Goal: Task Accomplishment & Management: Complete application form

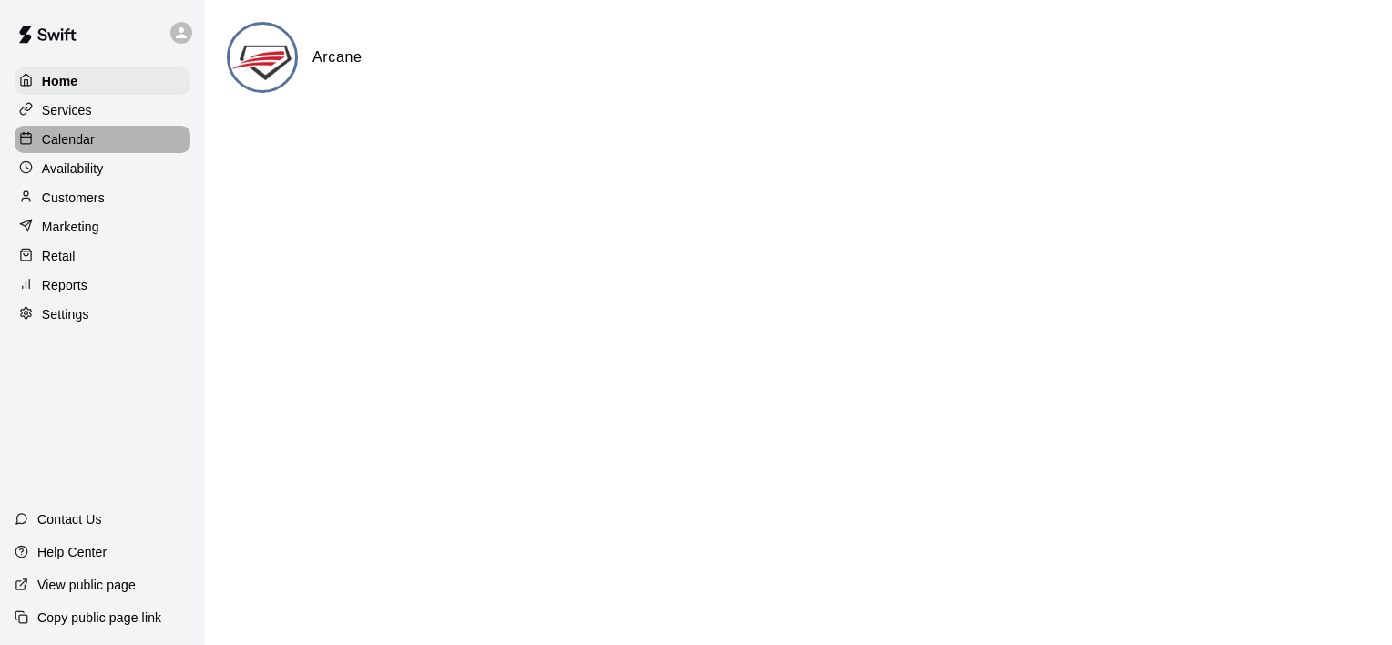
click at [76, 139] on p "Calendar" at bounding box center [68, 139] width 53 height 18
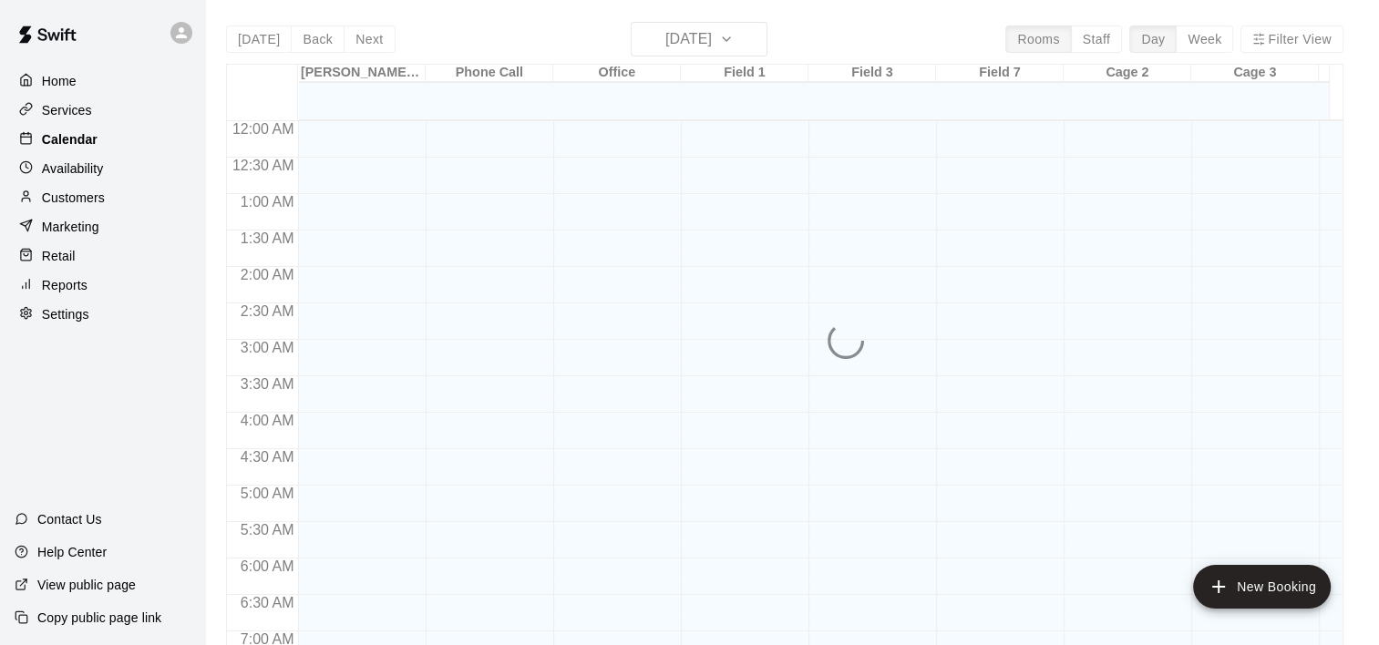
scroll to position [735, 0]
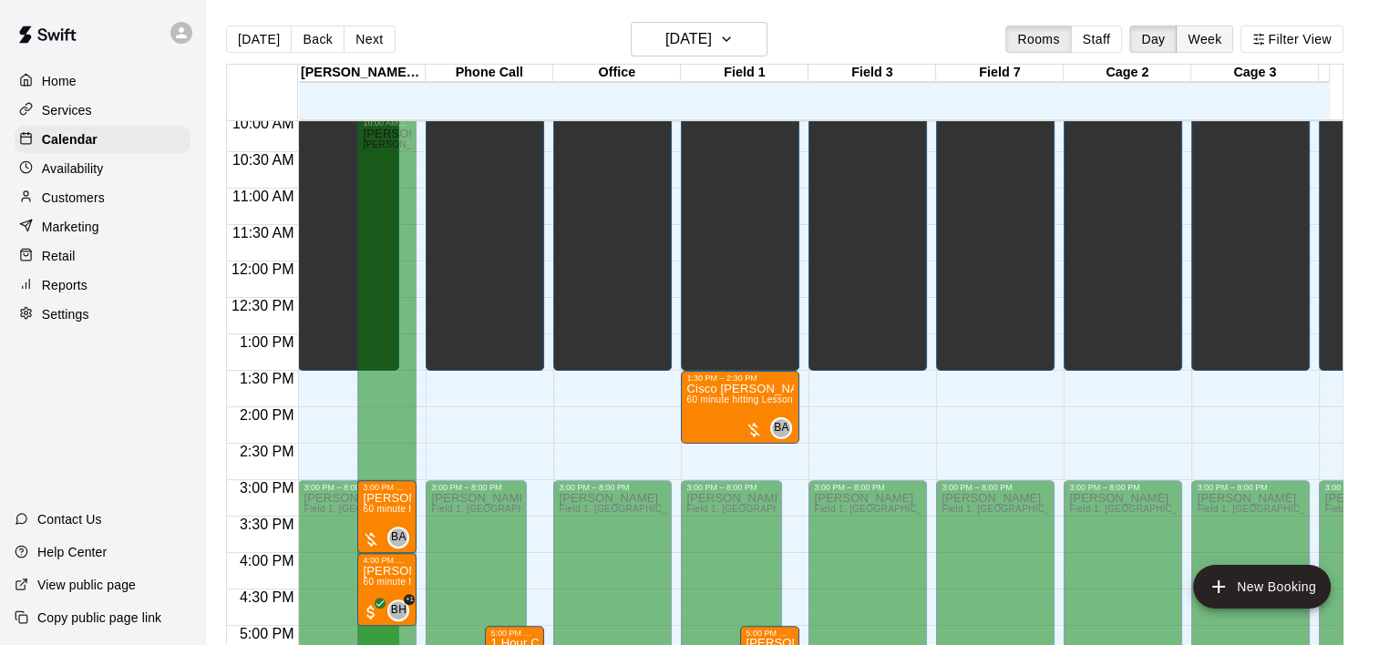
click at [1214, 44] on button "Week" at bounding box center [1204, 39] width 57 height 27
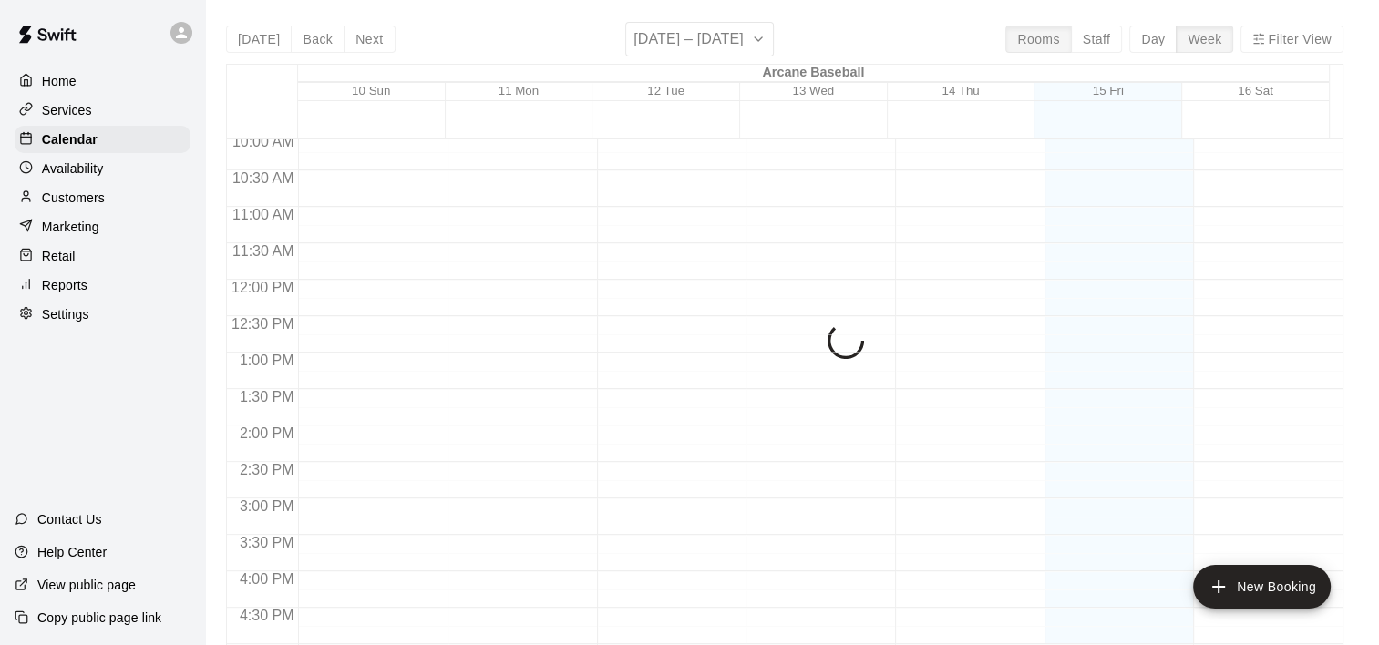
click at [1269, 37] on div "Today Back Next August 10 – 16 Rooms Staff Day Week Filter View Arcane Baseball…" at bounding box center [784, 344] width 1117 height 645
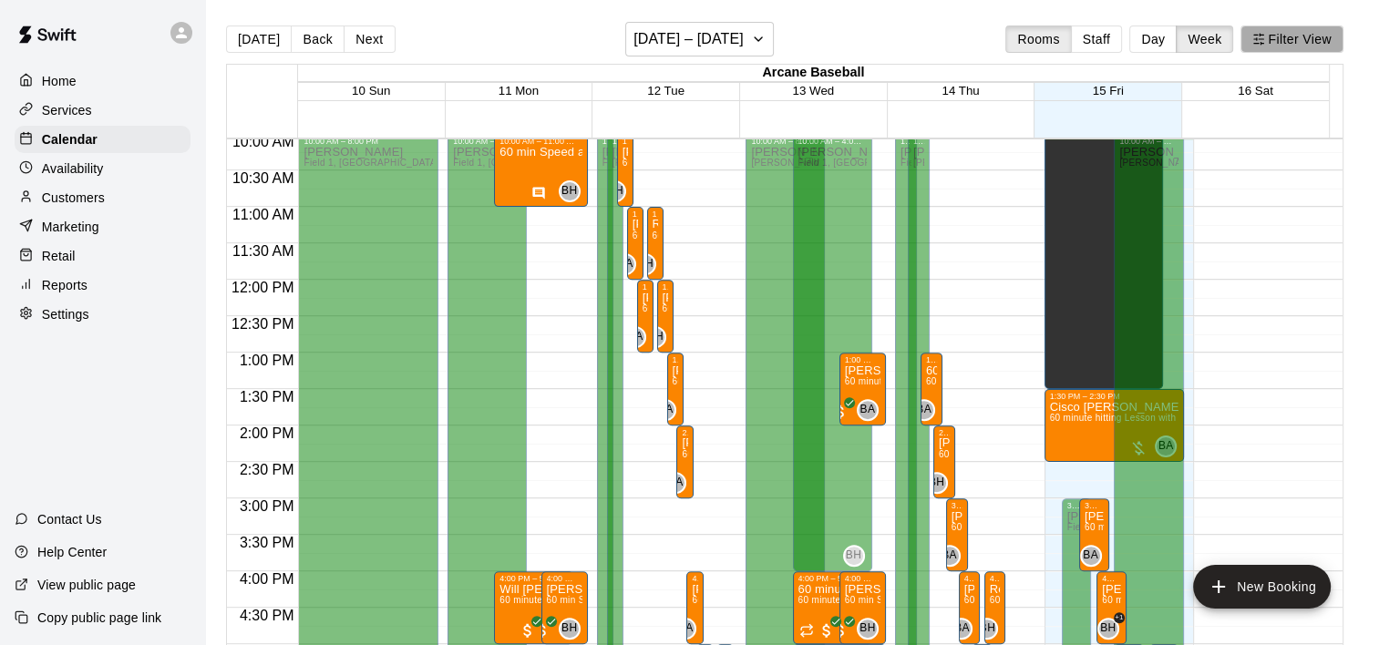
click at [1310, 29] on button "Filter View" at bounding box center [1291, 39] width 102 height 27
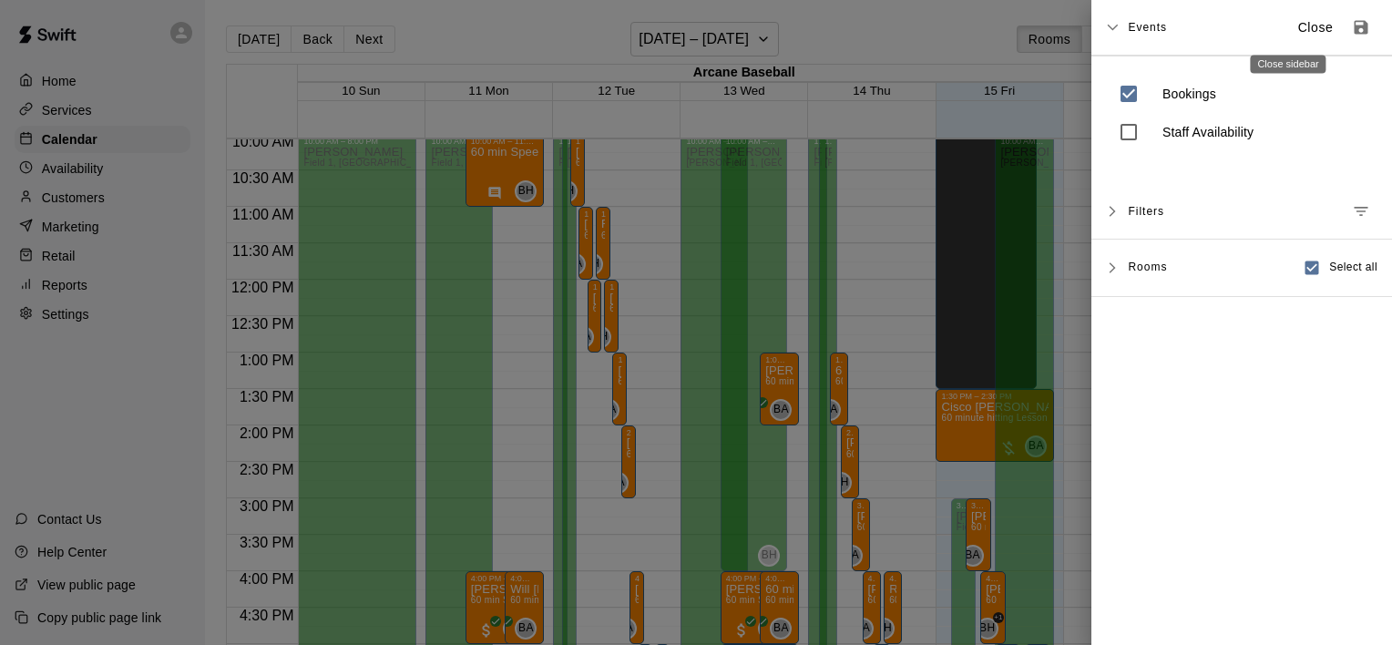
click at [1299, 24] on p "Close" at bounding box center [1317, 27] width 36 height 19
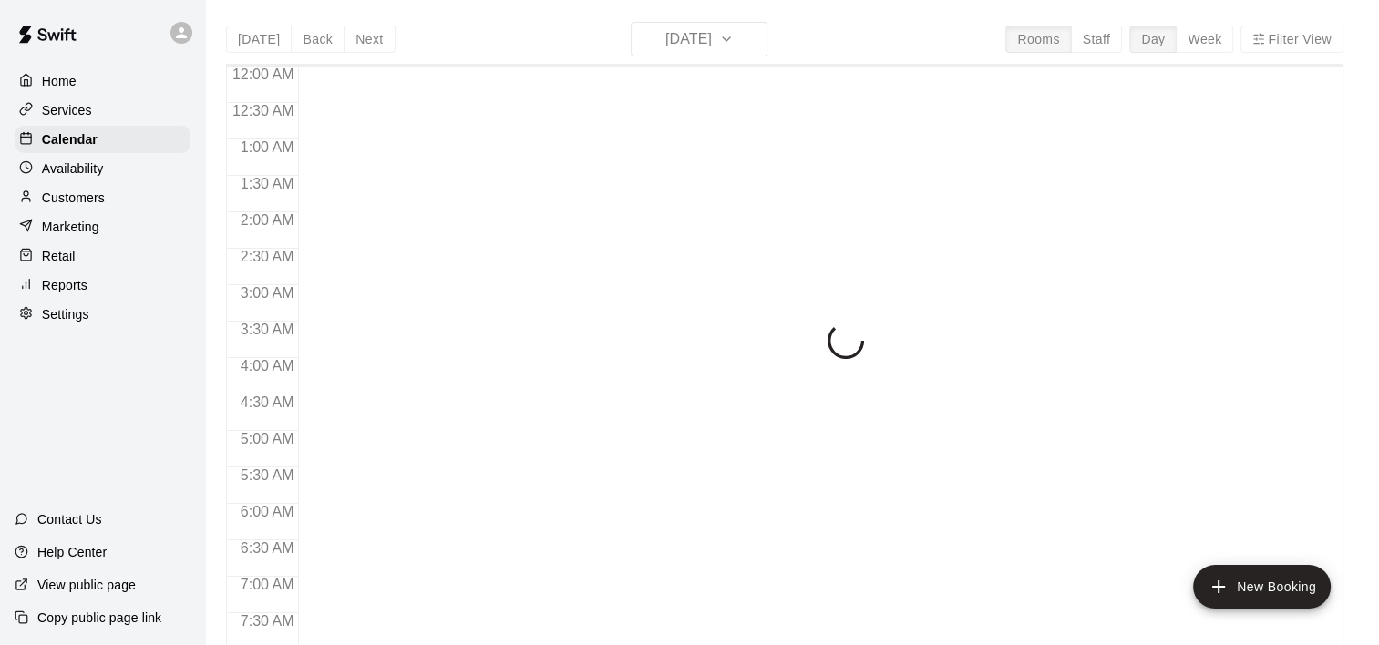
scroll to position [735, 0]
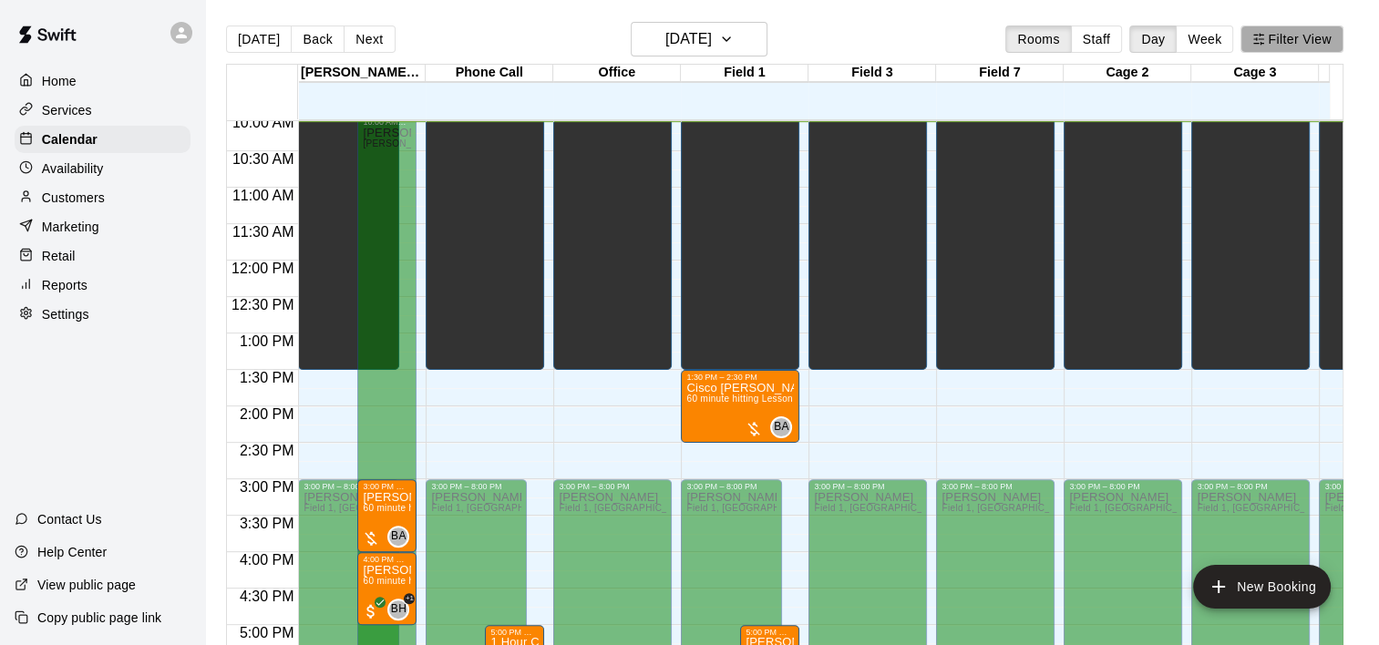
click at [1299, 45] on button "Filter View" at bounding box center [1291, 39] width 102 height 27
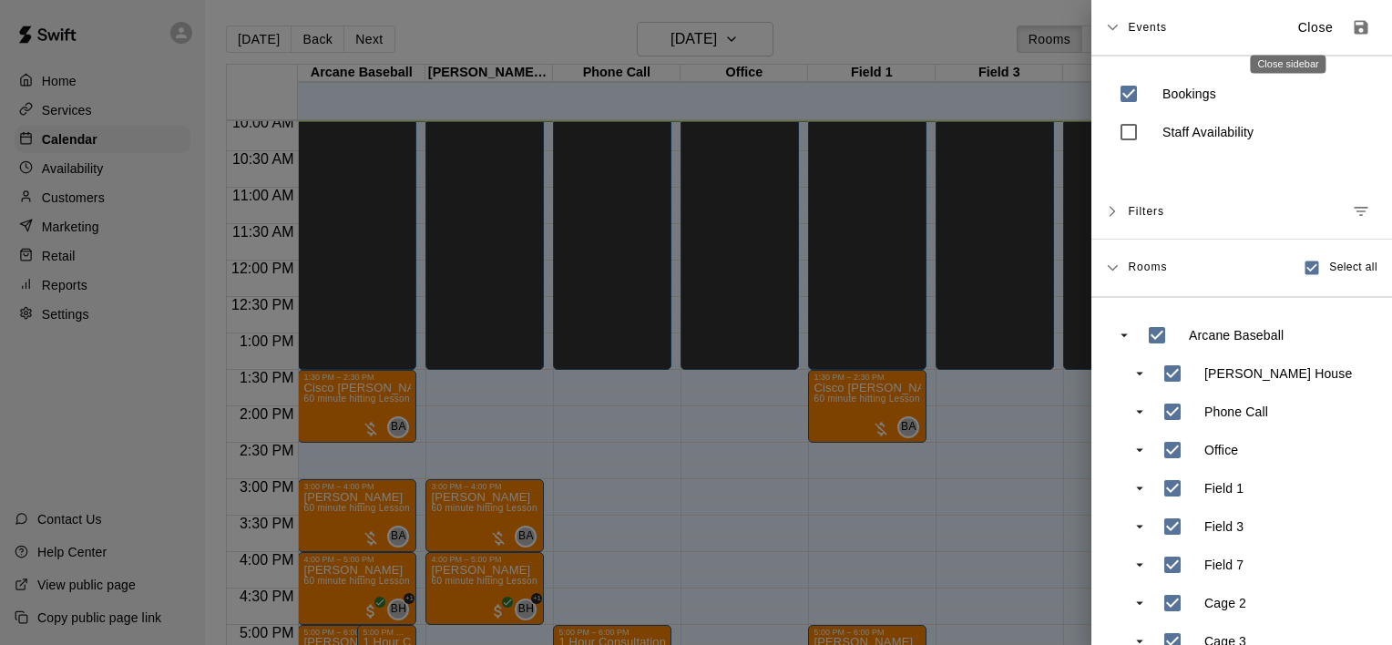
click at [1299, 29] on p "Close" at bounding box center [1317, 27] width 36 height 19
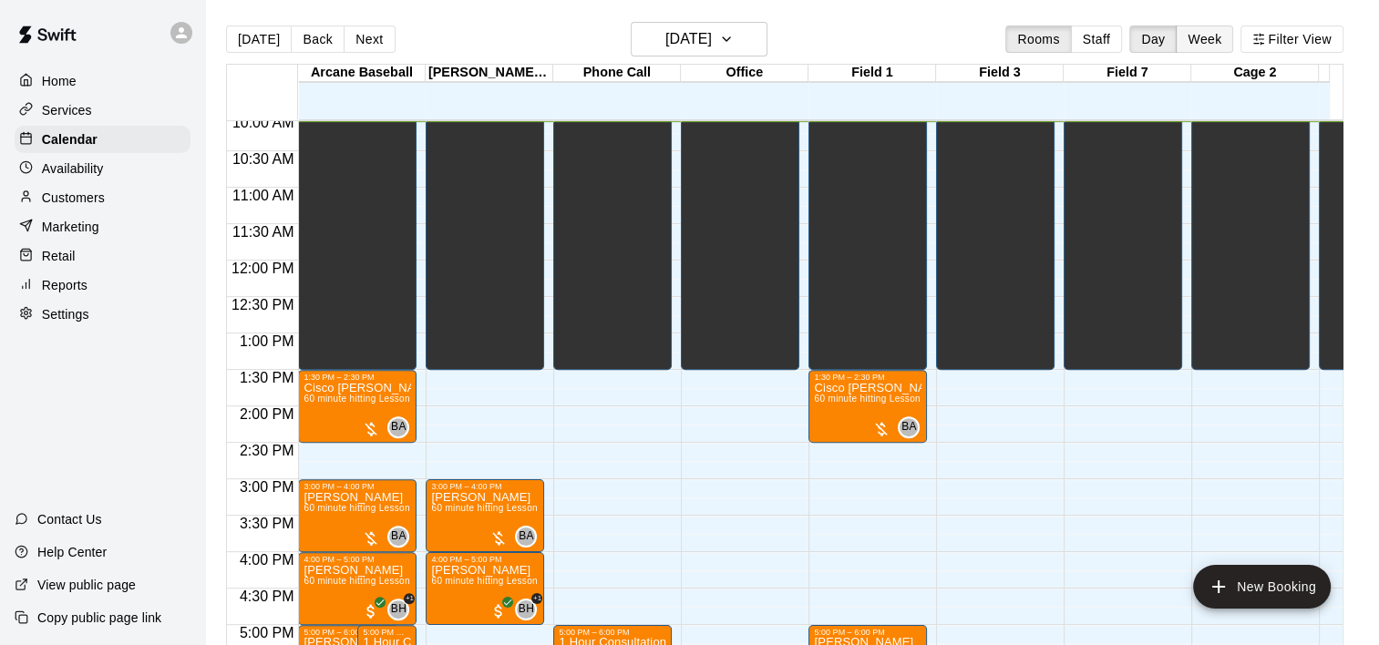
click at [1209, 46] on button "Week" at bounding box center [1204, 39] width 57 height 27
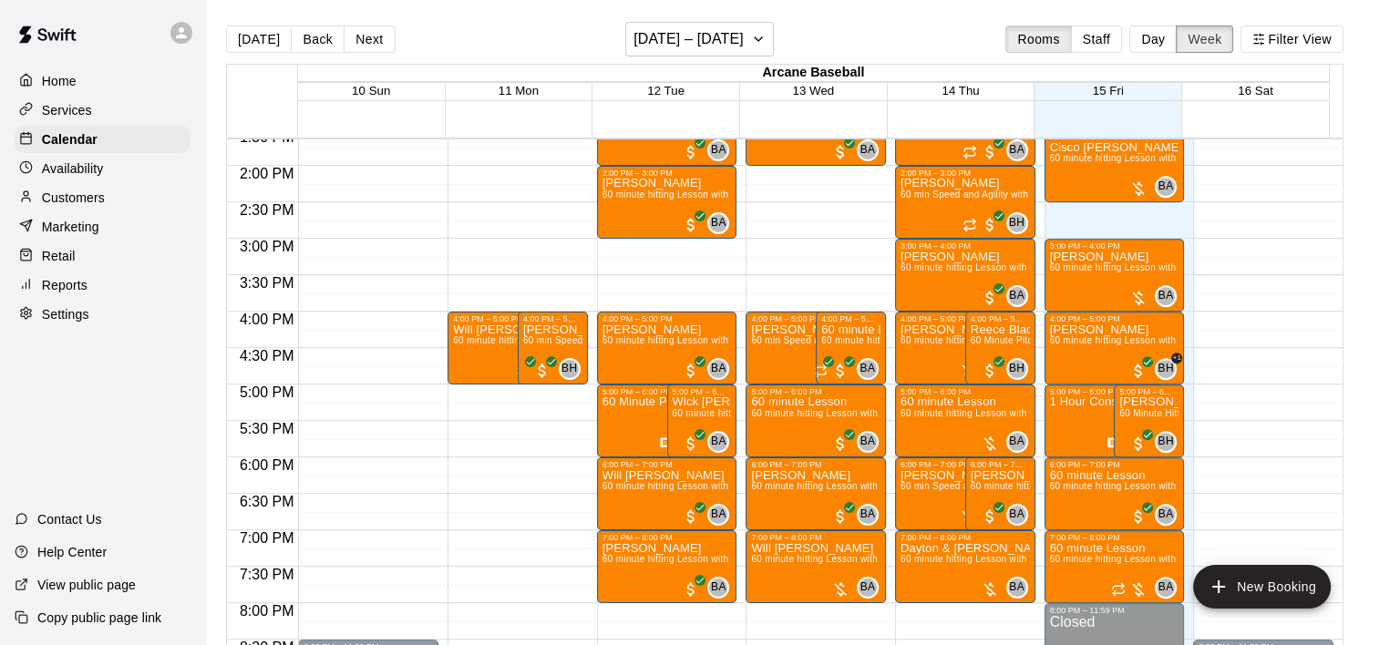
scroll to position [1010, 0]
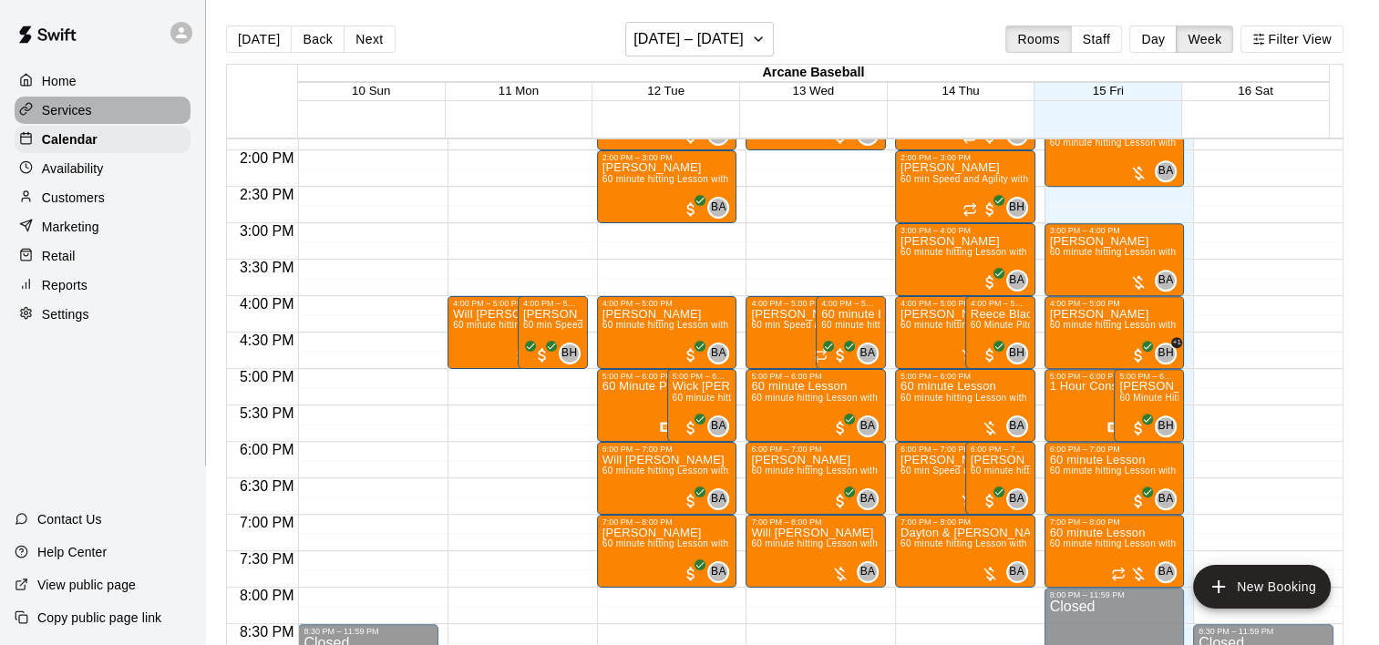
click at [56, 113] on p "Services" at bounding box center [67, 110] width 50 height 18
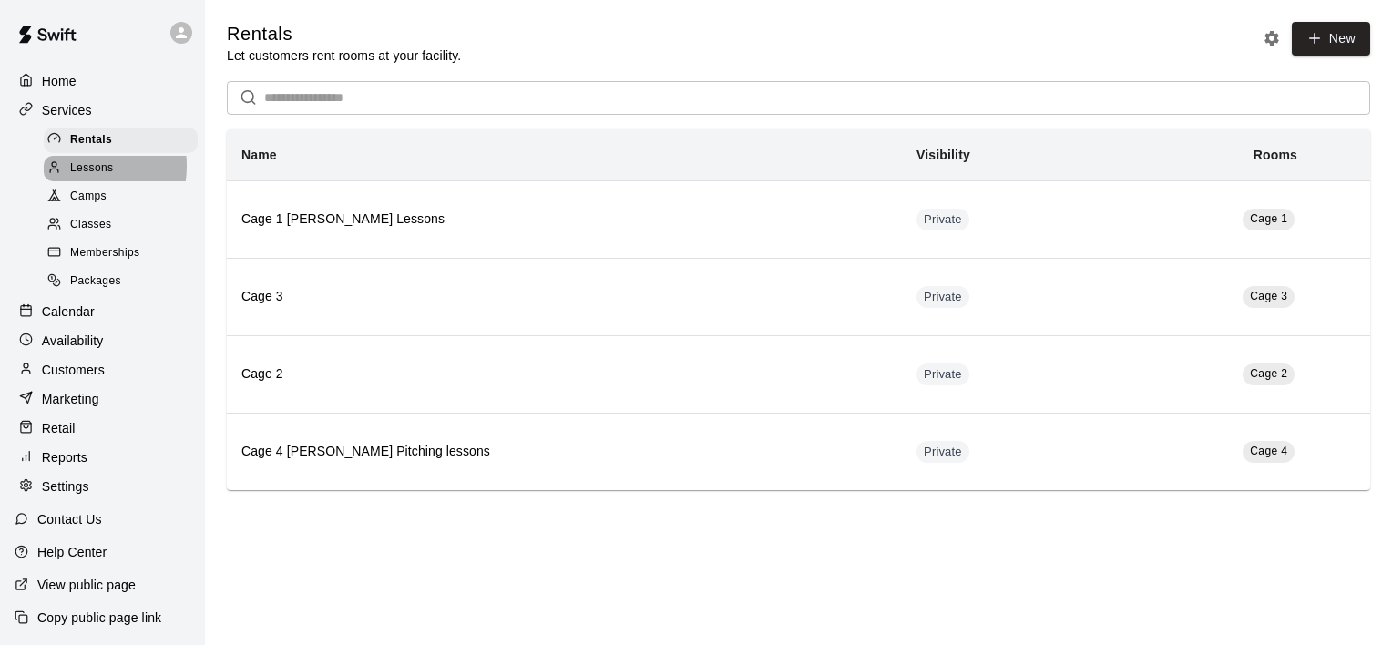
click at [79, 170] on span "Lessons" at bounding box center [92, 168] width 44 height 18
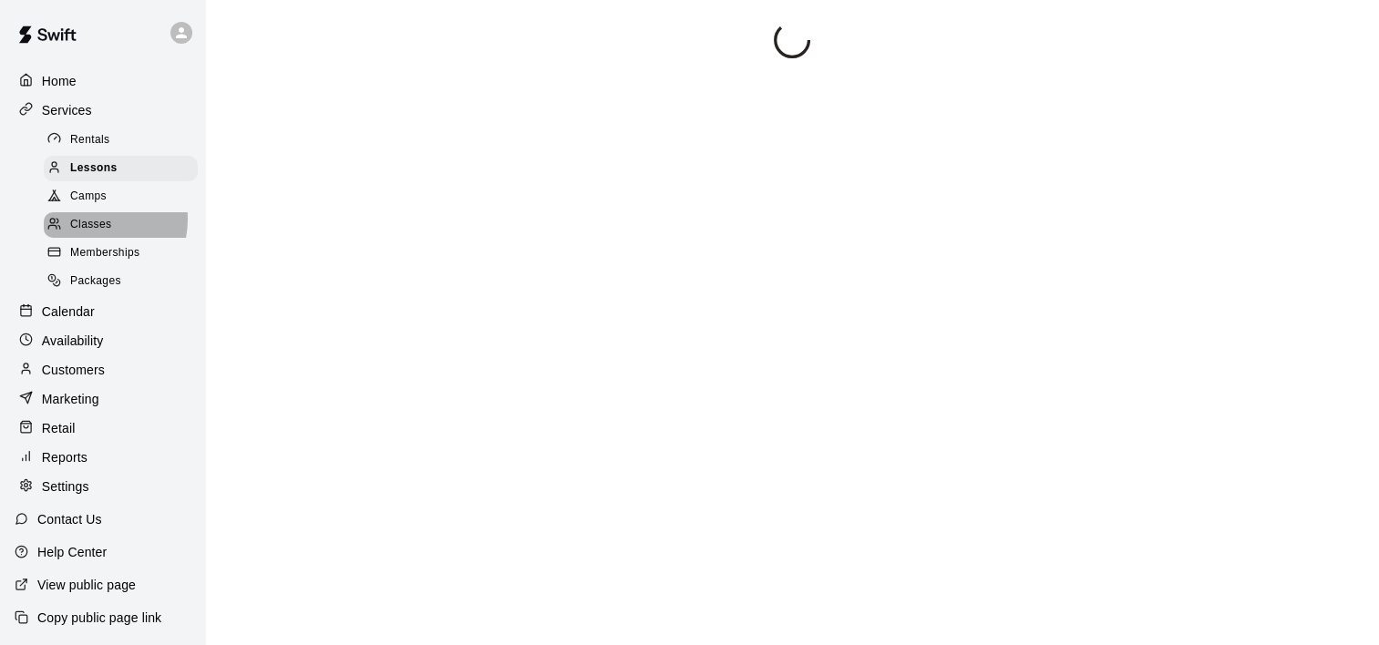
click at [91, 226] on span "Classes" at bounding box center [90, 225] width 41 height 18
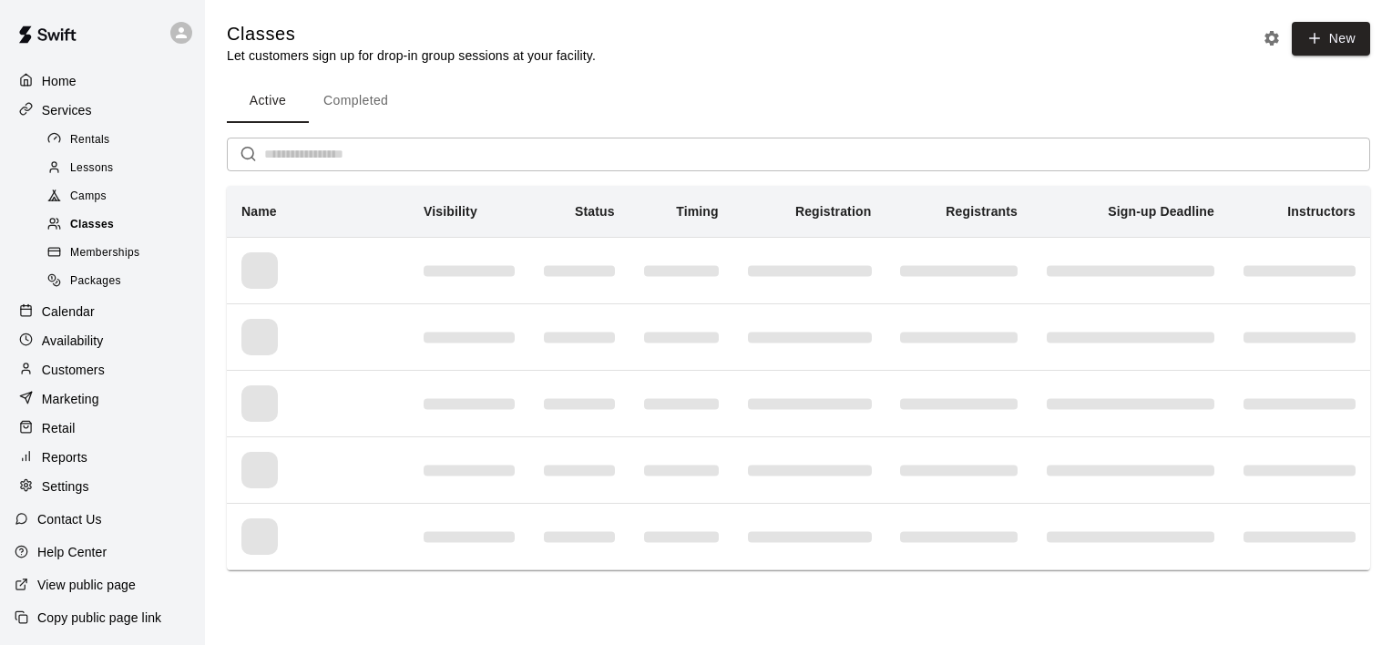
click at [97, 230] on span "Classes" at bounding box center [92, 225] width 44 height 18
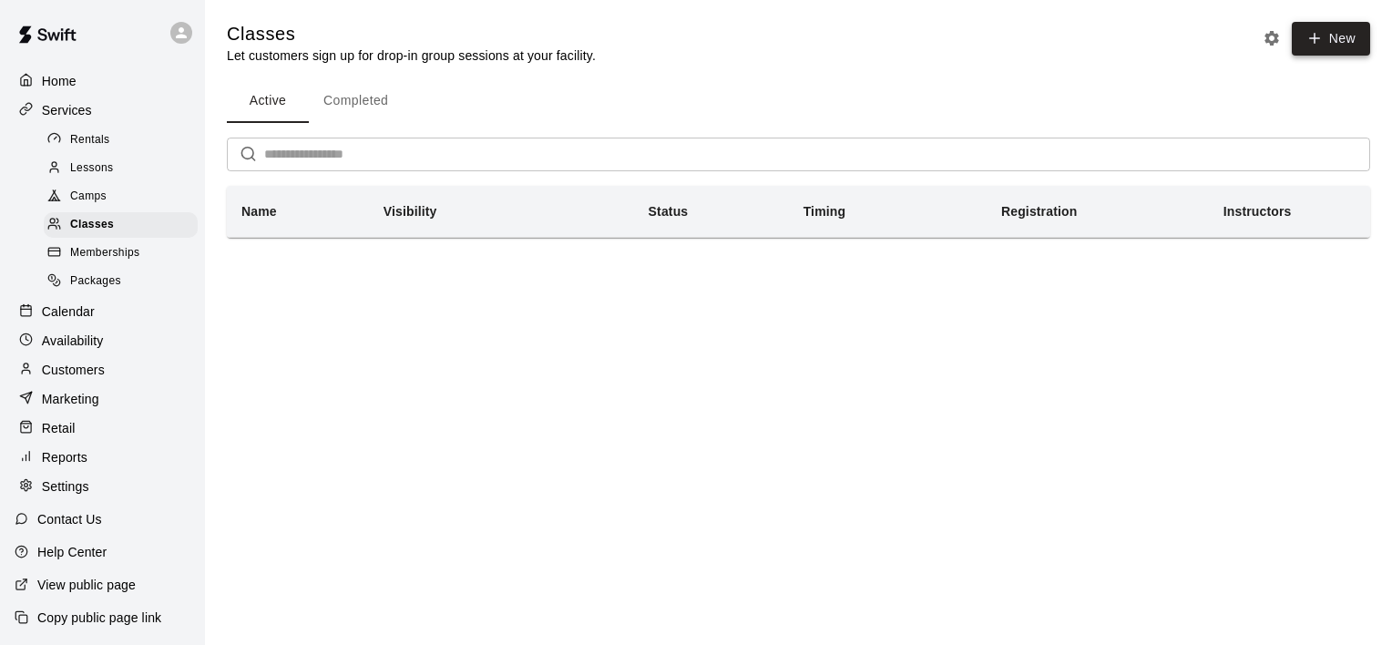
click at [1316, 36] on icon "button" at bounding box center [1315, 38] width 16 height 16
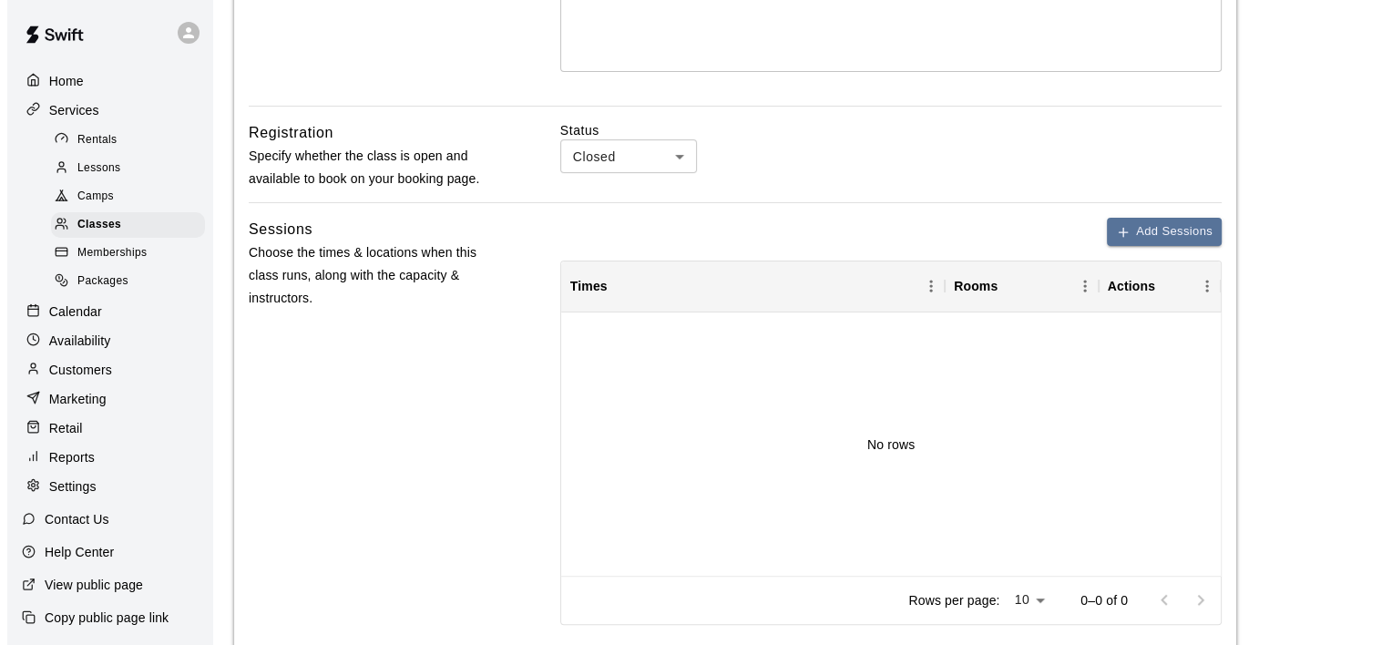
scroll to position [496, 0]
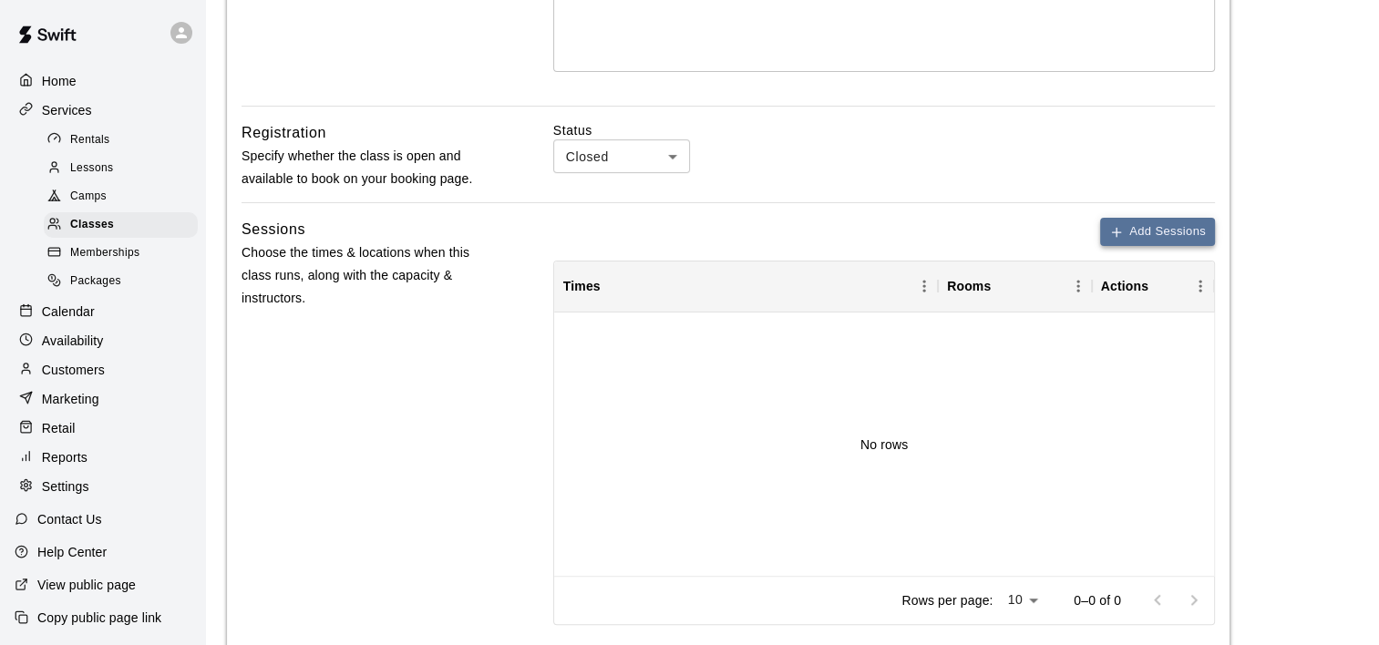
type input "**********"
click at [1137, 241] on button "Add Sessions" at bounding box center [1157, 232] width 115 height 28
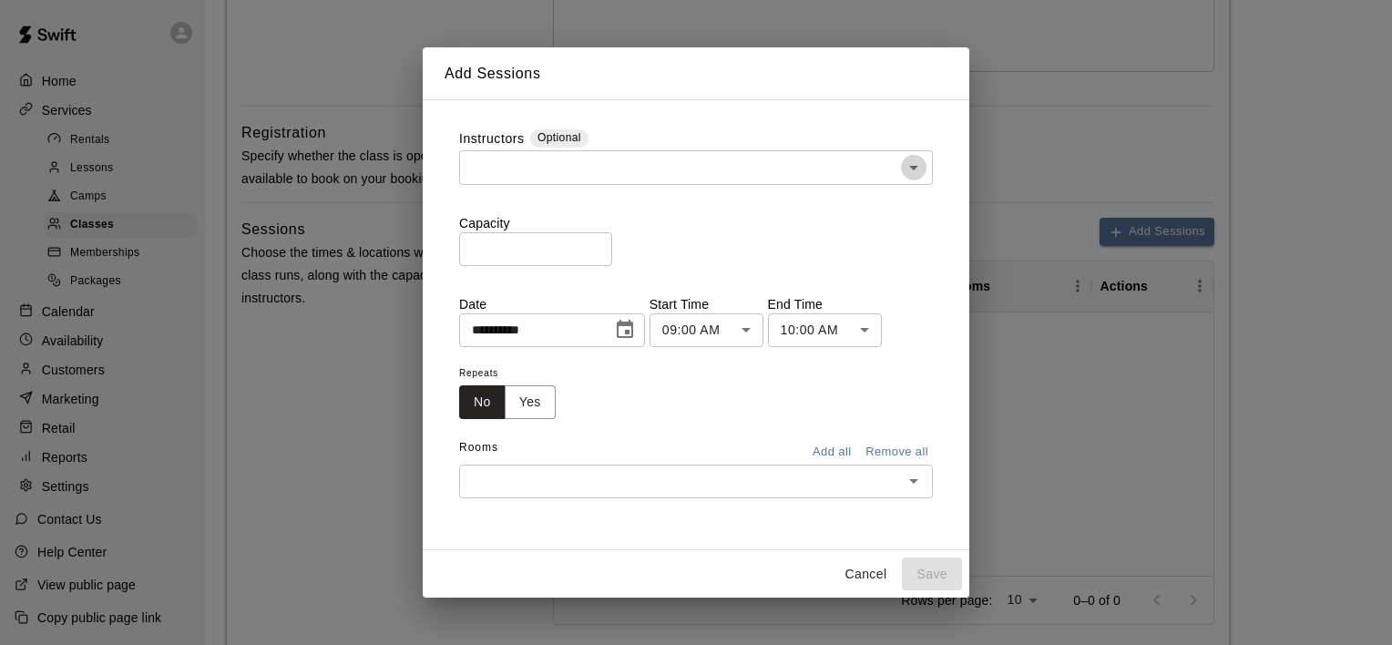
click at [915, 175] on icon "Open" at bounding box center [914, 168] width 22 height 22
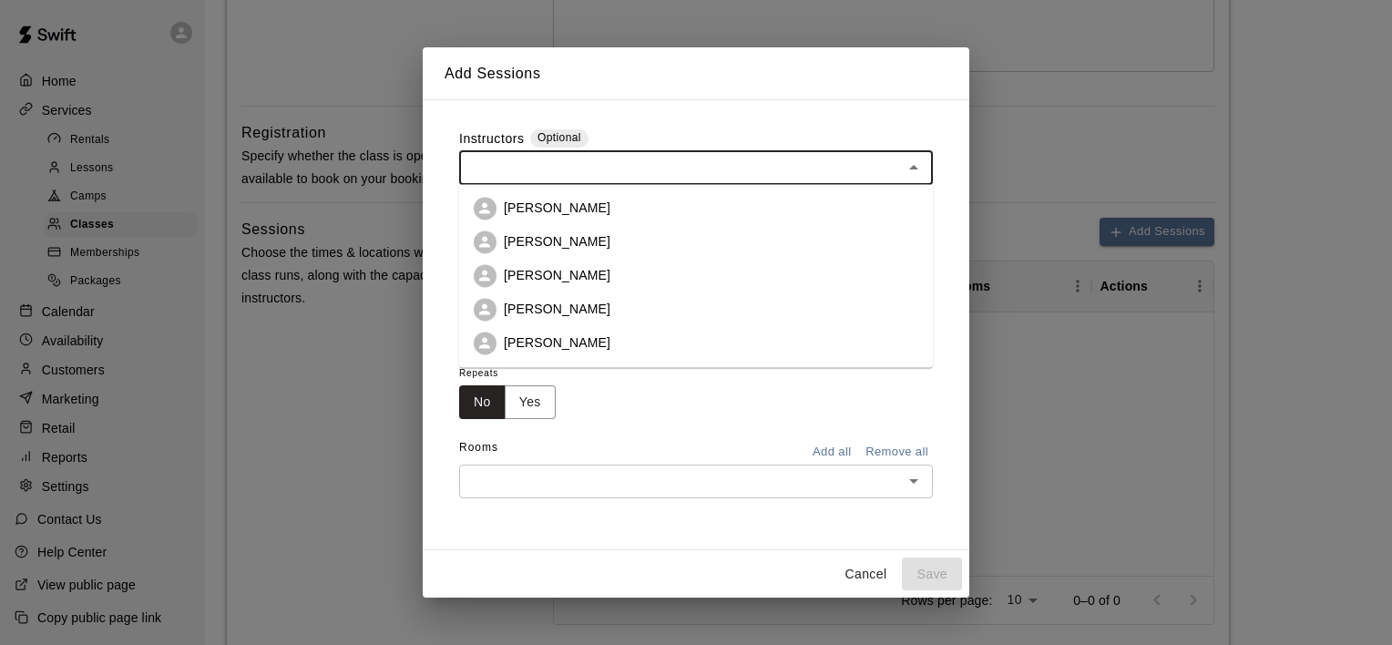
click at [858, 215] on li "[PERSON_NAME]" at bounding box center [696, 208] width 474 height 34
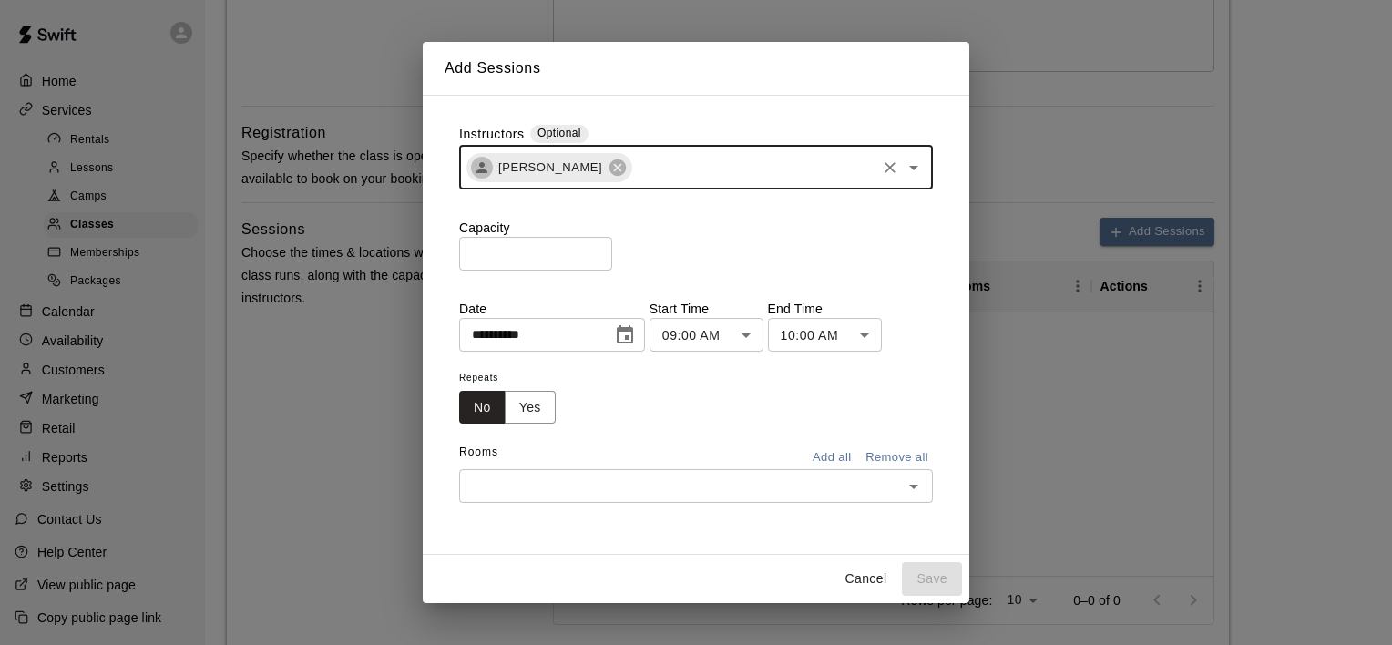
click at [633, 330] on icon "Choose date, selected date is Aug 15, 2025" at bounding box center [625, 334] width 16 height 18
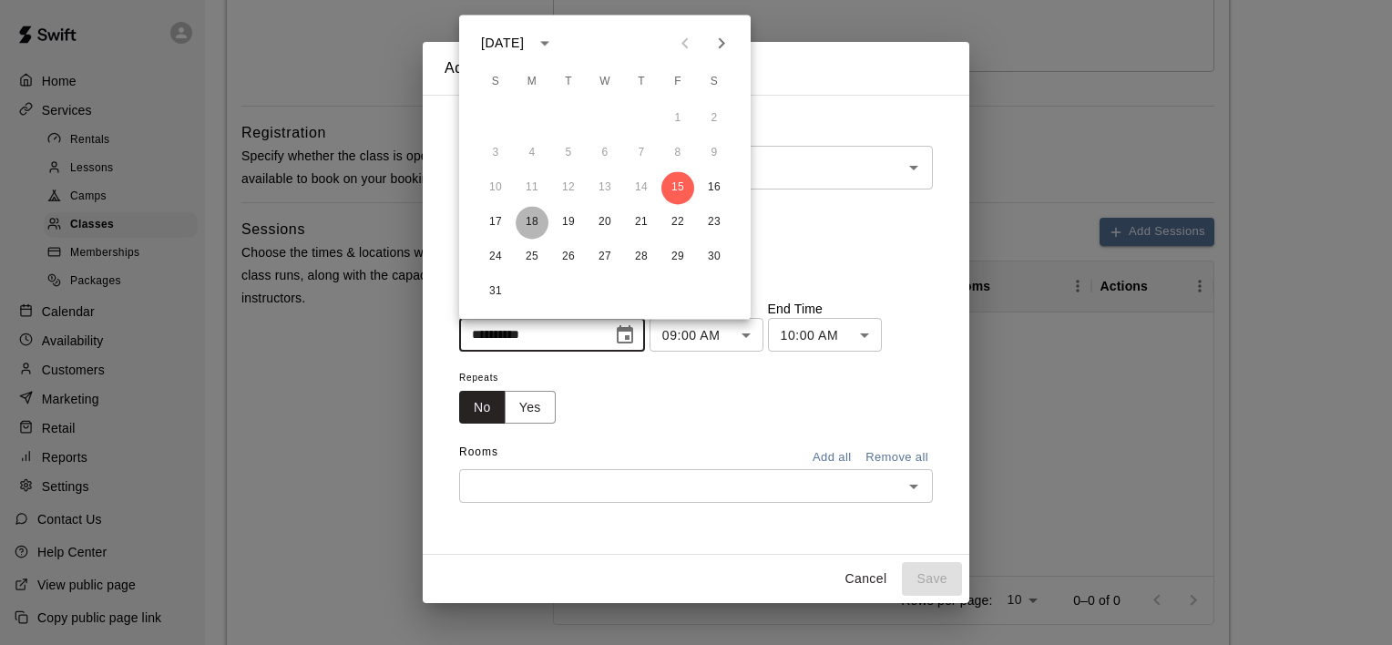
click at [528, 219] on button "18" at bounding box center [532, 222] width 33 height 33
type input "**********"
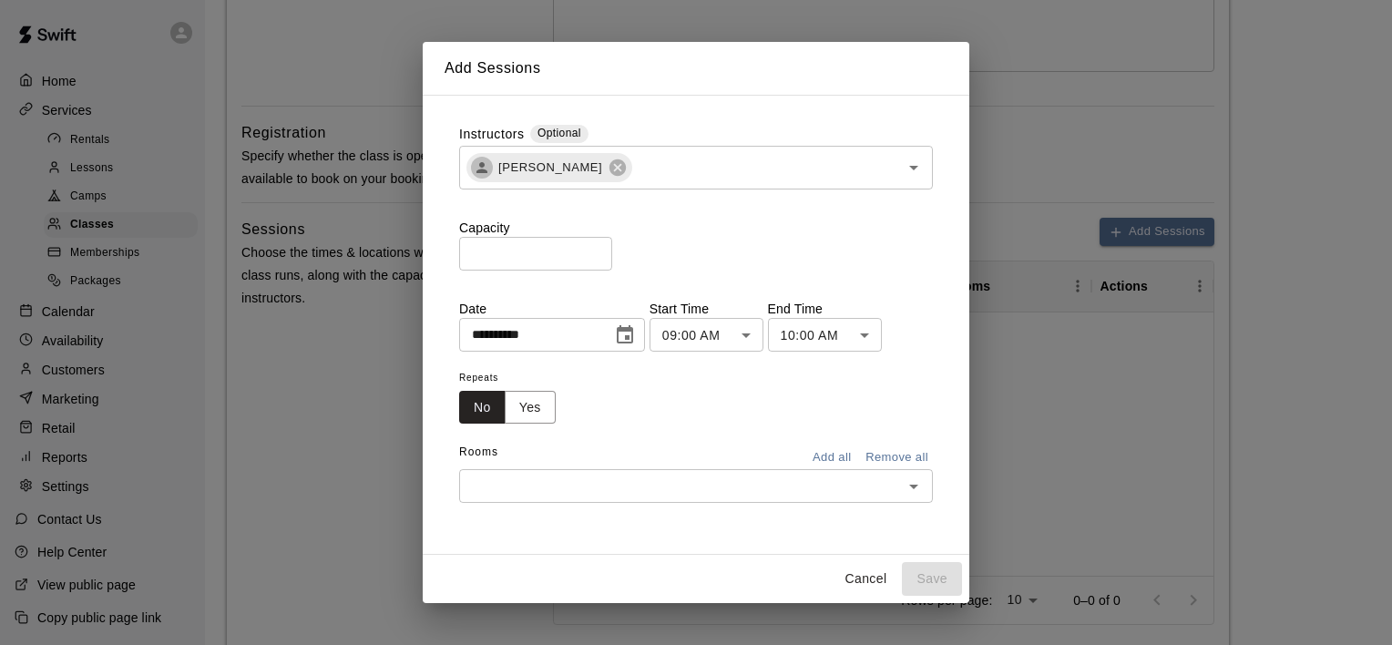
click at [768, 332] on body "**********" at bounding box center [696, 255] width 1392 height 1502
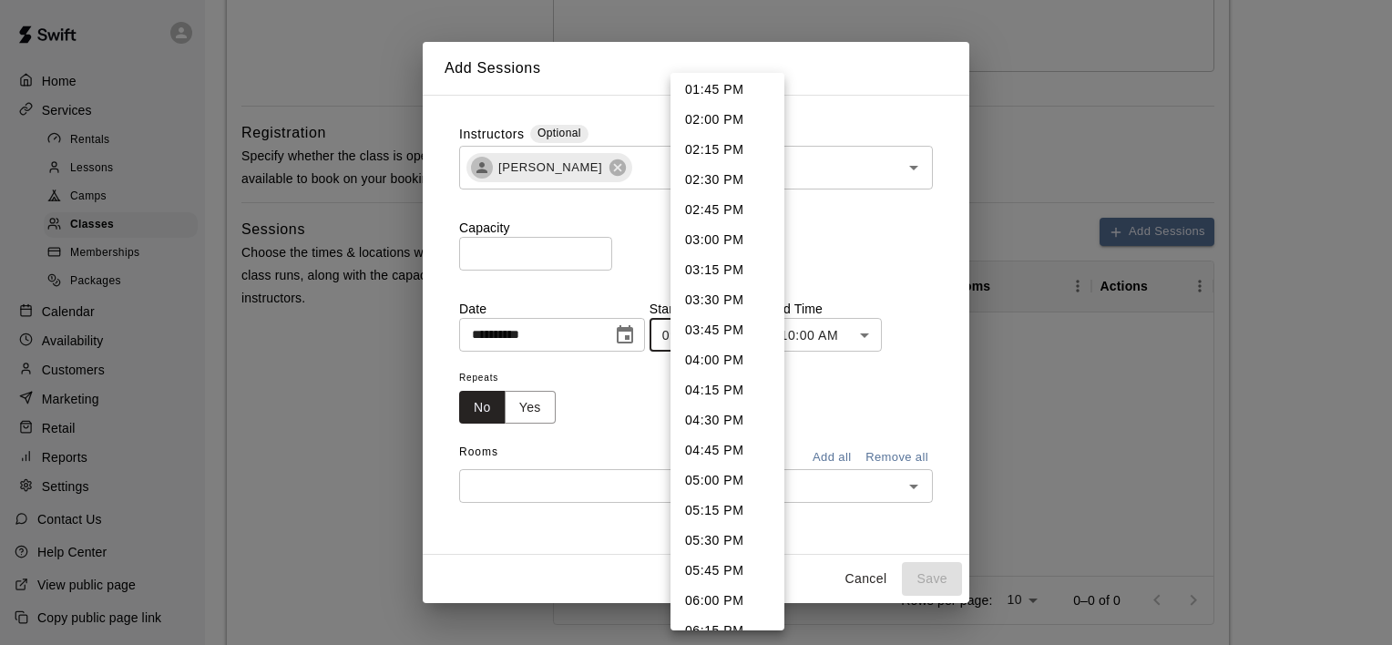
scroll to position [1666, 0]
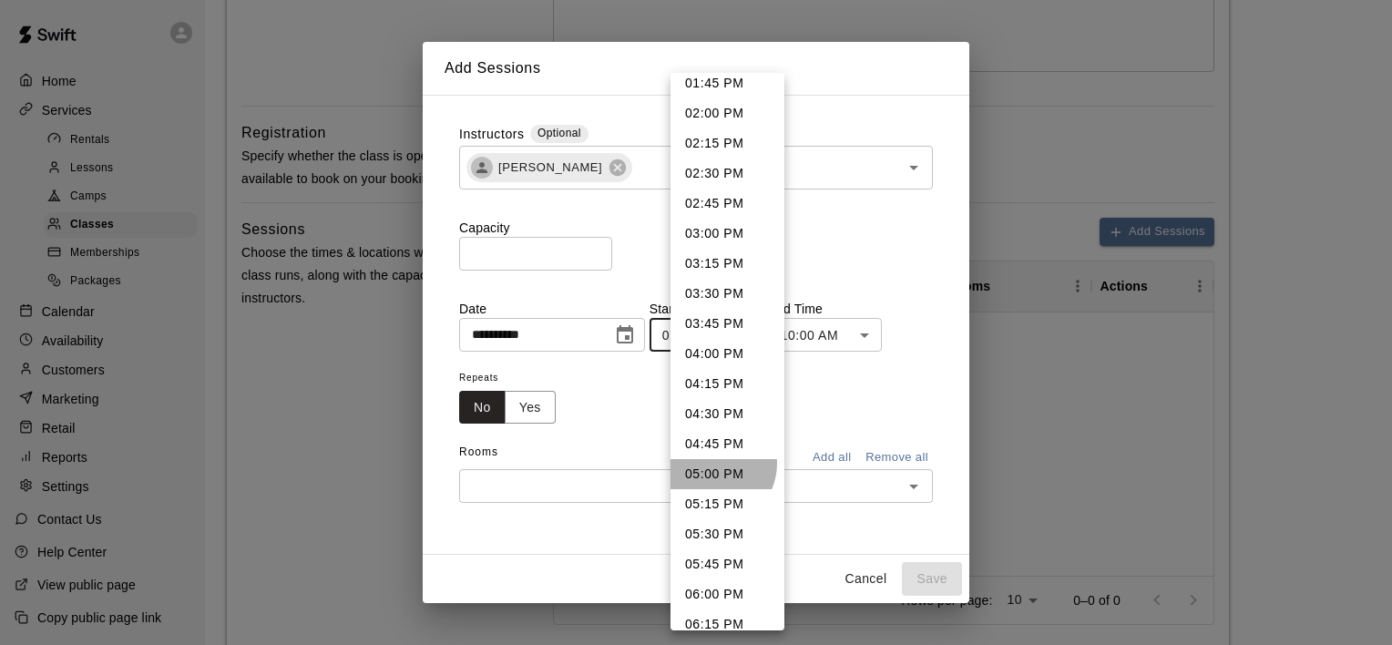
click at [713, 463] on li "05:00 PM" at bounding box center [728, 474] width 114 height 30
type input "********"
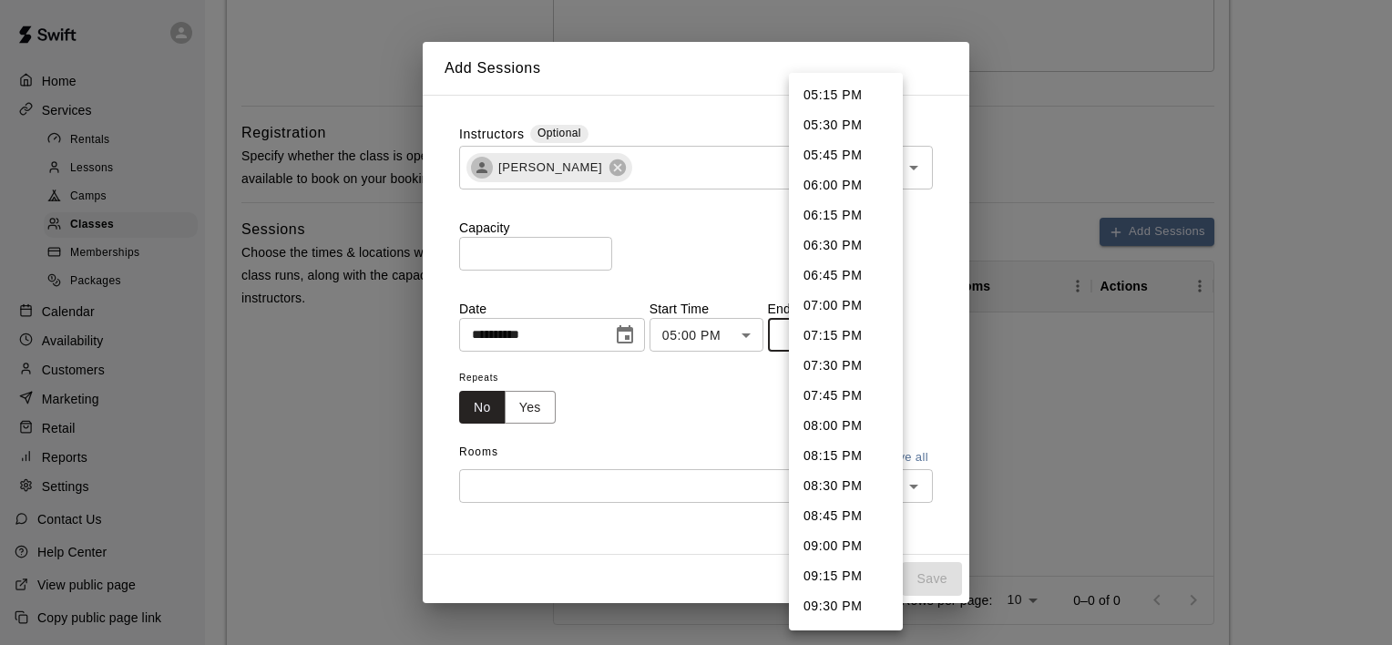
click at [868, 343] on body "**********" at bounding box center [696, 255] width 1392 height 1502
click at [832, 186] on li "06:00 PM" at bounding box center [846, 185] width 114 height 30
type input "********"
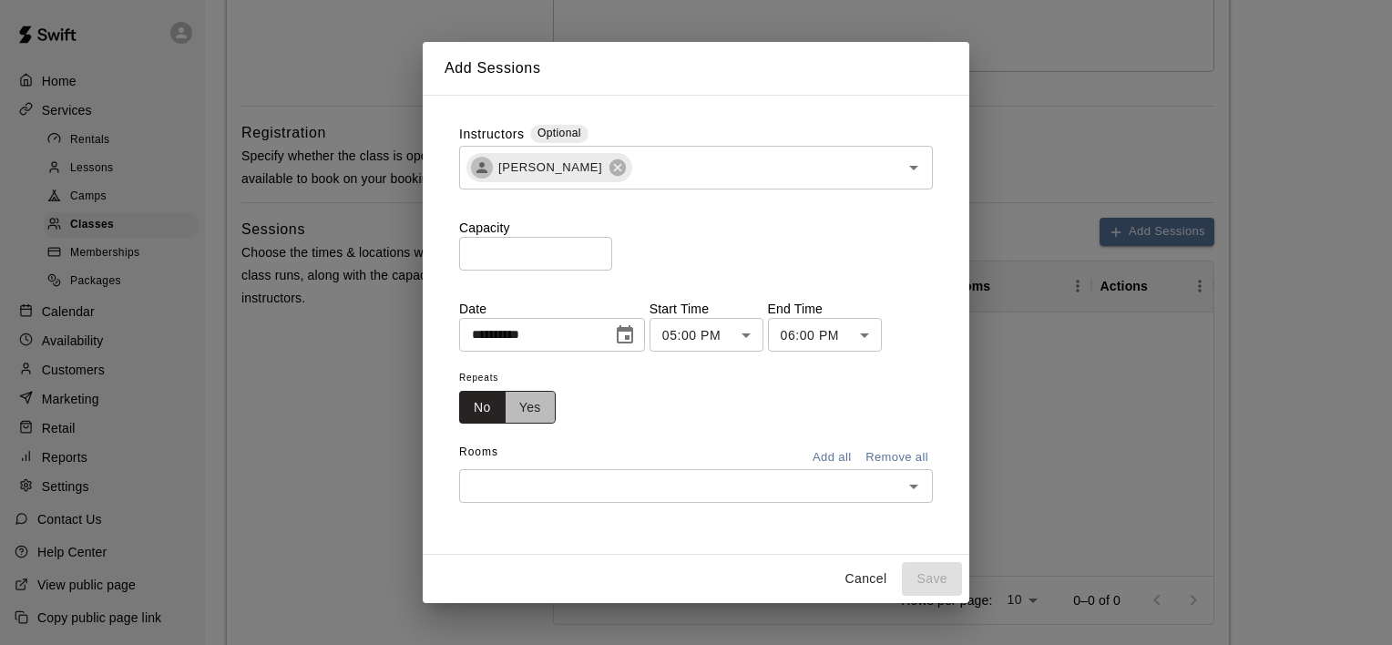
click at [537, 403] on button "Yes" at bounding box center [530, 408] width 51 height 34
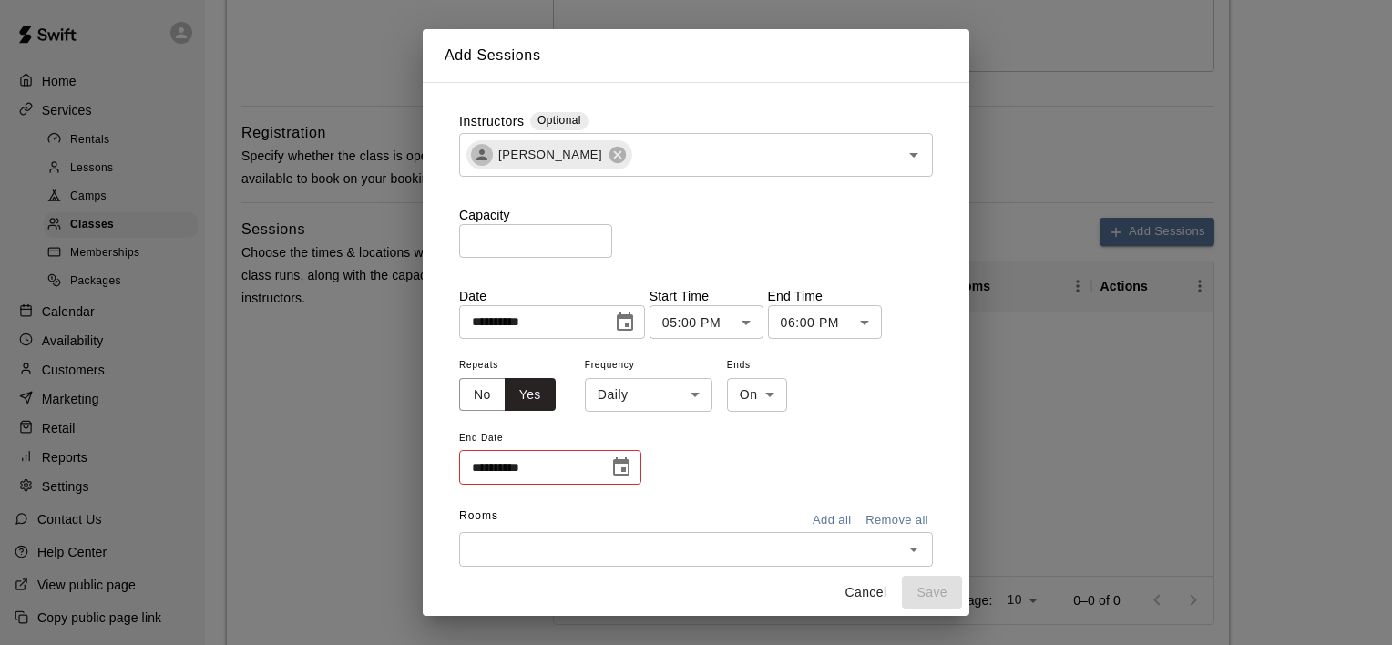
click at [622, 468] on icon "Choose date" at bounding box center [621, 466] width 16 height 18
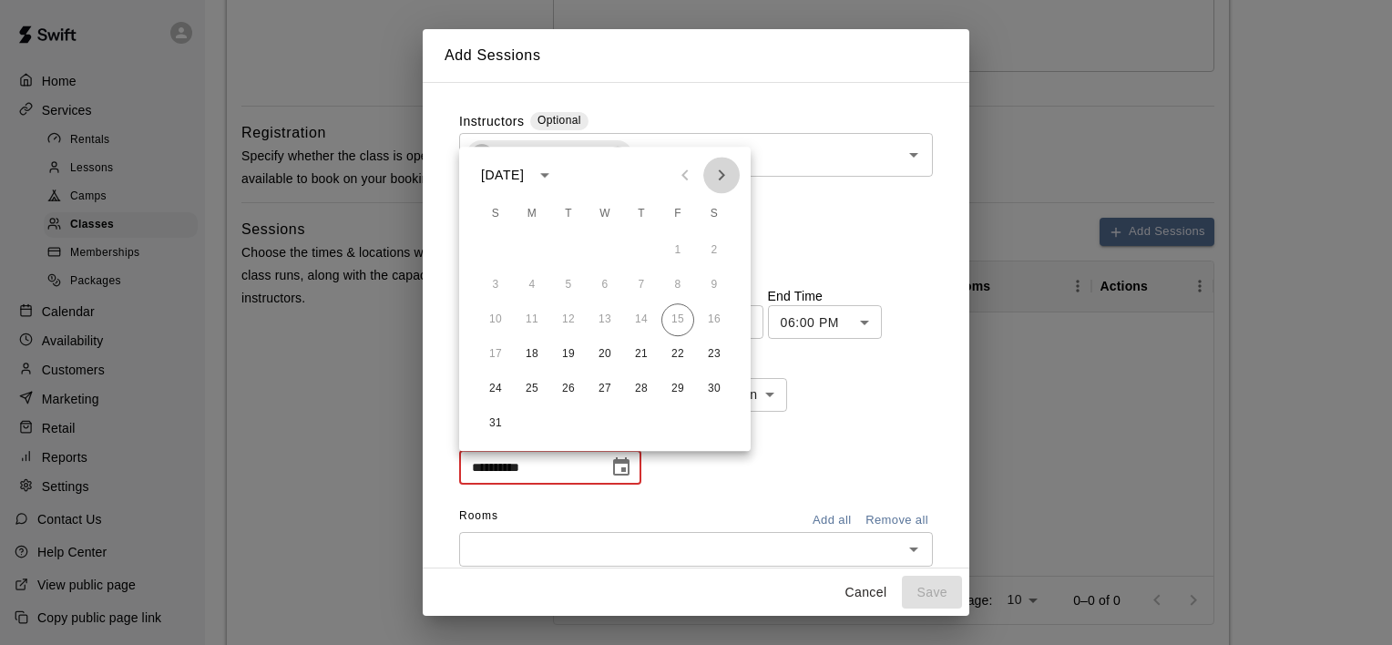
click at [719, 175] on icon "Next month" at bounding box center [722, 175] width 22 height 22
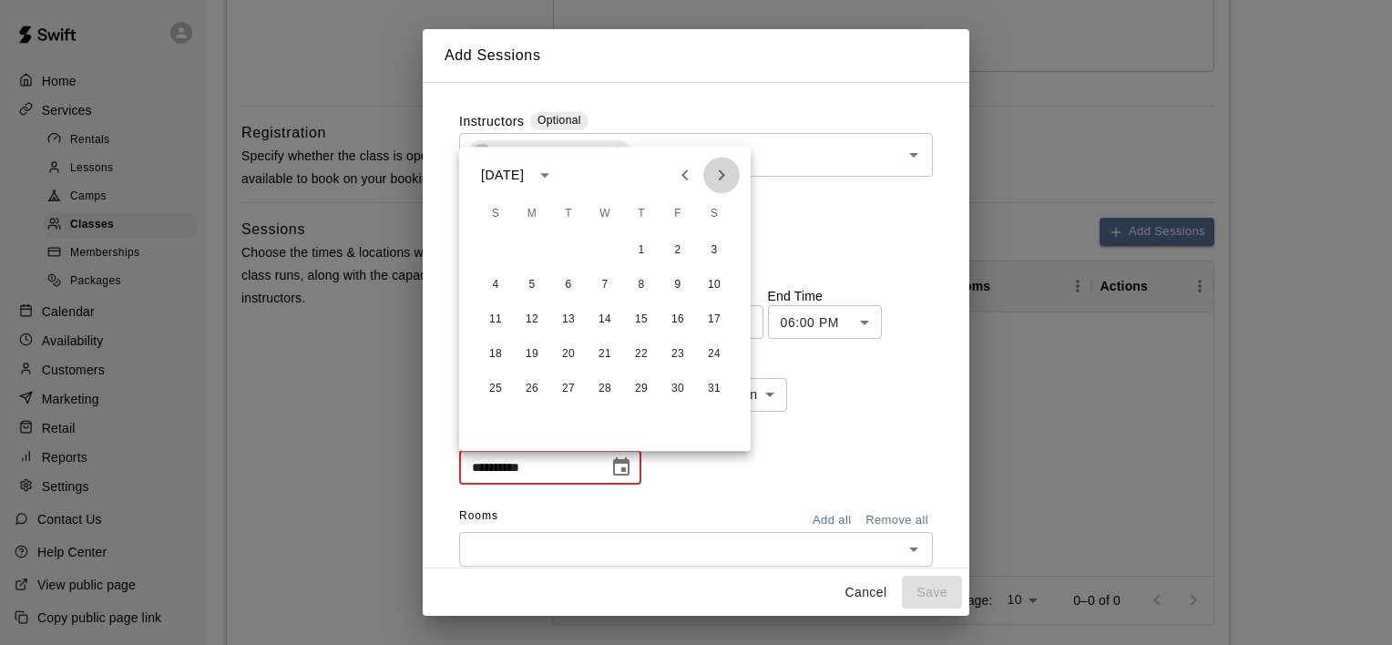
click at [719, 175] on icon "Next month" at bounding box center [722, 175] width 22 height 22
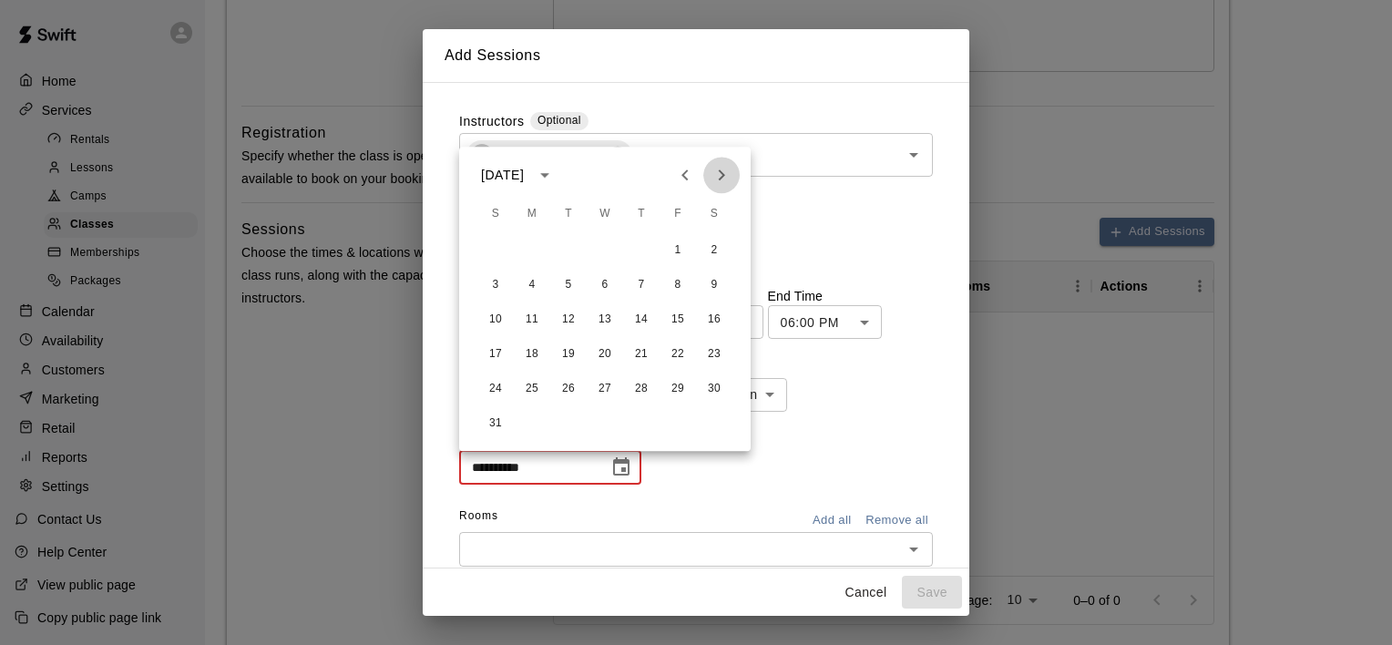
click at [719, 175] on icon "Next month" at bounding box center [722, 175] width 22 height 22
click at [719, 175] on div at bounding box center [703, 175] width 73 height 36
click at [528, 354] on button "17" at bounding box center [532, 354] width 33 height 33
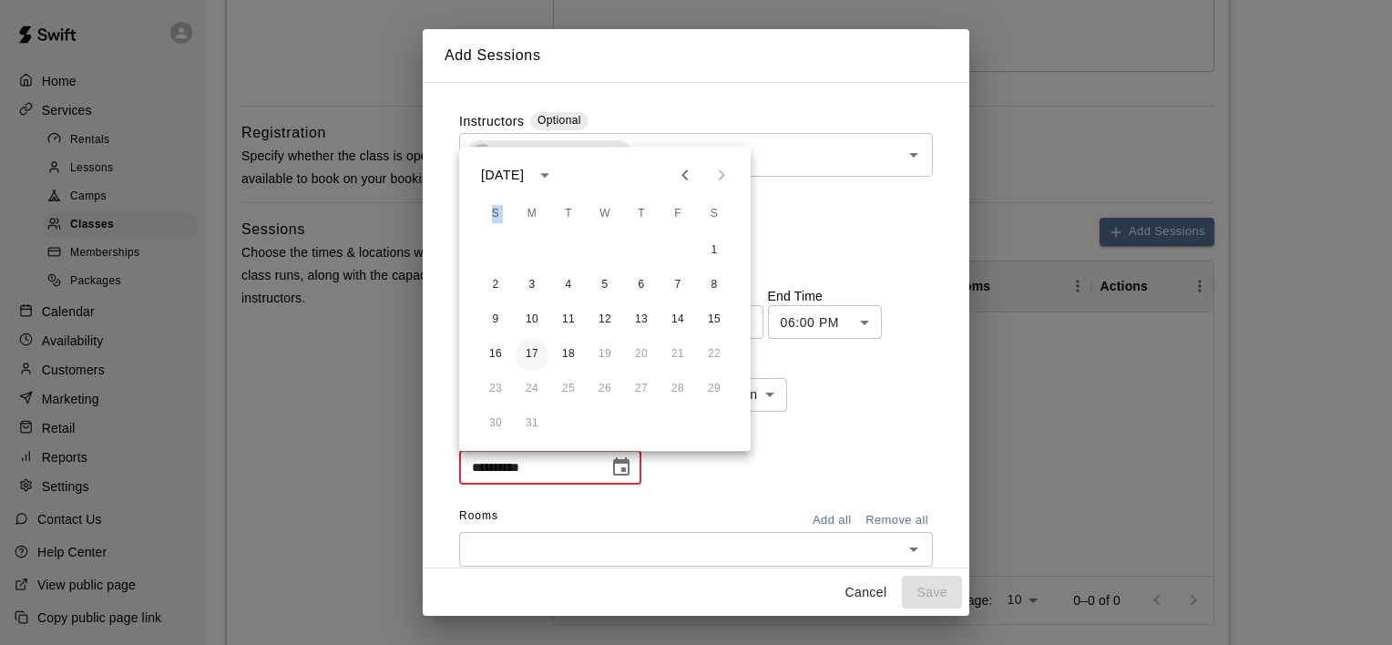
type input "**********"
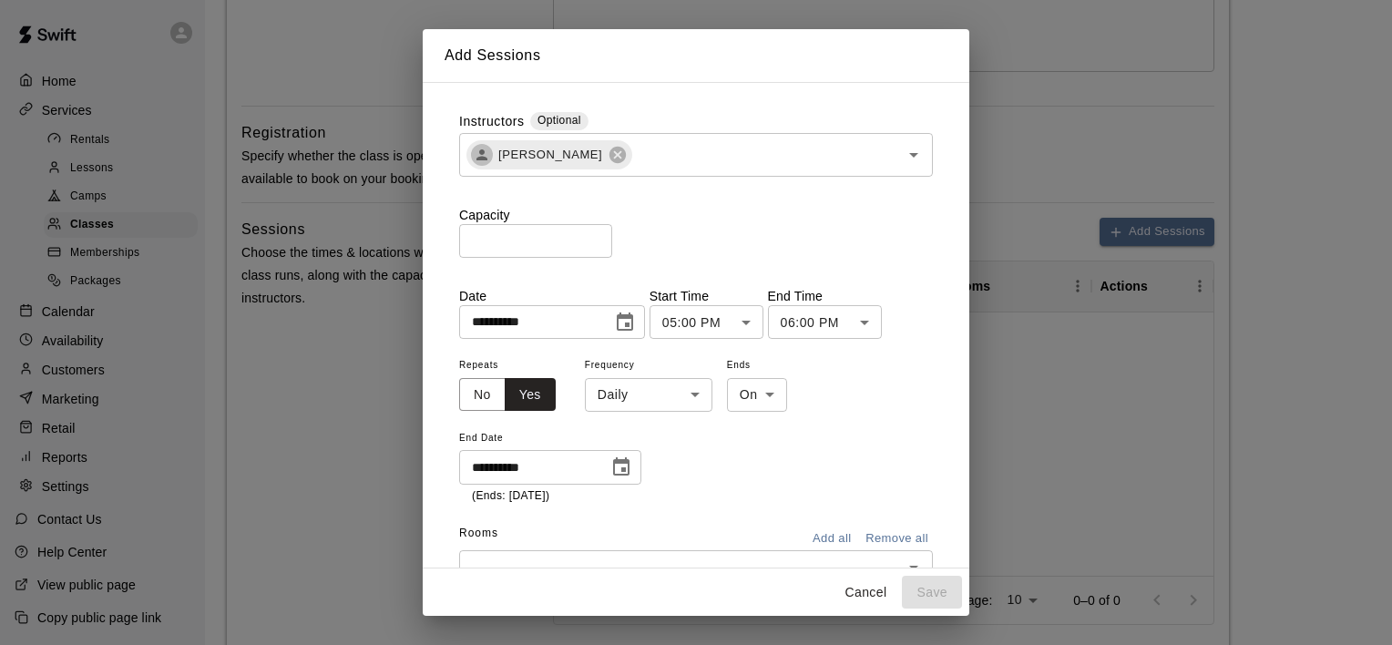
scroll to position [68, 0]
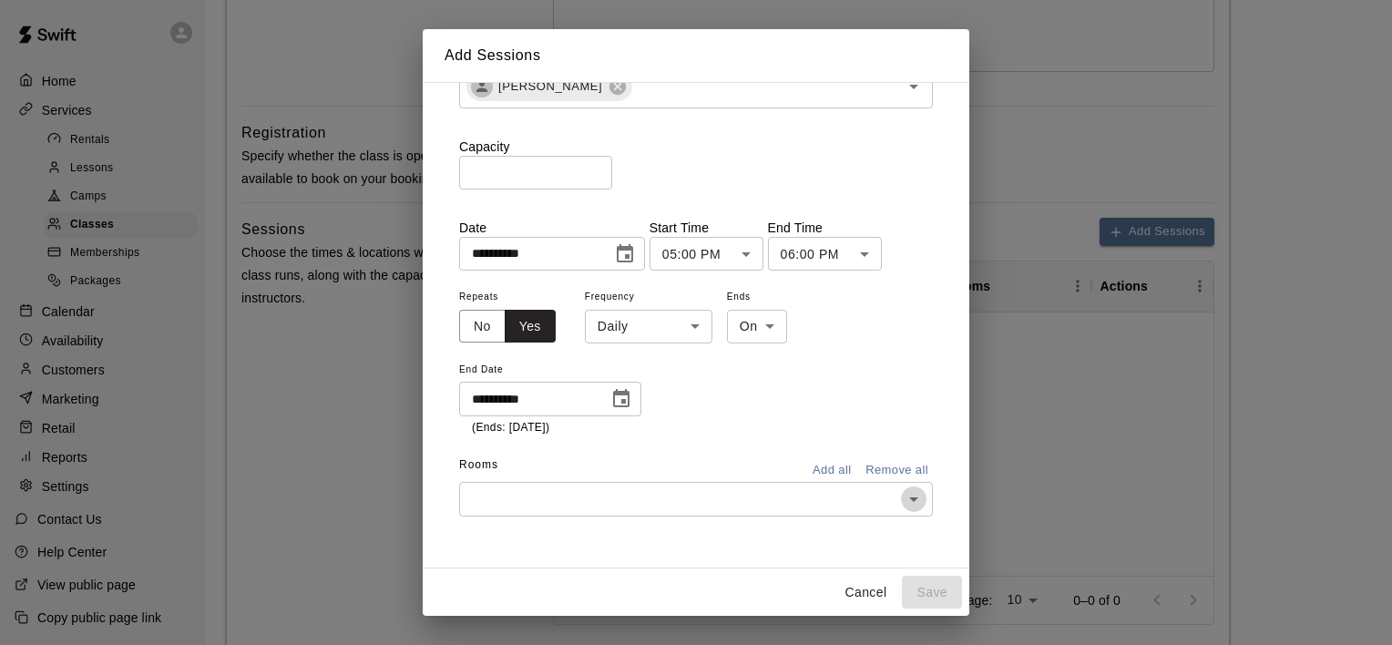
click at [906, 500] on icon "Open" at bounding box center [914, 499] width 22 height 22
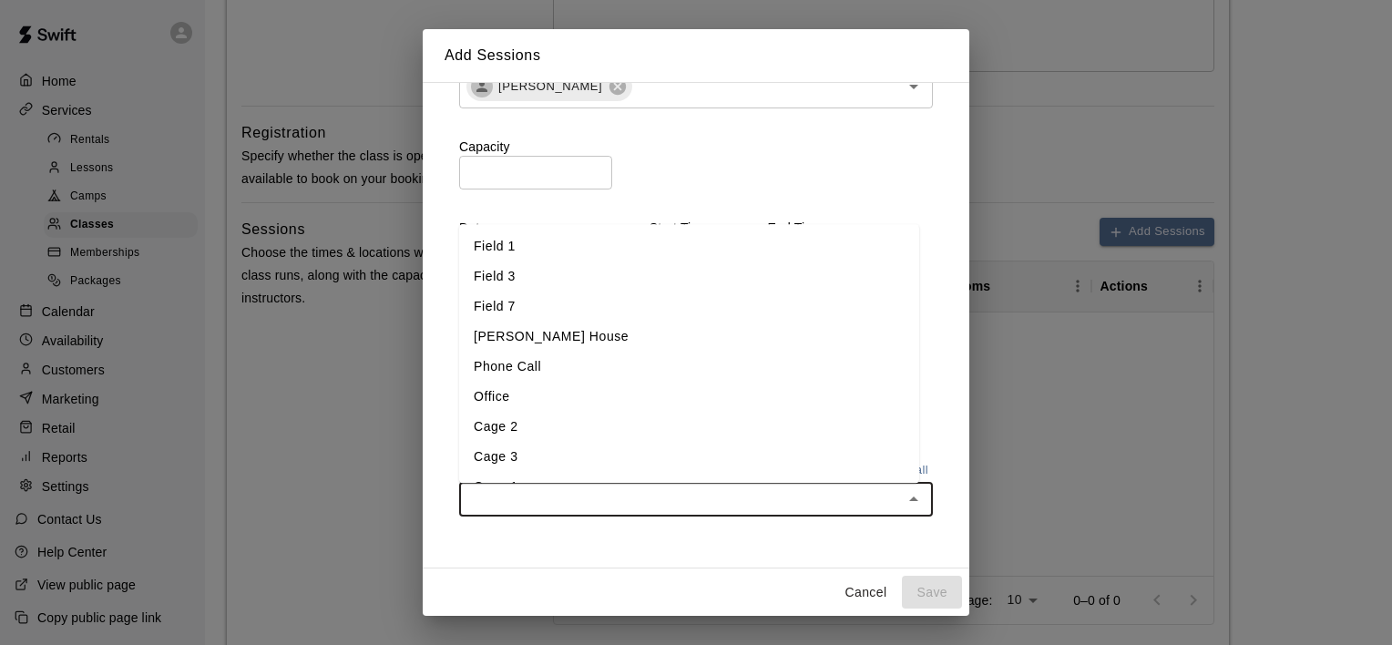
click at [742, 255] on li "Field 1" at bounding box center [689, 247] width 460 height 30
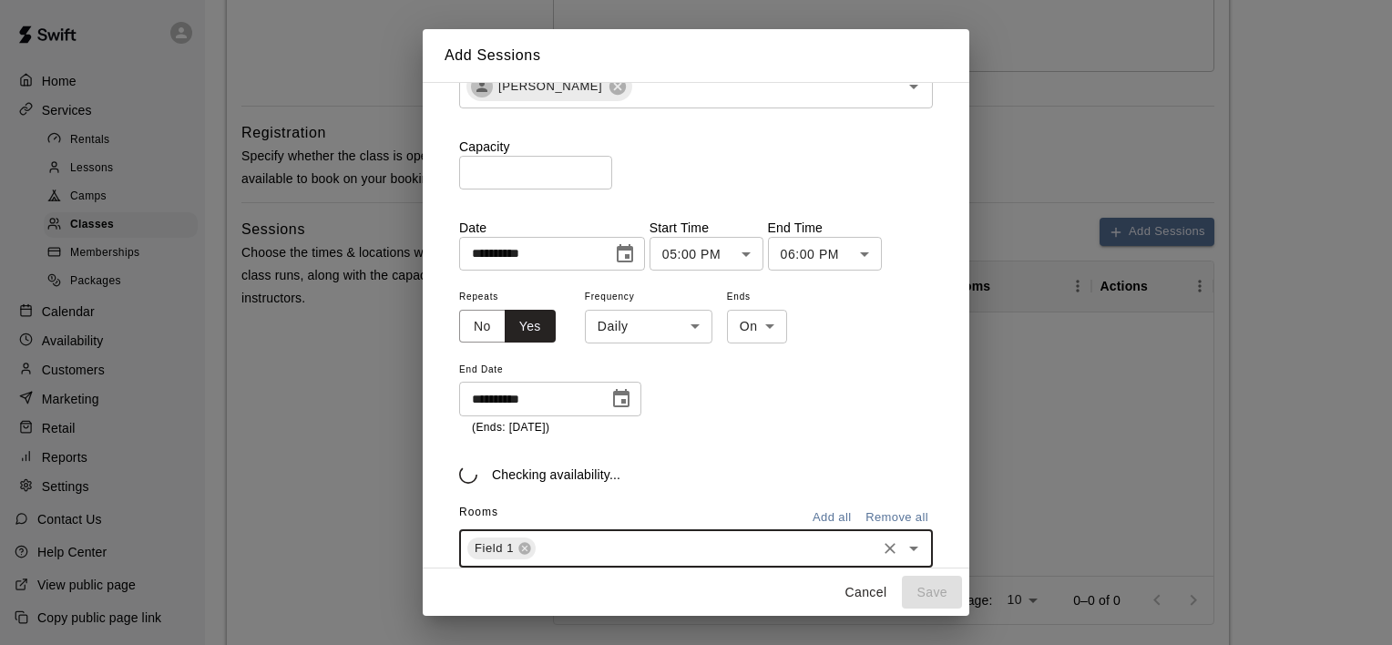
scroll to position [120, 0]
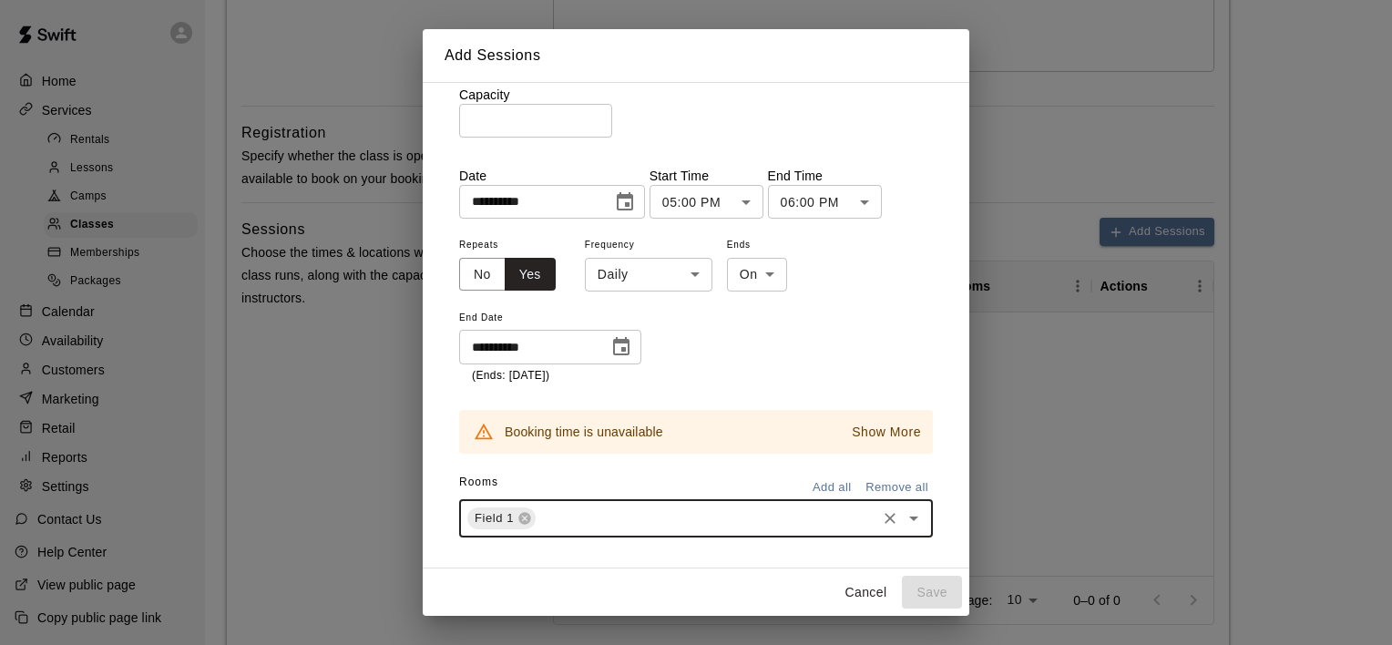
click at [855, 437] on p "Show More" at bounding box center [886, 432] width 69 height 19
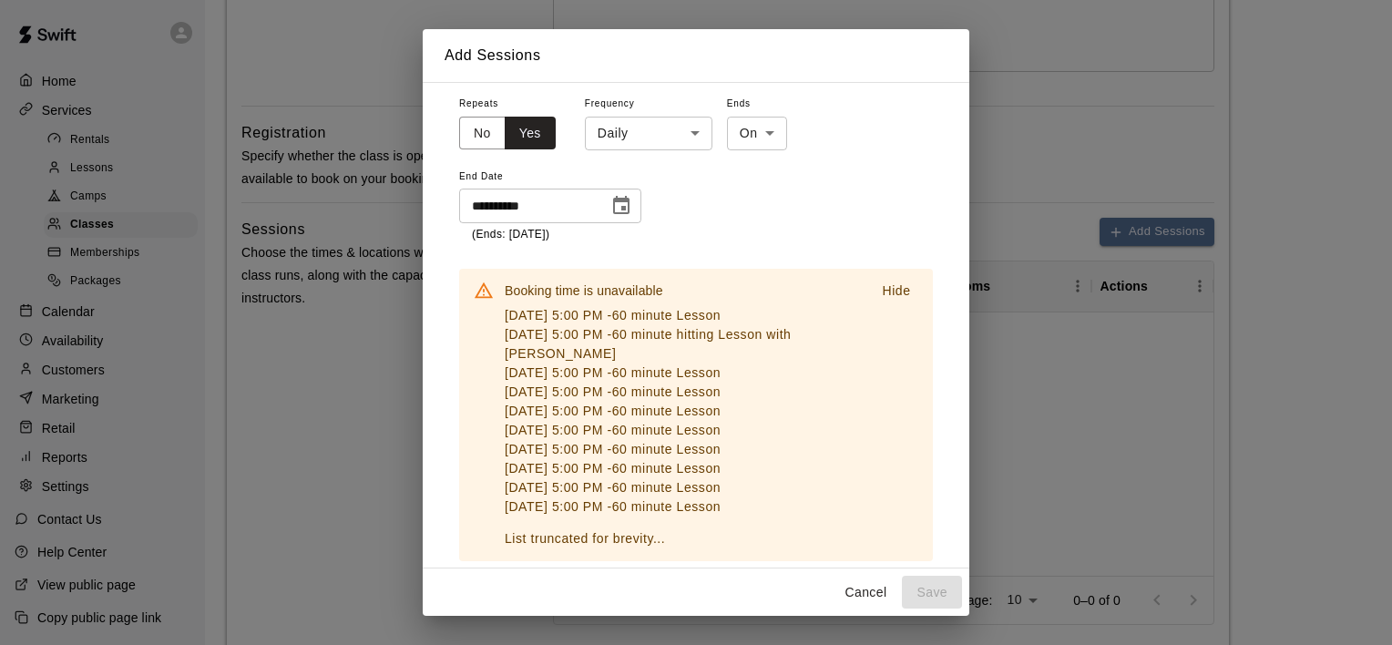
scroll to position [390, 0]
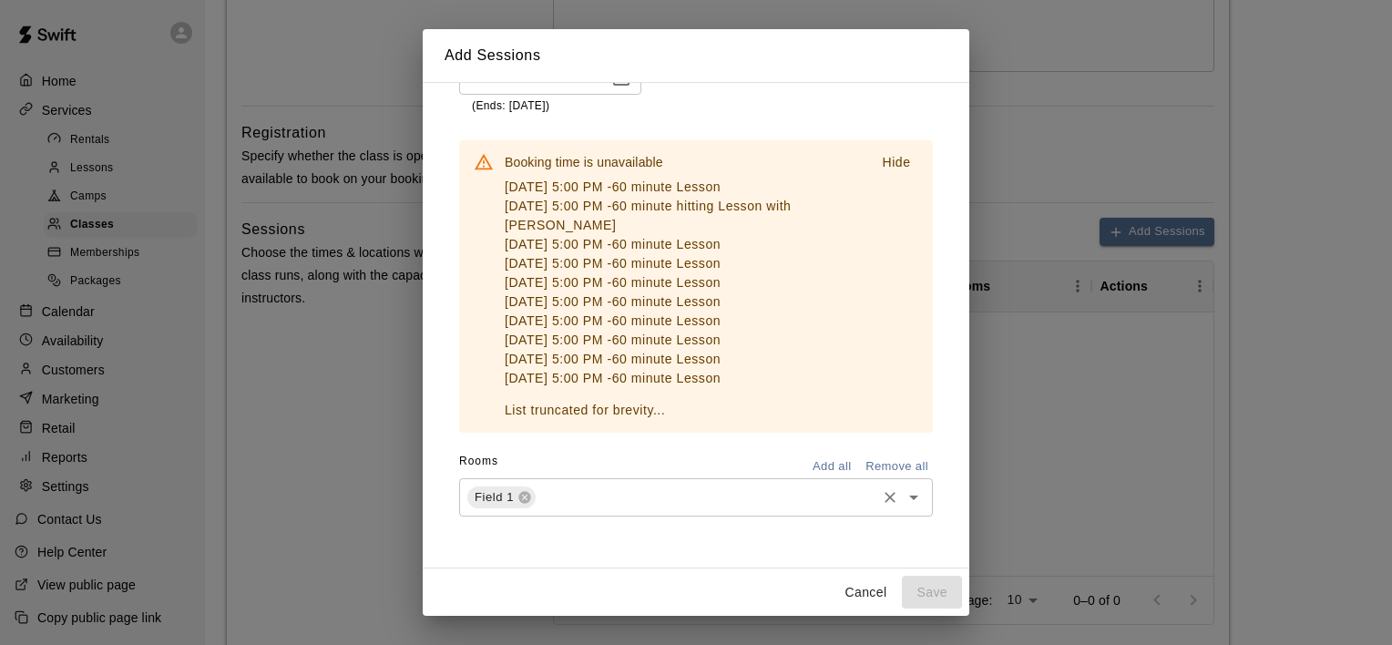
click at [903, 505] on icon "Open" at bounding box center [914, 498] width 22 height 22
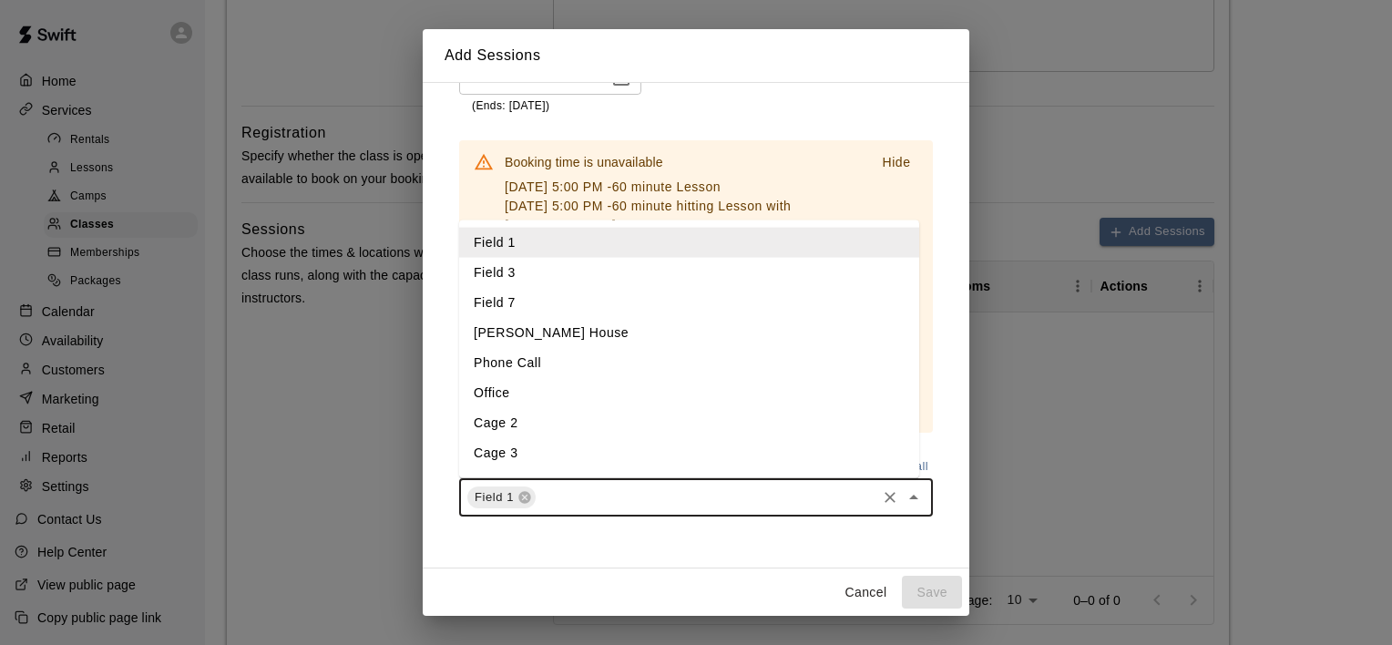
click at [765, 284] on li "Field 3" at bounding box center [689, 273] width 460 height 30
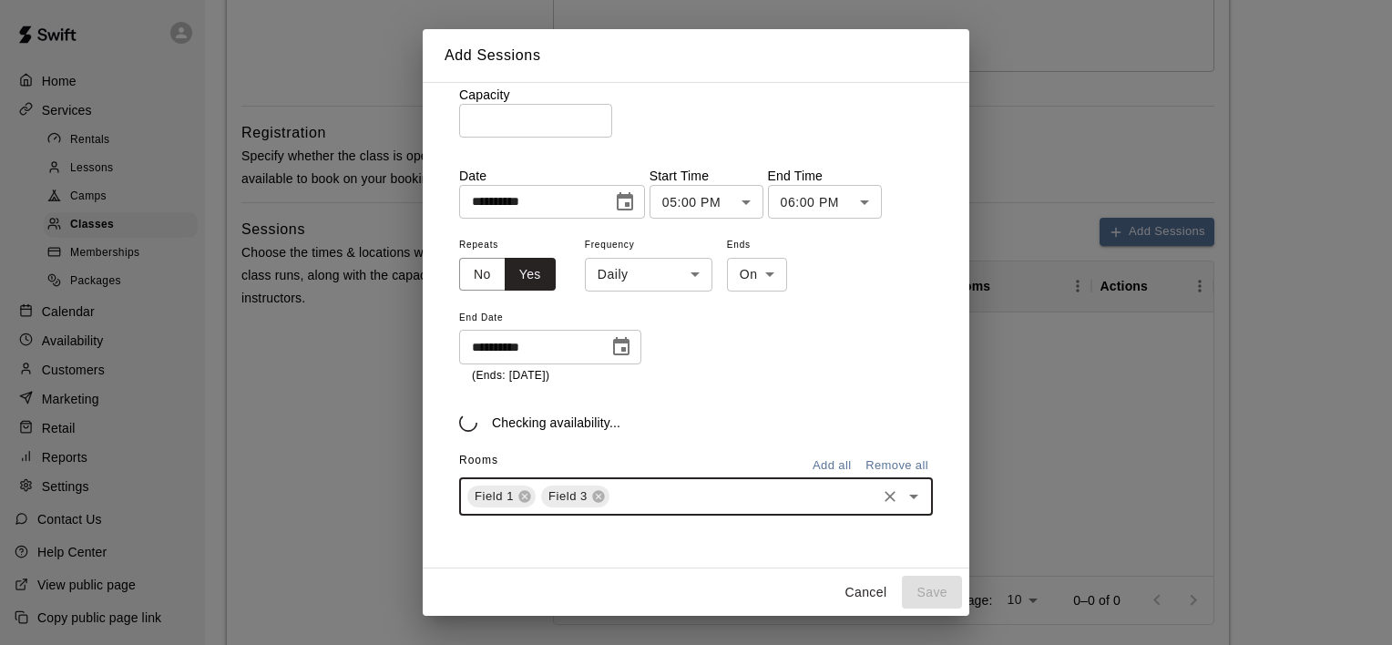
scroll to position [120, 0]
click at [522, 499] on icon at bounding box center [525, 497] width 12 height 12
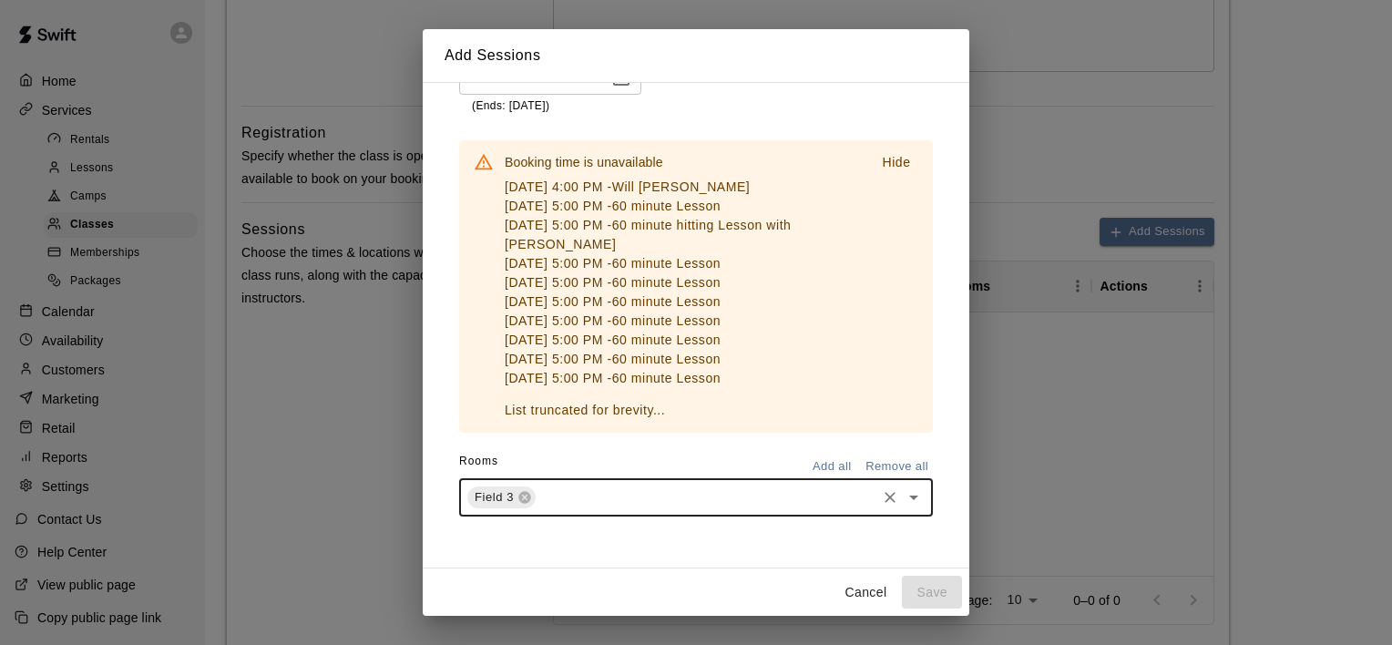
scroll to position [390, 0]
click at [906, 493] on icon "Open" at bounding box center [914, 498] width 22 height 22
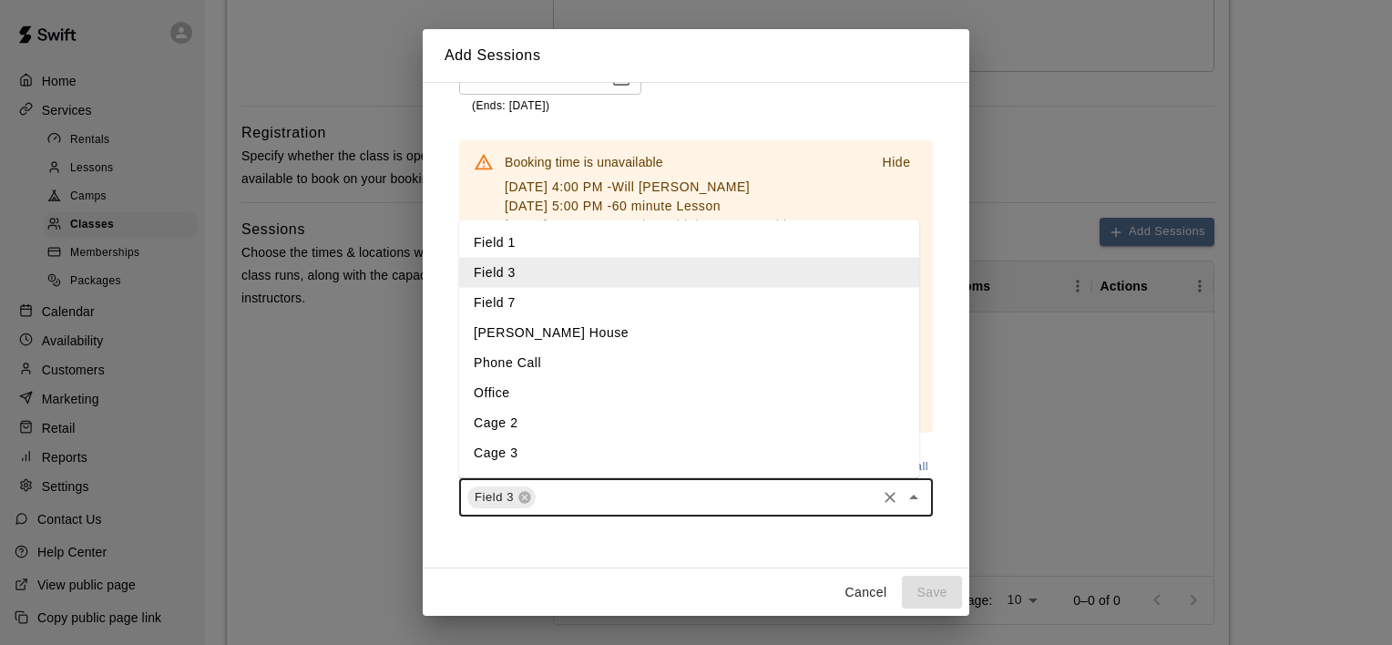
click at [737, 302] on li "Field 7" at bounding box center [689, 303] width 460 height 30
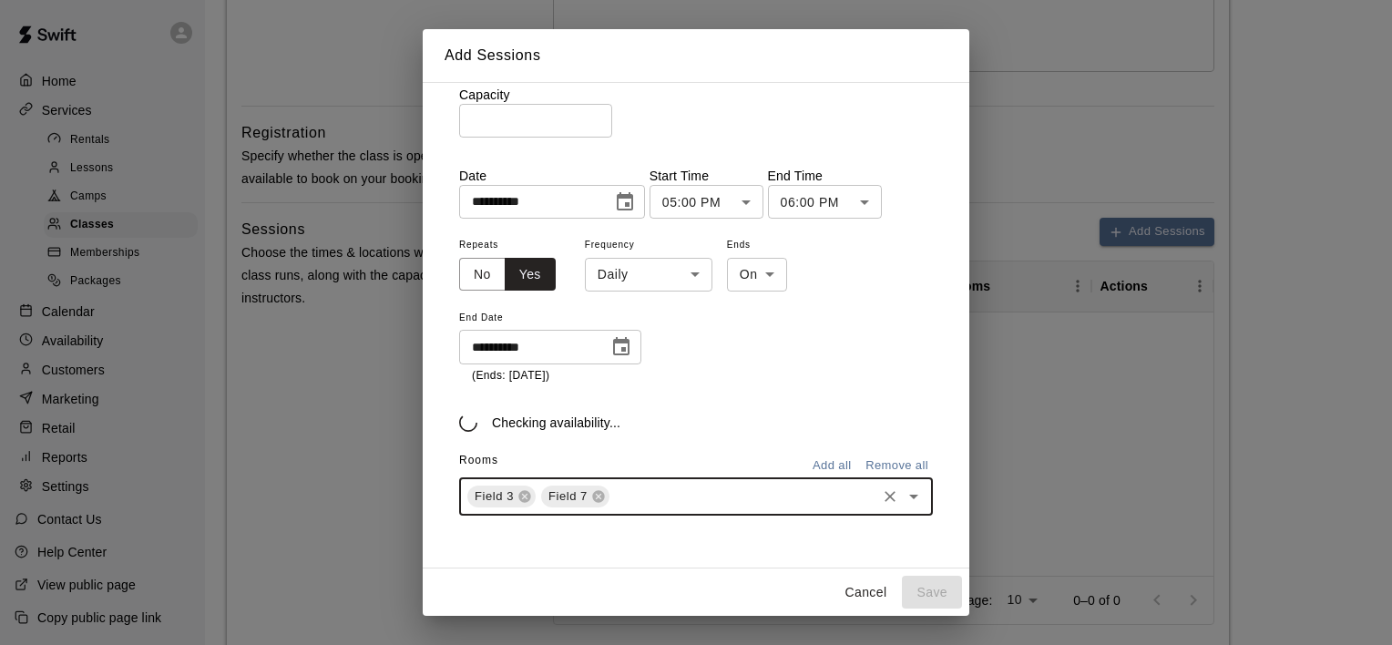
scroll to position [120, 0]
click at [523, 498] on icon at bounding box center [525, 497] width 12 height 12
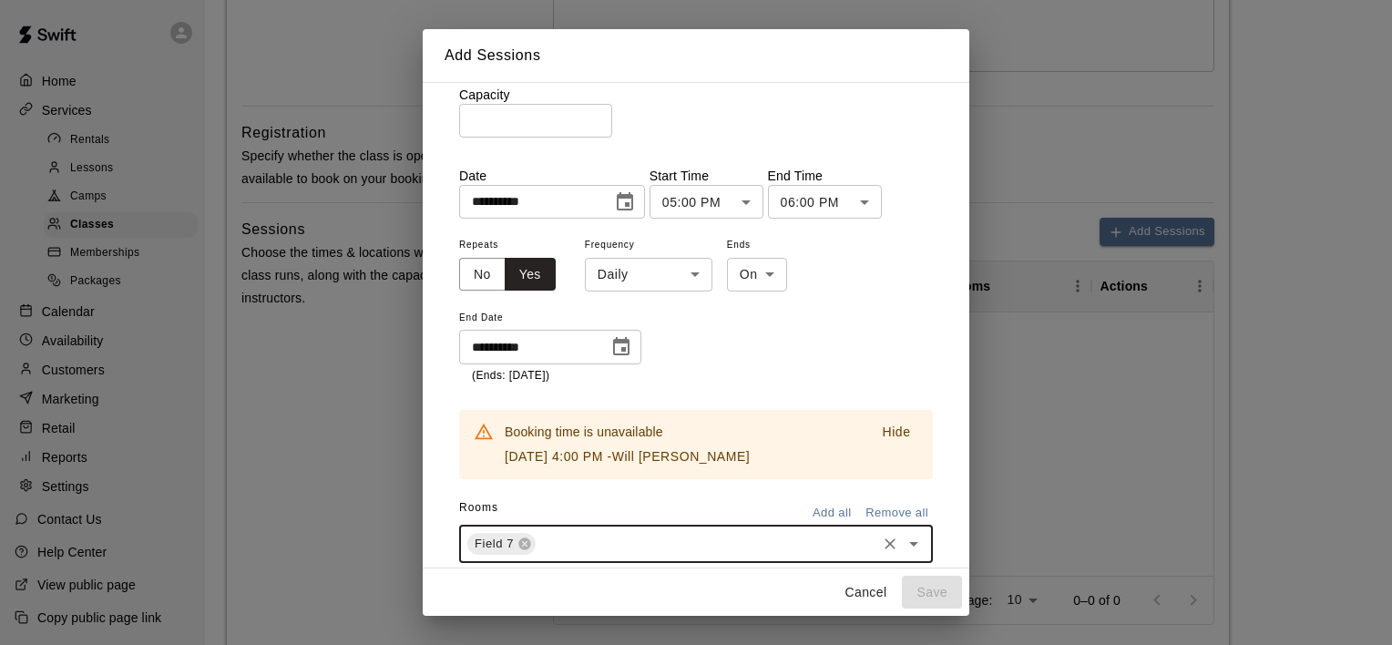
scroll to position [168, 0]
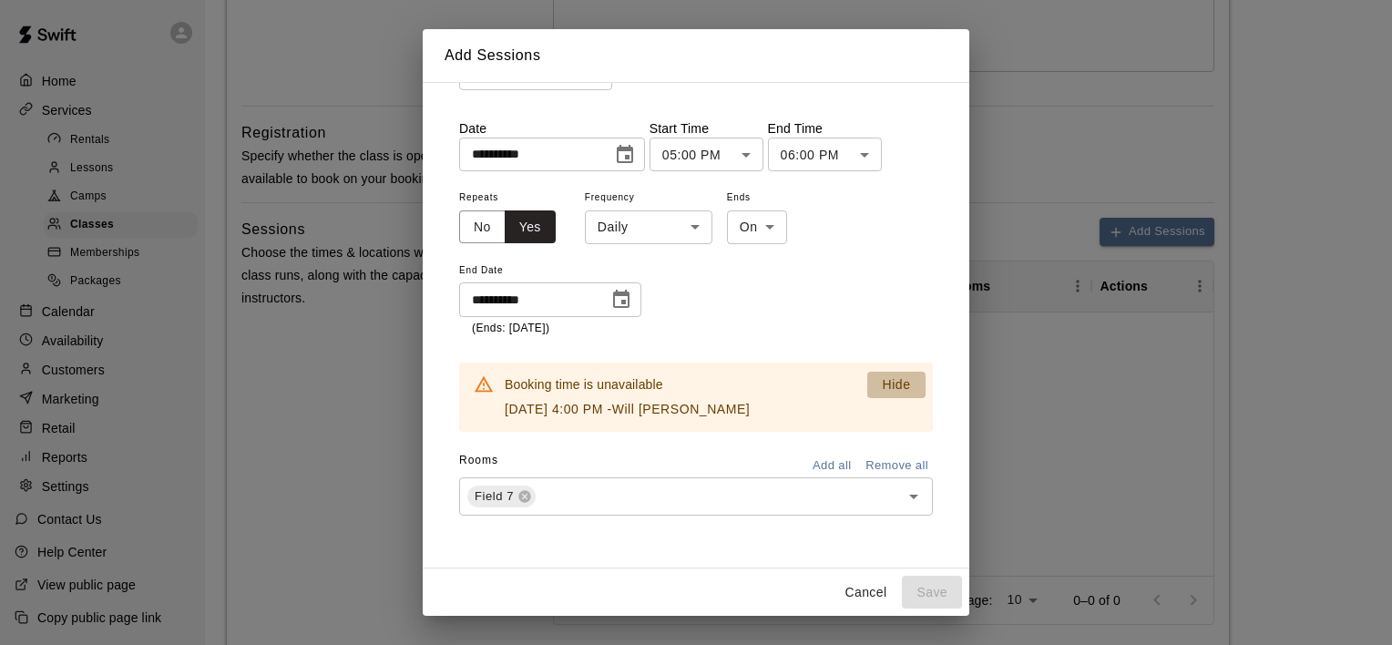
click at [888, 386] on p "Hide" at bounding box center [896, 384] width 28 height 19
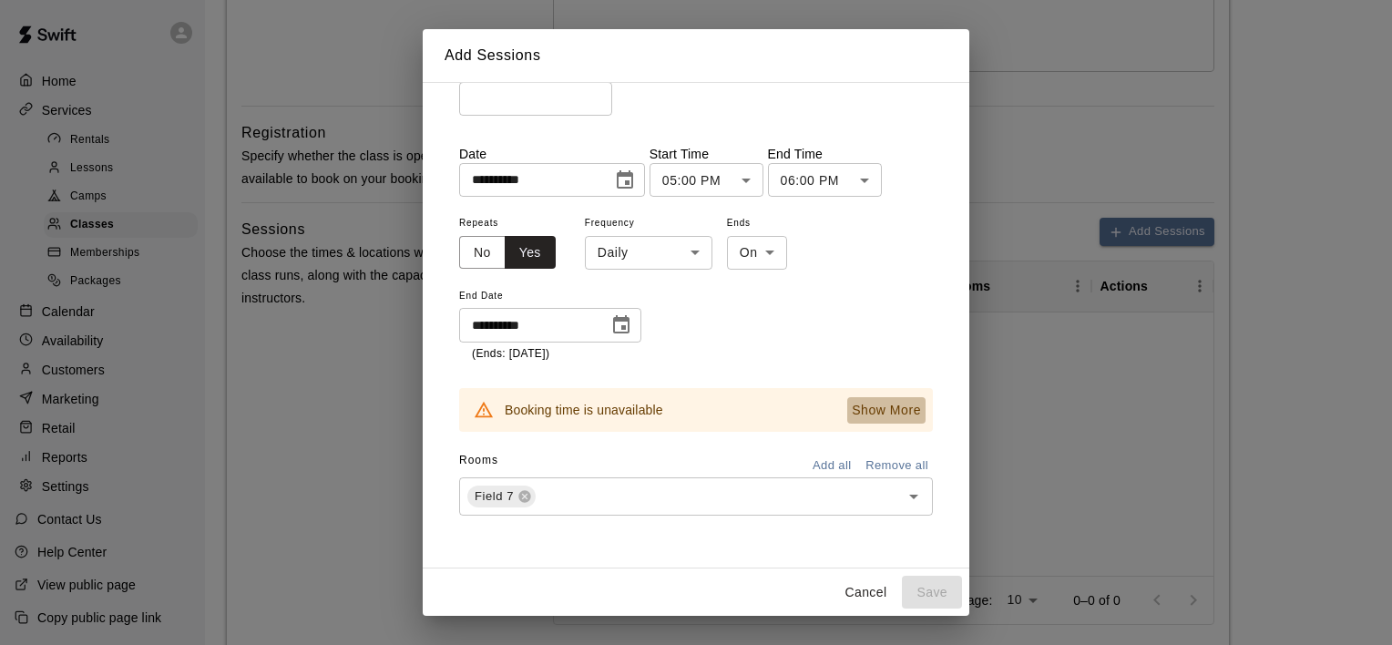
click at [893, 406] on p "Show More" at bounding box center [886, 410] width 69 height 19
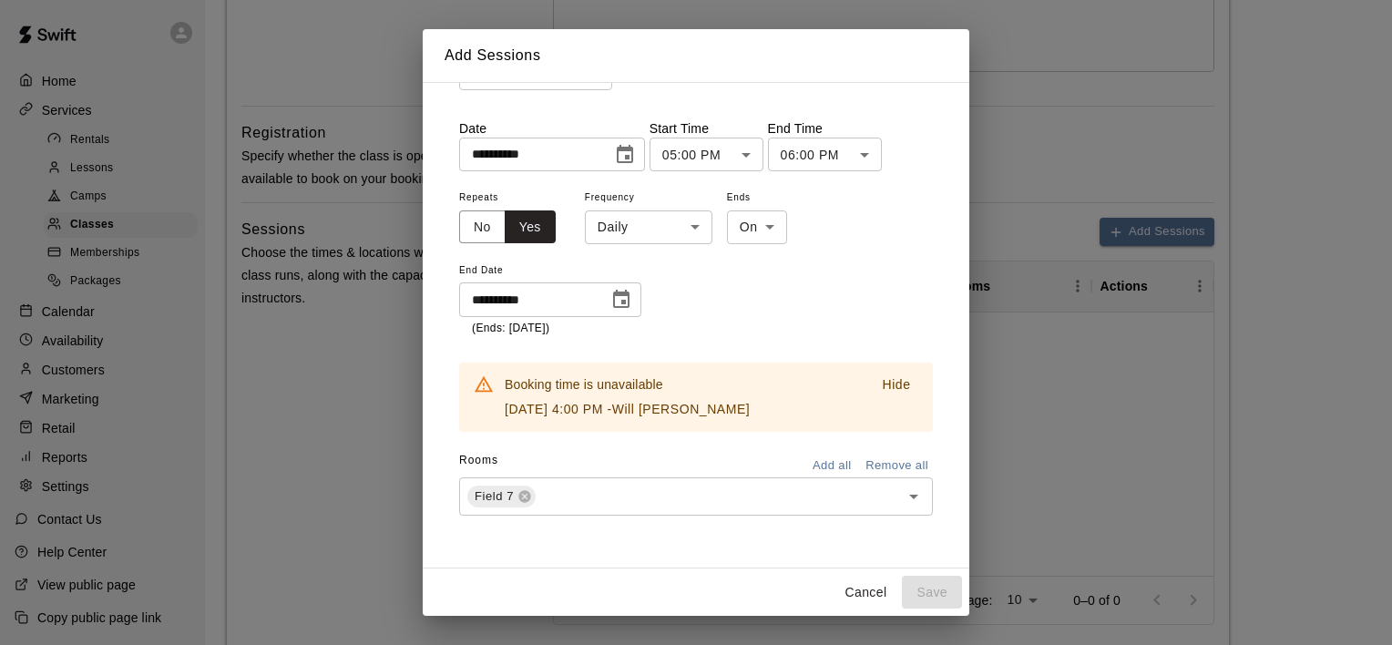
click at [886, 373] on button "Hide" at bounding box center [897, 385] width 58 height 26
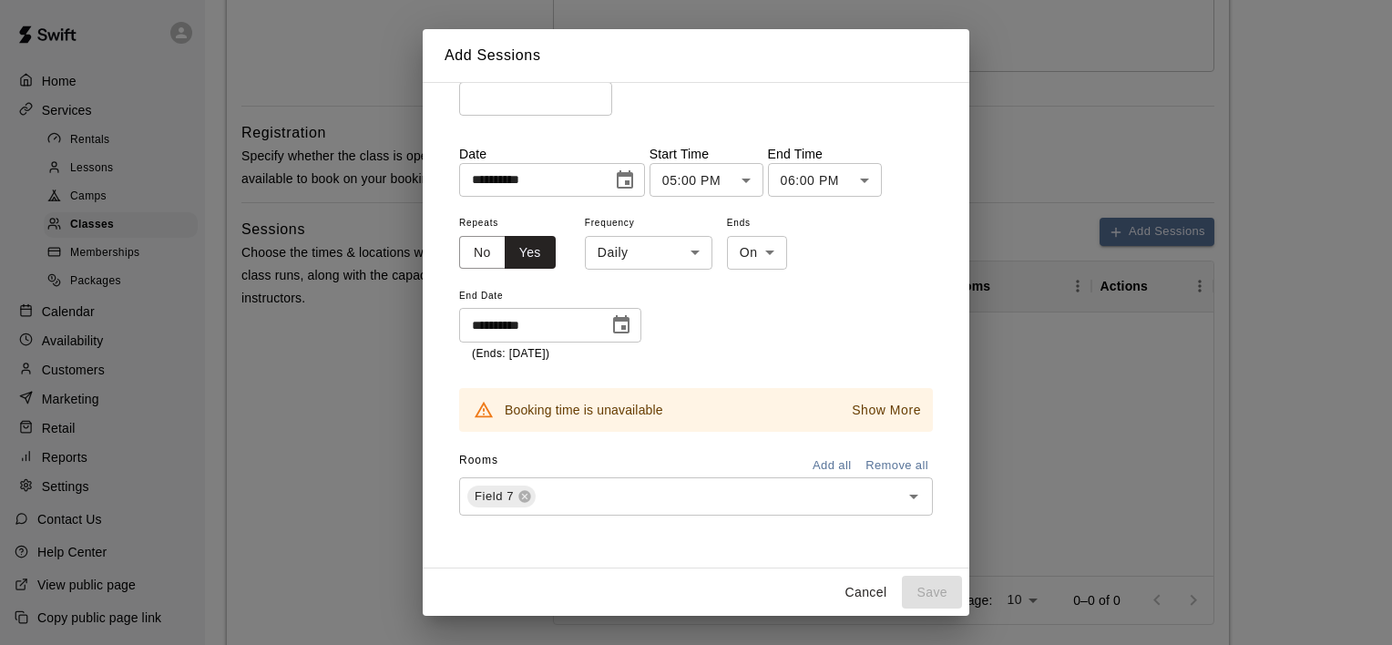
click at [690, 252] on body "**********" at bounding box center [696, 255] width 1392 height 1502
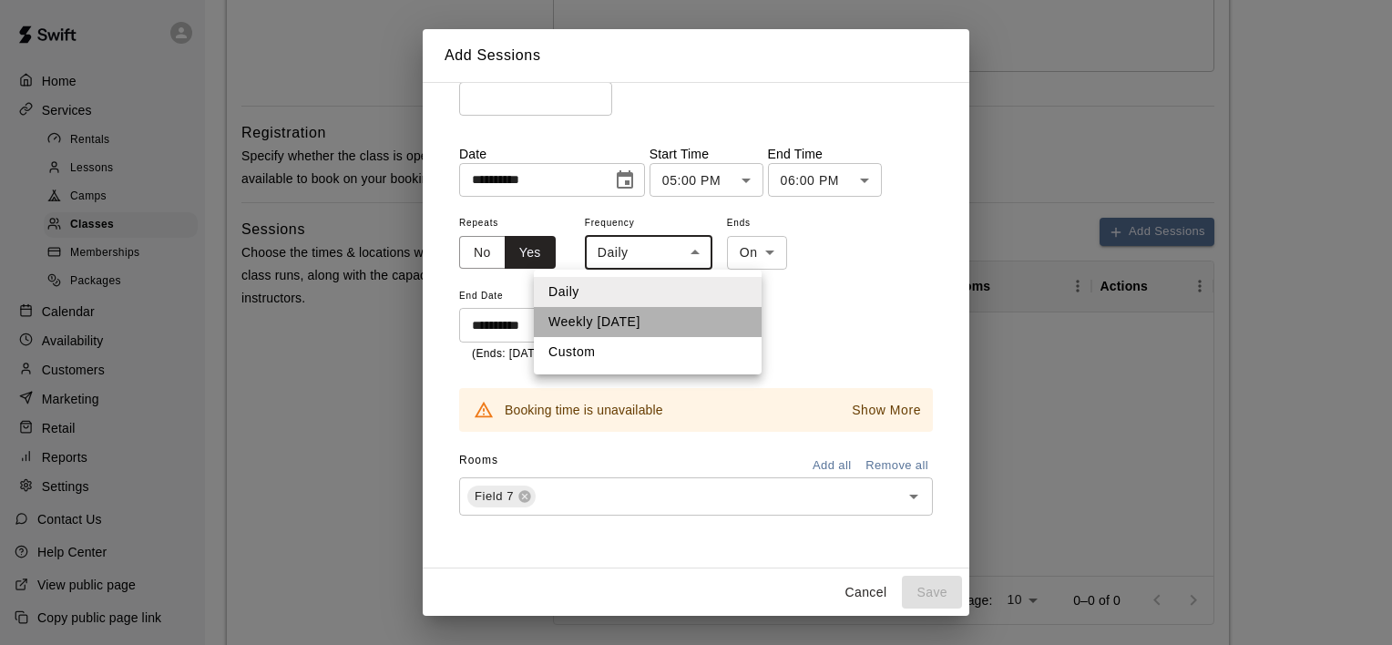
click at [652, 313] on li "Weekly [DATE]" at bounding box center [648, 322] width 228 height 30
type input "******"
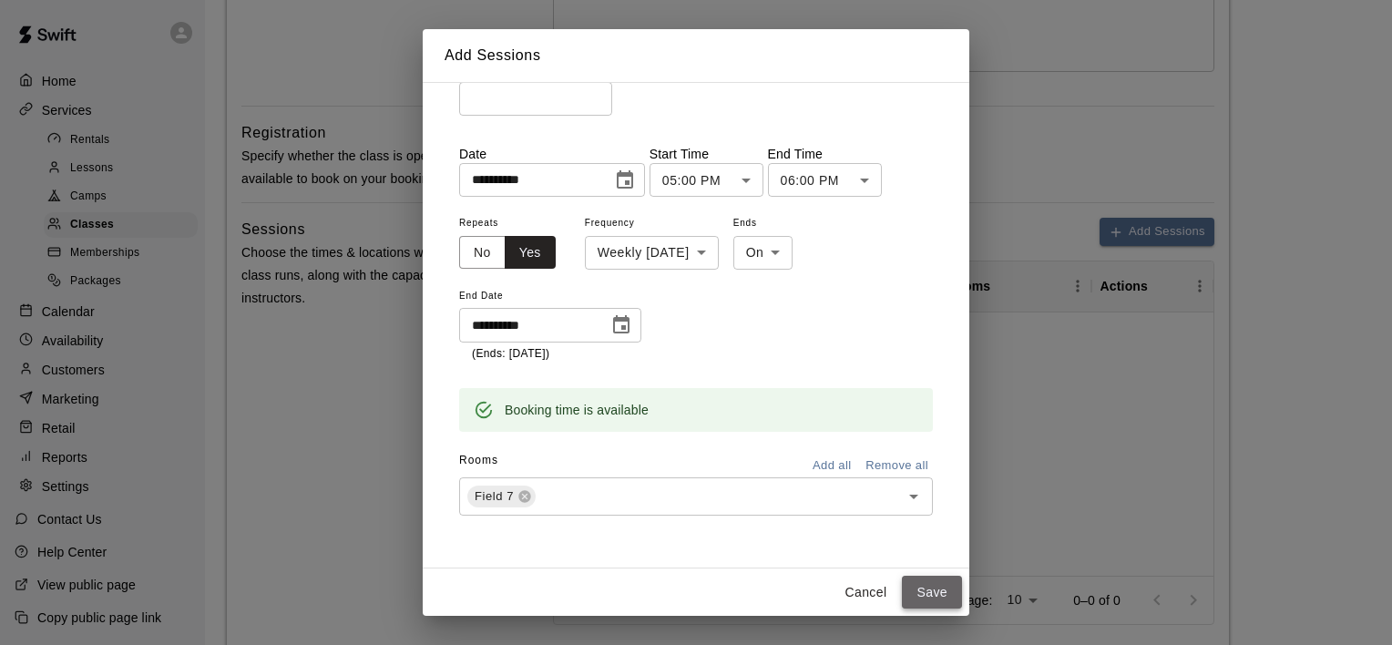
click at [930, 579] on button "Save" at bounding box center [932, 593] width 60 height 34
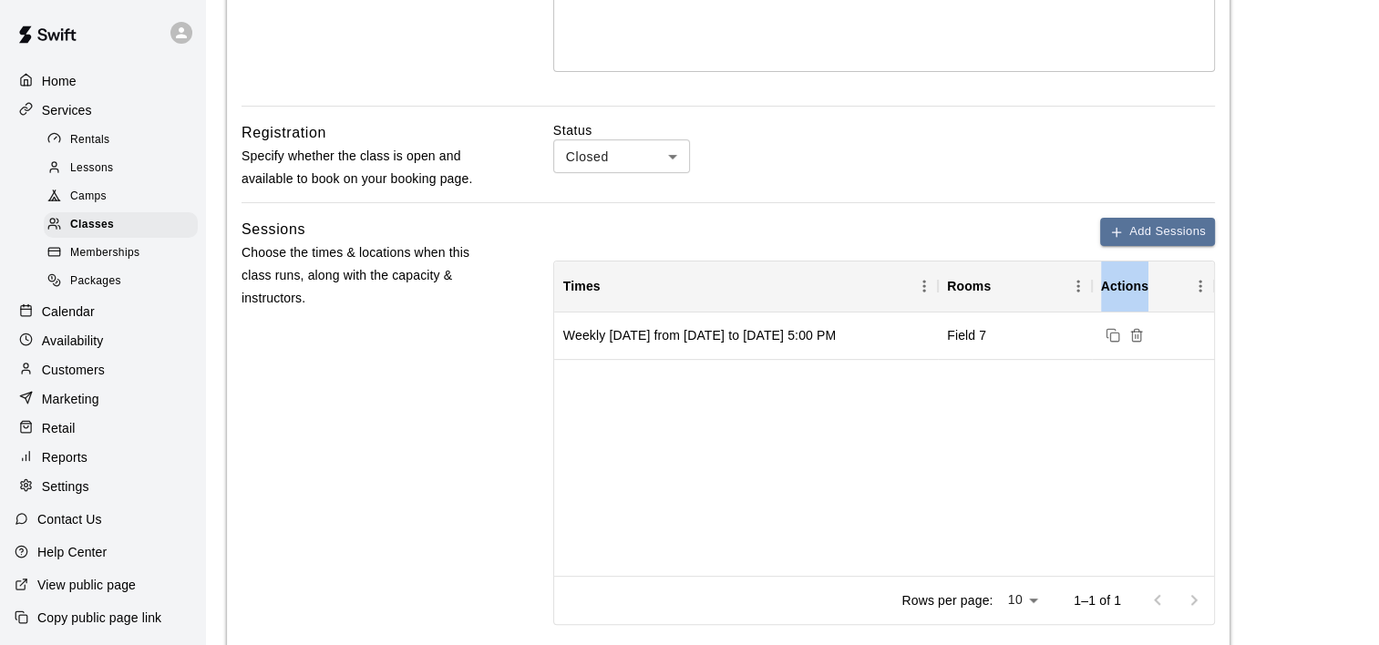
drag, startPoint x: 955, startPoint y: 480, endPoint x: 1004, endPoint y: 293, distance: 193.2
click at [1004, 293] on div "Times Rooms Actions Weekly [DATE] from [DATE] to [DATE] 5:00 PM Field 7" at bounding box center [884, 419] width 660 height 314
drag, startPoint x: 1004, startPoint y: 293, endPoint x: 1189, endPoint y: 230, distance: 195.7
click at [1189, 230] on button "Add Sessions" at bounding box center [1157, 232] width 115 height 28
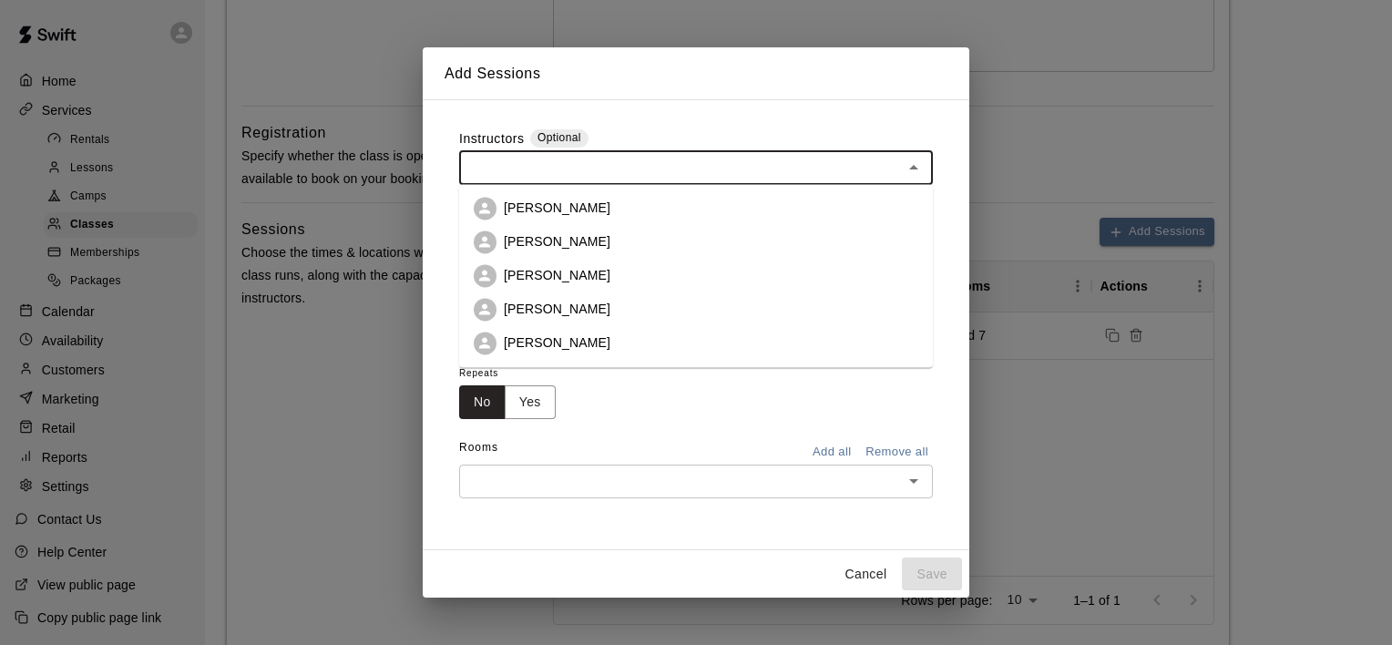
click at [704, 175] on input "text" at bounding box center [681, 167] width 433 height 23
click at [678, 200] on li "[PERSON_NAME]" at bounding box center [696, 208] width 474 height 34
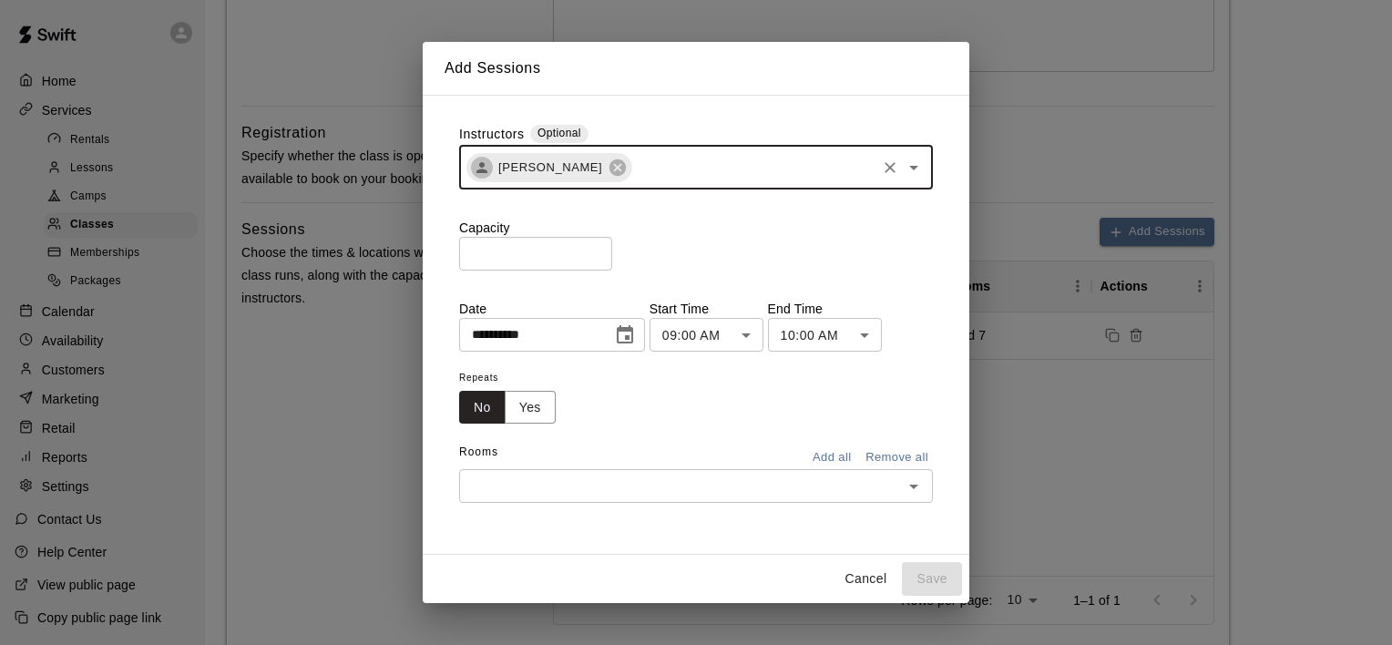
click at [633, 330] on icon "Choose date, selected date is Aug 15, 2025" at bounding box center [625, 334] width 16 height 18
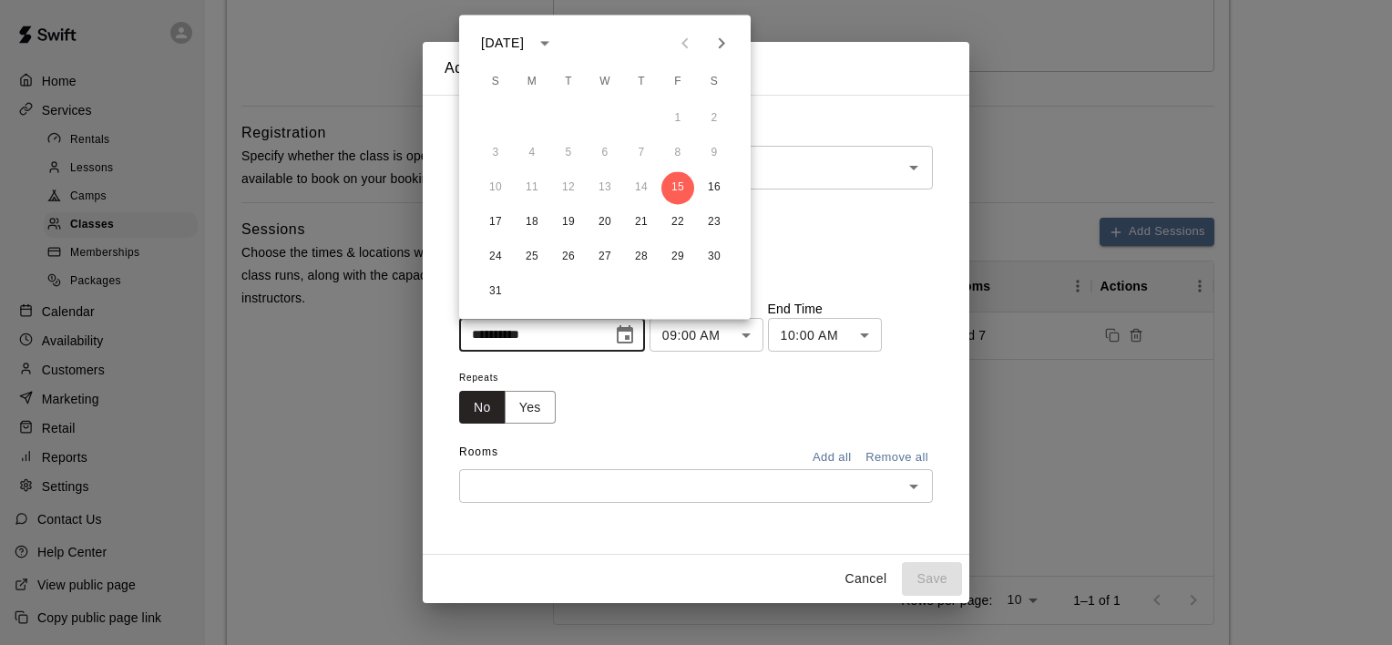
click at [1074, 149] on div "**********" at bounding box center [696, 322] width 1392 height 645
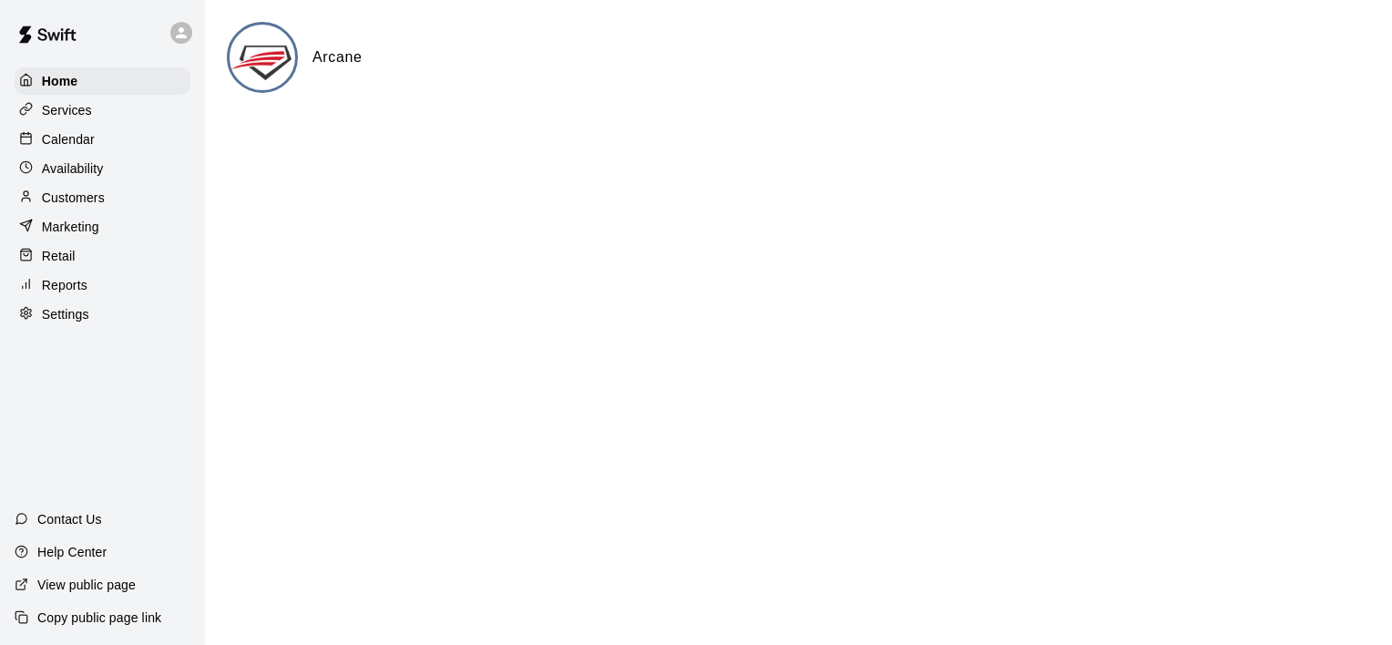
click at [270, 62] on img at bounding box center [264, 59] width 68 height 68
click at [74, 139] on p "Calendar" at bounding box center [68, 139] width 53 height 18
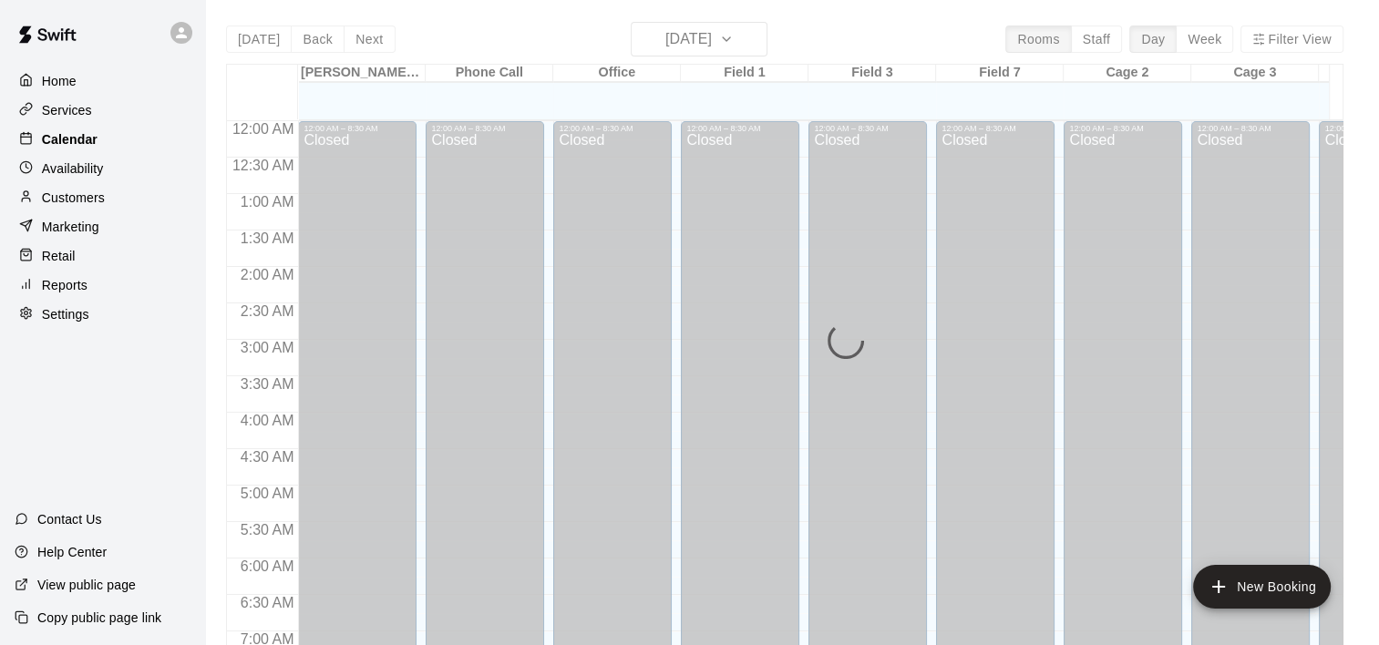
scroll to position [756, 0]
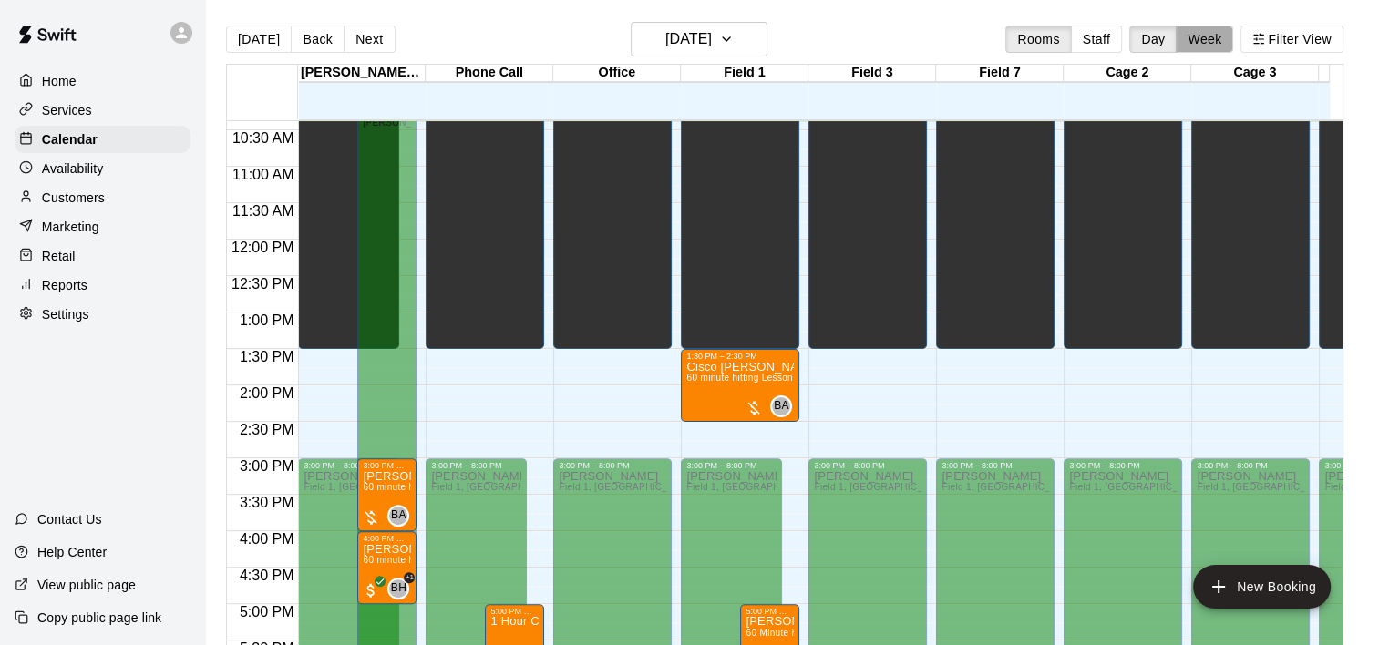
click at [1217, 36] on button "Week" at bounding box center [1204, 39] width 57 height 27
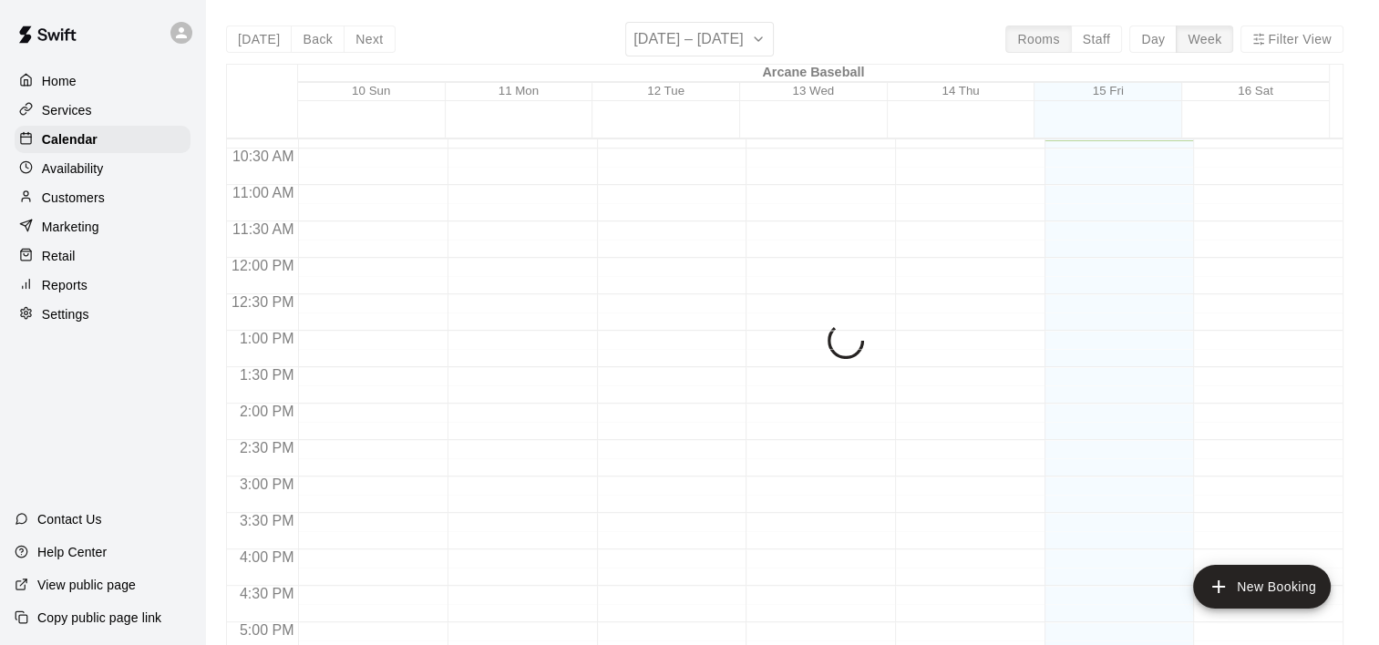
click at [1287, 37] on div "Today Back Next August 10 – 16 Rooms Staff Day Week Filter View Arcane Baseball…" at bounding box center [784, 344] width 1117 height 645
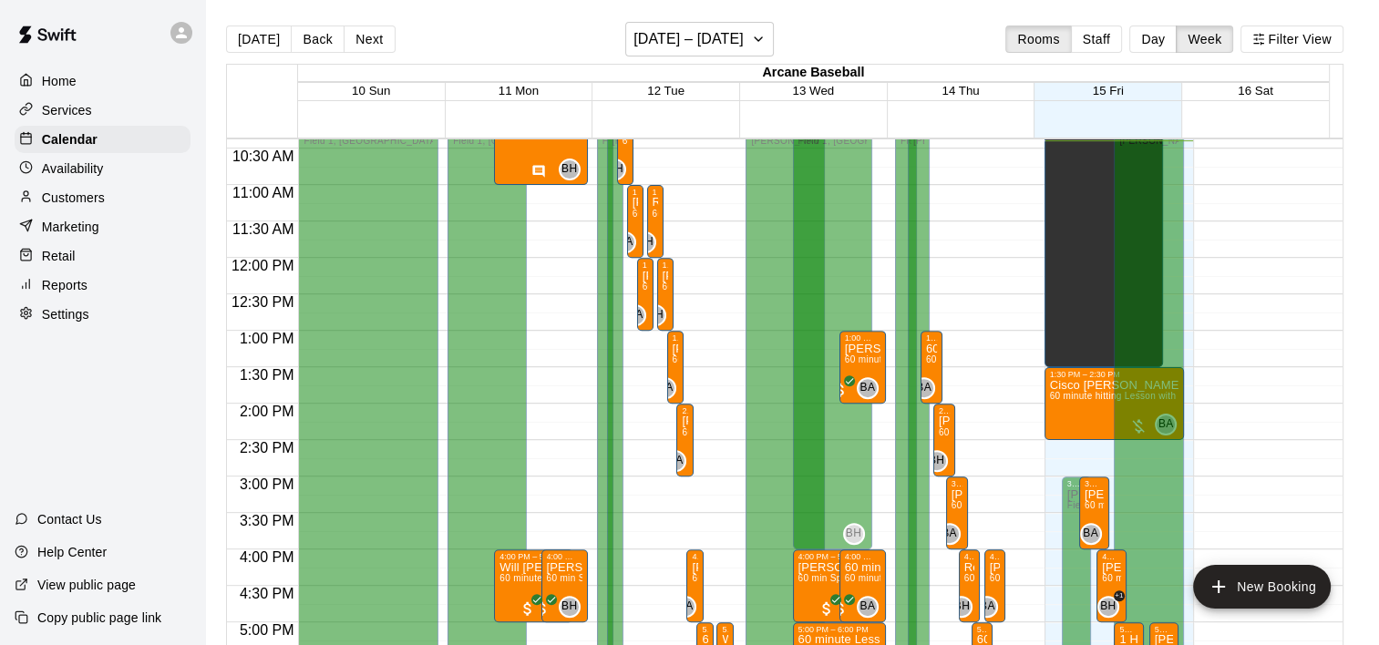
click at [1287, 37] on button "Filter View" at bounding box center [1291, 39] width 102 height 27
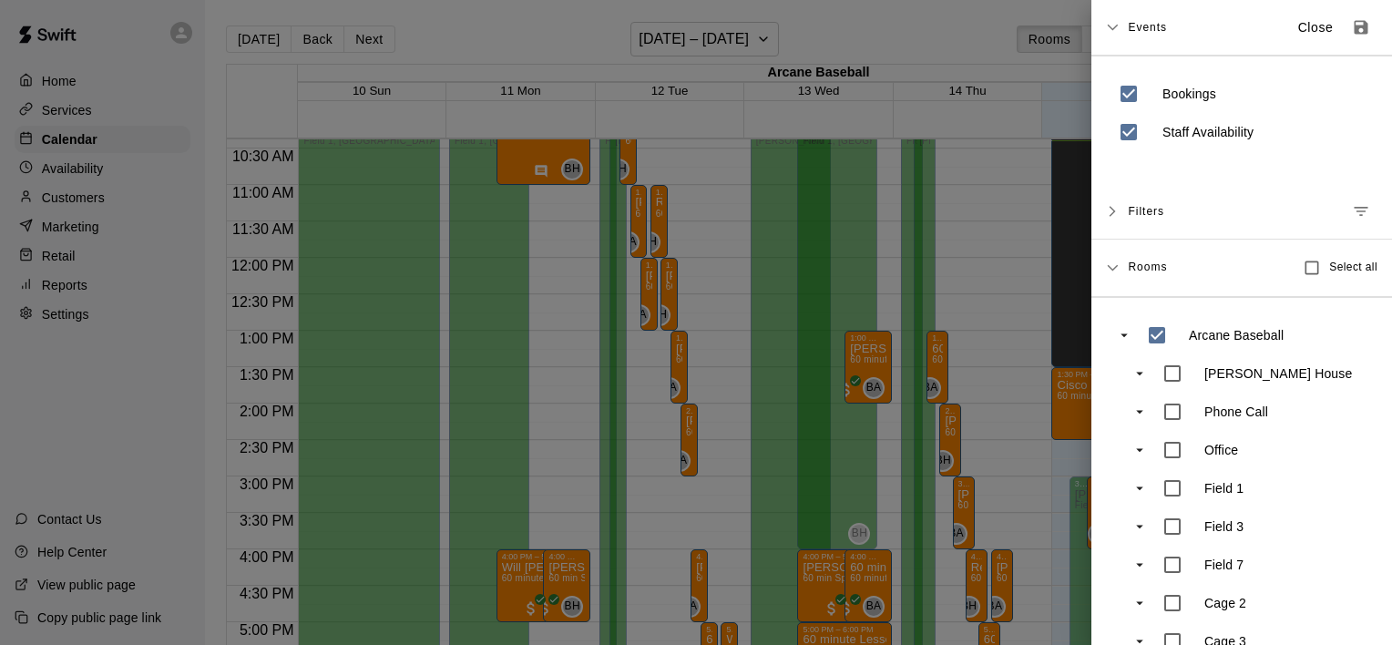
click at [89, 182] on div at bounding box center [696, 322] width 1392 height 645
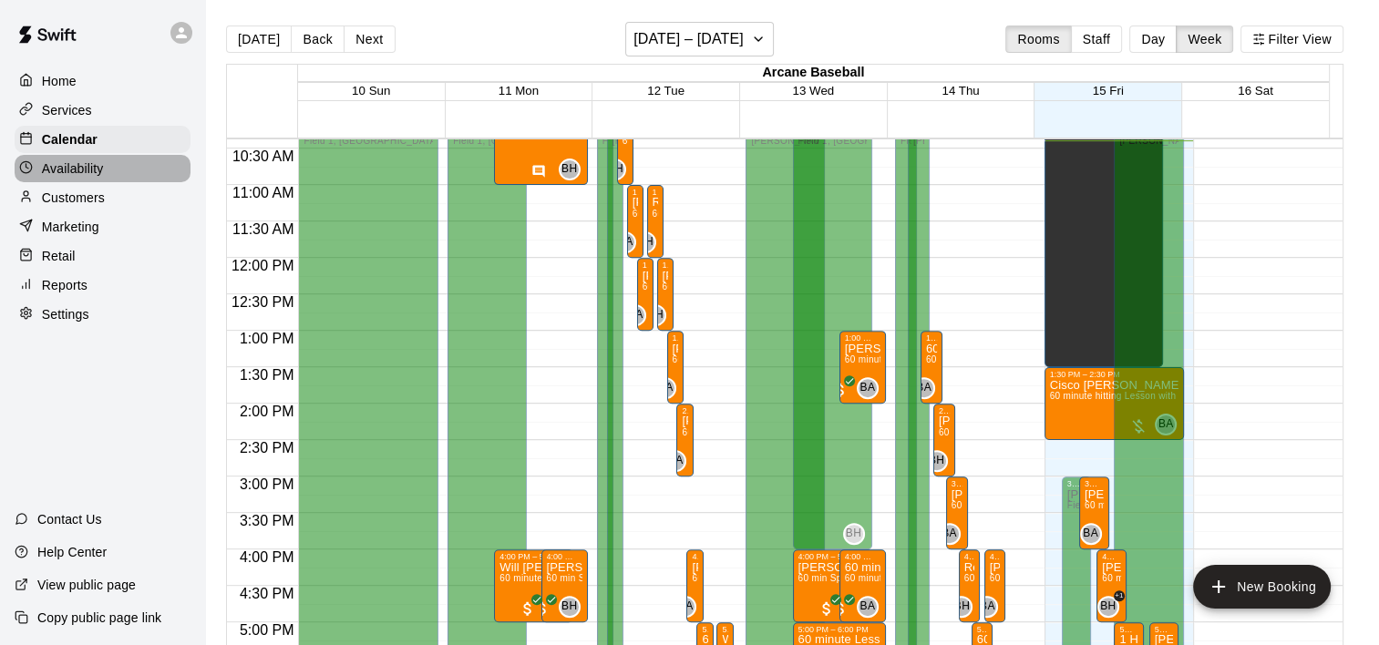
click at [89, 168] on p "Availability" at bounding box center [73, 168] width 62 height 18
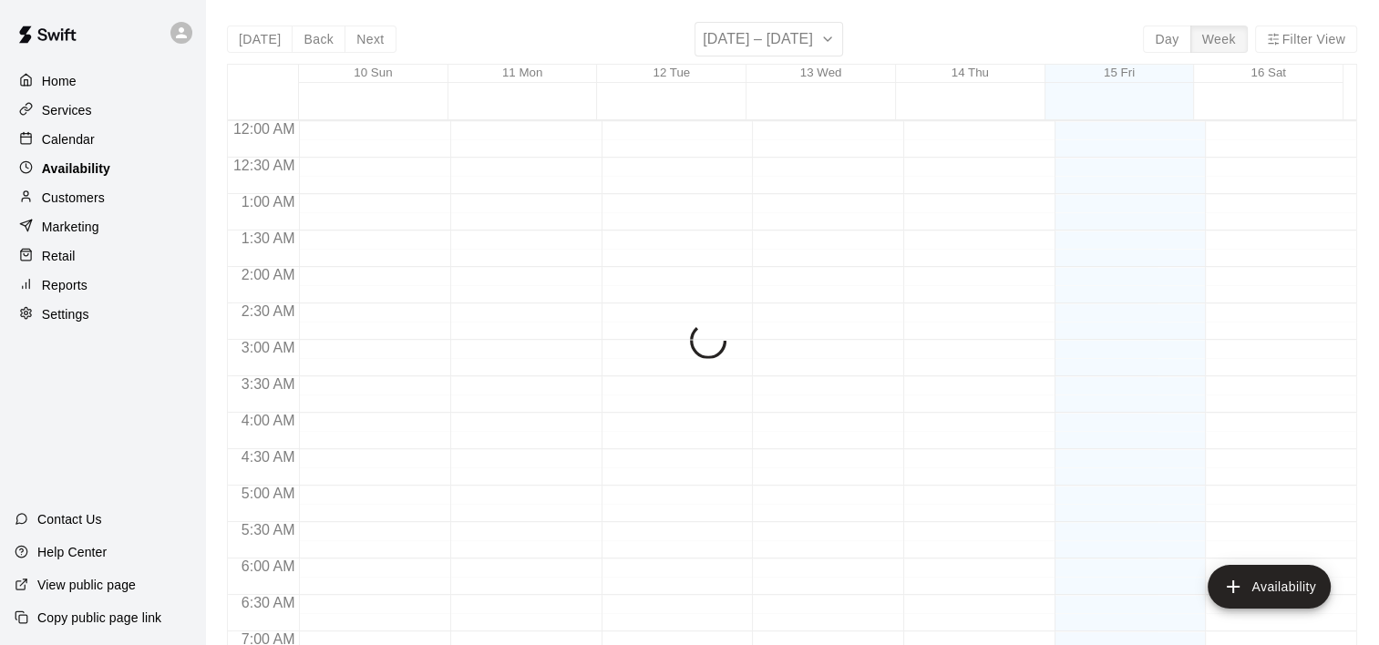
scroll to position [757, 0]
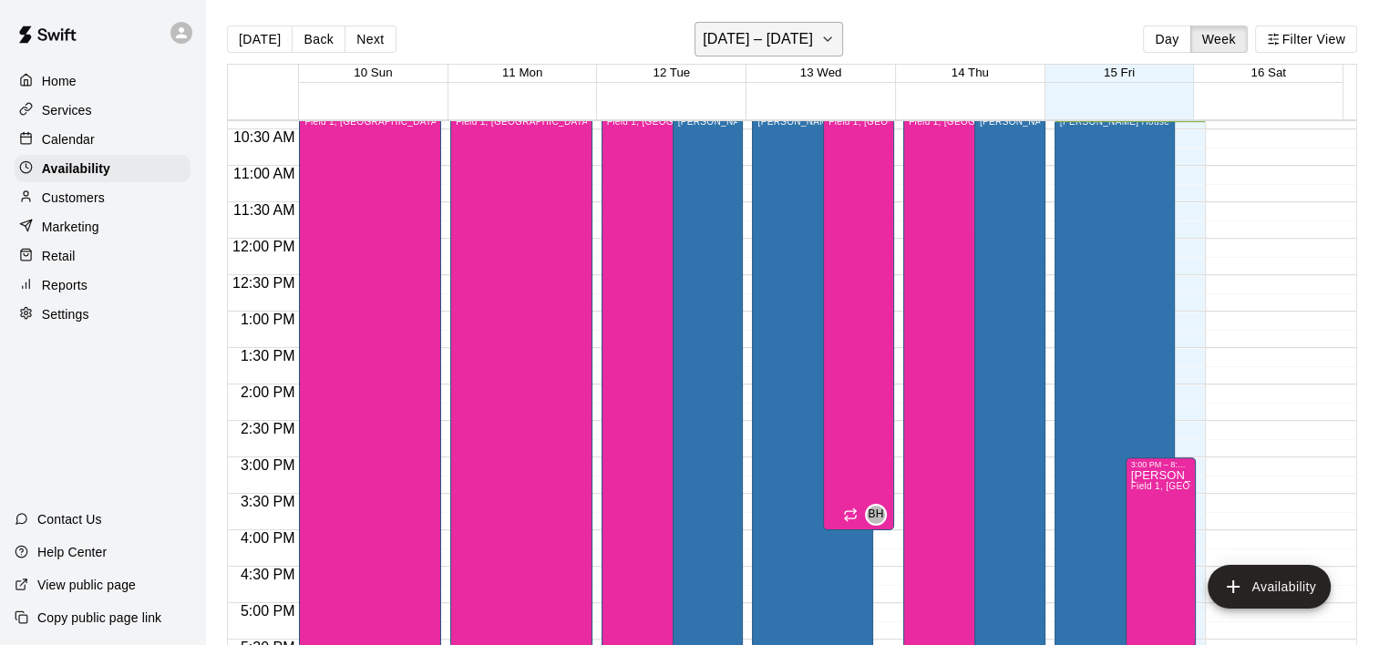
click at [827, 40] on icon "button" at bounding box center [827, 39] width 15 height 22
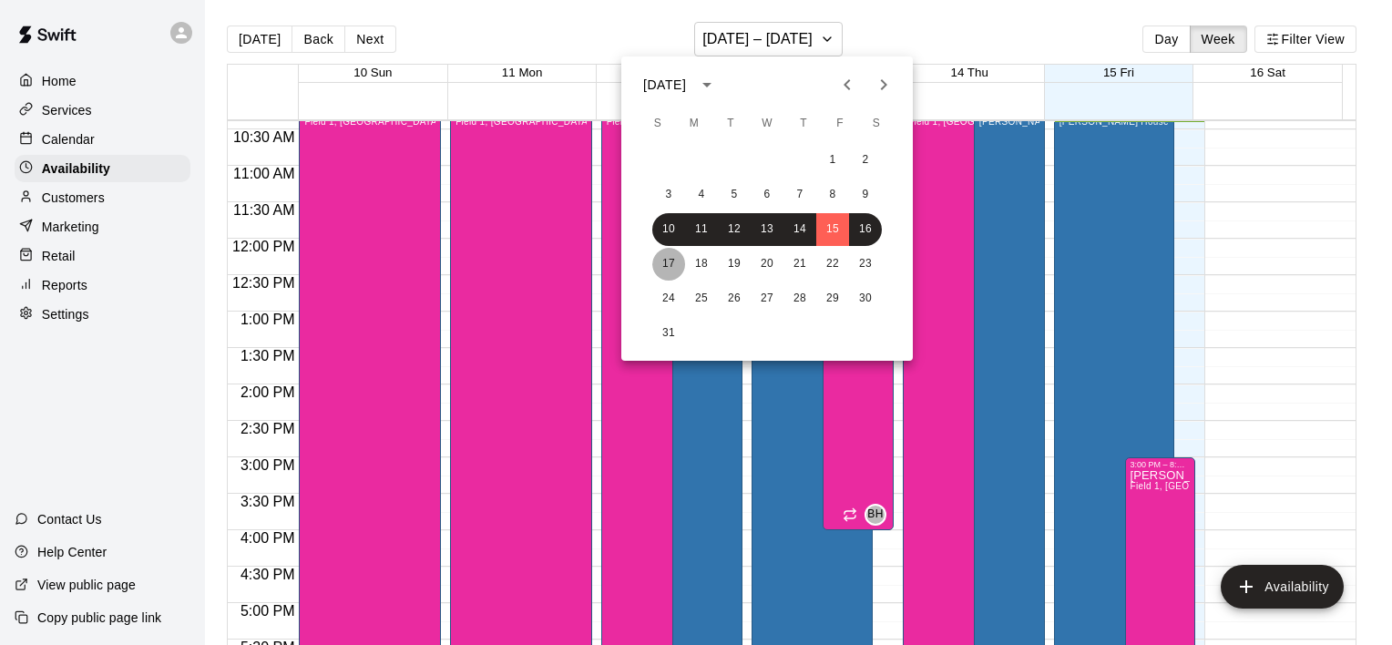
click at [673, 253] on button "17" at bounding box center [668, 264] width 33 height 33
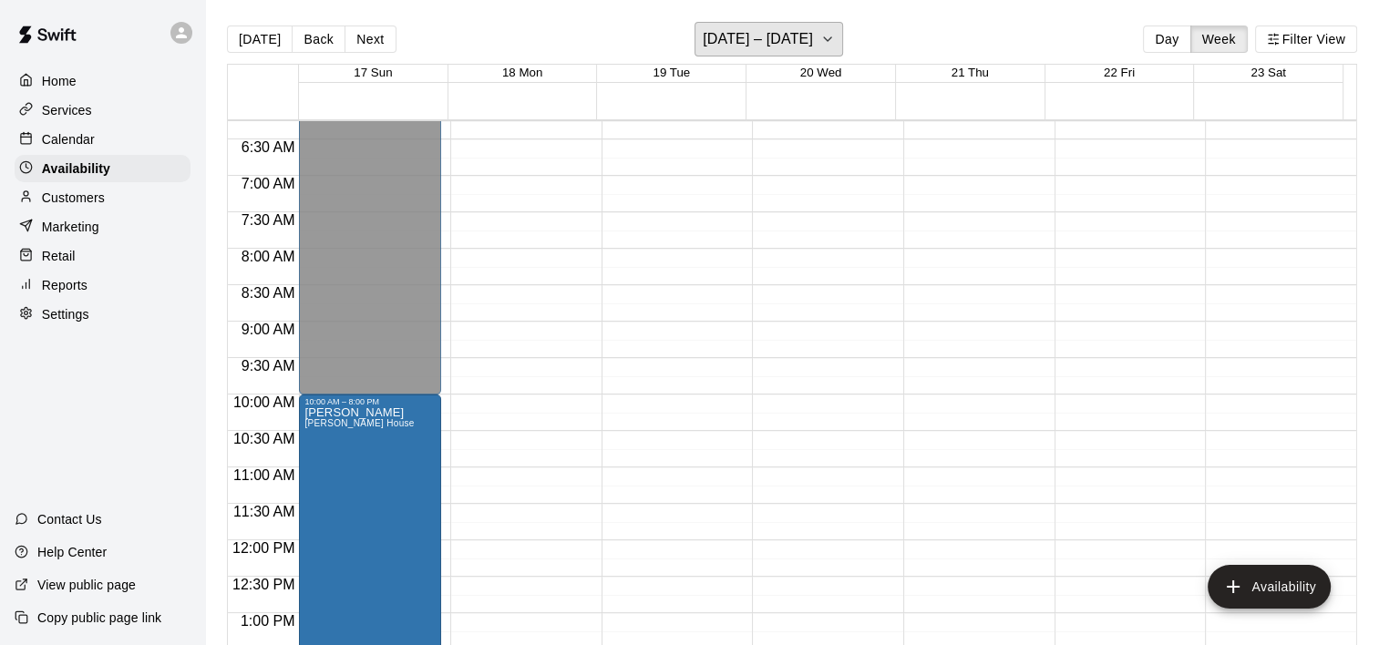
scroll to position [729, 0]
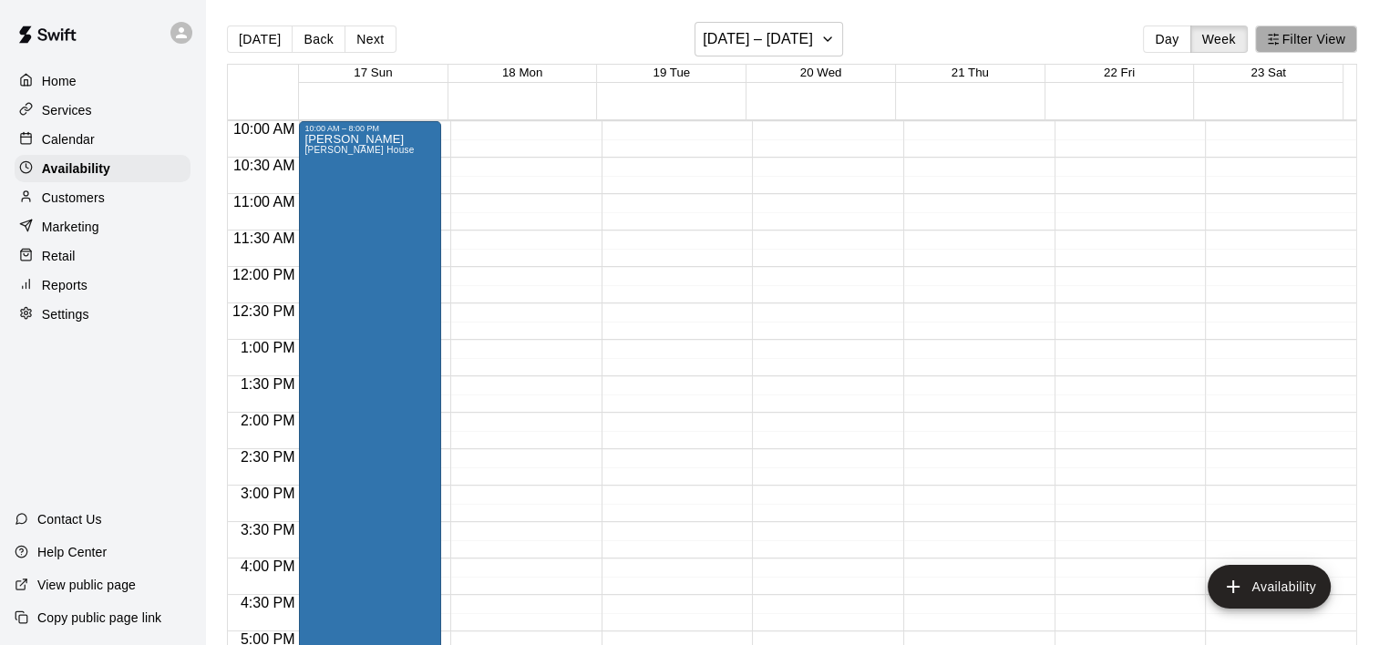
click at [1294, 41] on button "Filter View" at bounding box center [1306, 39] width 102 height 27
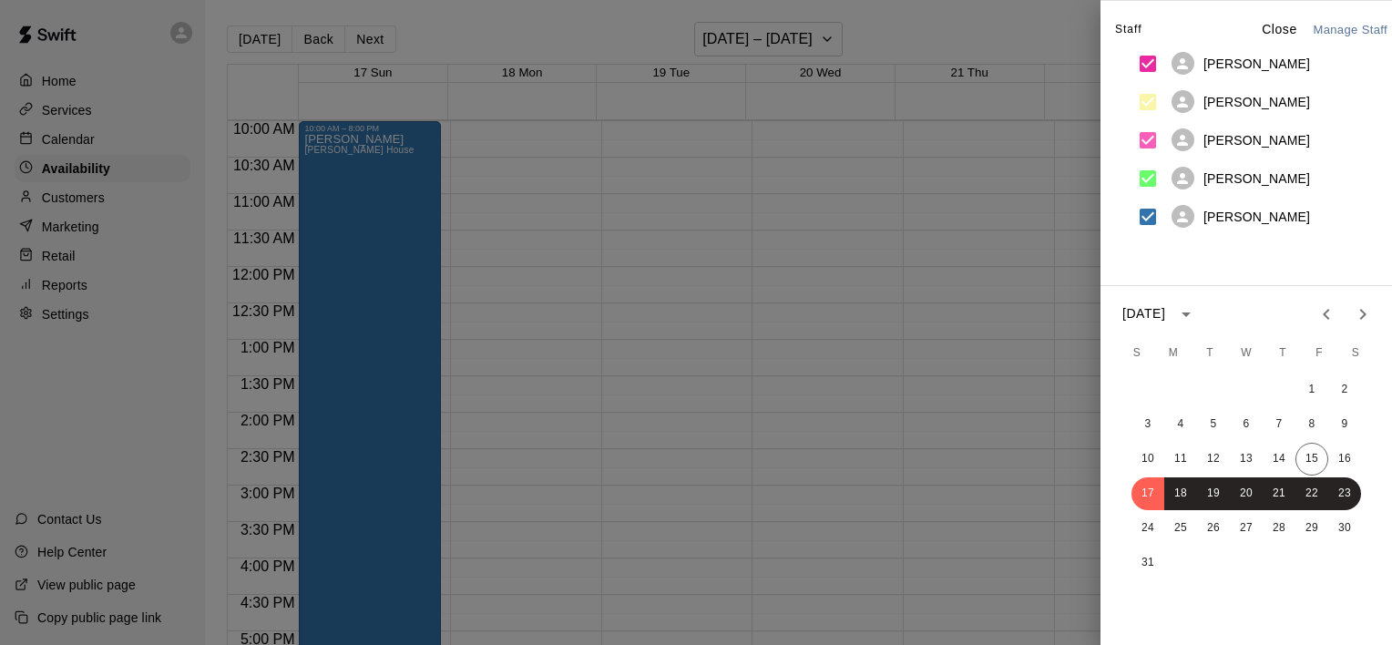
click at [1262, 33] on p "Close" at bounding box center [1280, 29] width 36 height 19
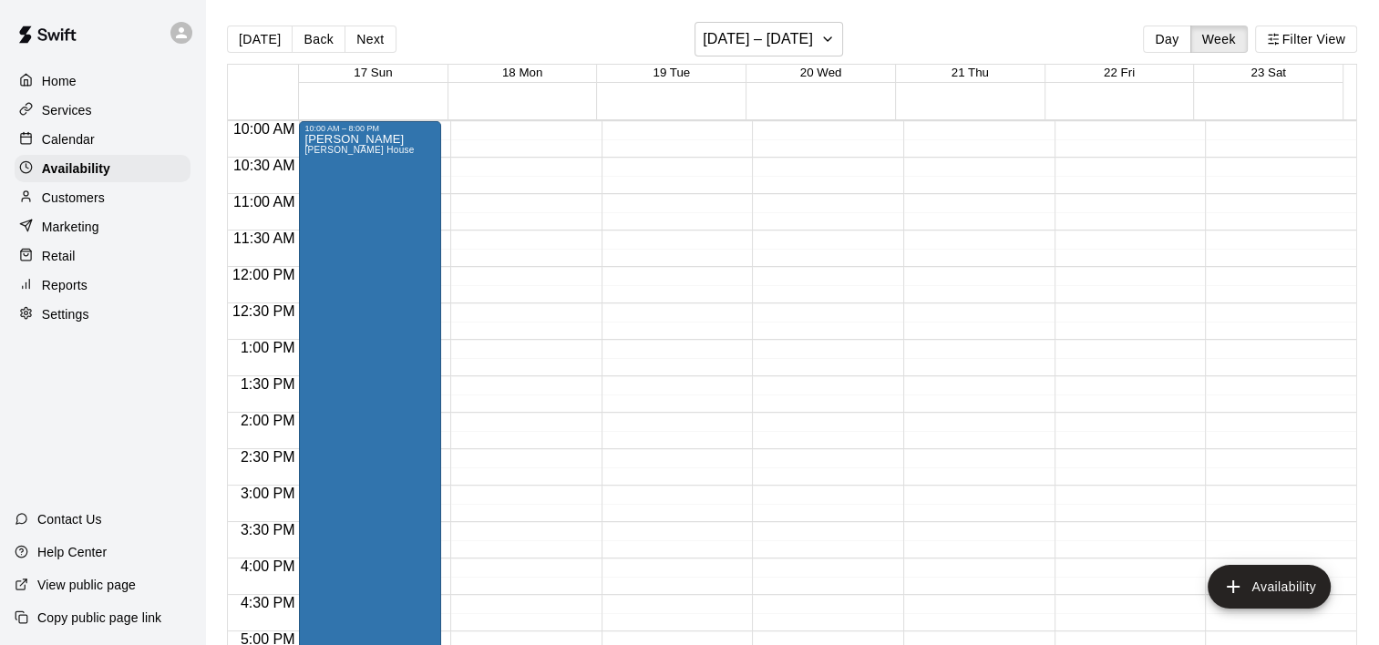
drag, startPoint x: 1255, startPoint y: 43, endPoint x: 960, endPoint y: 41, distance: 295.3
click at [960, 41] on div "Today Back Next August 17 – 23 Day Week Filter View" at bounding box center [792, 43] width 1130 height 42
click at [821, 41] on icon "button" at bounding box center [827, 39] width 15 height 22
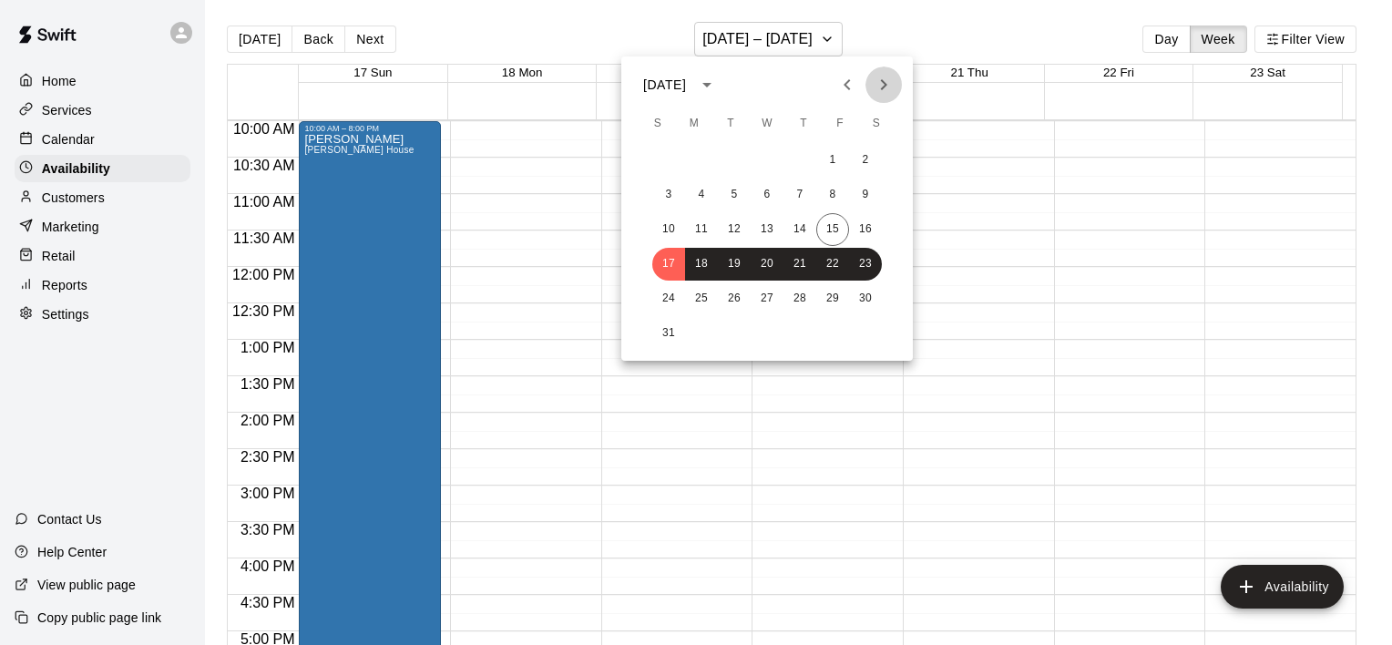
click at [883, 87] on icon "Next month" at bounding box center [884, 84] width 6 height 11
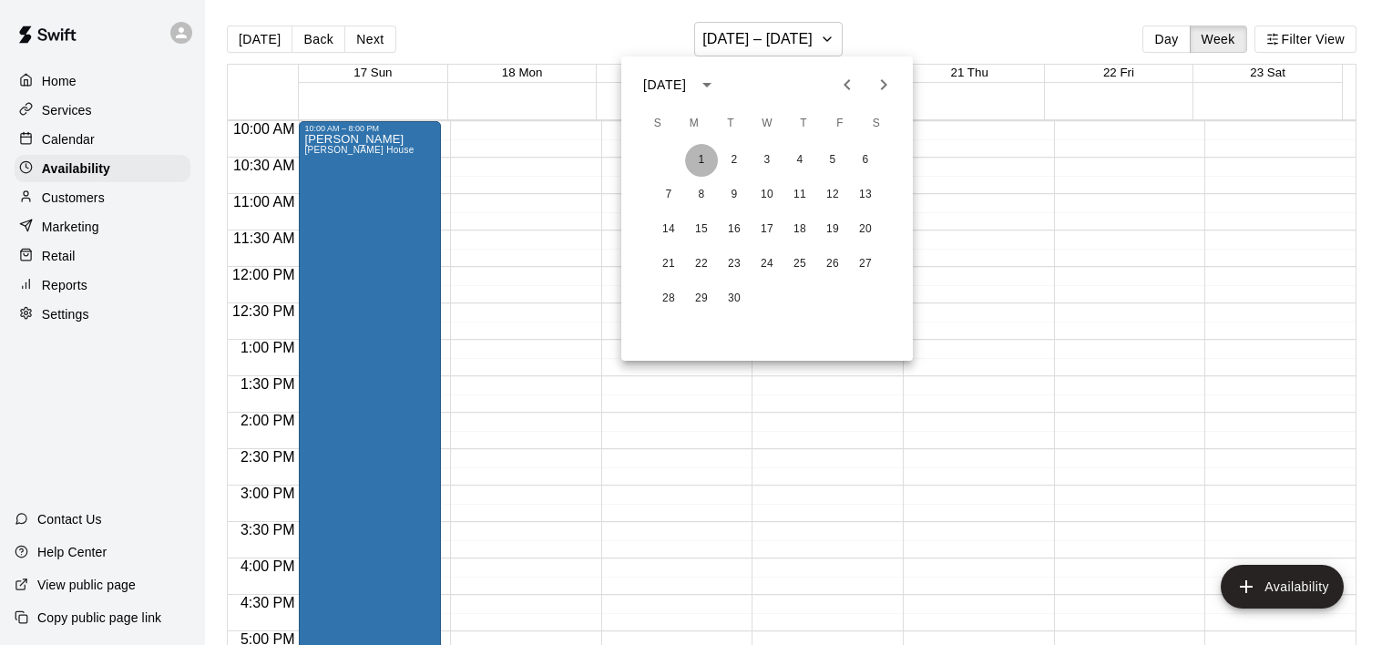
click at [703, 168] on button "1" at bounding box center [701, 160] width 33 height 33
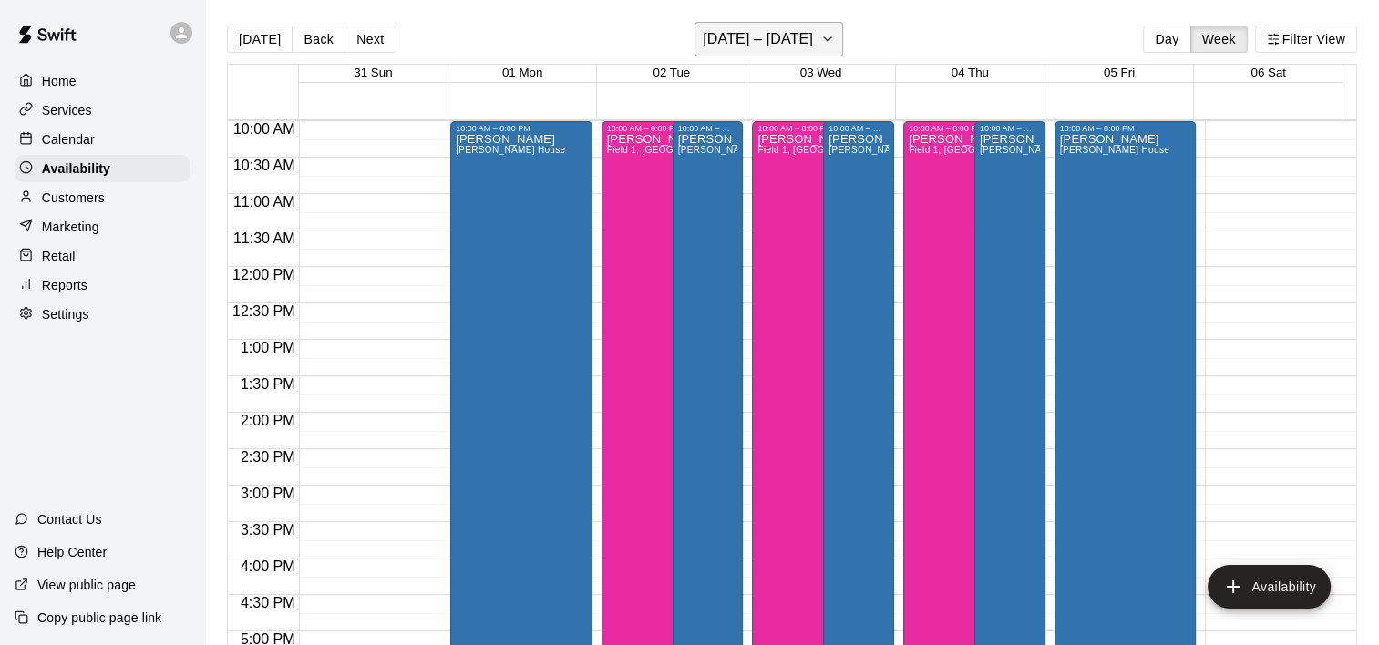
click at [835, 33] on icon "button" at bounding box center [827, 39] width 15 height 22
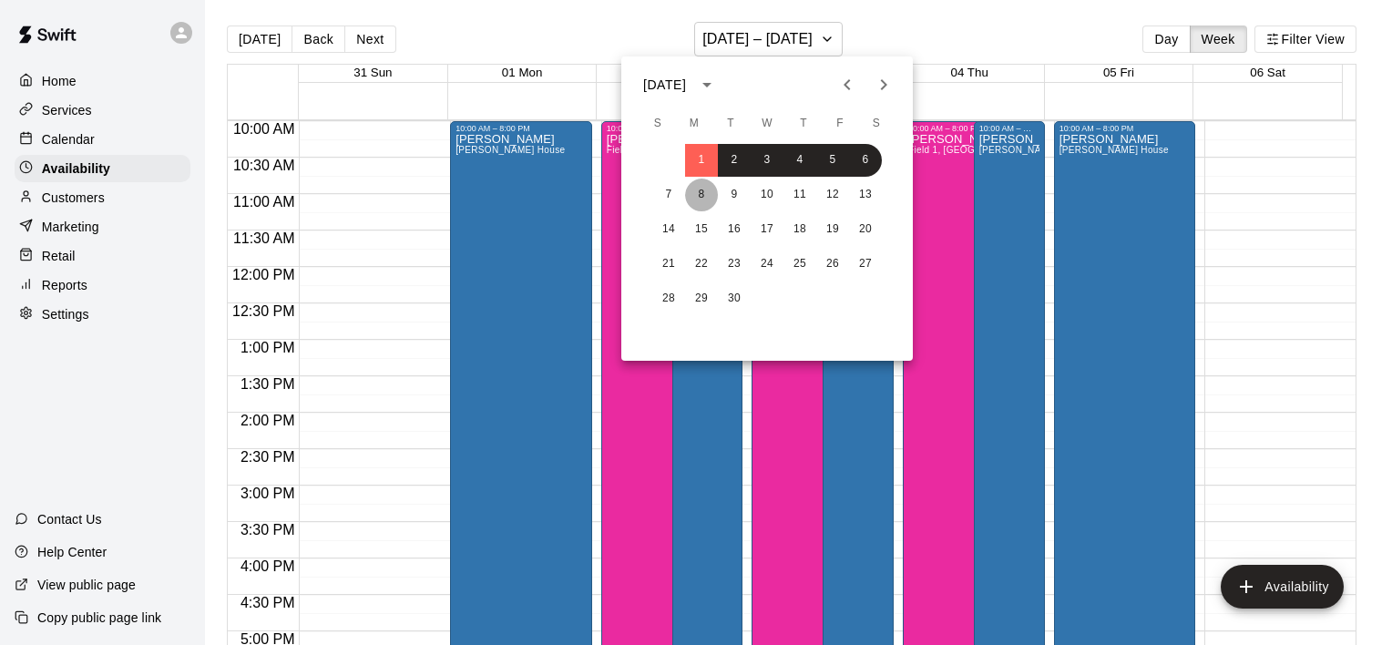
click at [697, 195] on button "8" at bounding box center [701, 195] width 33 height 33
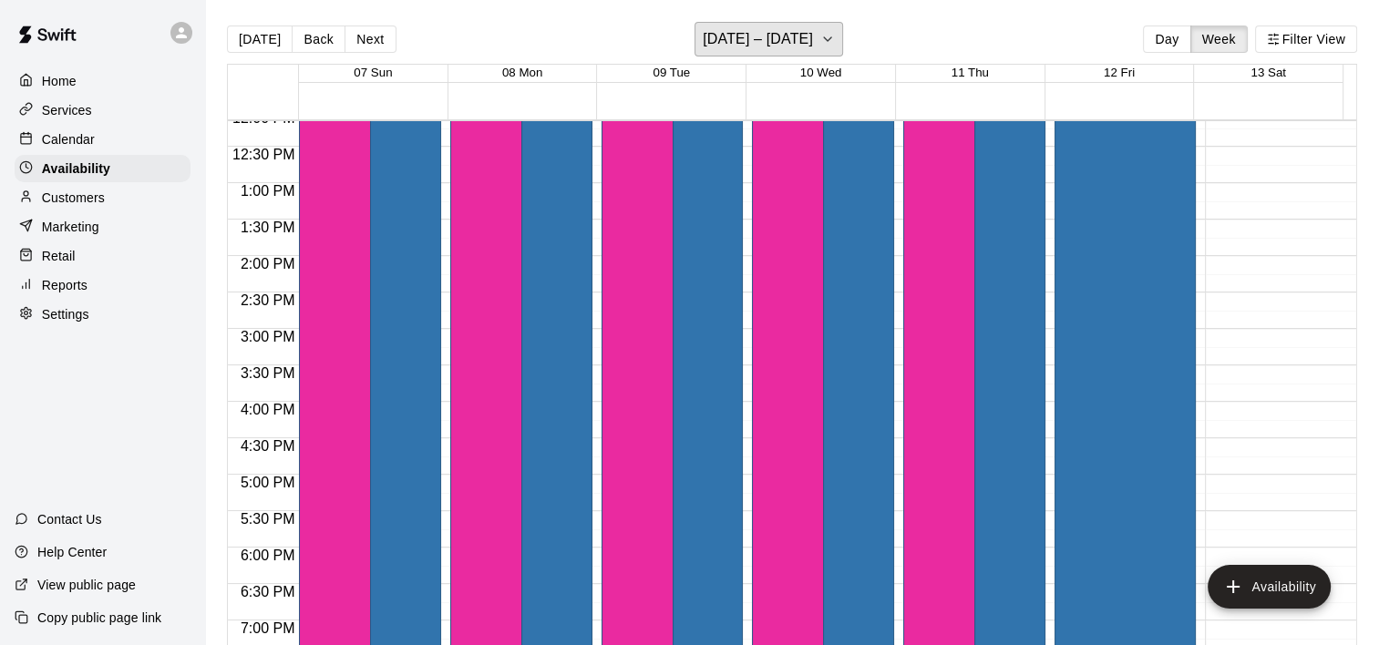
scroll to position [747, 0]
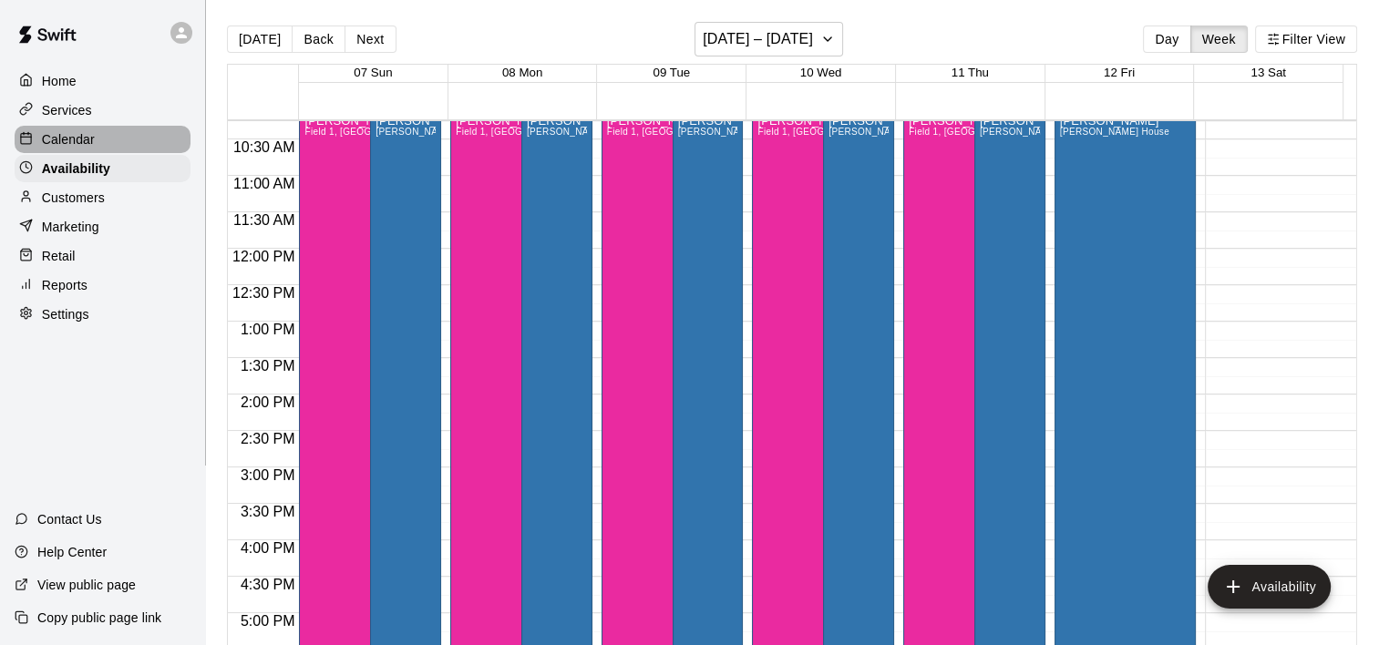
click at [59, 142] on p "Calendar" at bounding box center [68, 139] width 53 height 18
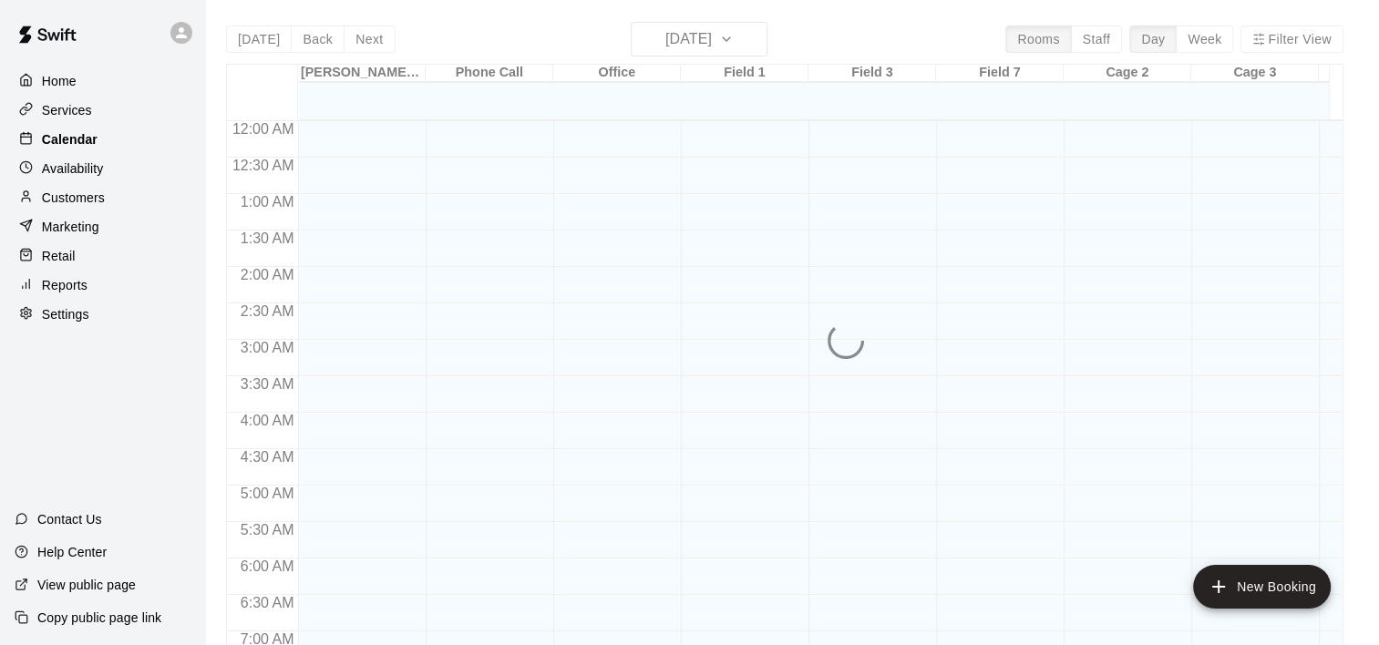
scroll to position [791, 0]
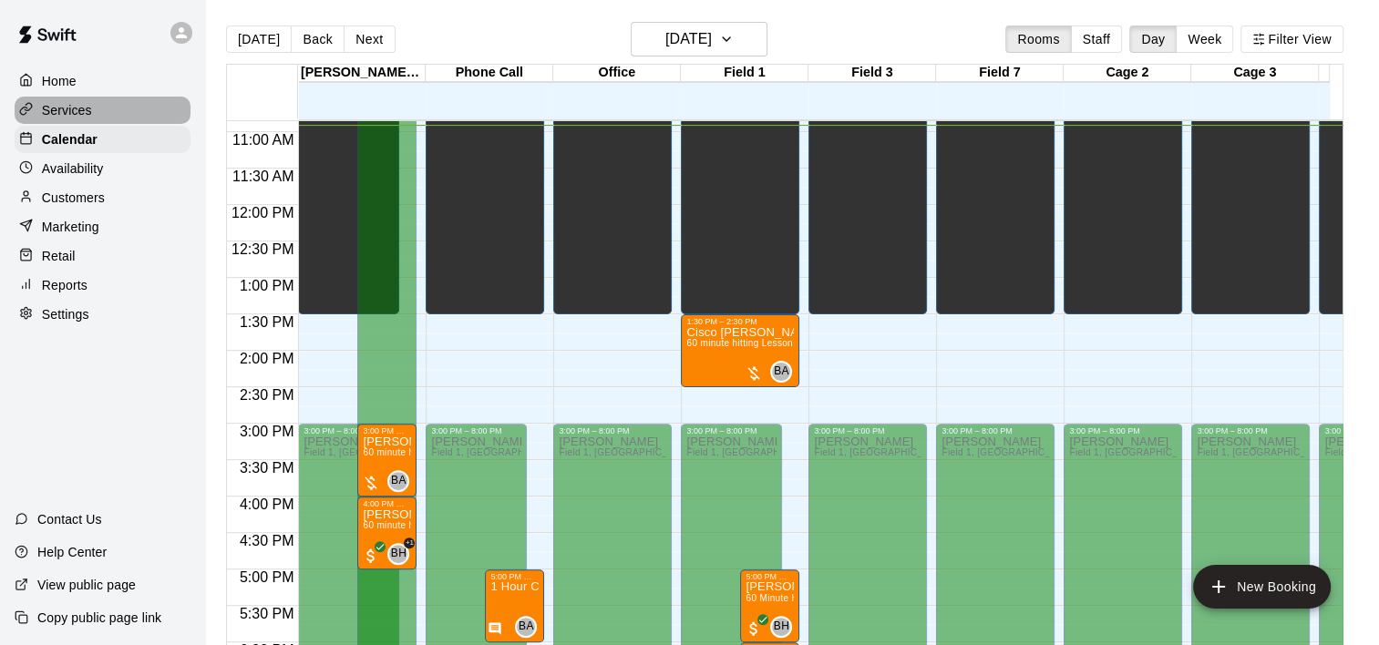
click at [82, 106] on p "Services" at bounding box center [67, 110] width 50 height 18
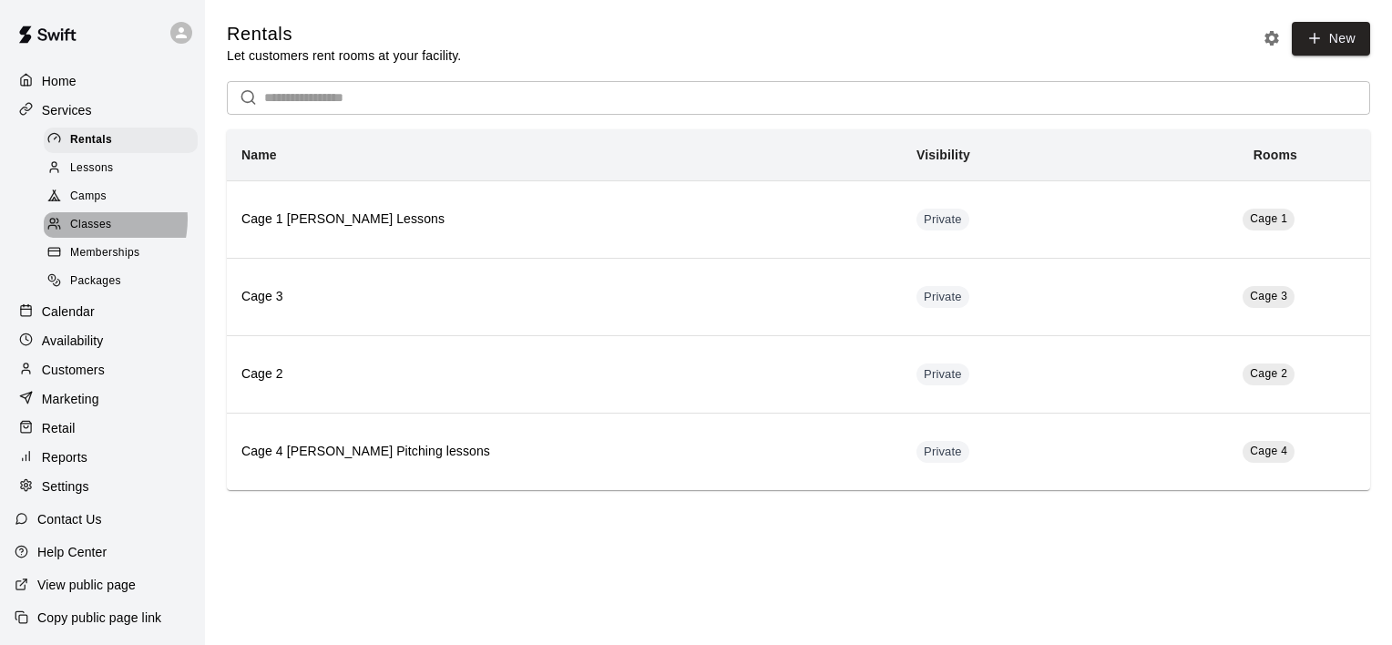
click at [87, 227] on span "Classes" at bounding box center [90, 225] width 41 height 18
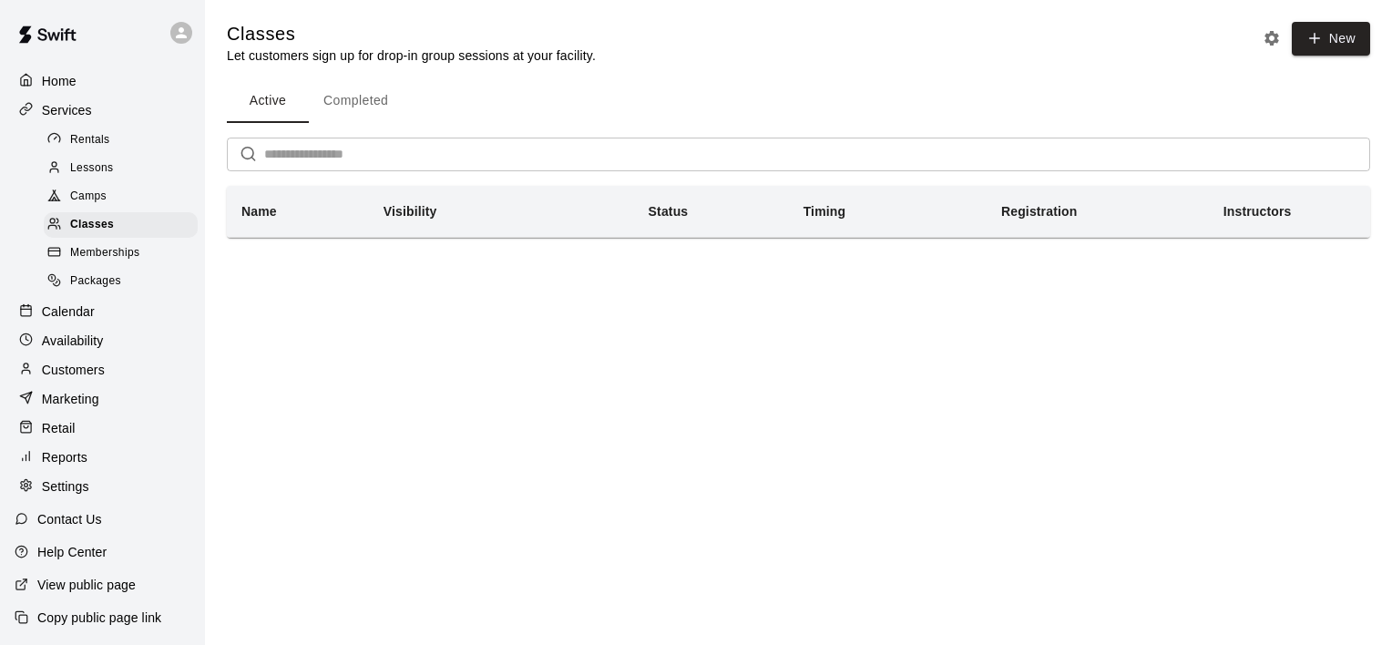
click at [383, 81] on button "Completed" at bounding box center [356, 101] width 94 height 44
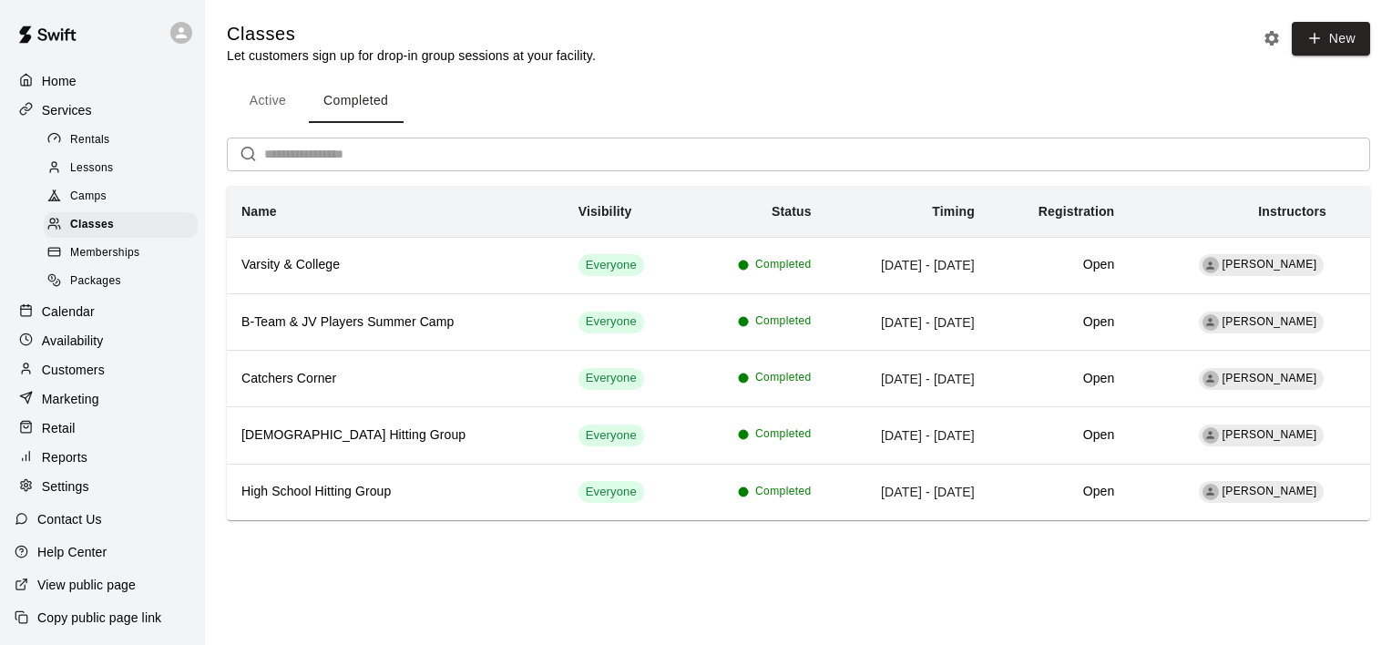
click at [109, 261] on span "Memberships" at bounding box center [104, 253] width 69 height 18
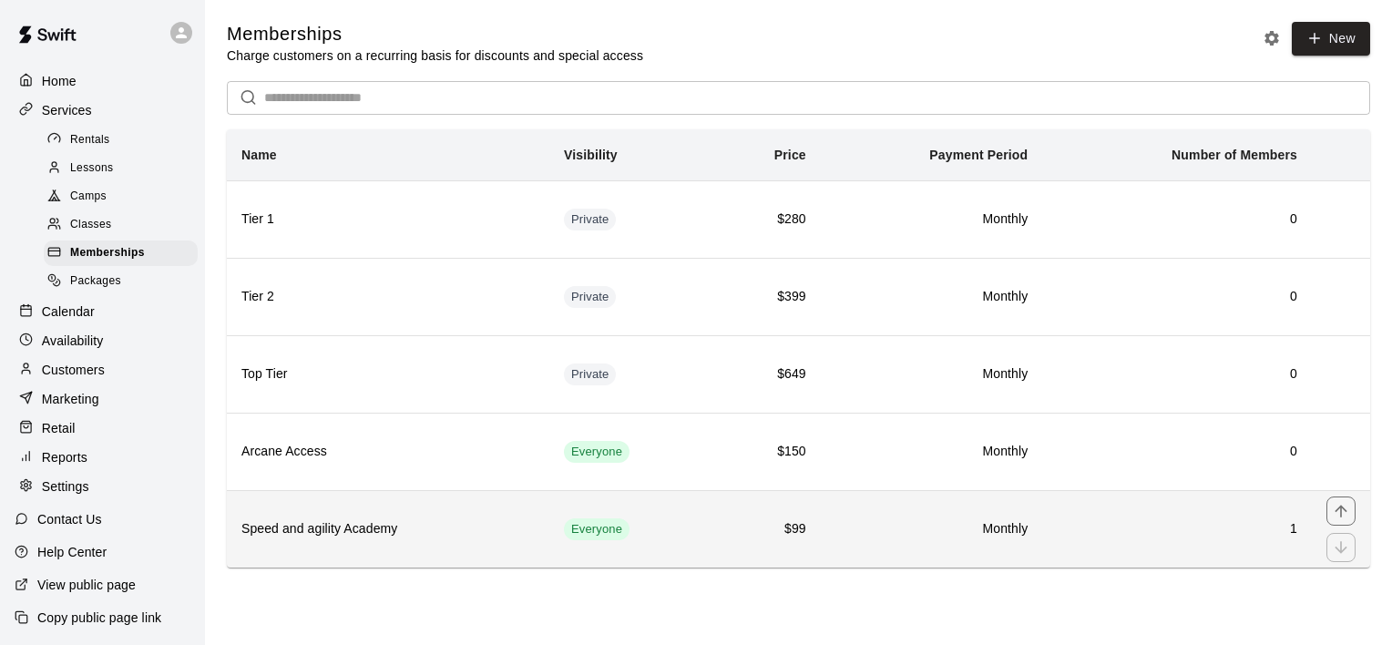
click at [310, 537] on h6 "Speed and agility Academy" at bounding box center [387, 529] width 293 height 20
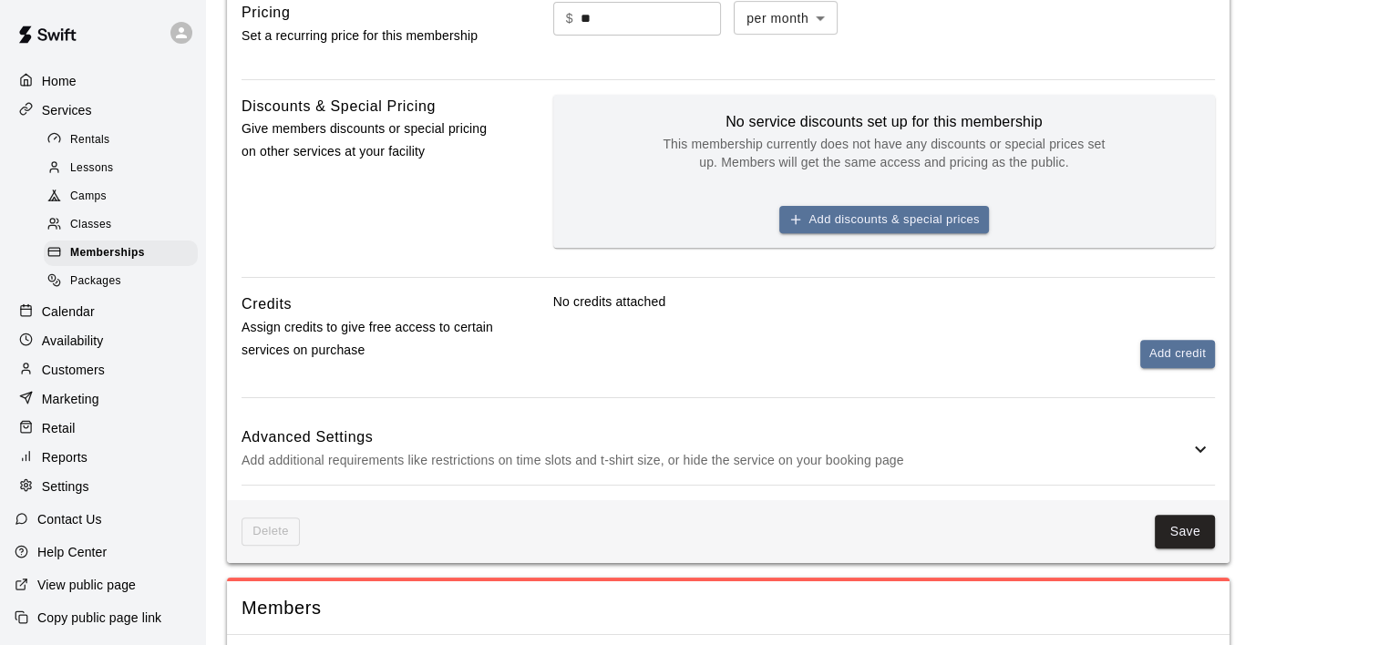
scroll to position [729, 0]
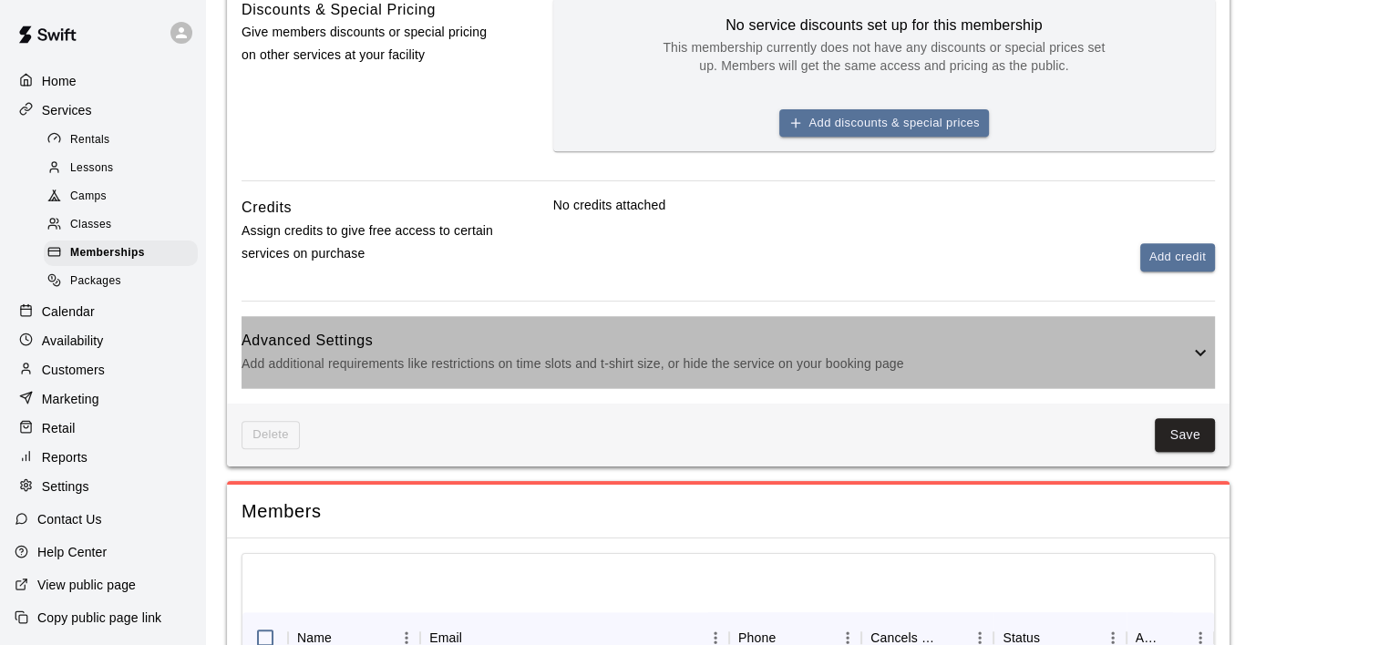
click at [1193, 343] on icon at bounding box center [1200, 353] width 22 height 22
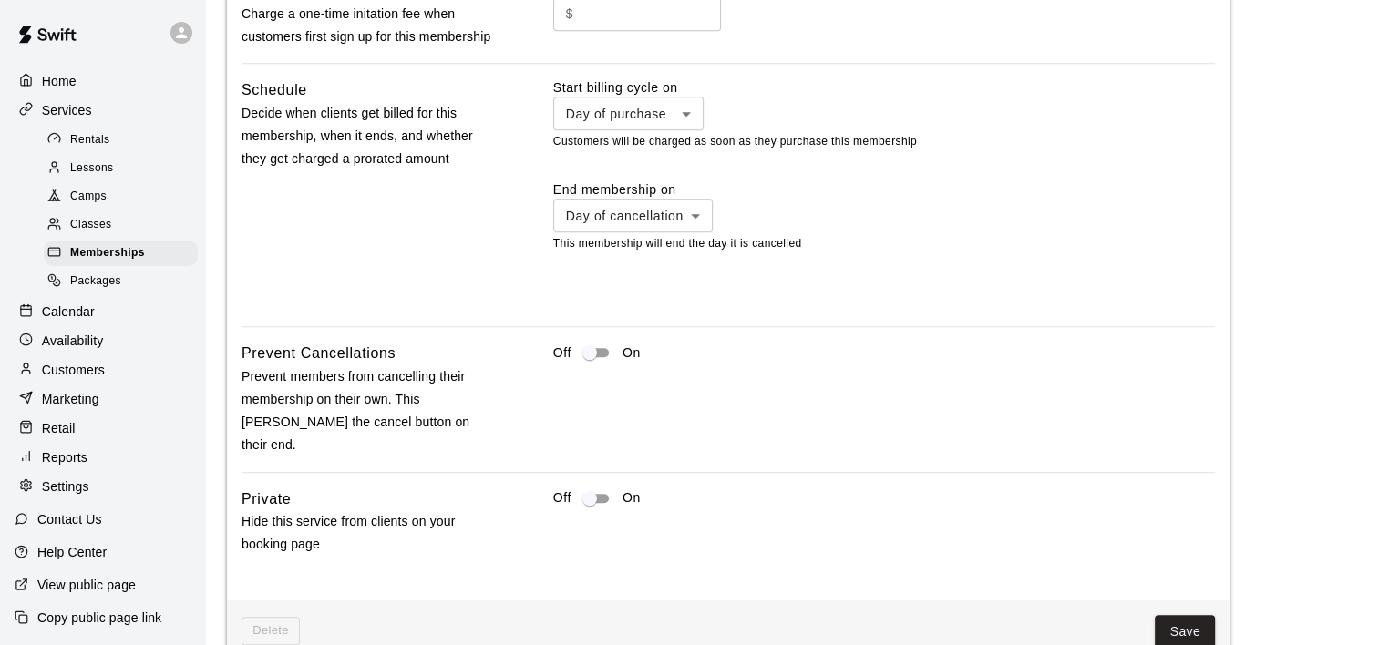
scroll to position [1549, 0]
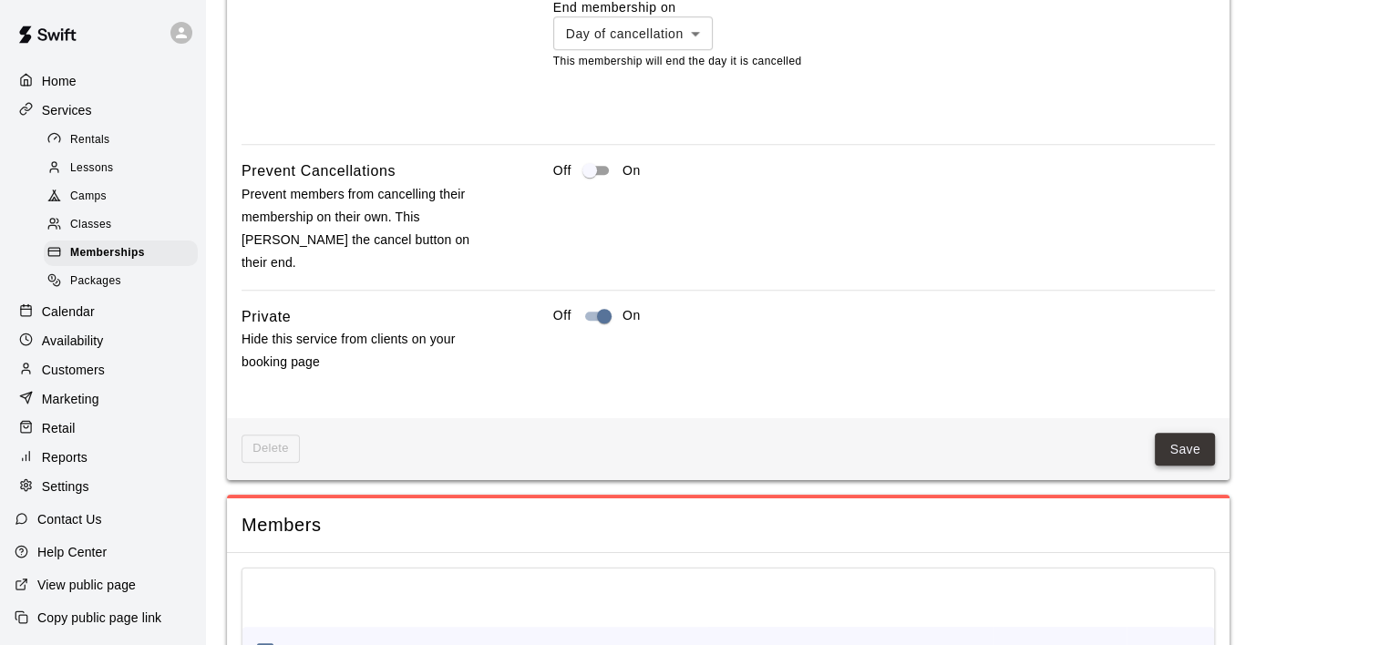
click at [1189, 441] on button "Save" at bounding box center [1185, 450] width 60 height 34
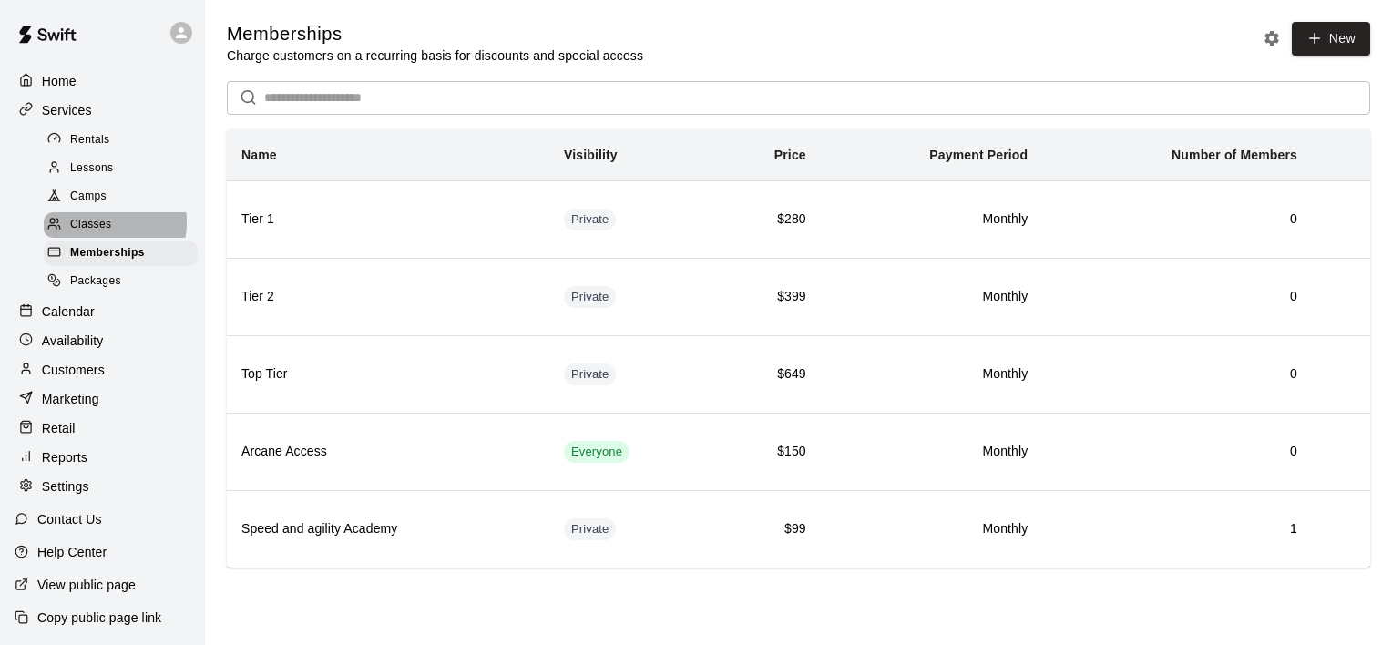
click at [103, 230] on span "Classes" at bounding box center [90, 225] width 41 height 18
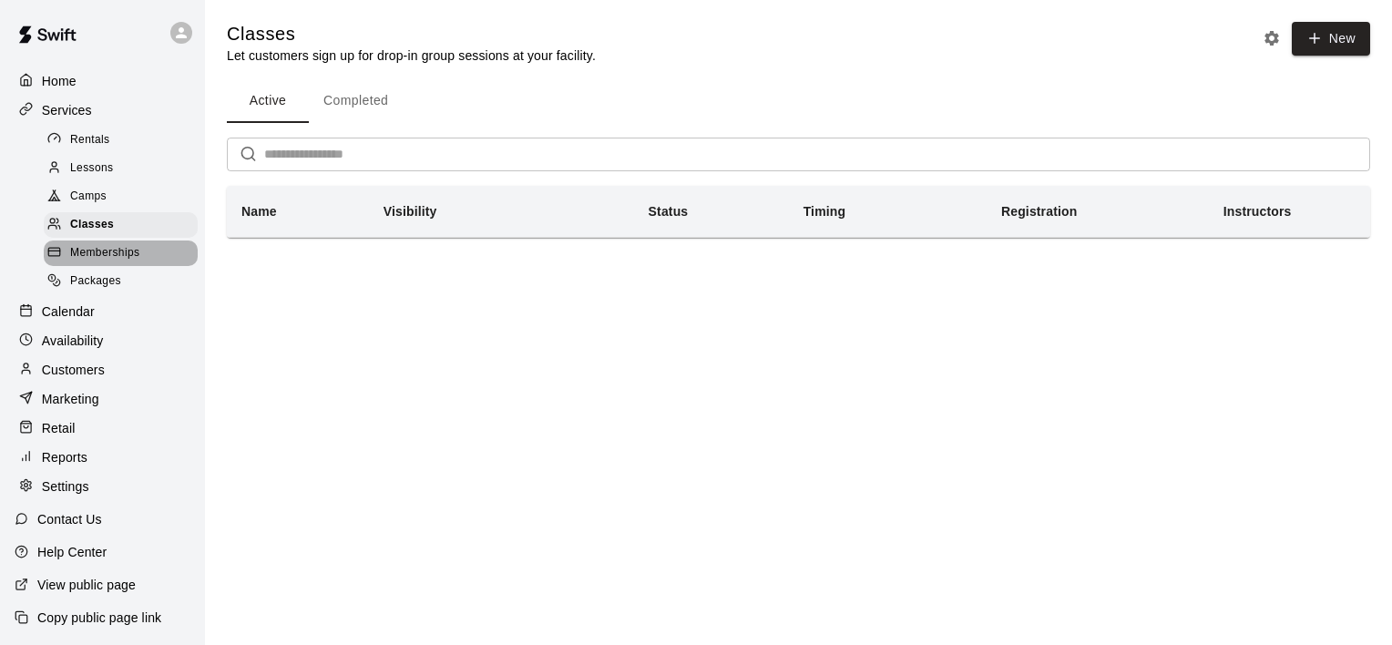
click at [138, 262] on span "Memberships" at bounding box center [104, 253] width 69 height 18
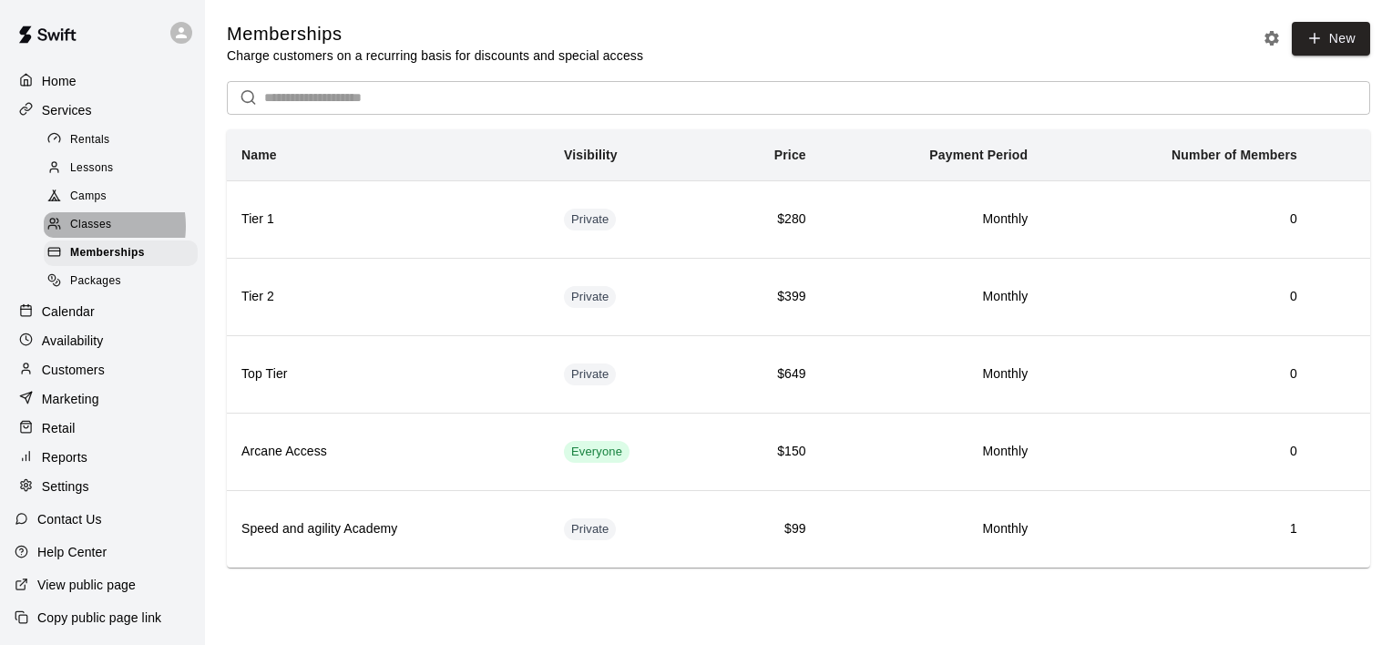
click at [85, 234] on span "Classes" at bounding box center [90, 225] width 41 height 18
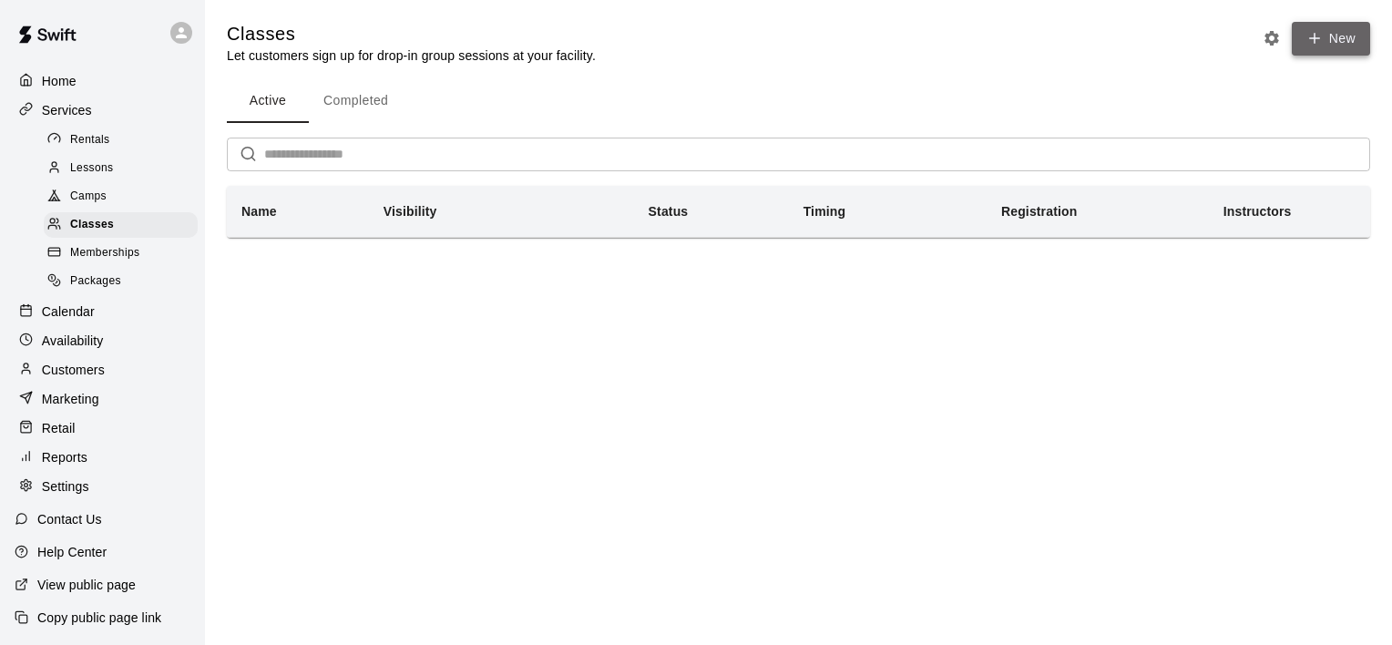
click at [1330, 39] on button "New" at bounding box center [1331, 39] width 78 height 34
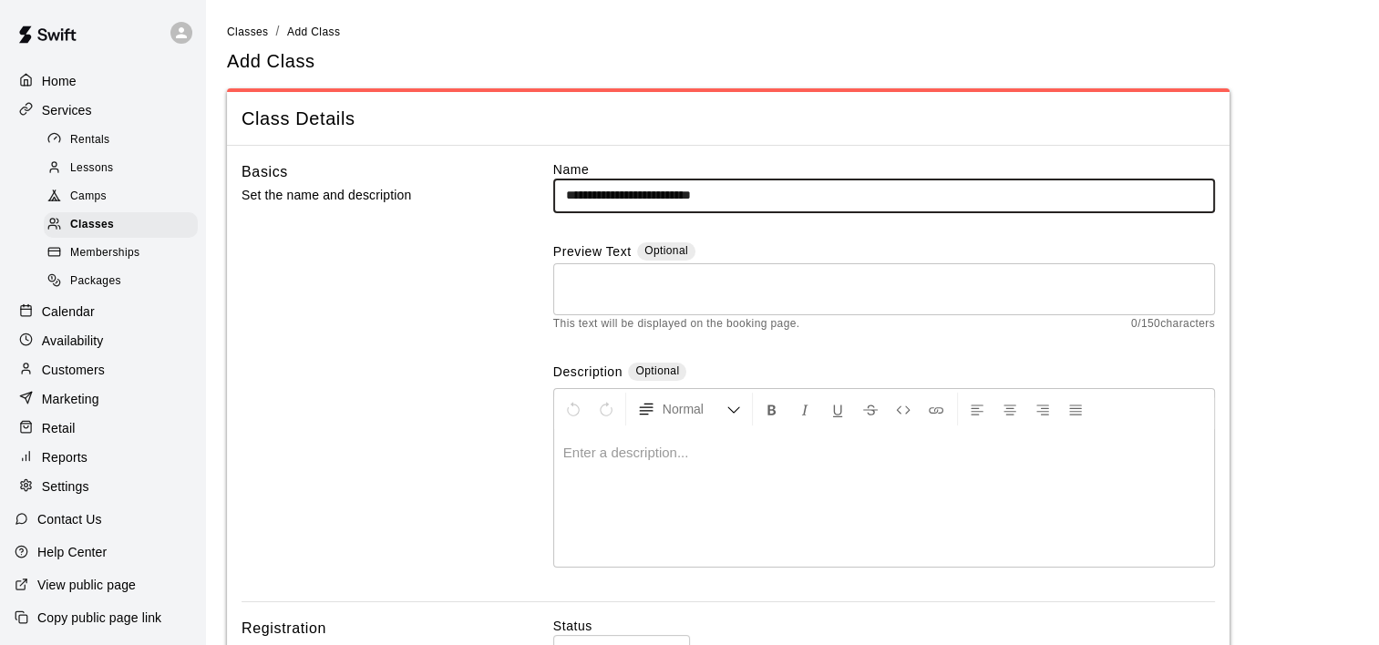
type input "**********"
click at [658, 298] on textarea at bounding box center [884, 289] width 636 height 36
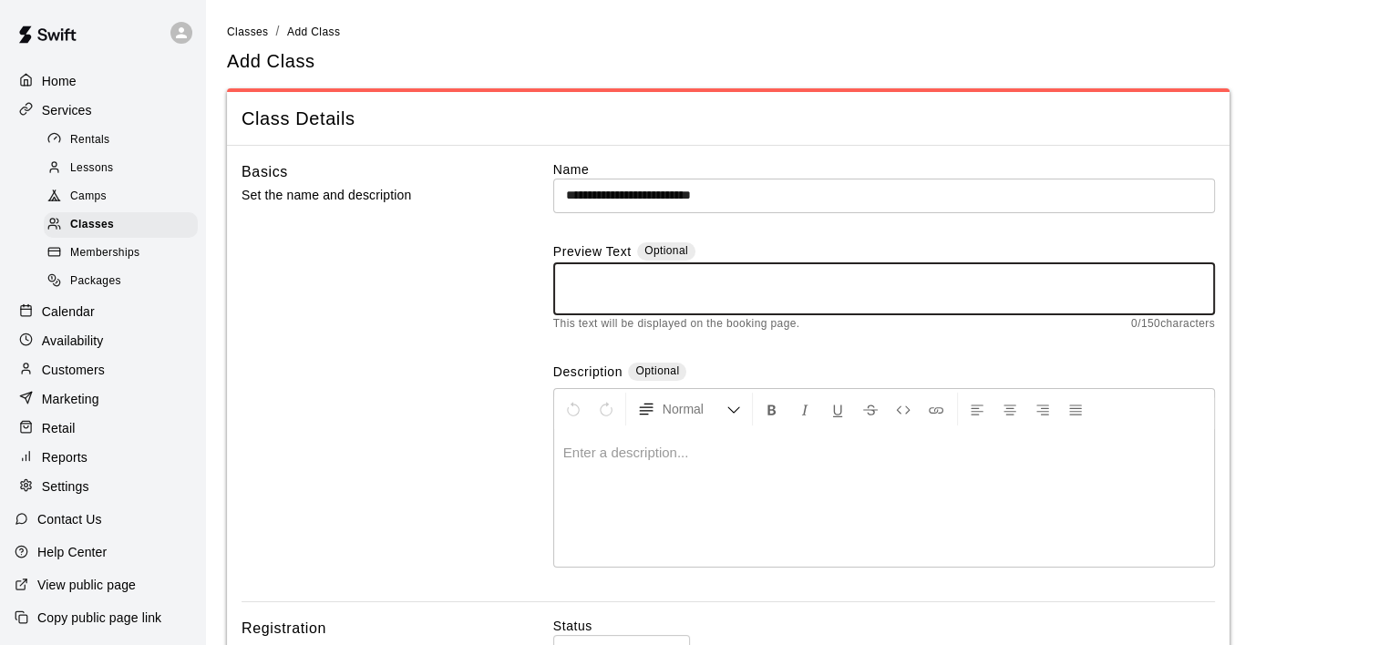
paste textarea "**********"
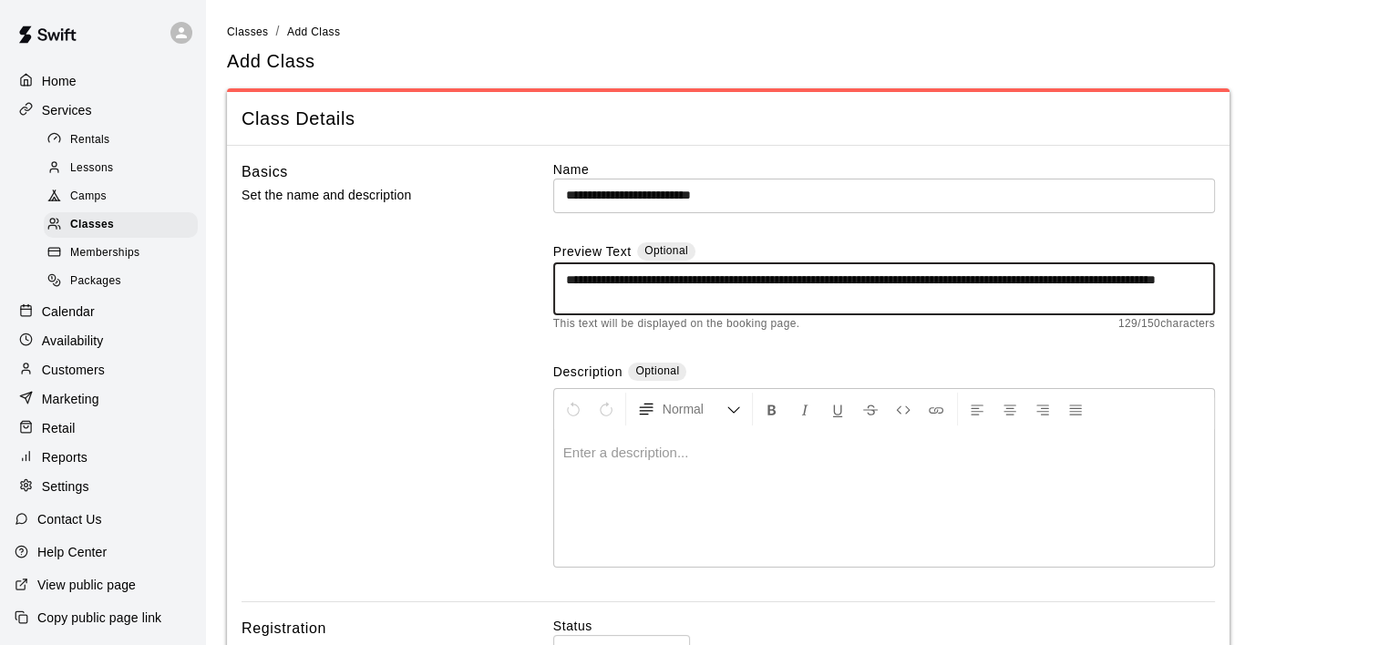
type textarea "**********"
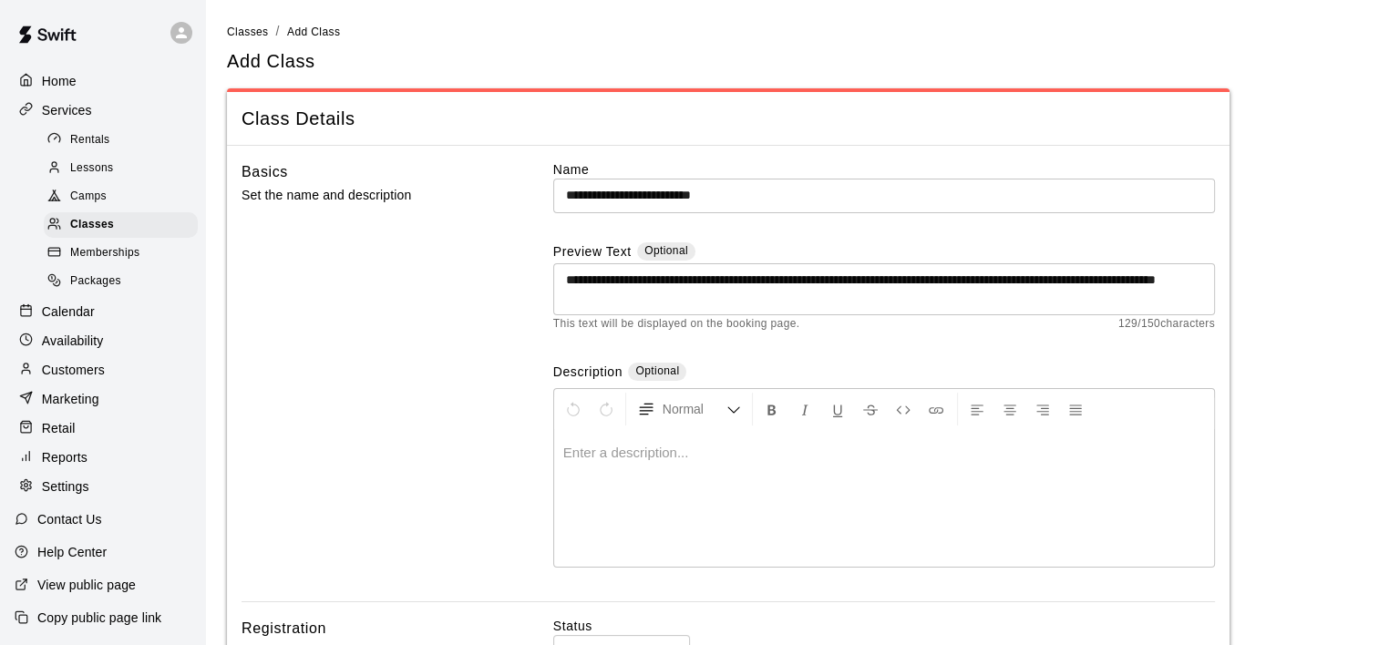
drag, startPoint x: 560, startPoint y: 281, endPoint x: 739, endPoint y: 289, distance: 178.8
click at [739, 289] on div "**********" at bounding box center [884, 289] width 662 height 52
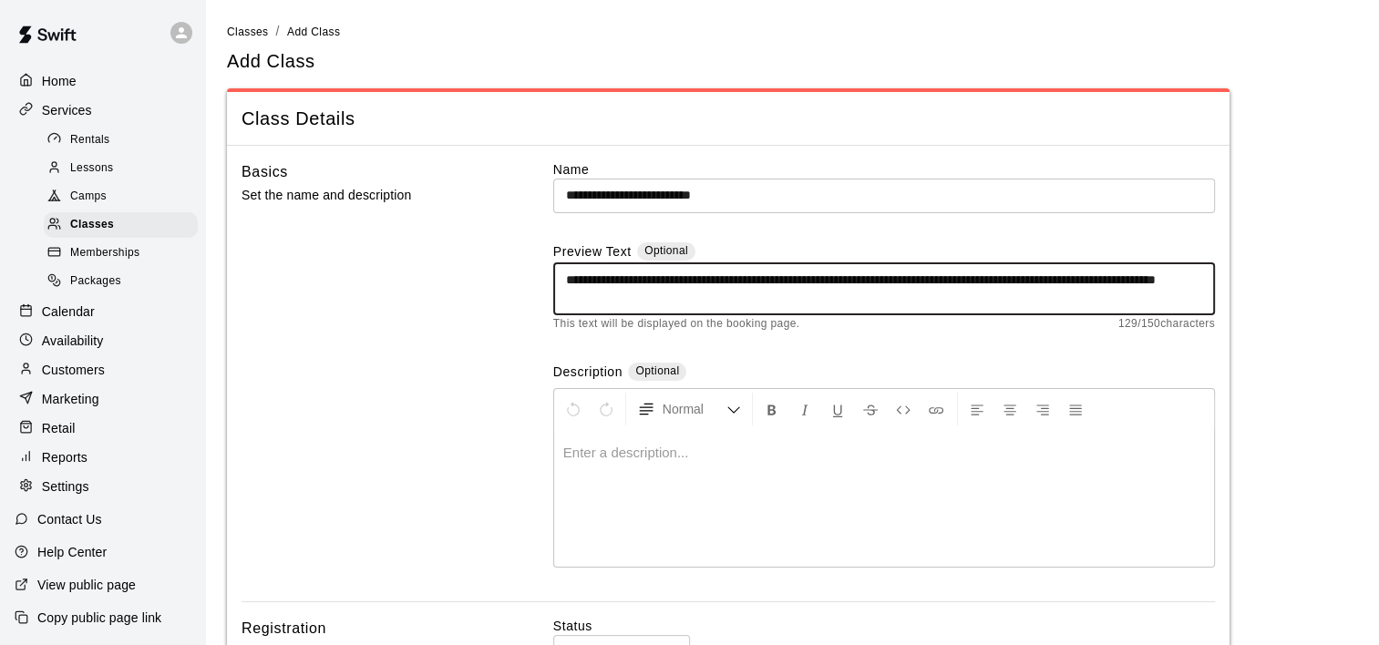
drag, startPoint x: 702, startPoint y: 299, endPoint x: 529, endPoint y: 277, distance: 174.5
click at [529, 277] on div "**********" at bounding box center [727, 380] width 973 height 441
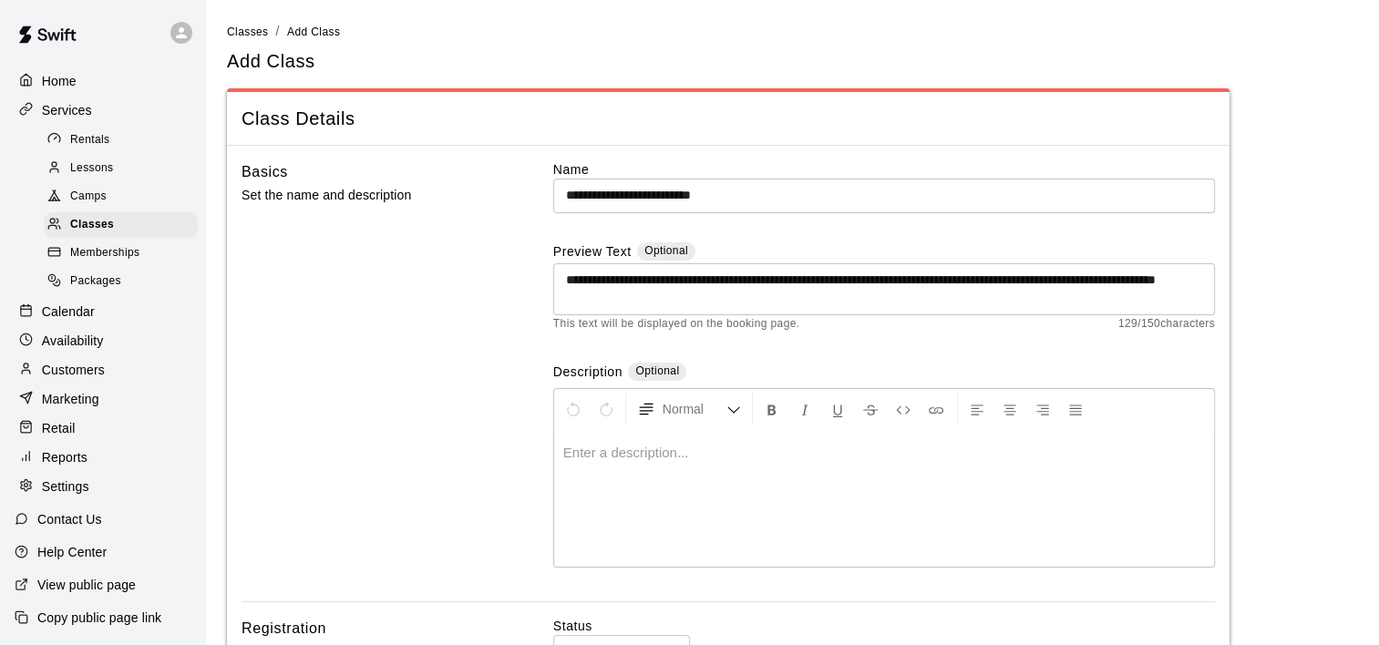
drag, startPoint x: 664, startPoint y: 267, endPoint x: 957, endPoint y: 180, distance: 305.3
click at [962, 176] on label "Name" at bounding box center [884, 169] width 662 height 18
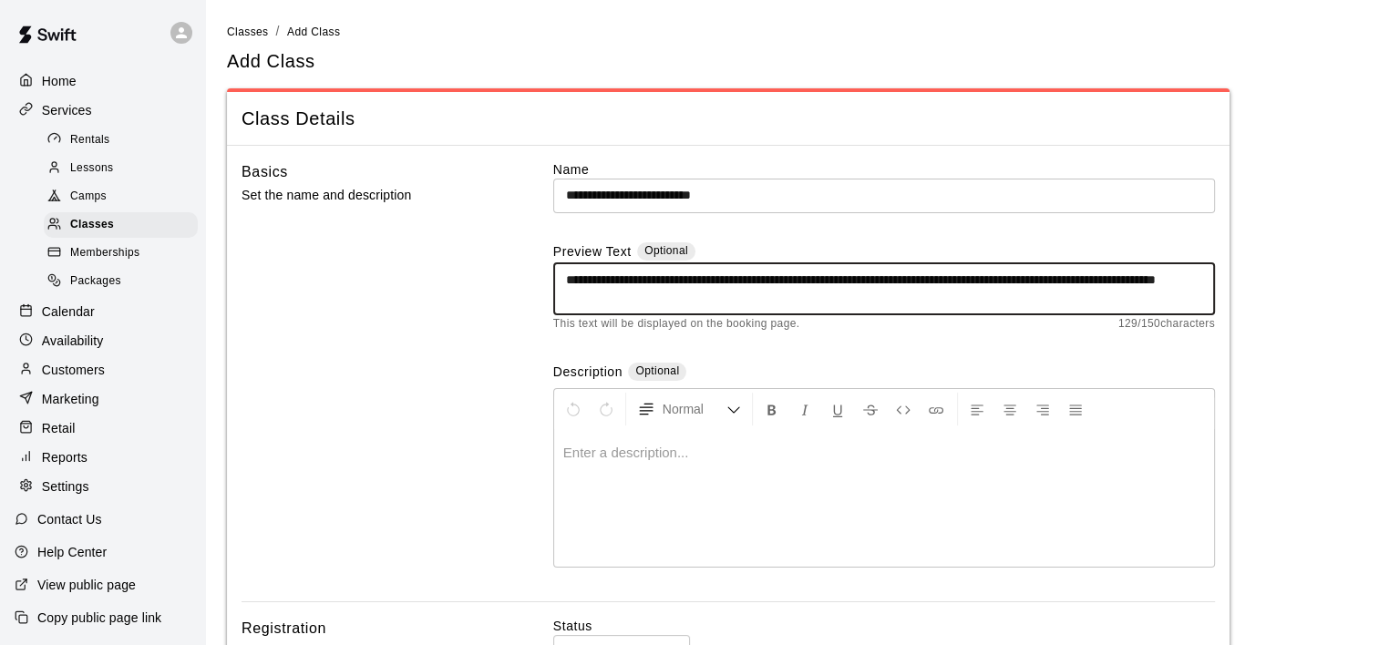
drag, startPoint x: 673, startPoint y: 309, endPoint x: 561, endPoint y: 277, distance: 116.5
click at [561, 277] on div "**********" at bounding box center [884, 289] width 662 height 52
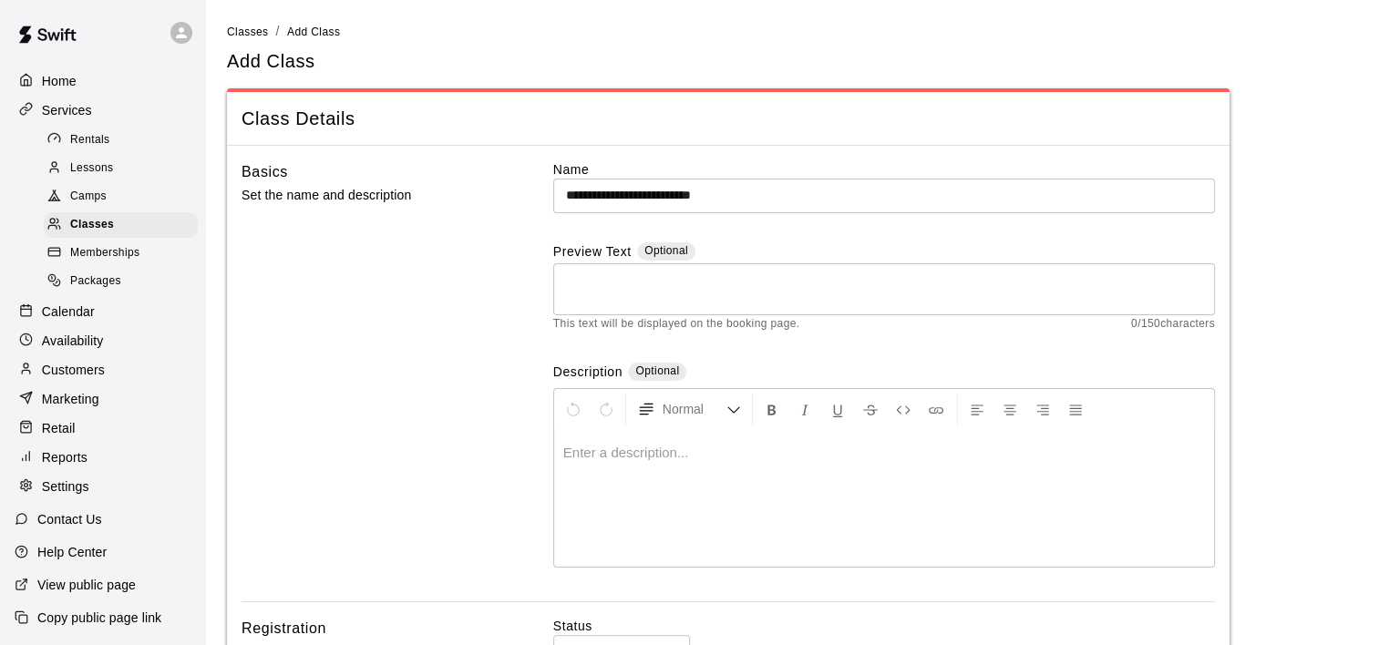
click at [565, 463] on div at bounding box center [884, 498] width 660 height 137
paste div
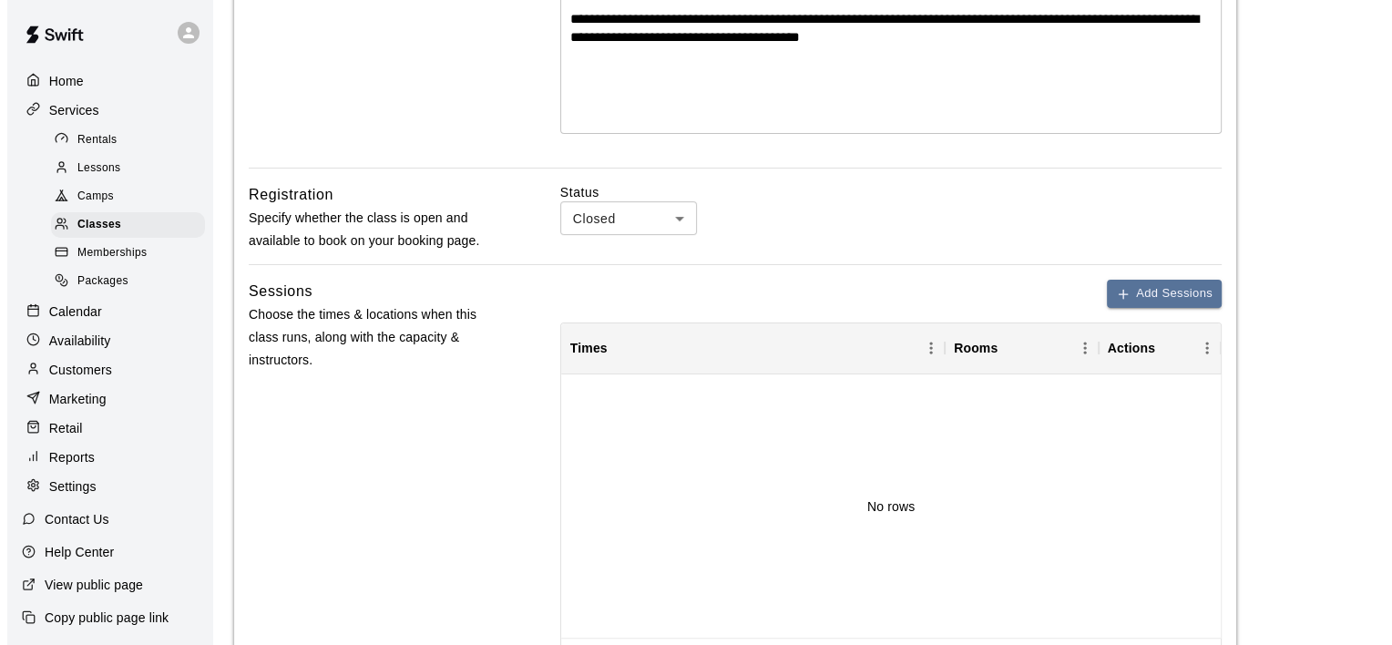
scroll to position [456, 0]
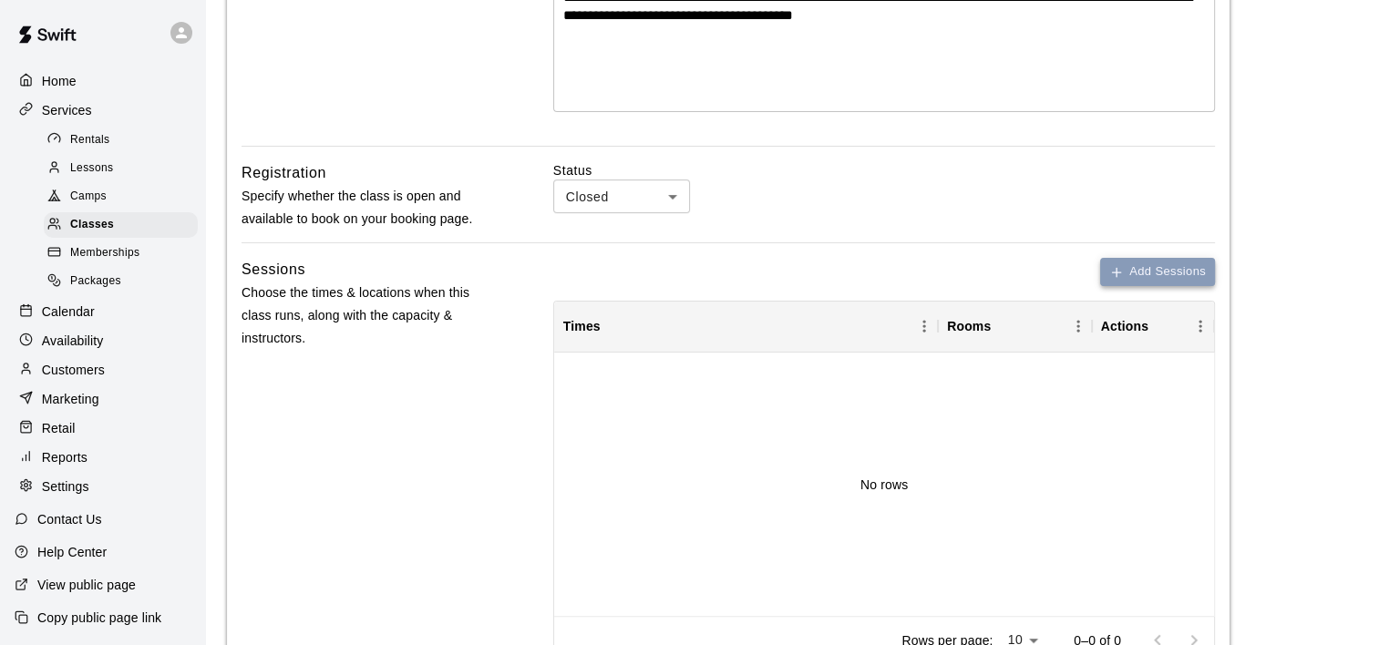
click at [1146, 265] on button "Add Sessions" at bounding box center [1157, 272] width 115 height 28
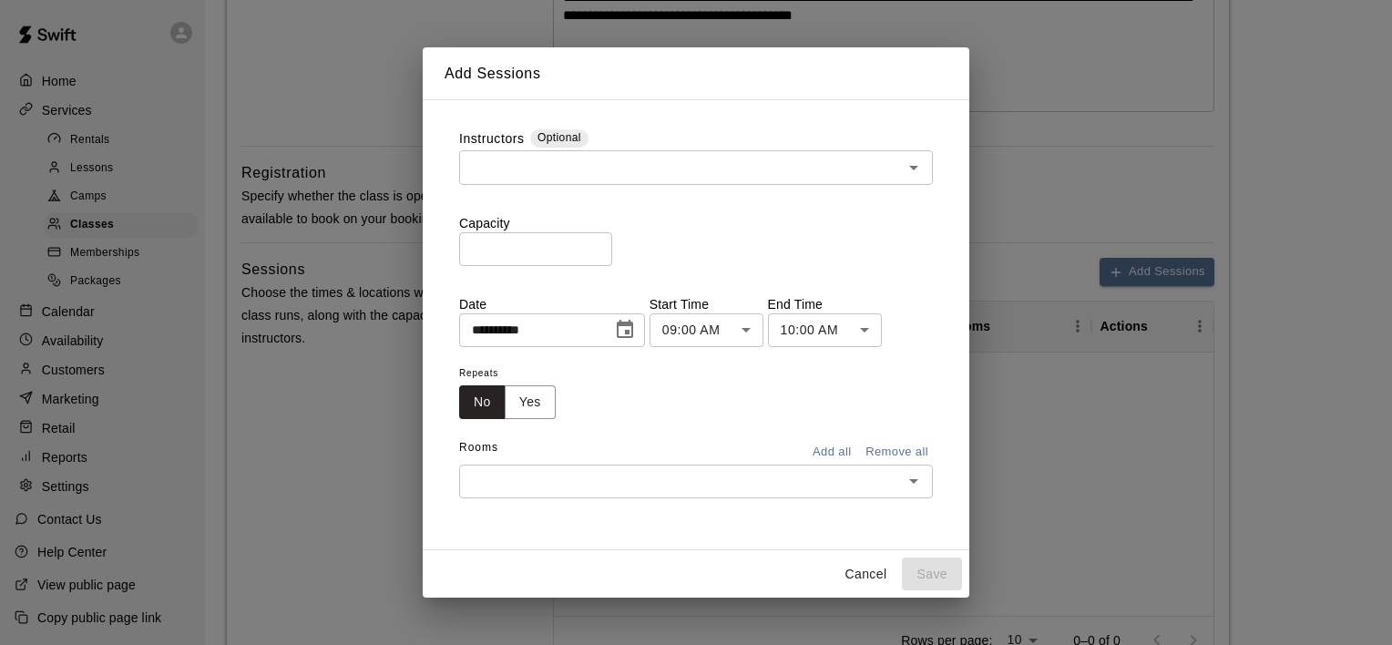
click at [572, 171] on input "text" at bounding box center [681, 167] width 433 height 23
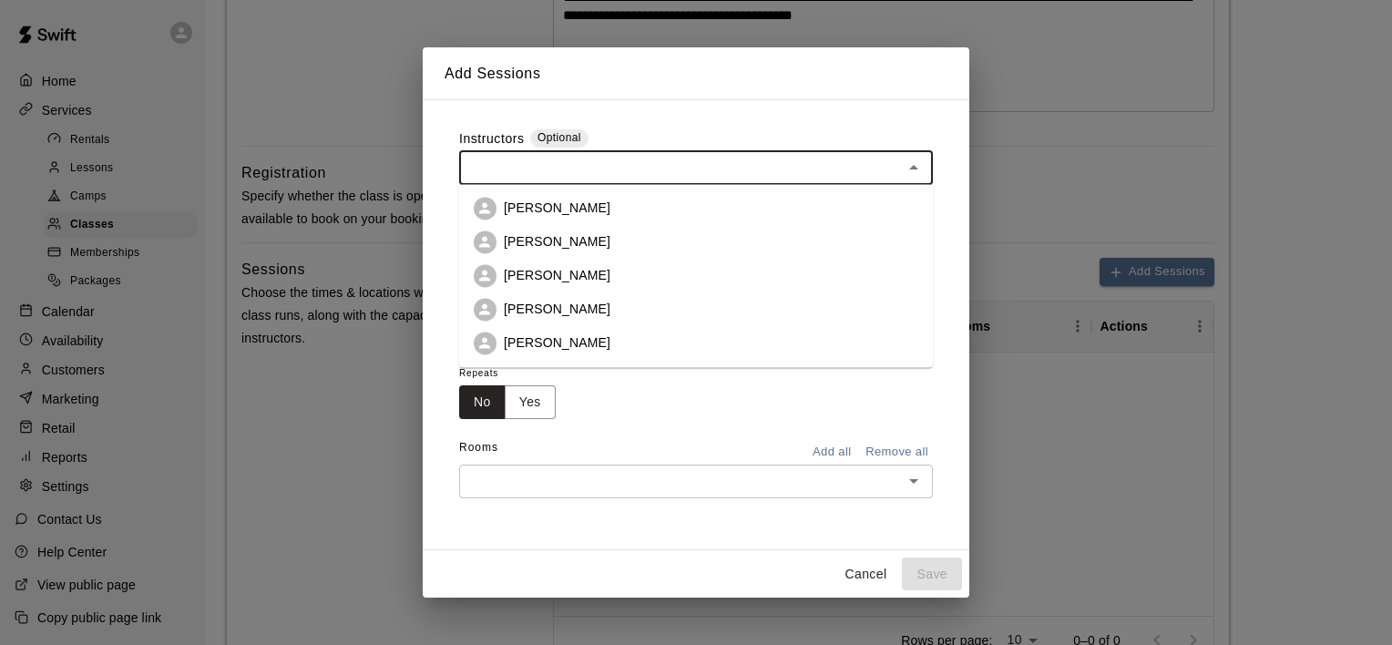
click at [580, 198] on li "[PERSON_NAME]" at bounding box center [696, 208] width 474 height 34
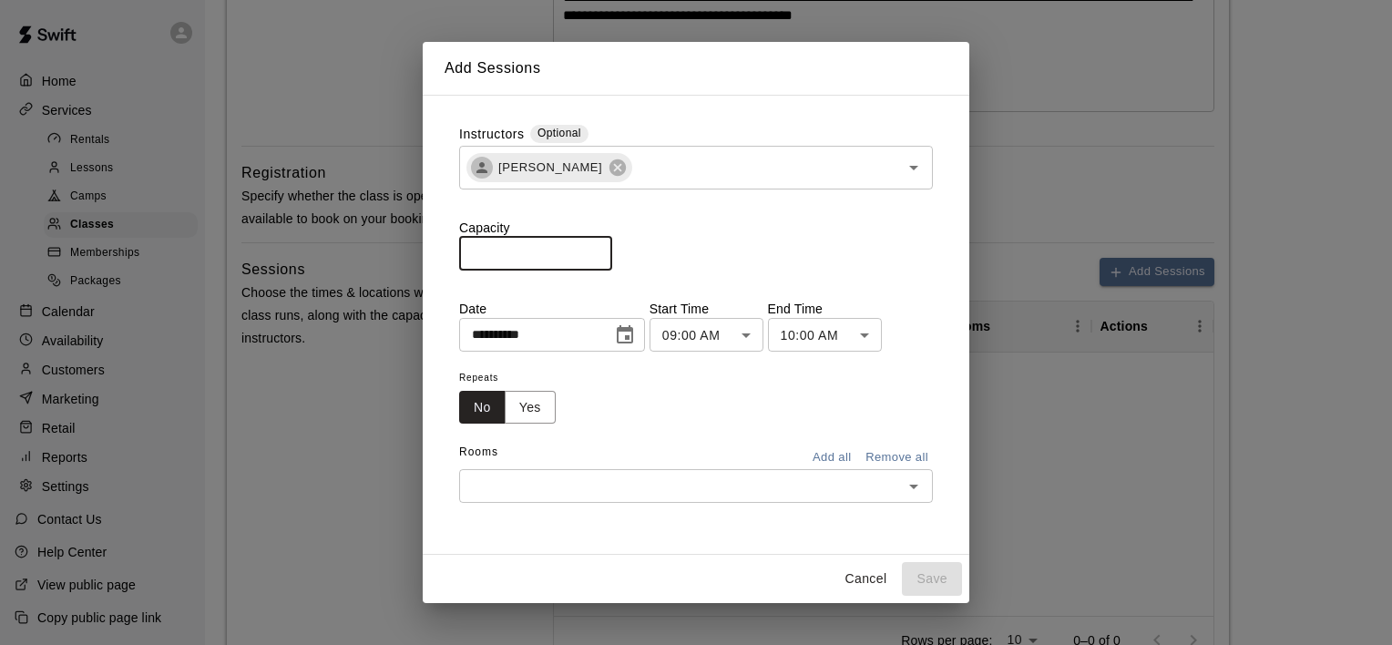
click at [570, 258] on input "*" at bounding box center [535, 254] width 153 height 34
click at [612, 248] on input "*" at bounding box center [535, 254] width 153 height 34
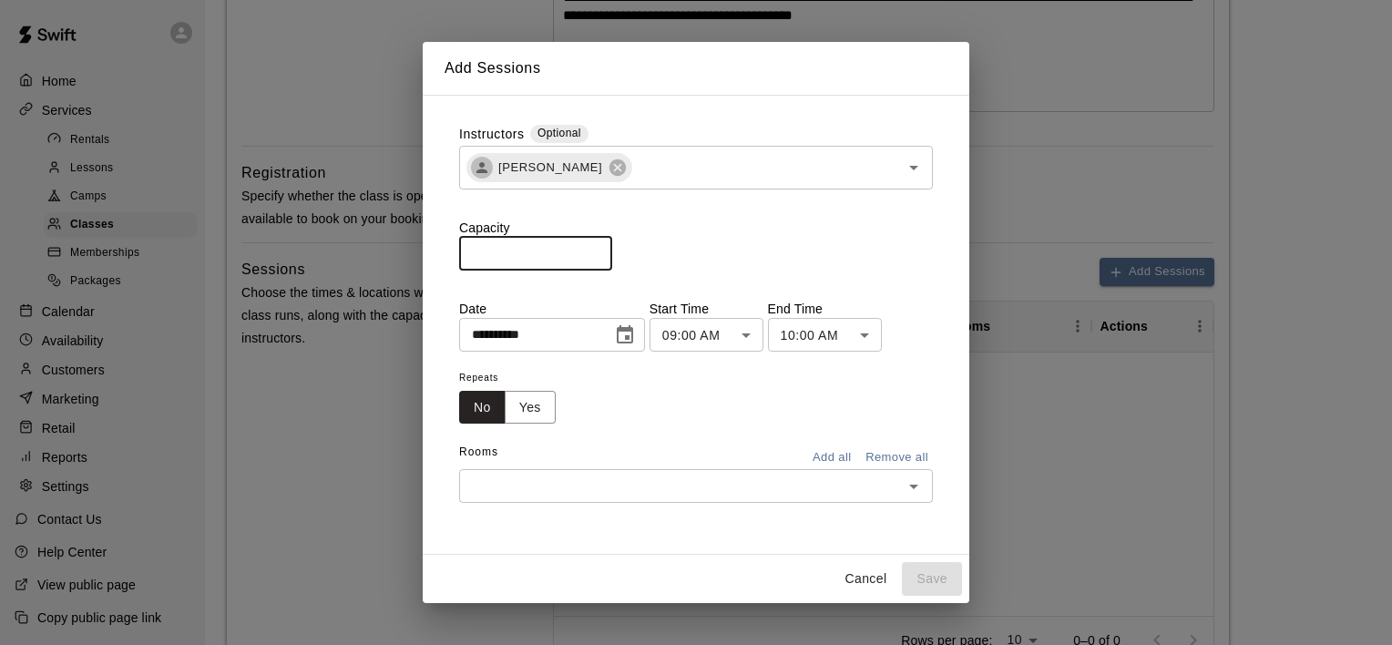
type input "*"
click at [612, 248] on input "*" at bounding box center [535, 254] width 153 height 34
click at [636, 339] on icon "Choose date, selected date is Aug 15, 2025" at bounding box center [625, 335] width 22 height 22
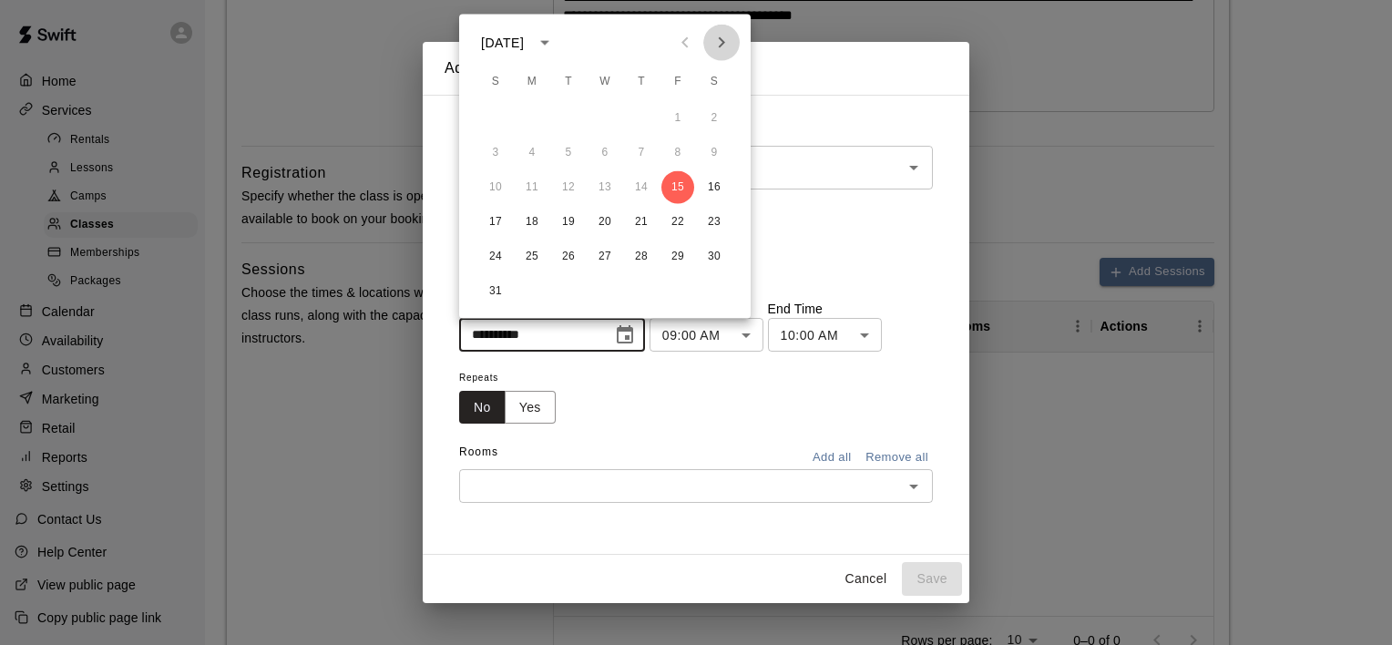
click at [727, 37] on icon "Next month" at bounding box center [722, 43] width 22 height 22
click at [530, 113] on button "1" at bounding box center [532, 118] width 33 height 33
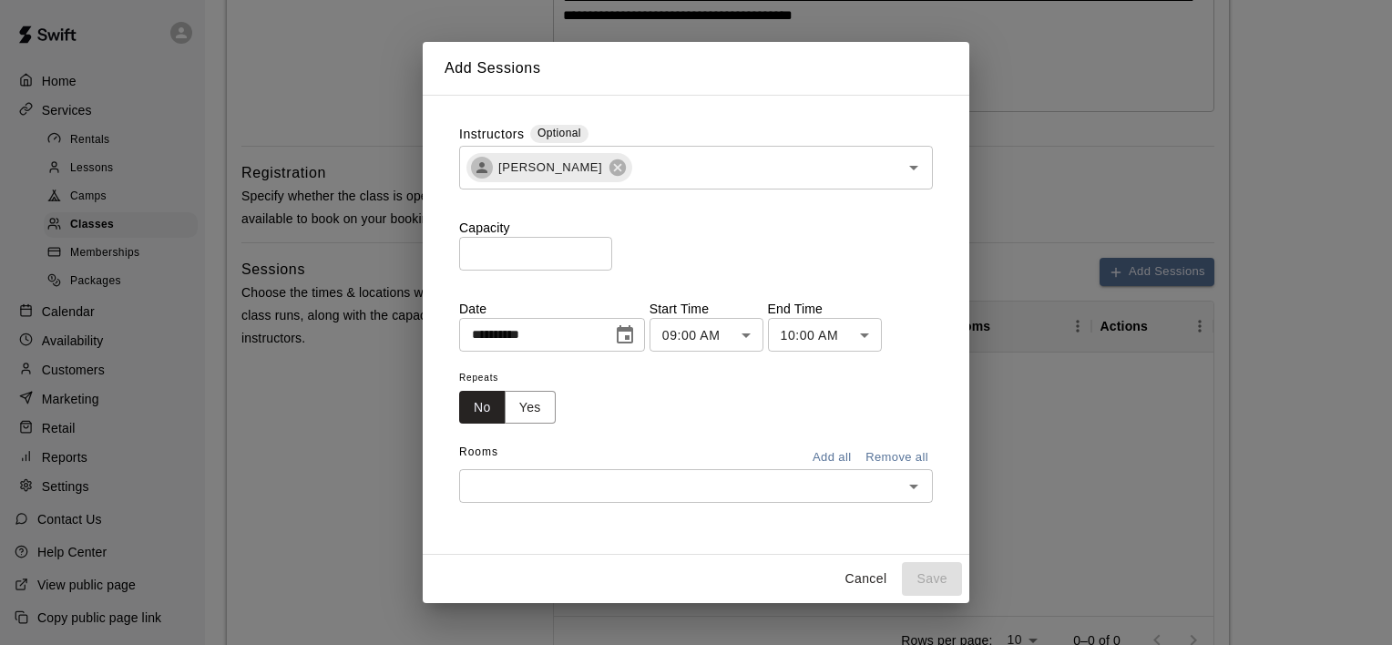
type input "**********"
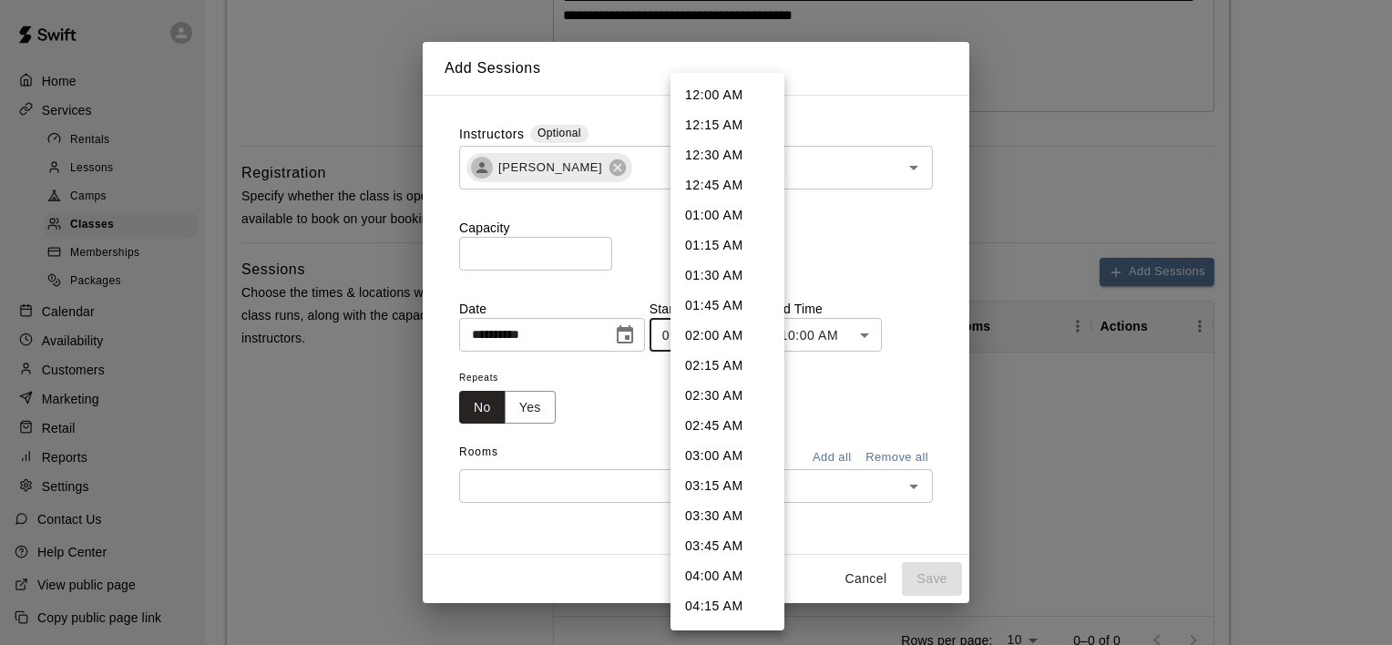
click at [768, 332] on body "**********" at bounding box center [696, 295] width 1392 height 1502
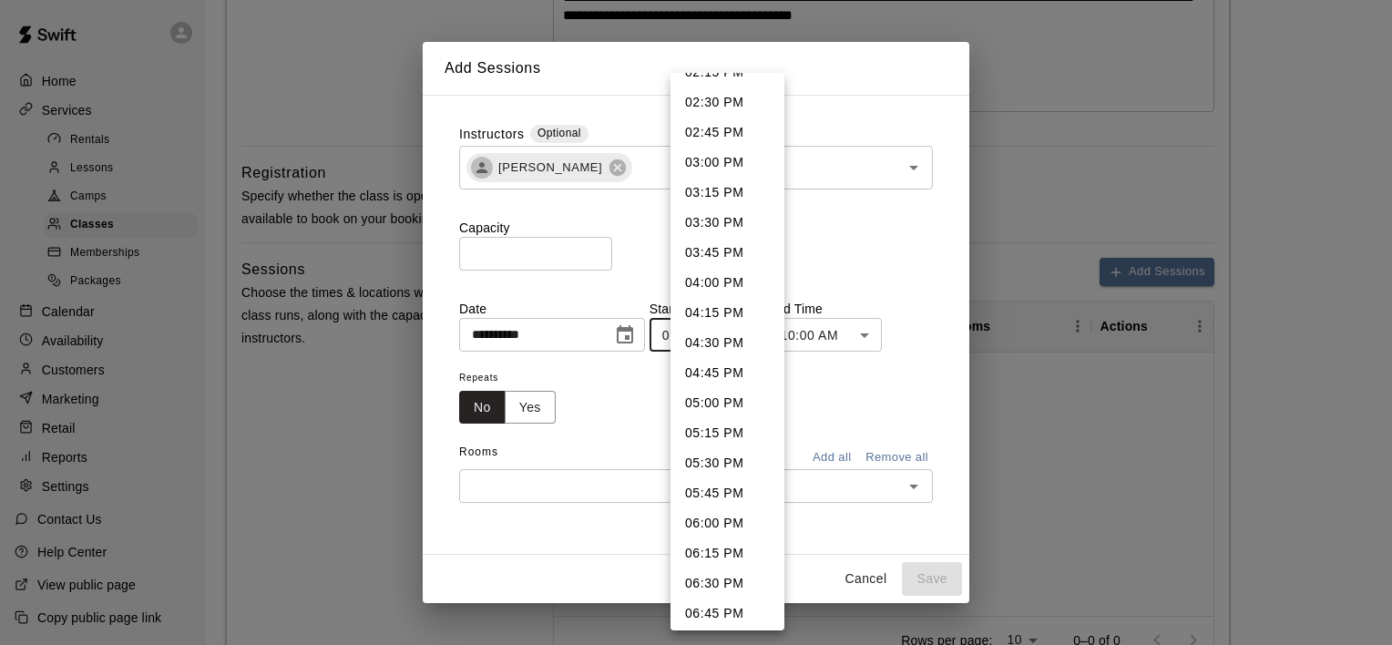
click at [707, 289] on li "04:00 PM" at bounding box center [728, 283] width 114 height 30
type input "********"
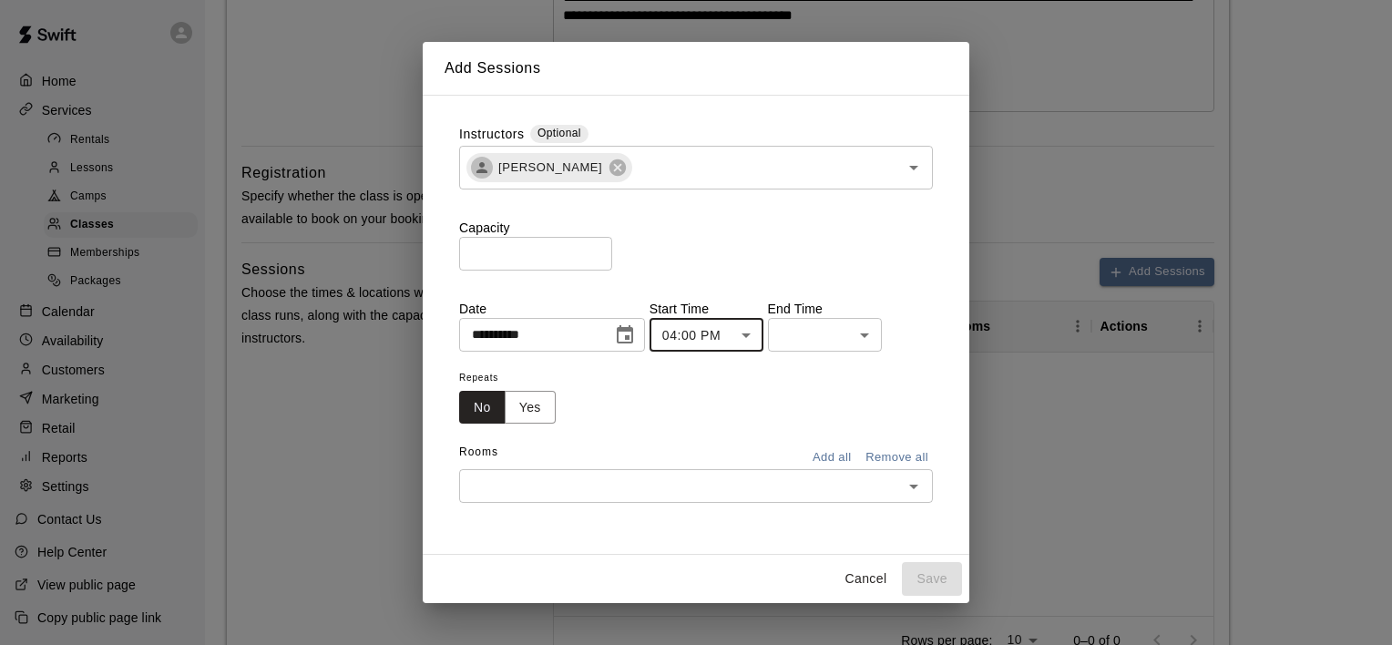
click at [835, 330] on body "**********" at bounding box center [696, 295] width 1392 height 1502
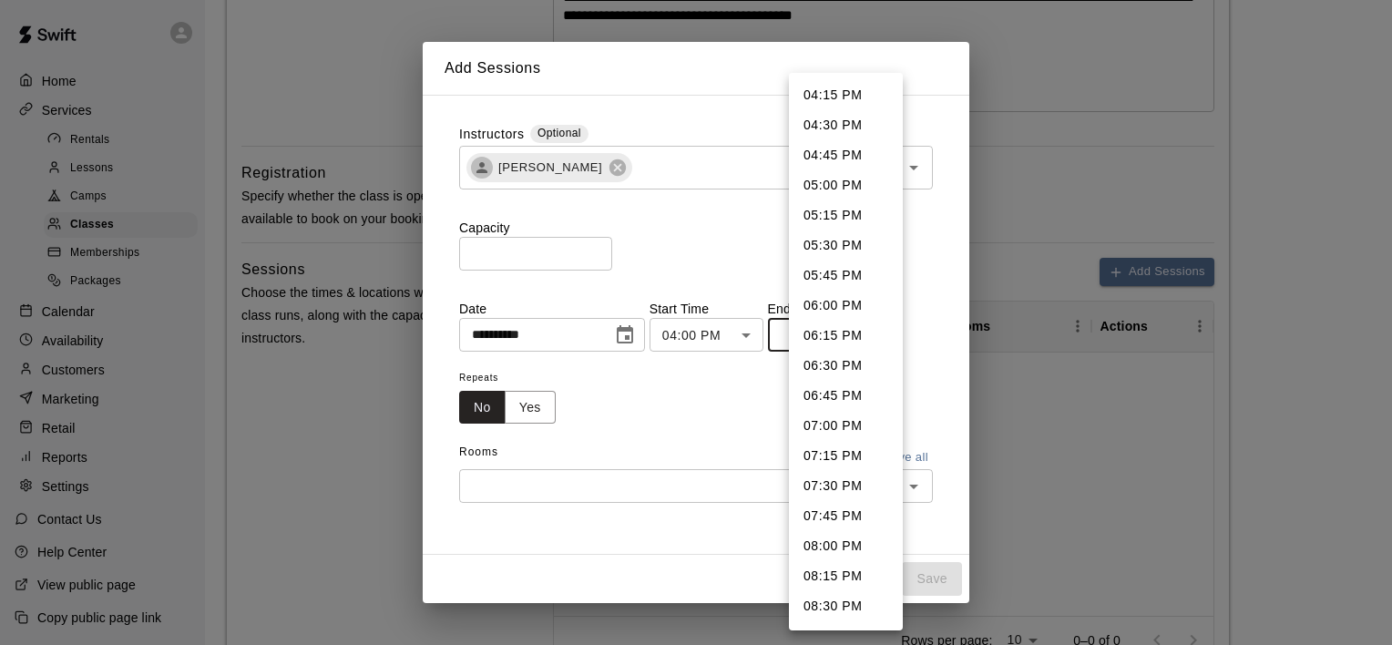
click at [829, 188] on li "05:00 PM" at bounding box center [846, 185] width 114 height 30
type input "********"
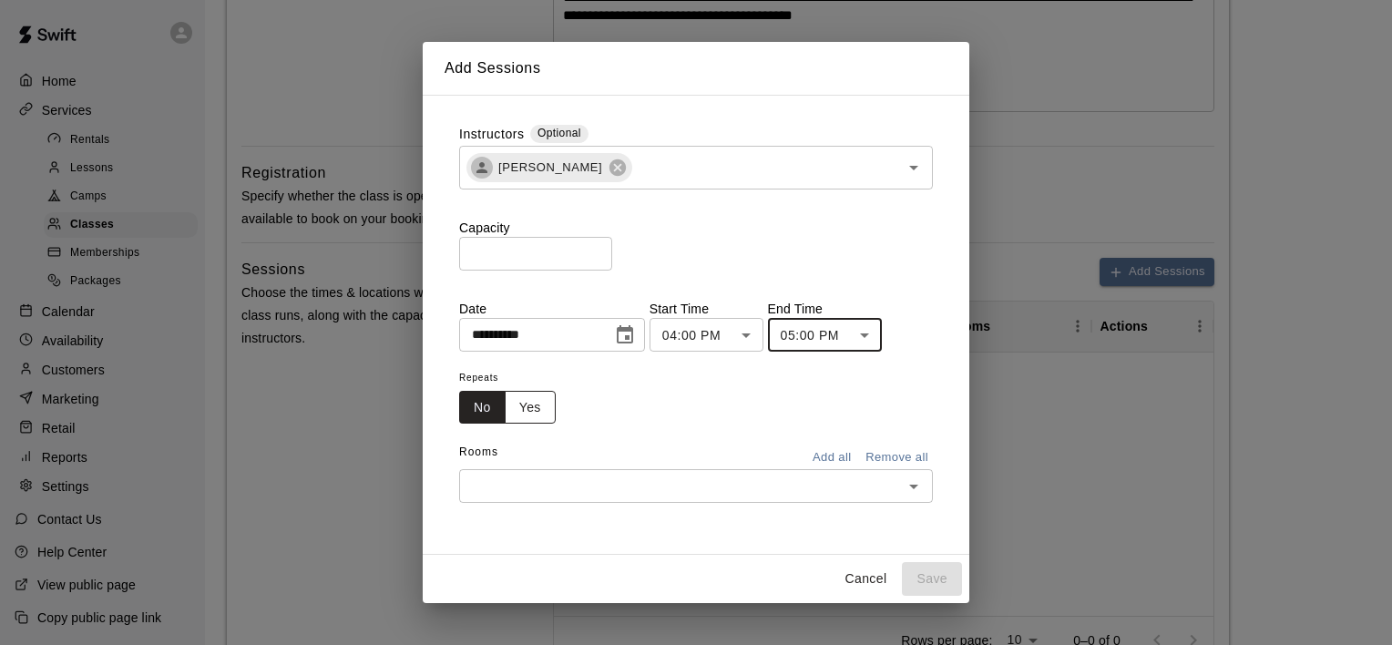
click at [521, 412] on button "Yes" at bounding box center [530, 408] width 51 height 34
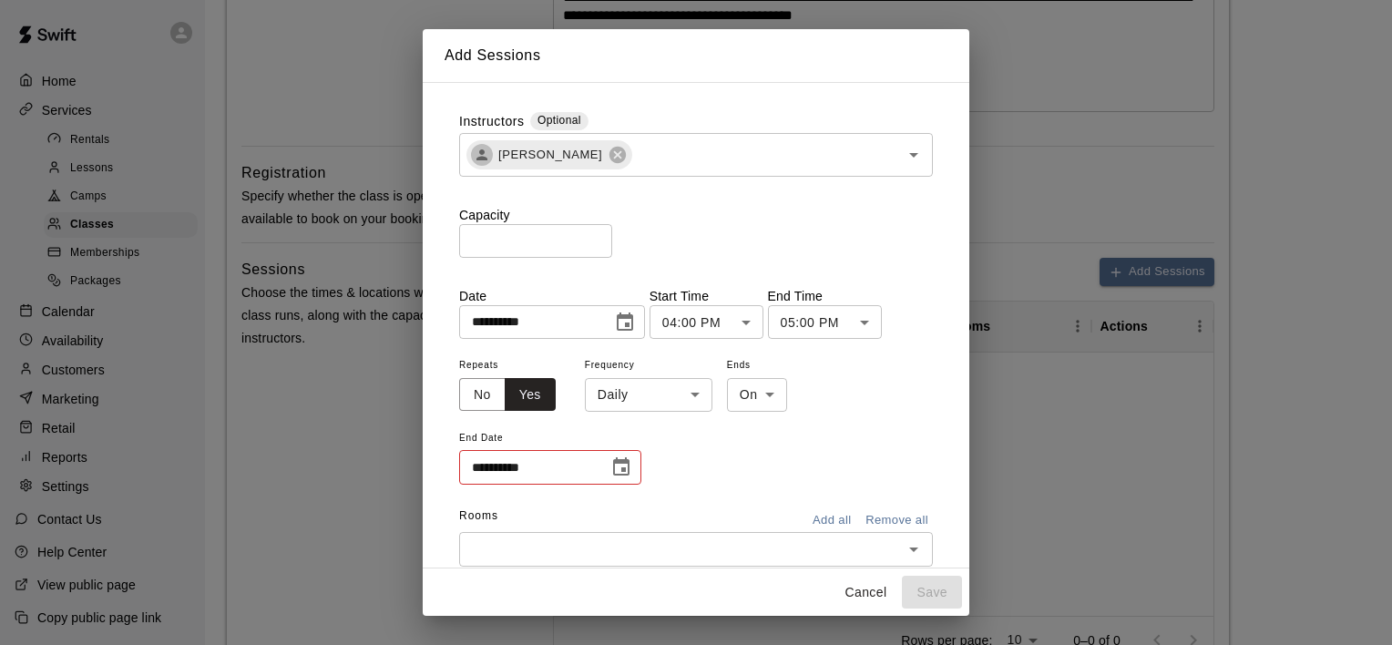
click at [638, 374] on span "Frequency" at bounding box center [649, 366] width 128 height 25
click at [632, 390] on body "**********" at bounding box center [696, 295] width 1392 height 1502
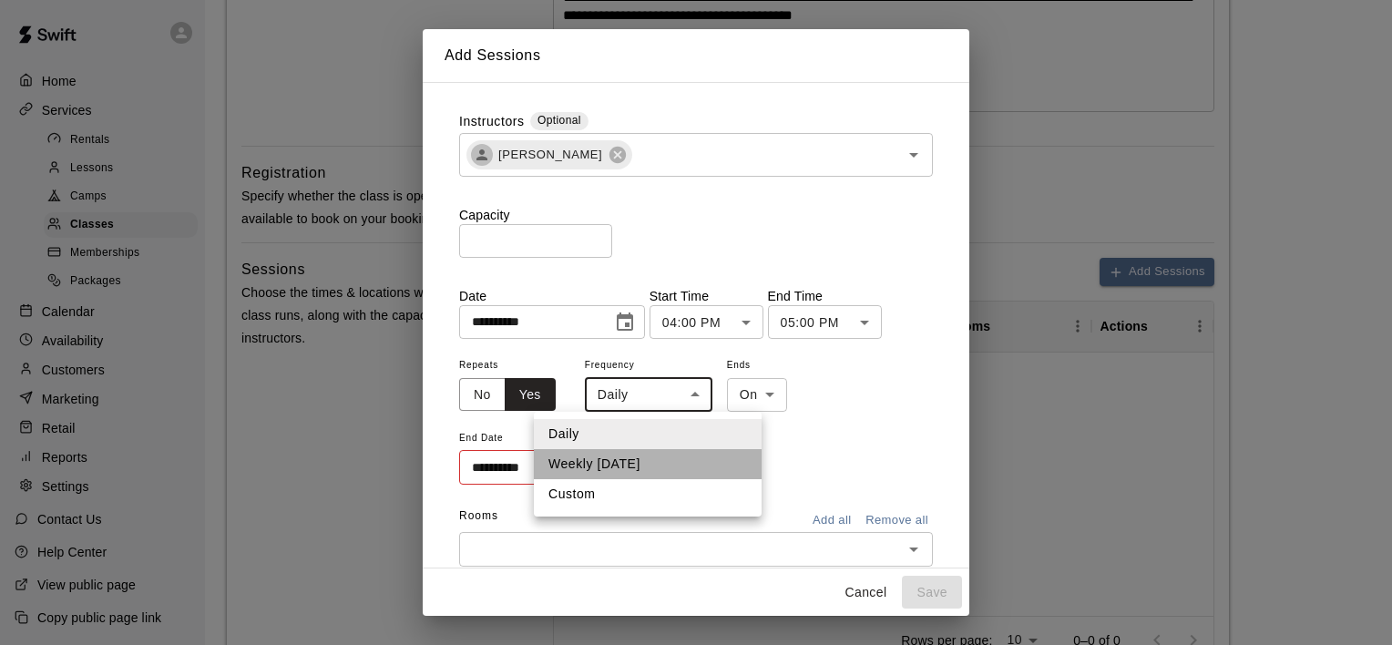
click at [616, 457] on li "Weekly [DATE]" at bounding box center [648, 464] width 228 height 30
type input "******"
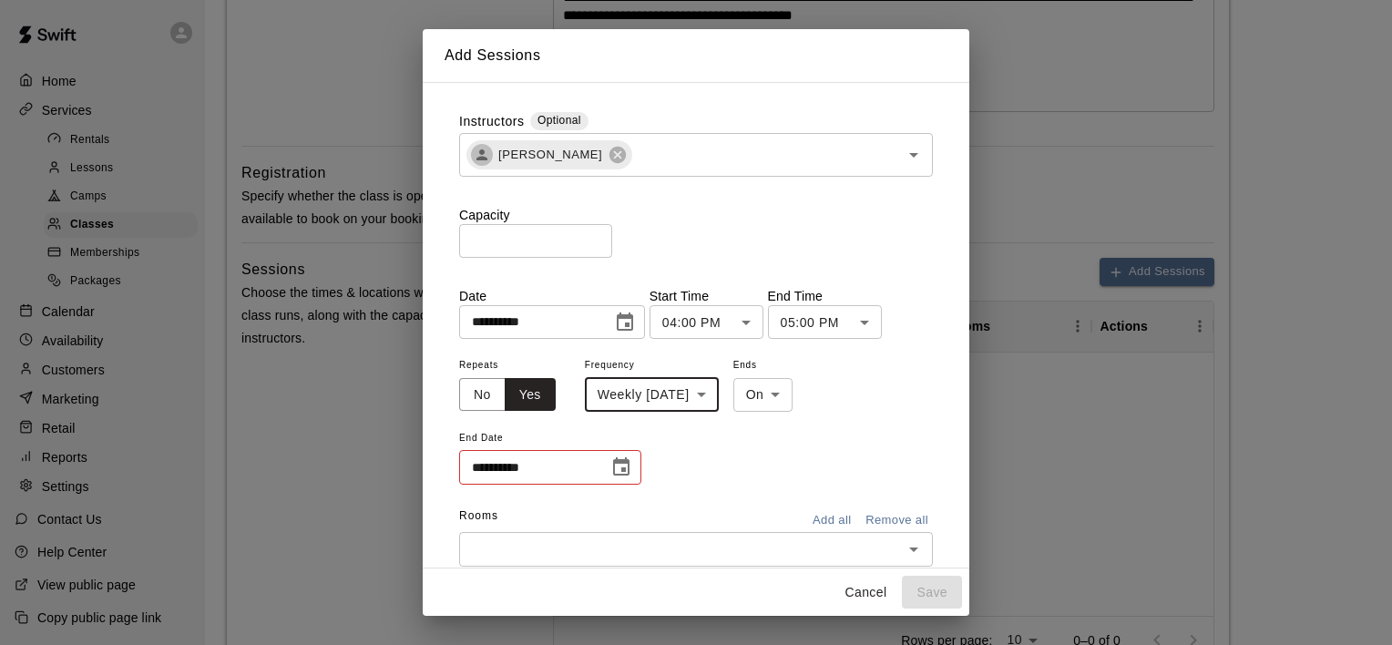
click at [622, 459] on icon "Choose date" at bounding box center [622, 468] width 22 height 22
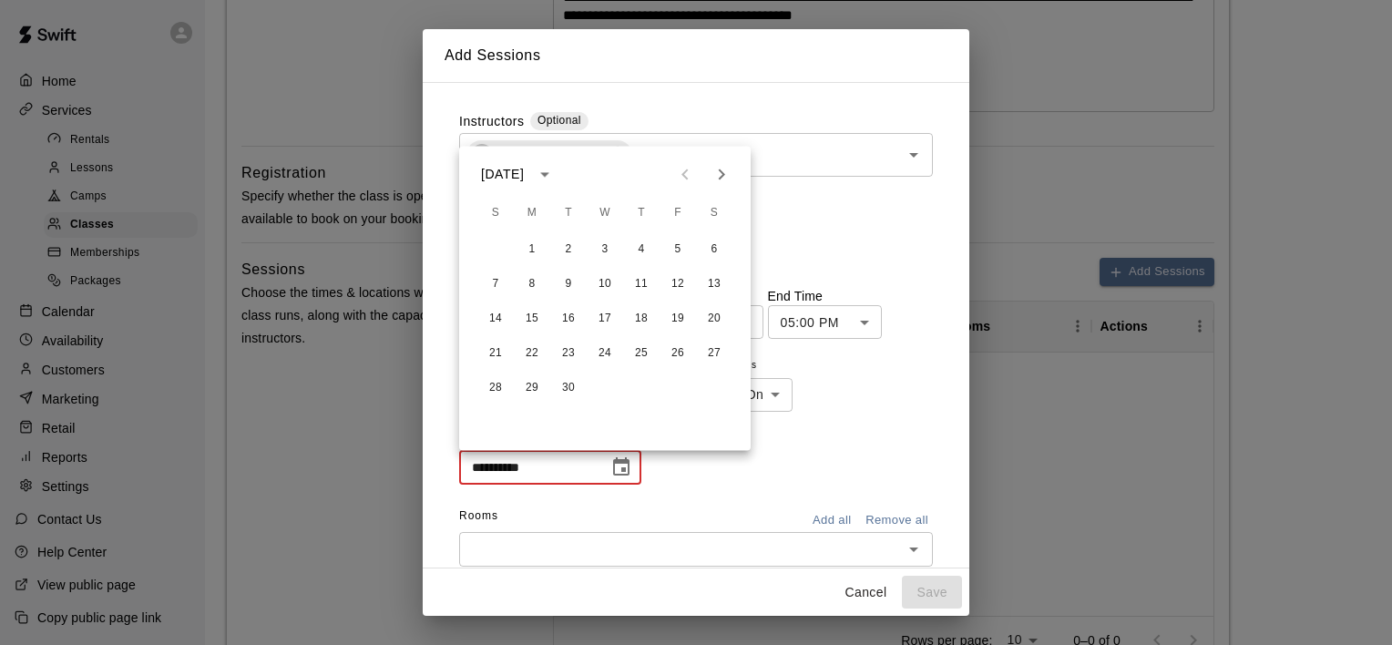
click at [556, 175] on icon "calendar view is open, switch to year view" at bounding box center [545, 174] width 22 height 22
click at [570, 209] on button "2026" at bounding box center [570, 216] width 66 height 33
type input "**********"
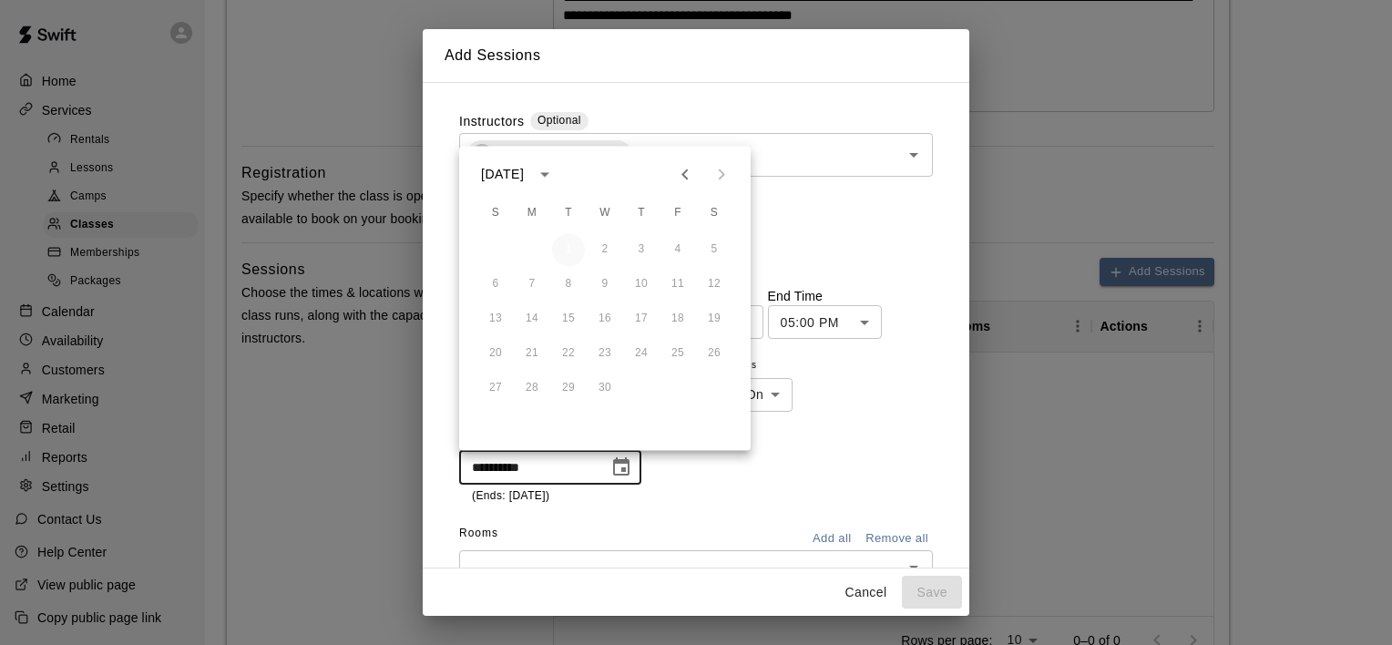
click at [561, 256] on button "1" at bounding box center [568, 249] width 33 height 33
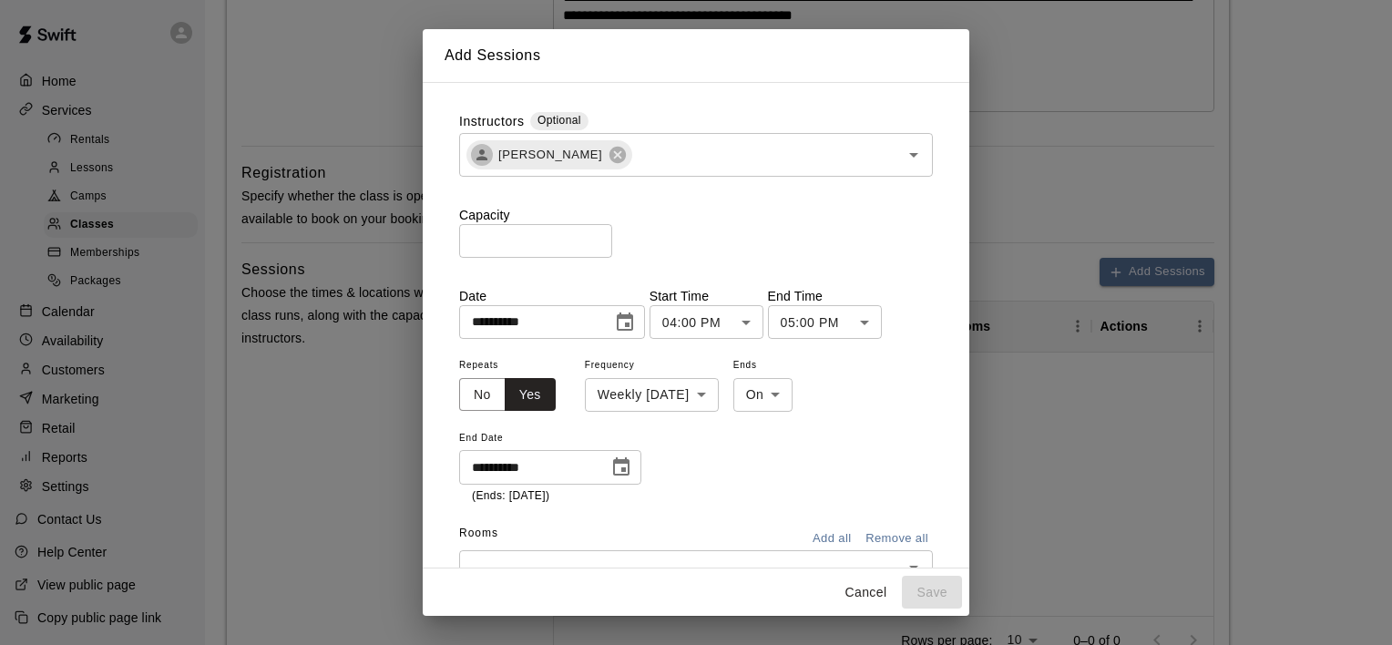
scroll to position [68, 0]
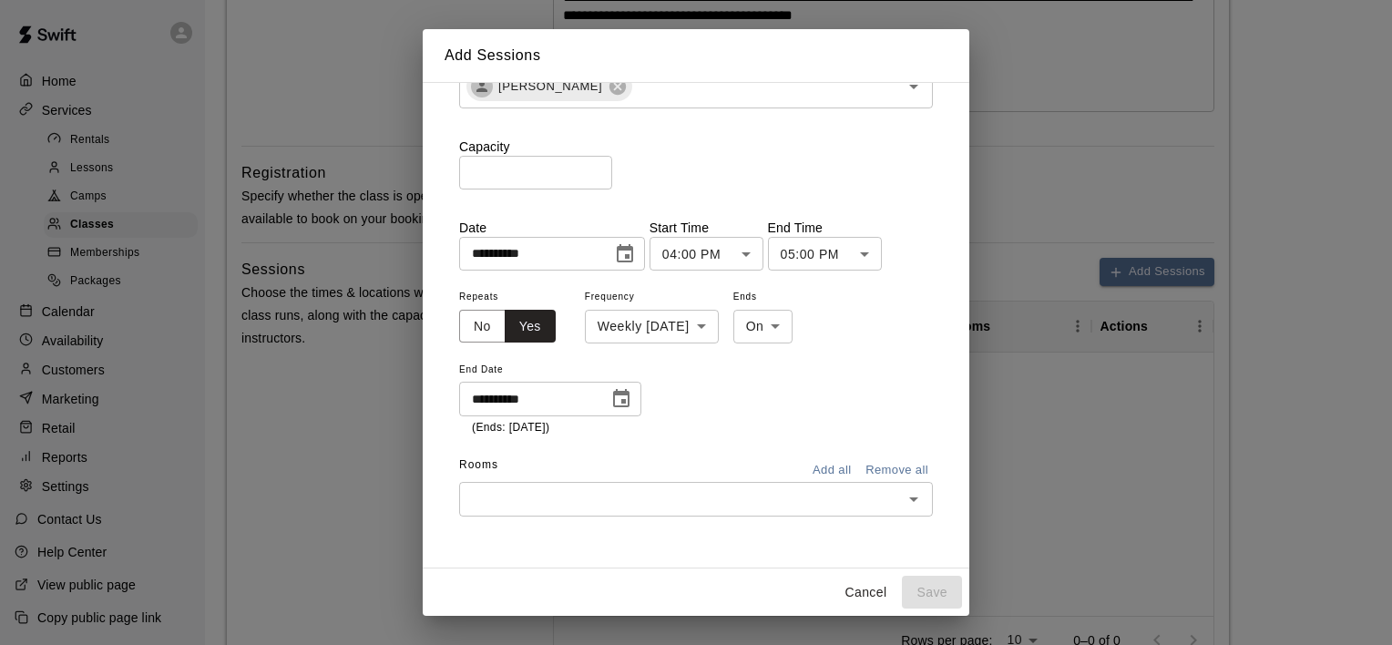
click at [905, 499] on icon "Open" at bounding box center [914, 499] width 22 height 22
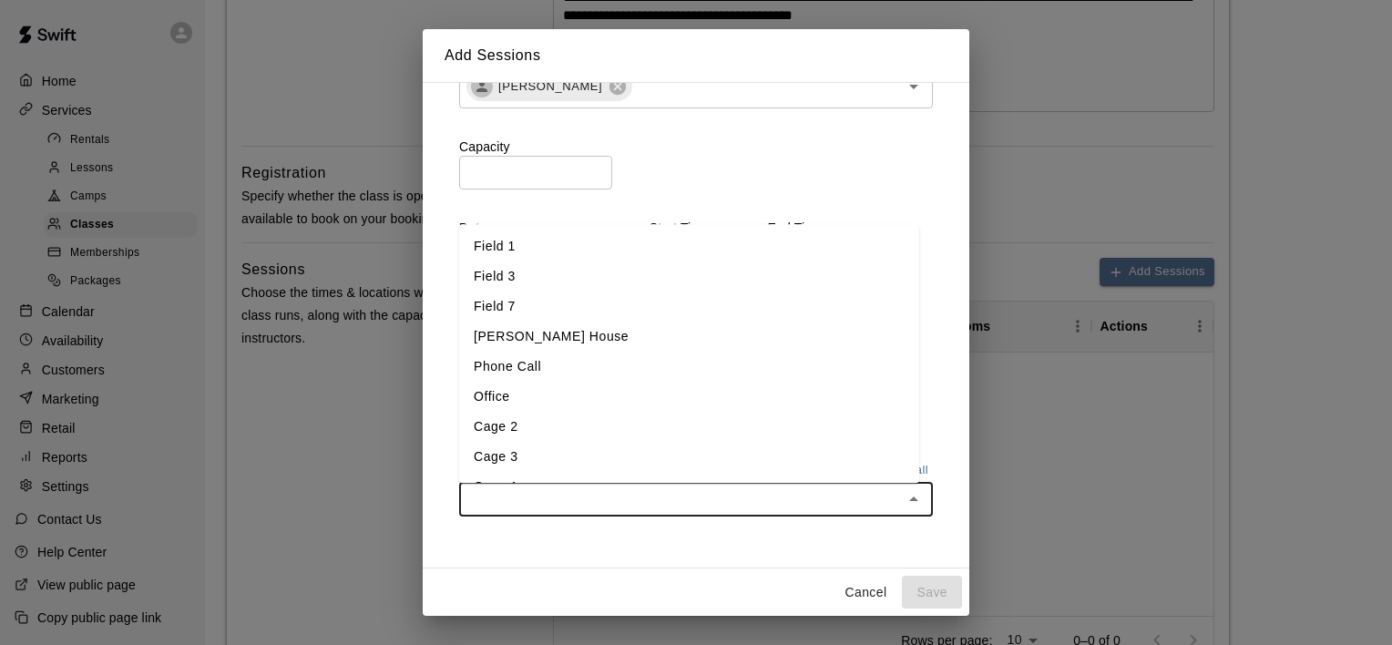
click at [544, 304] on li "Field 7" at bounding box center [689, 308] width 460 height 30
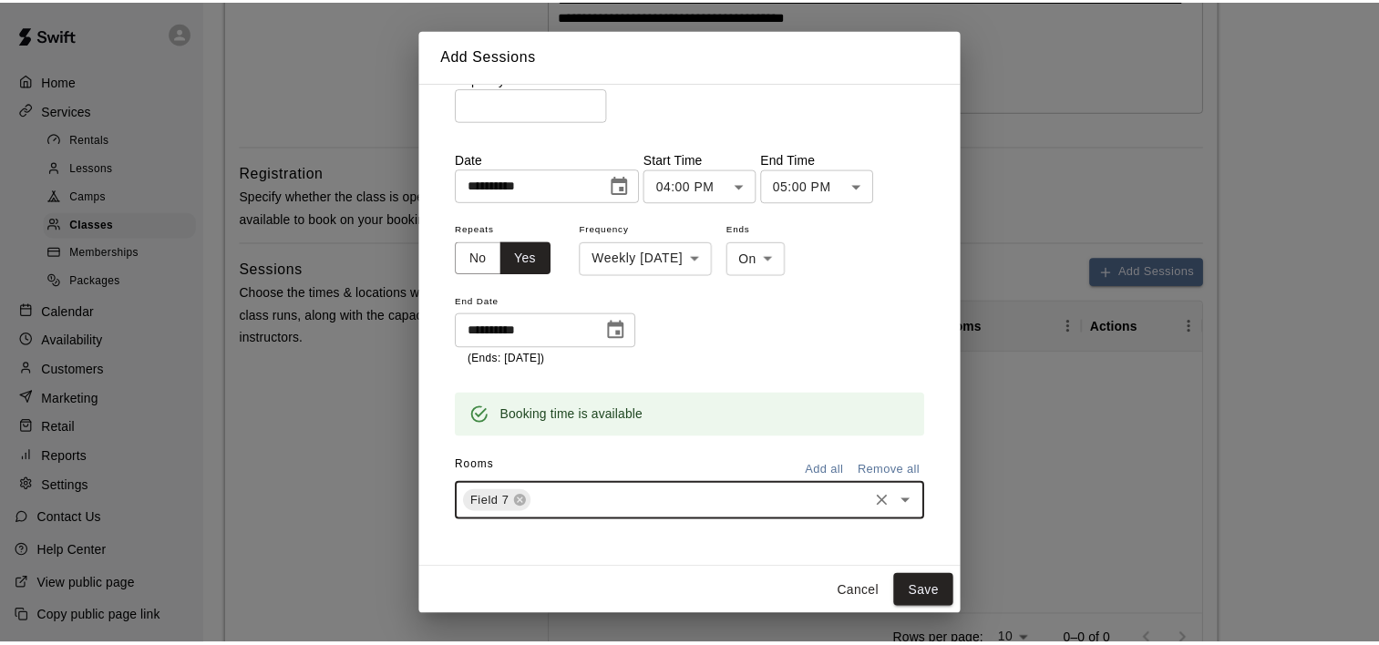
scroll to position [142, 0]
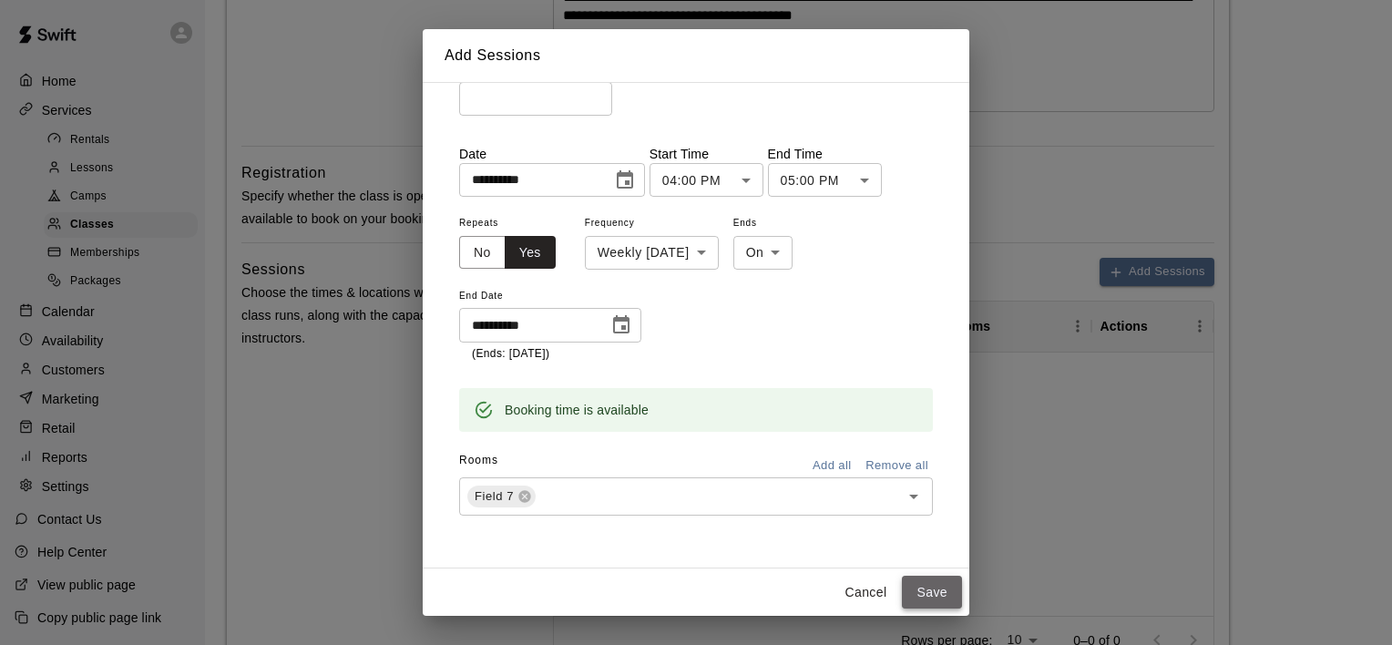
click at [939, 583] on button "Save" at bounding box center [932, 593] width 60 height 34
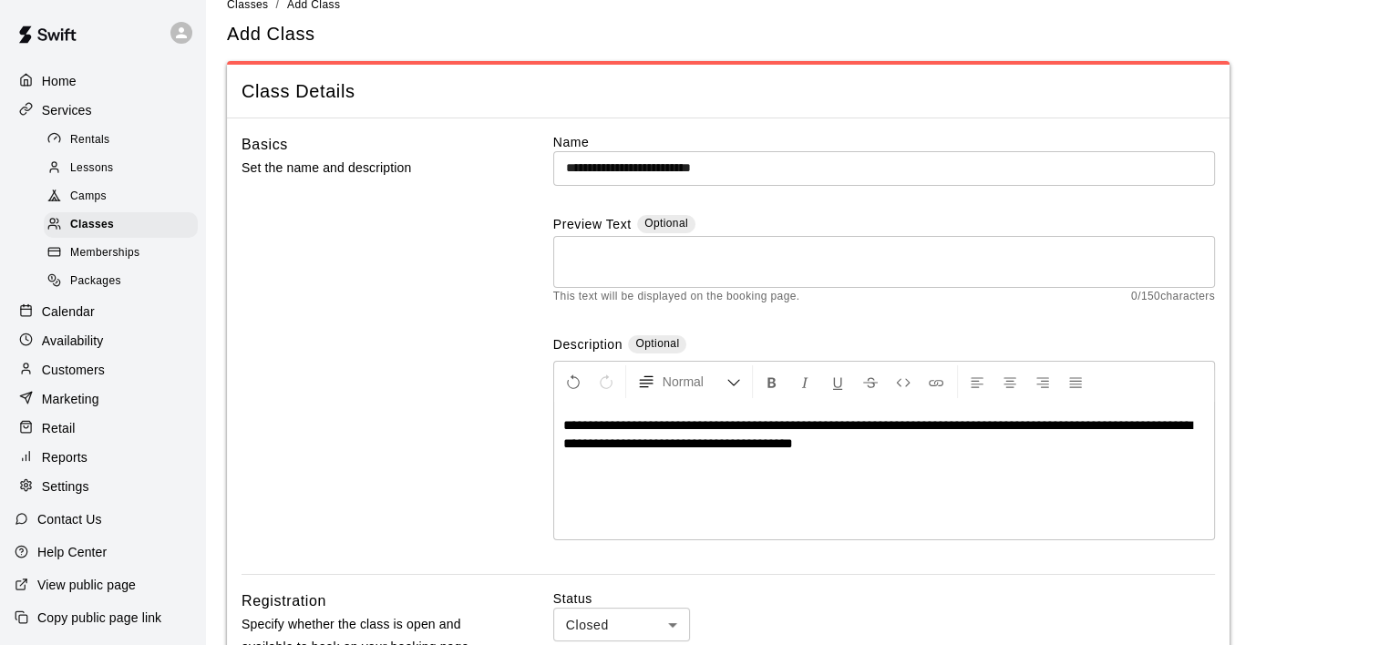
scroll to position [0, 0]
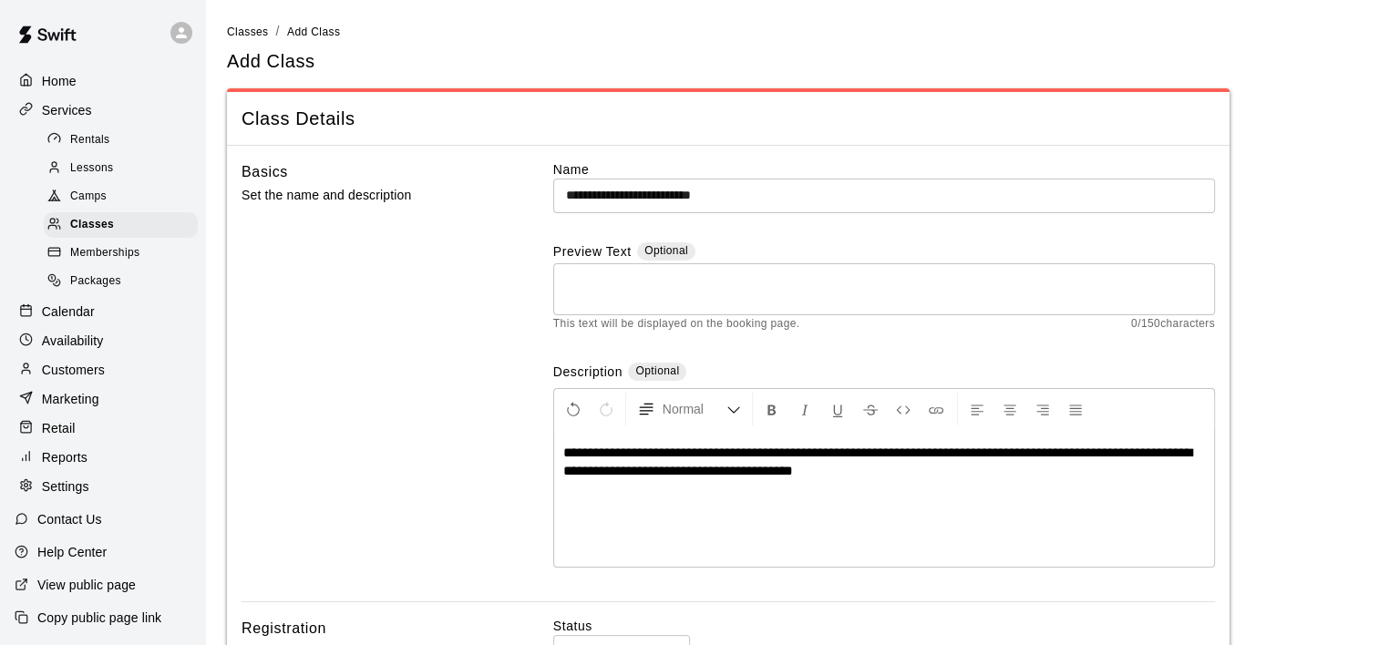
click at [751, 196] on input "**********" at bounding box center [884, 196] width 662 height 34
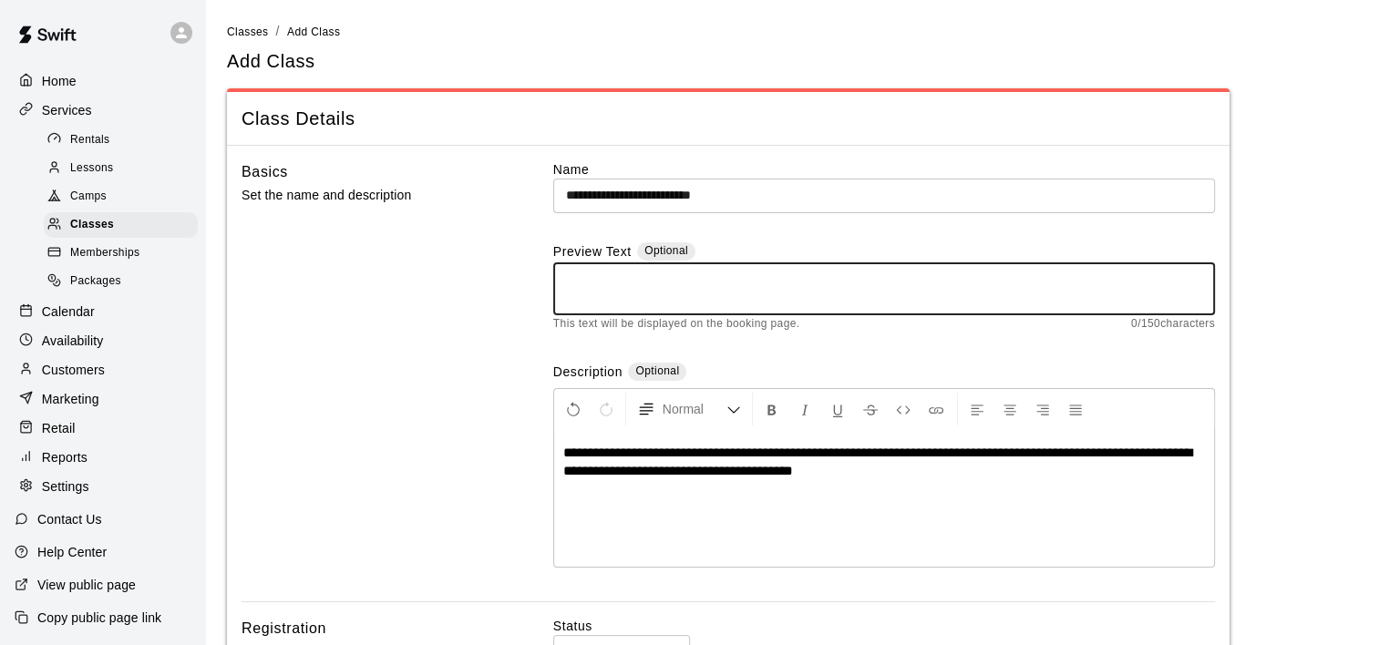
click at [619, 288] on textarea at bounding box center [884, 289] width 636 height 36
type textarea "*"
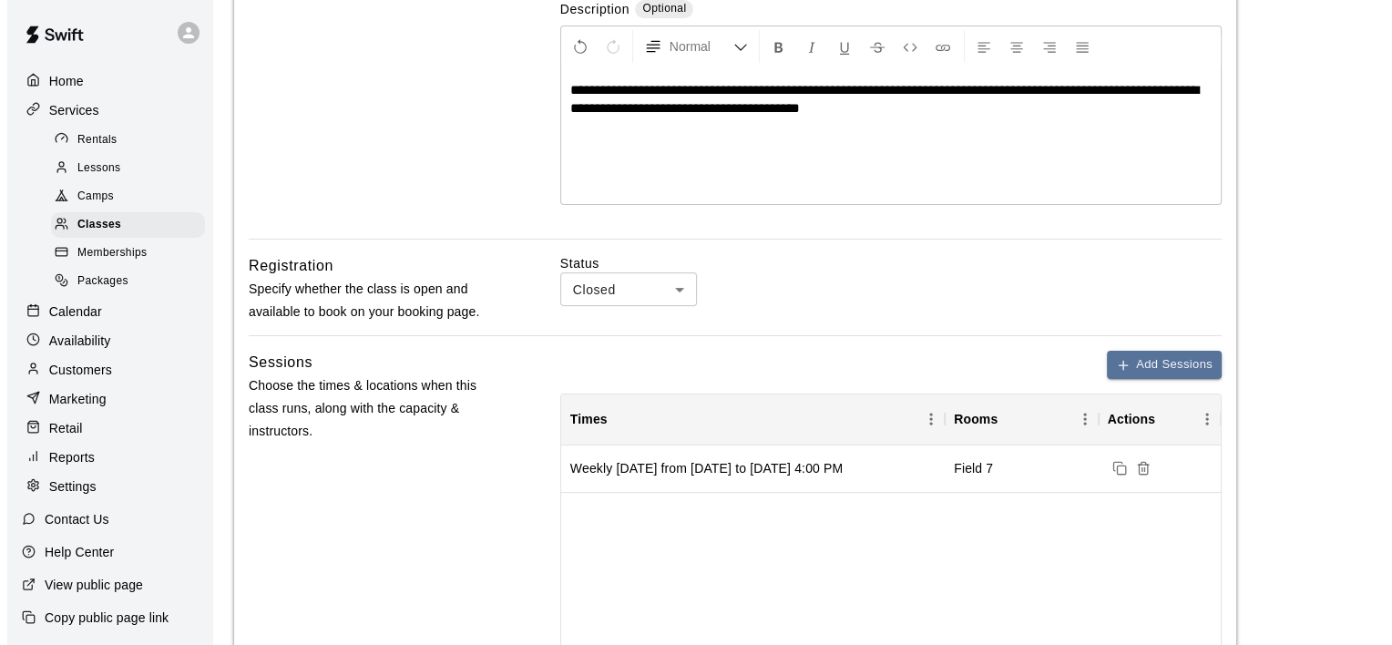
scroll to position [365, 0]
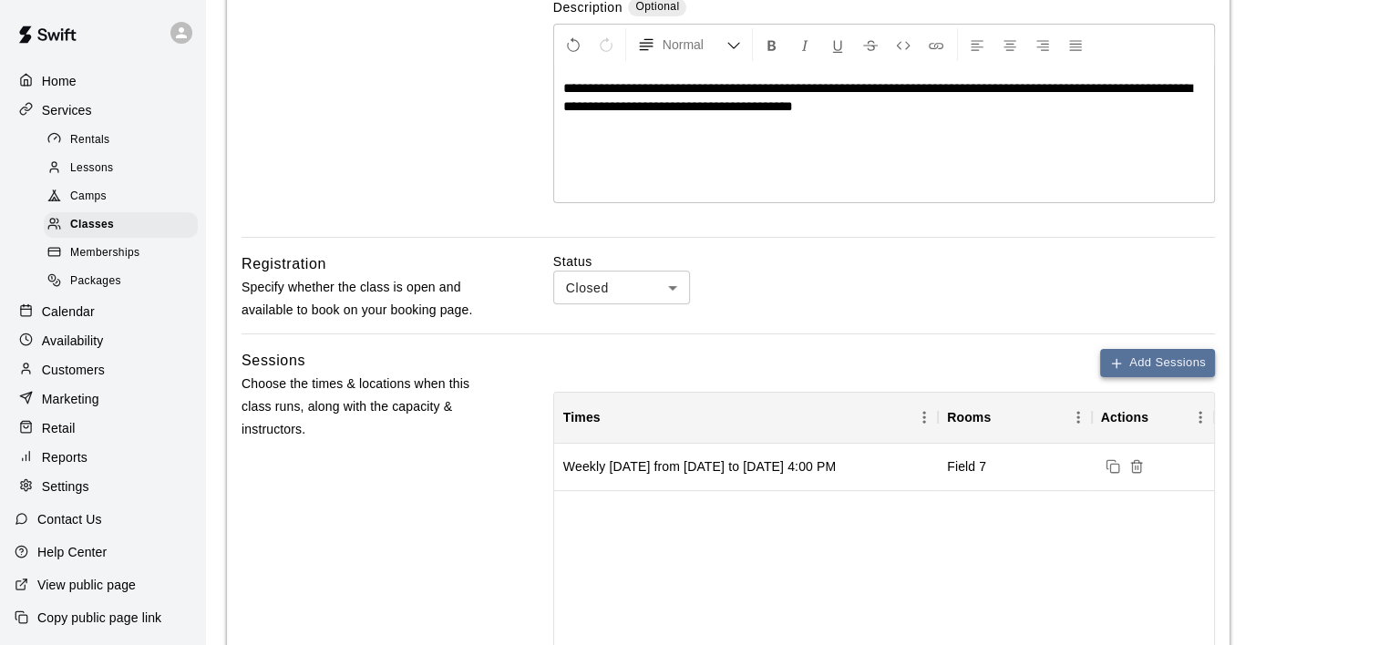
type textarea "**********"
click at [1161, 361] on button "Add Sessions" at bounding box center [1157, 363] width 115 height 28
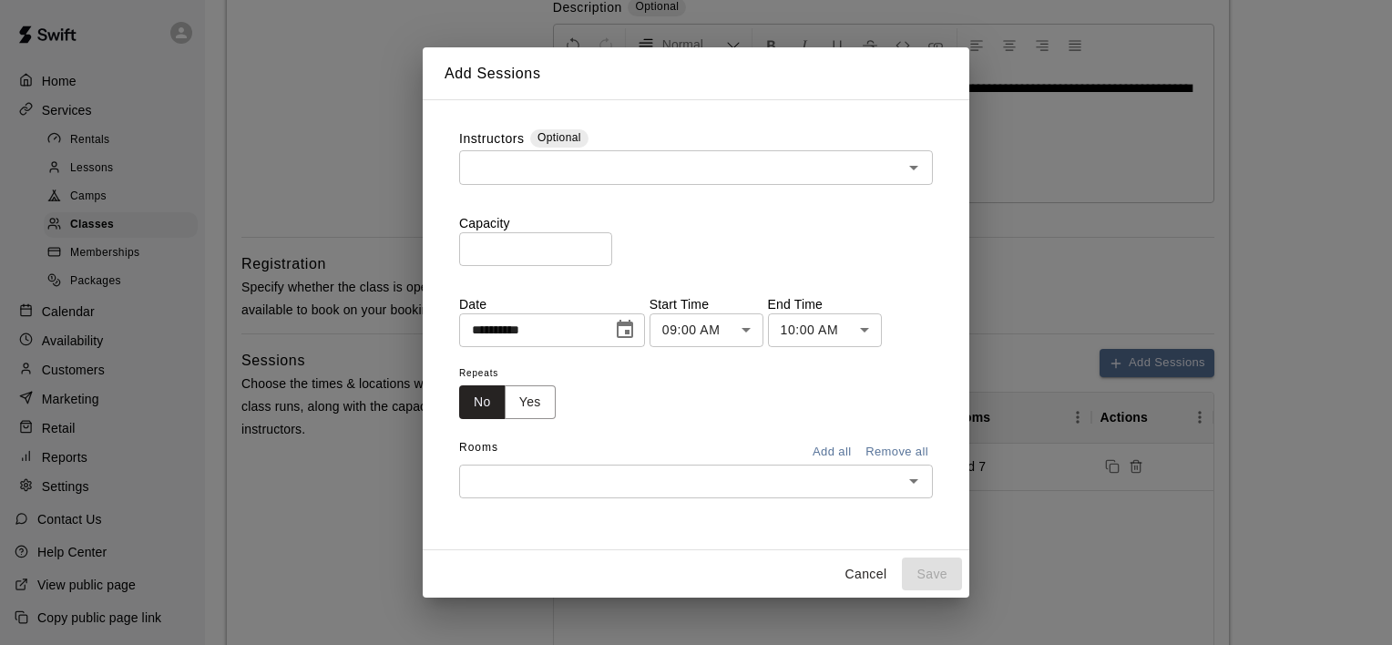
click at [571, 172] on input "text" at bounding box center [681, 167] width 433 height 23
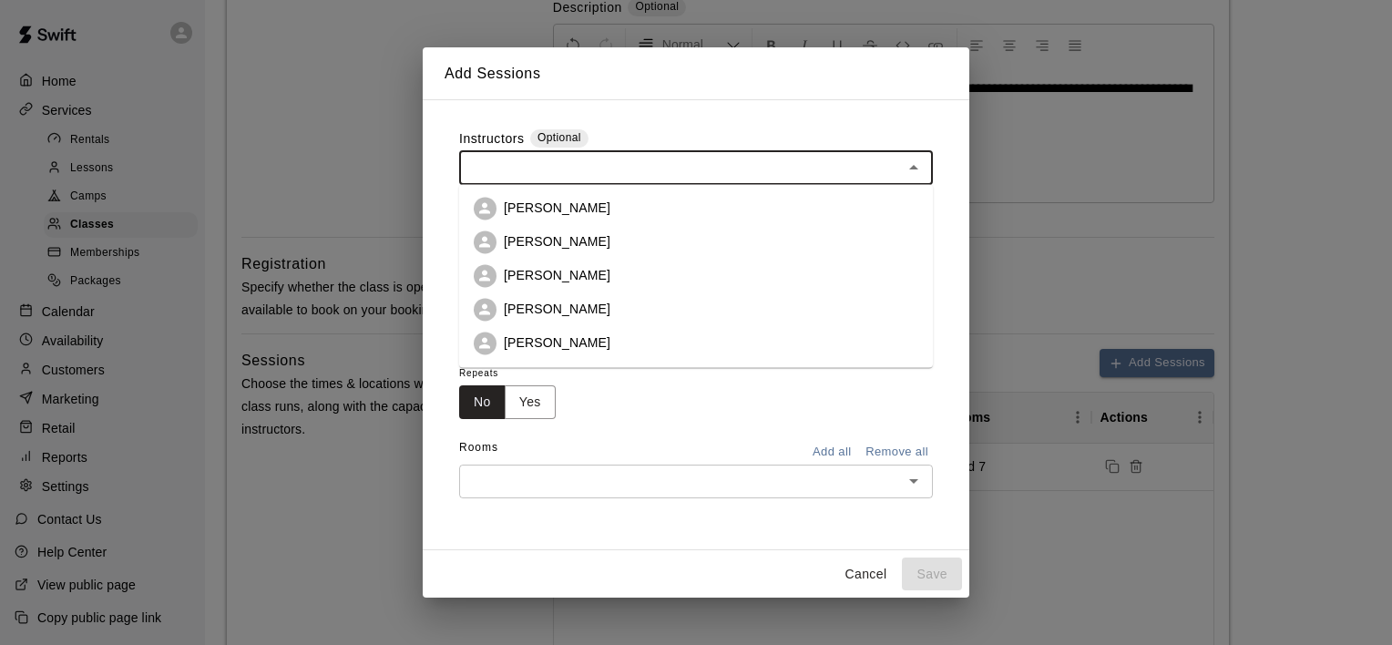
click at [565, 200] on p "[PERSON_NAME]" at bounding box center [557, 208] width 107 height 18
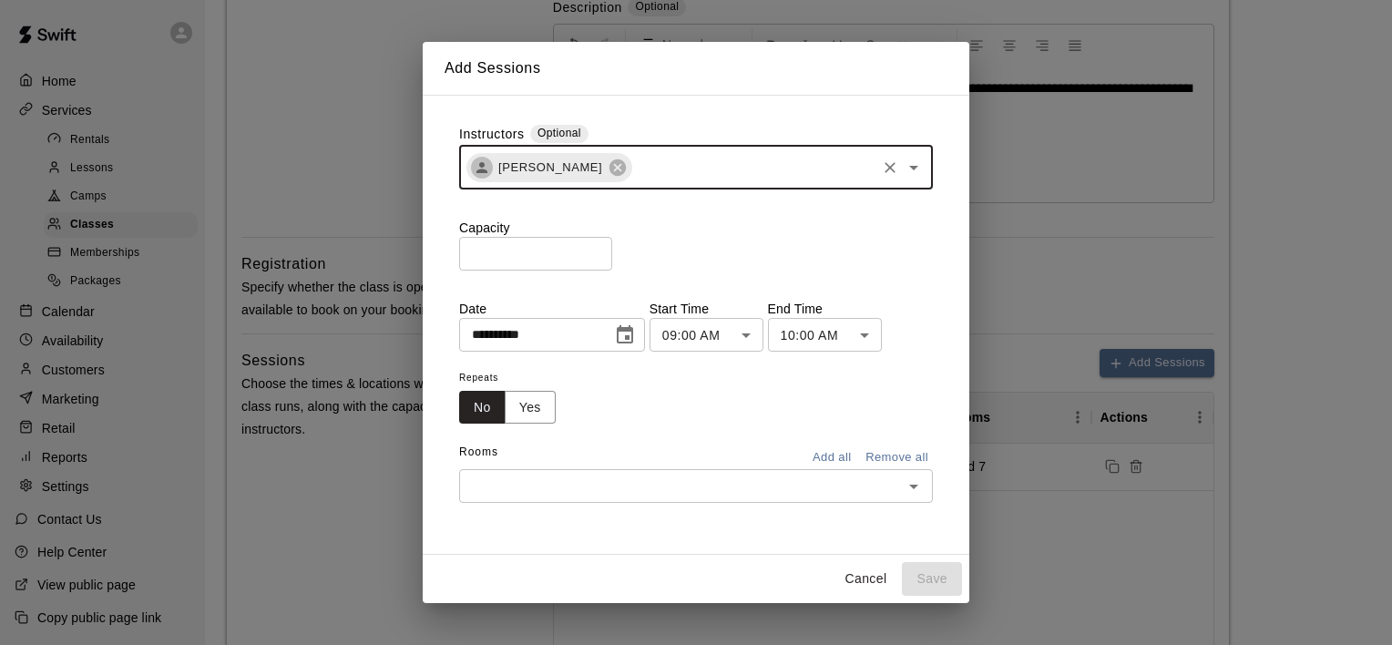
click at [612, 250] on input "*" at bounding box center [535, 254] width 153 height 34
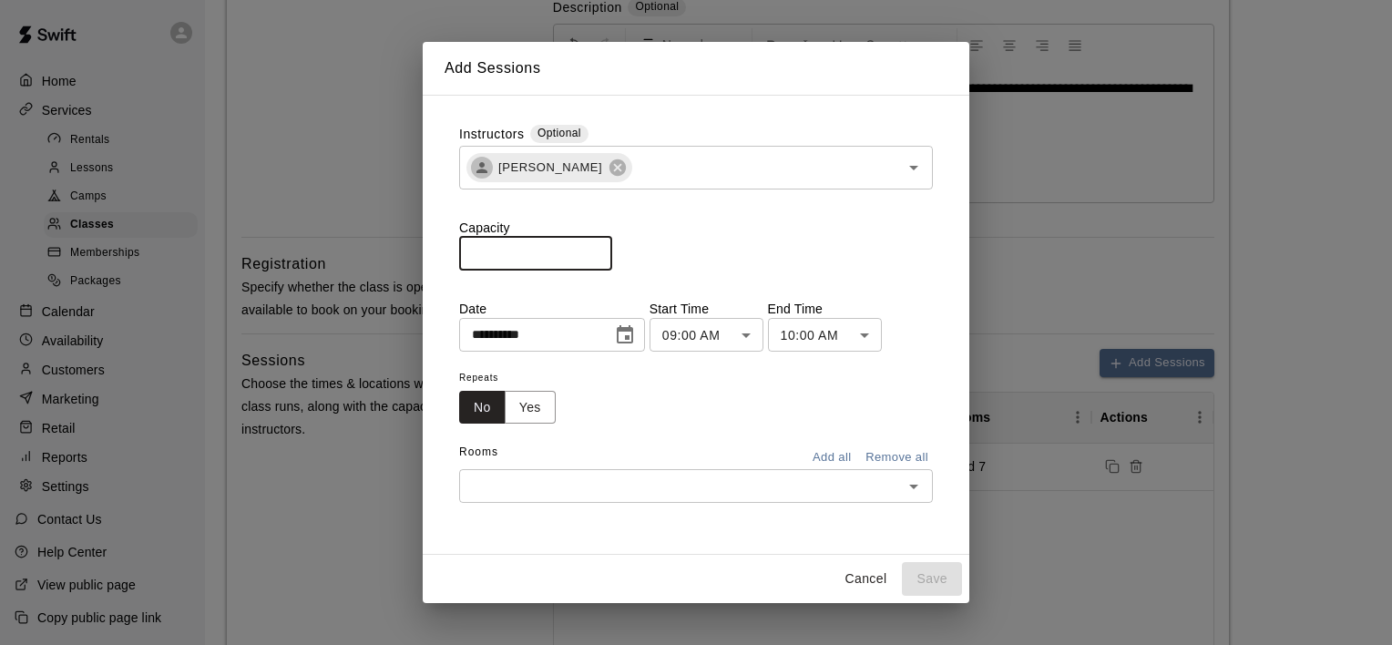
click at [612, 250] on input "*" at bounding box center [535, 254] width 153 height 34
type input "*"
click at [612, 250] on input "*" at bounding box center [535, 254] width 153 height 34
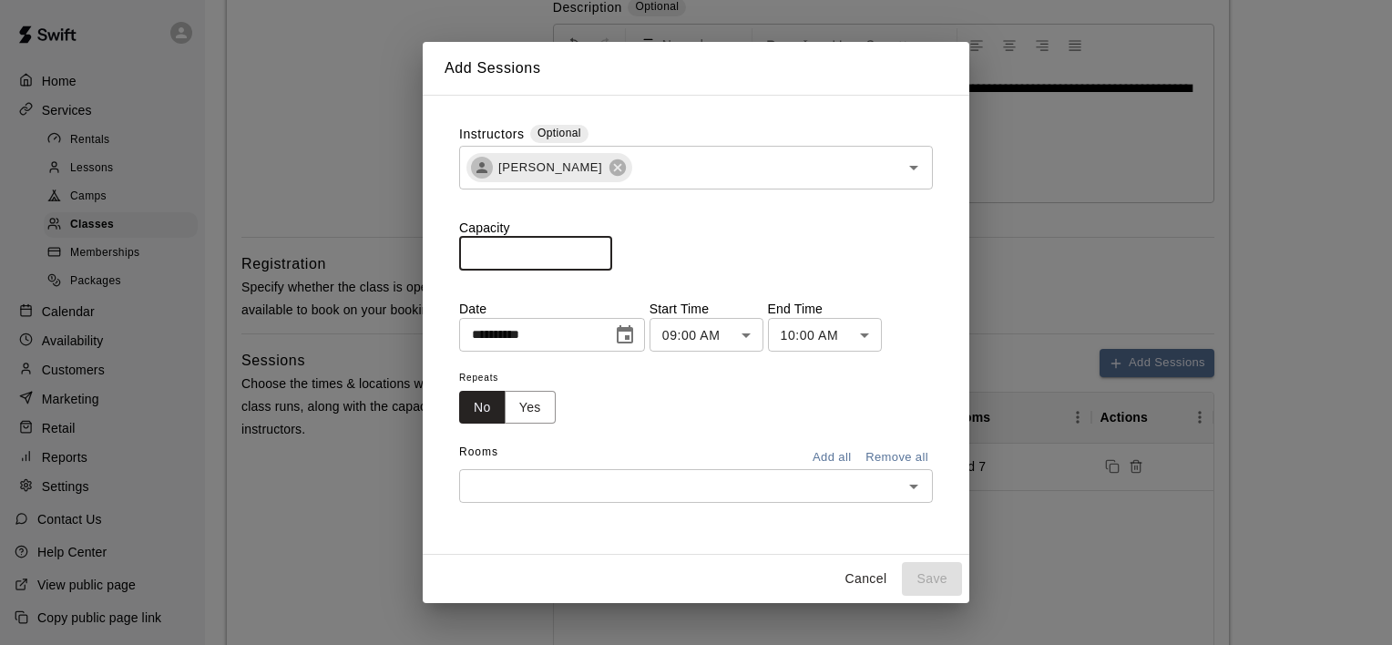
click at [633, 335] on icon "Choose date, selected date is Aug 15, 2025" at bounding box center [625, 334] width 16 height 18
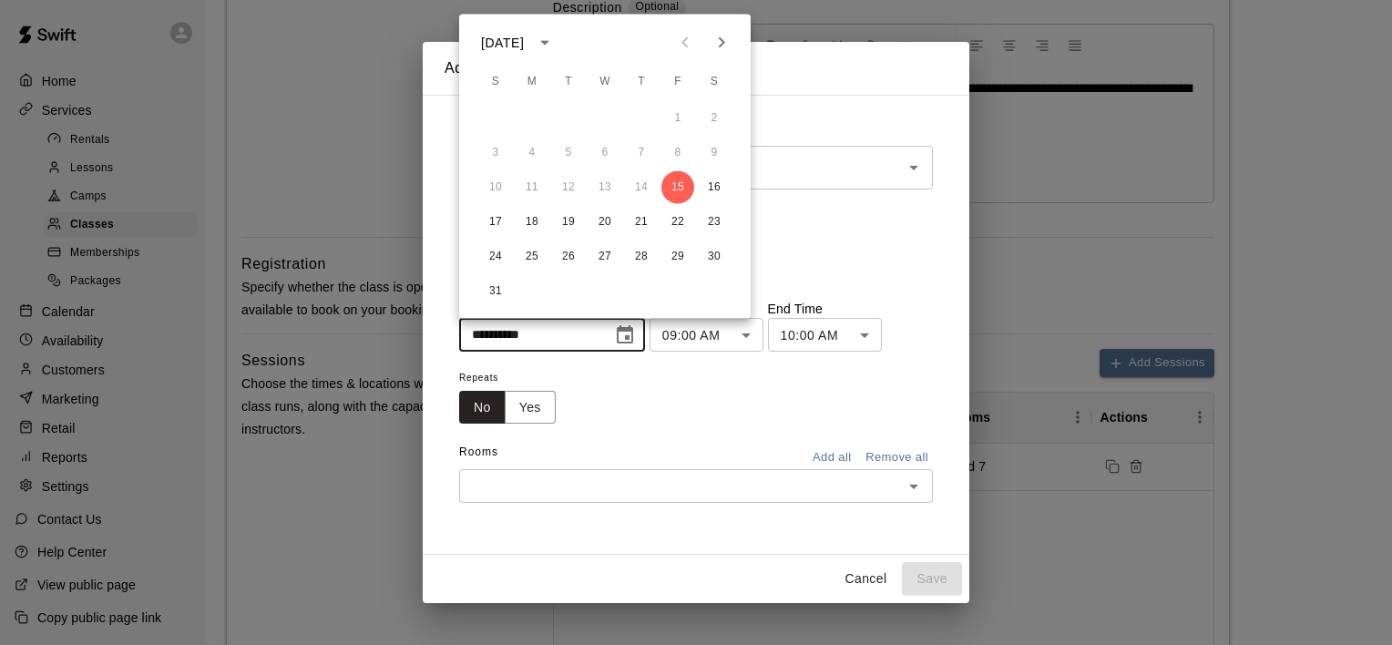
click at [723, 53] on icon "Next month" at bounding box center [722, 43] width 22 height 22
click at [569, 118] on button "2" at bounding box center [568, 118] width 33 height 33
type input "**********"
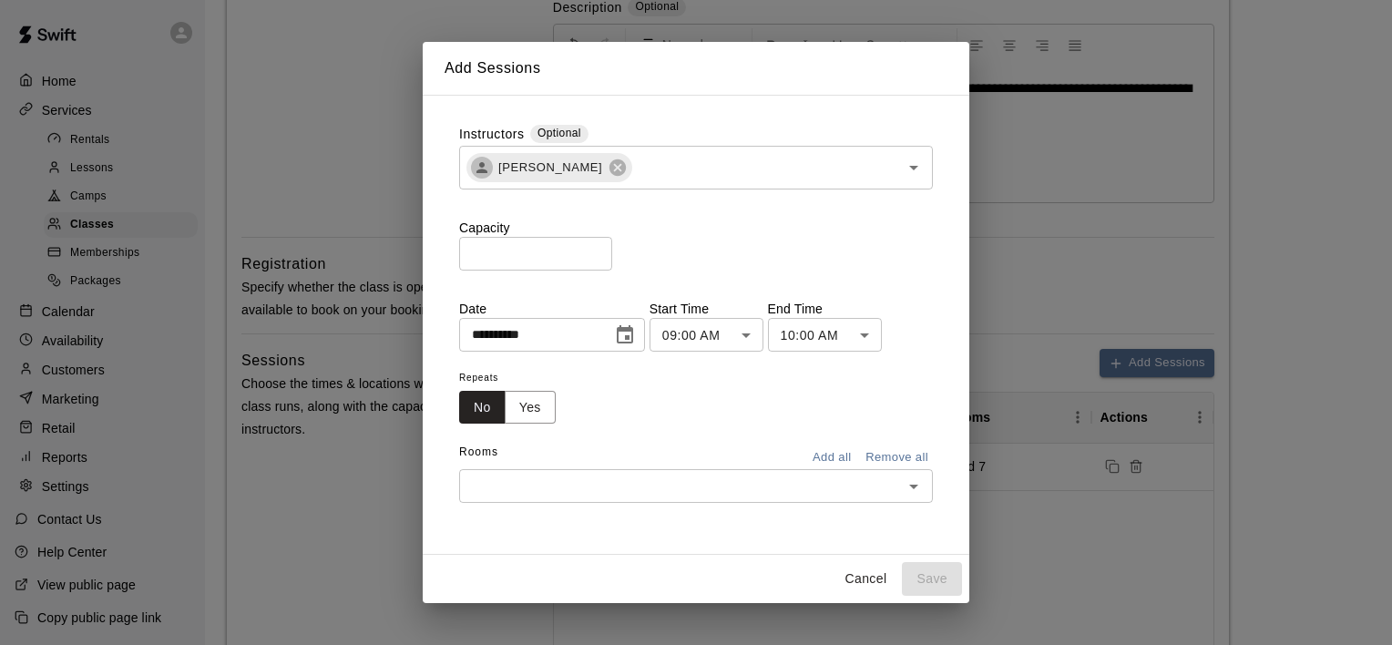
click at [765, 338] on body "**********" at bounding box center [696, 386] width 1392 height 1502
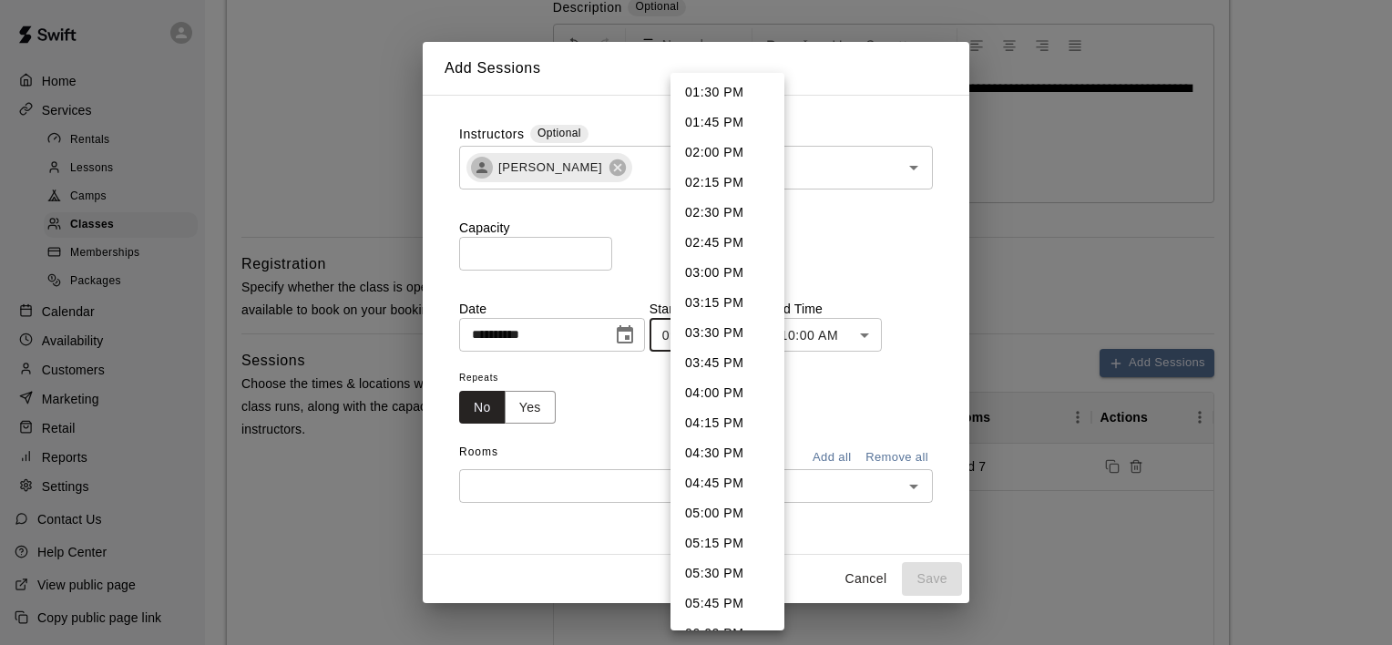
scroll to position [1646, 0]
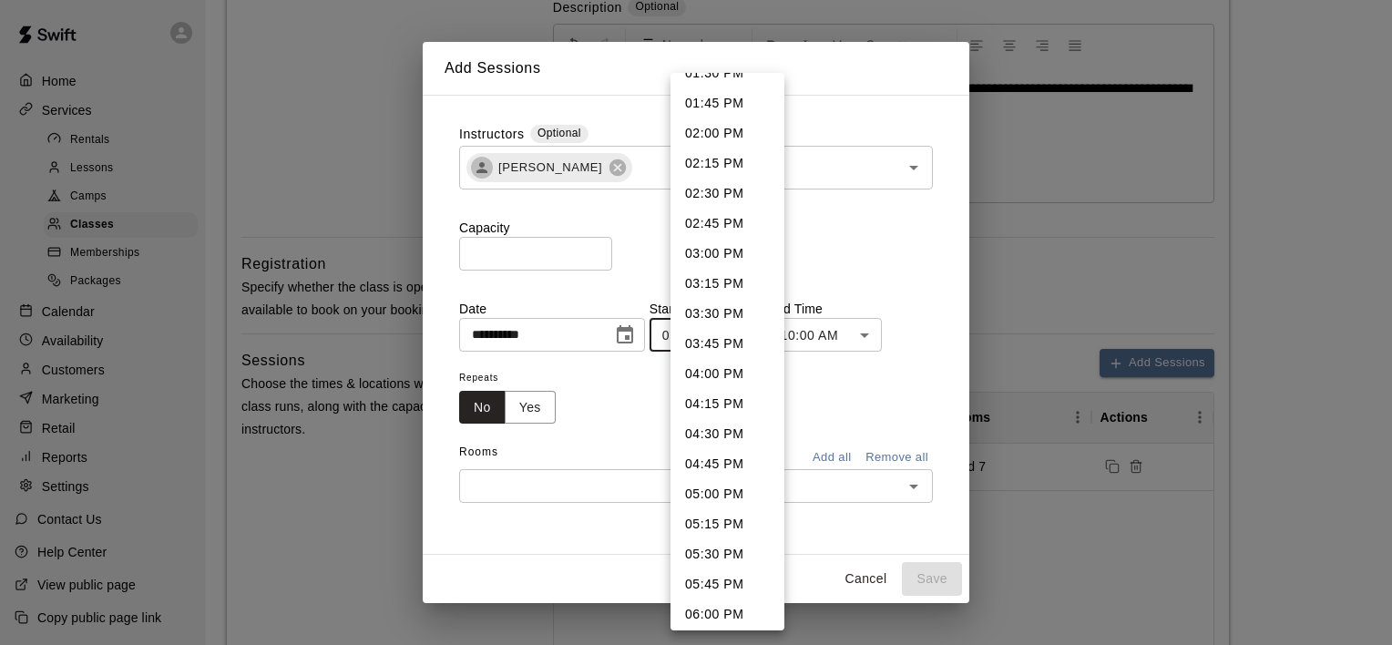
click at [721, 366] on li "04:00 PM" at bounding box center [728, 374] width 114 height 30
type input "********"
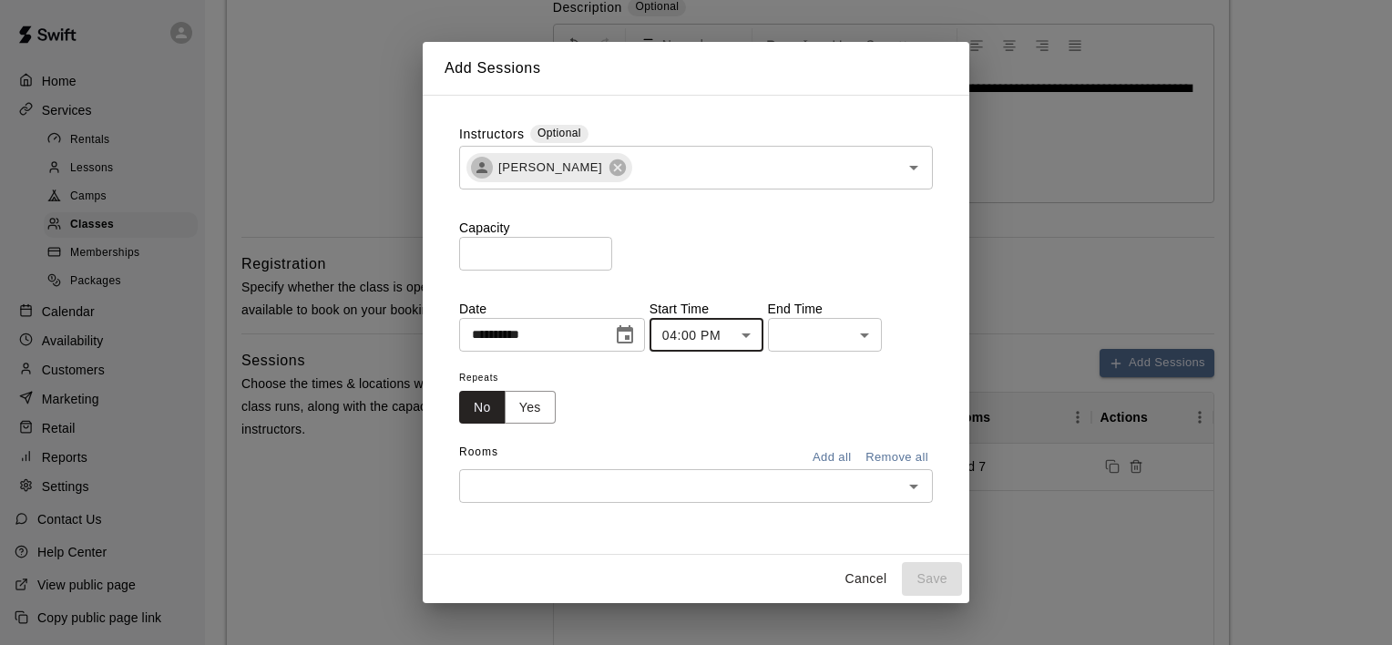
click at [832, 332] on body "**********" at bounding box center [696, 386] width 1392 height 1502
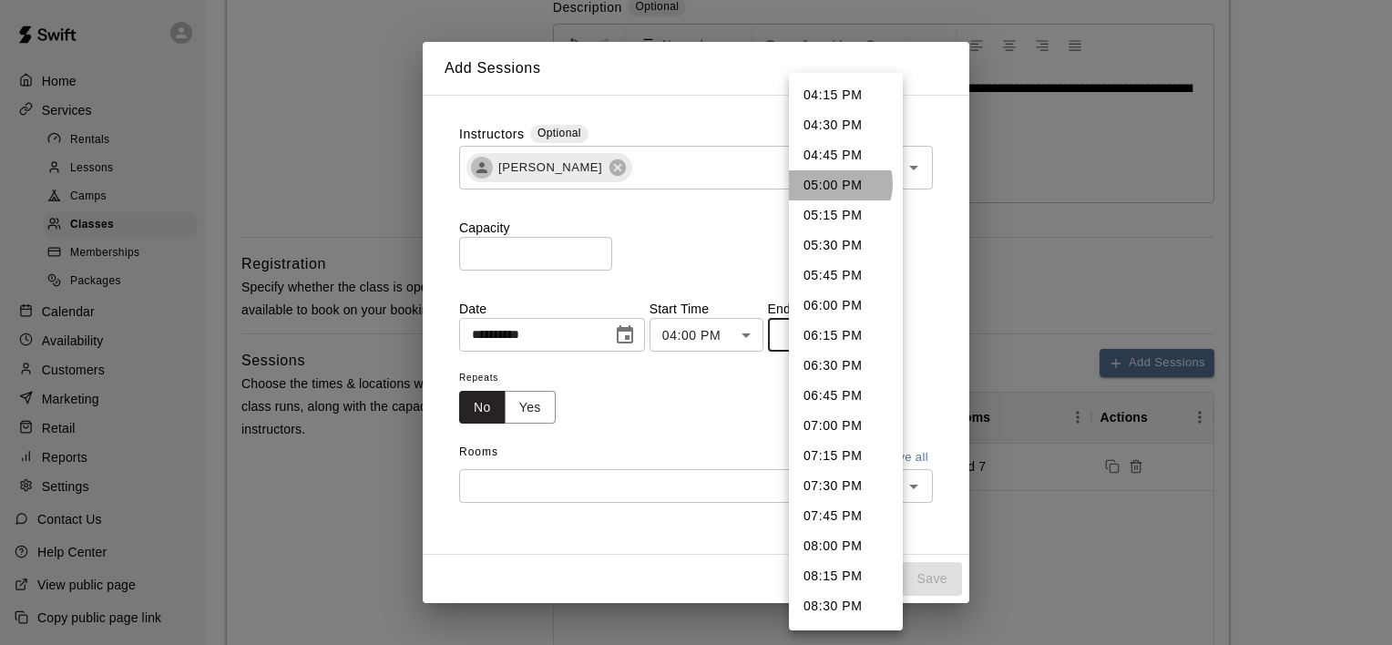
click at [833, 184] on li "05:00 PM" at bounding box center [846, 185] width 114 height 30
type input "********"
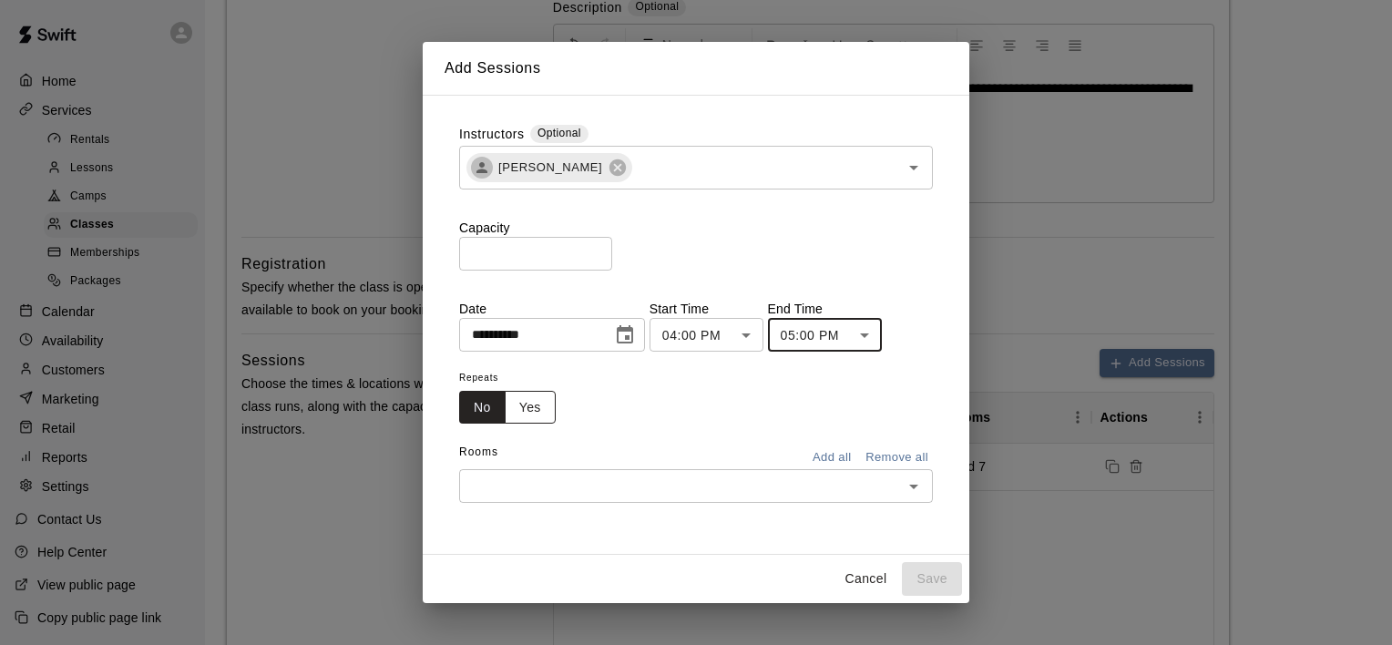
click at [531, 411] on button "Yes" at bounding box center [530, 408] width 51 height 34
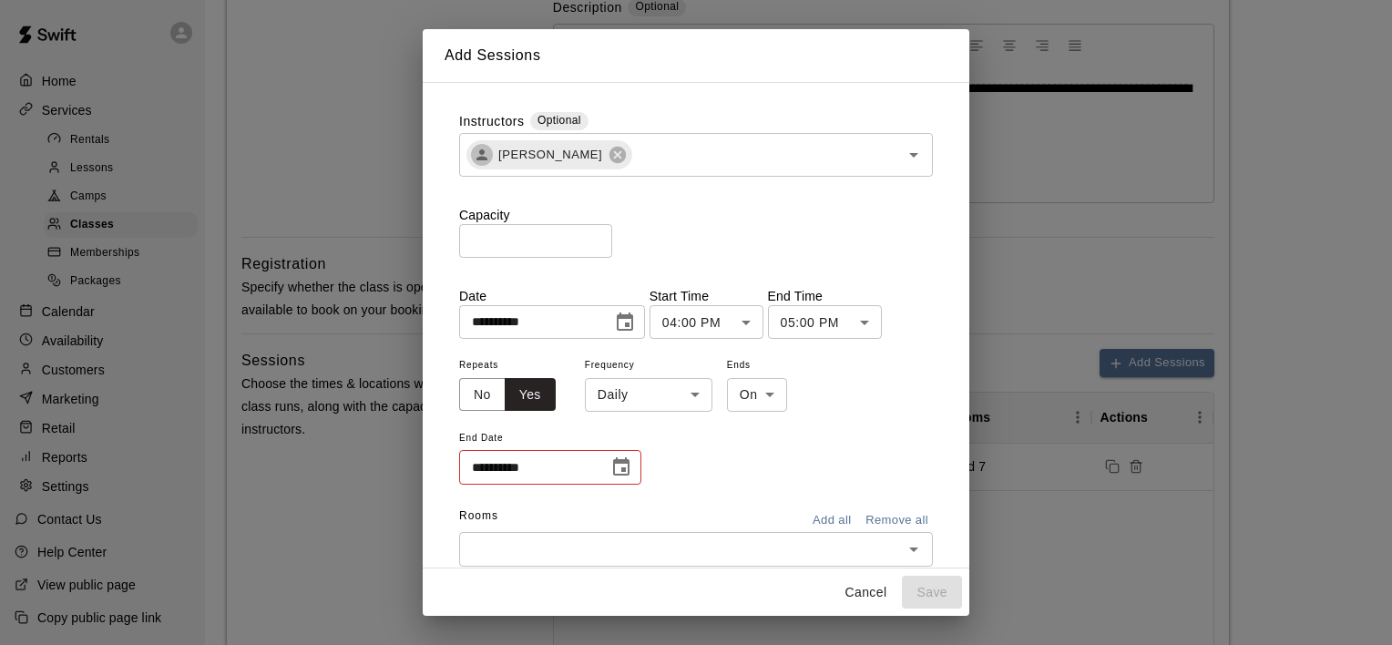
click at [650, 393] on body "**********" at bounding box center [696, 386] width 1392 height 1502
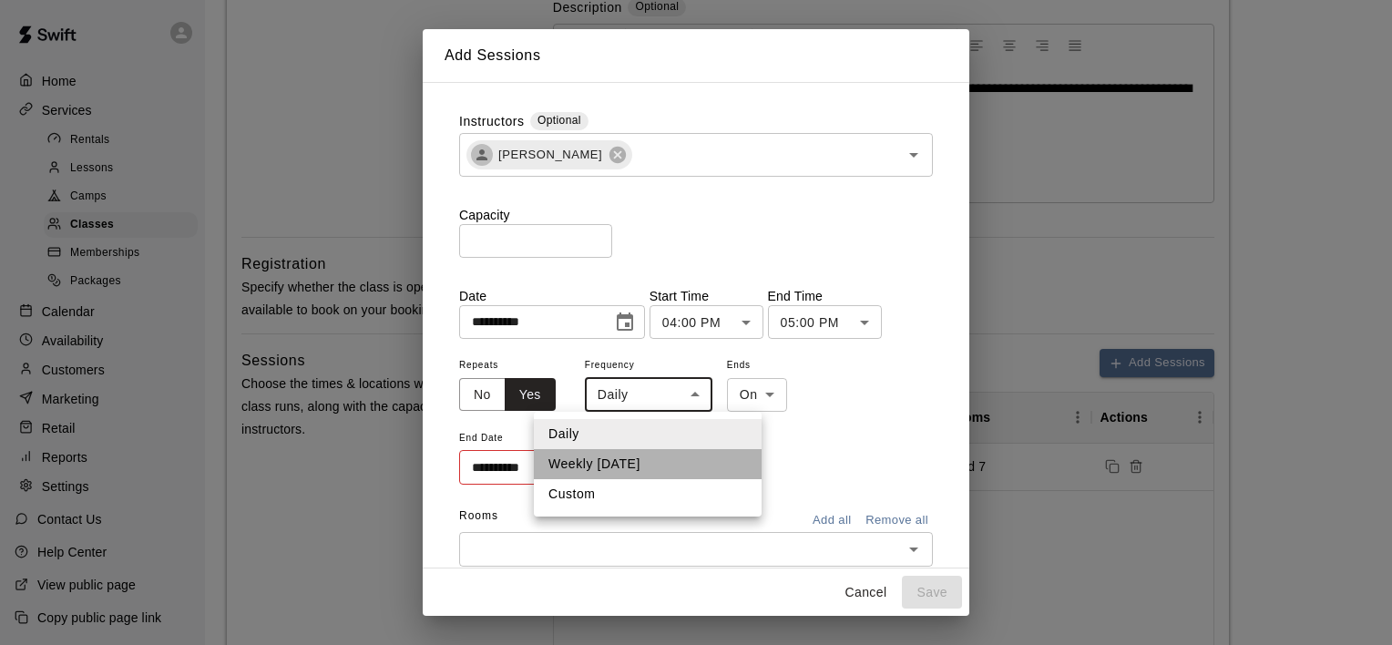
click at [637, 467] on li "Weekly on Tuesday" at bounding box center [648, 464] width 228 height 30
type input "******"
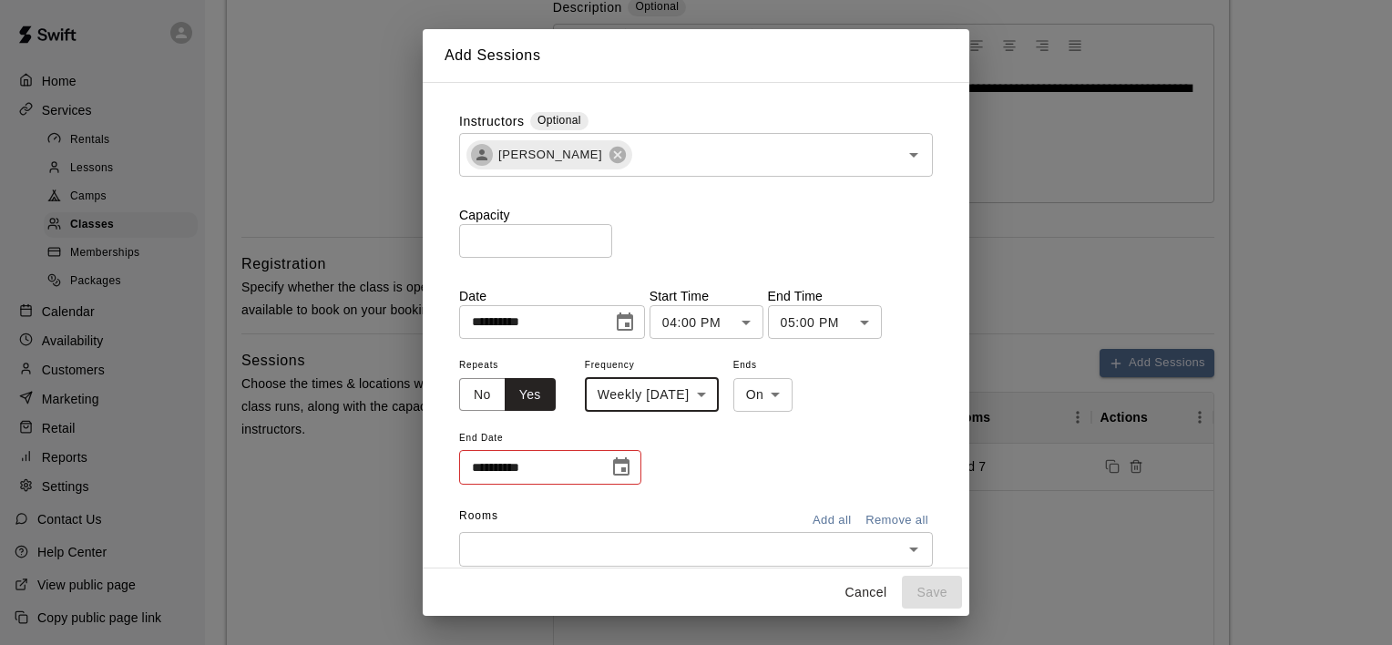
click at [629, 463] on icon "Choose date" at bounding box center [621, 466] width 16 height 18
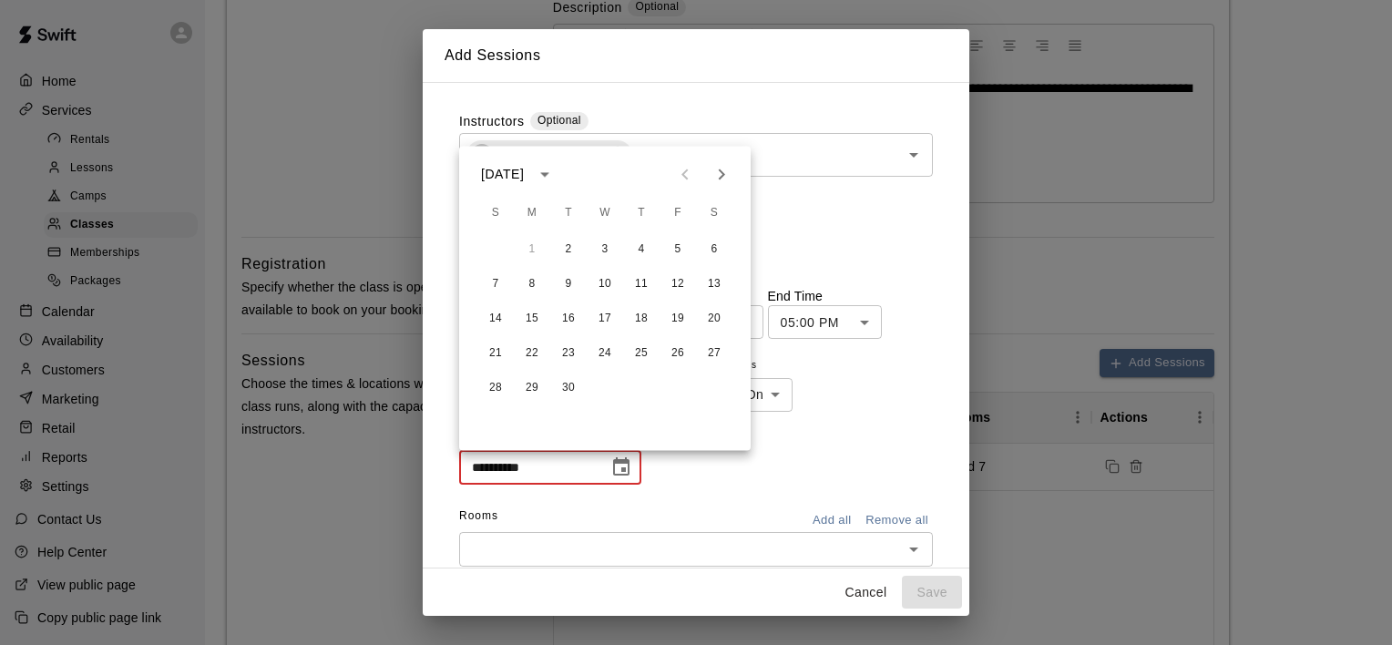
click at [550, 175] on icon "calendar view is open, switch to year view" at bounding box center [544, 174] width 9 height 5
click at [565, 211] on button "2026" at bounding box center [570, 216] width 66 height 33
type input "**********"
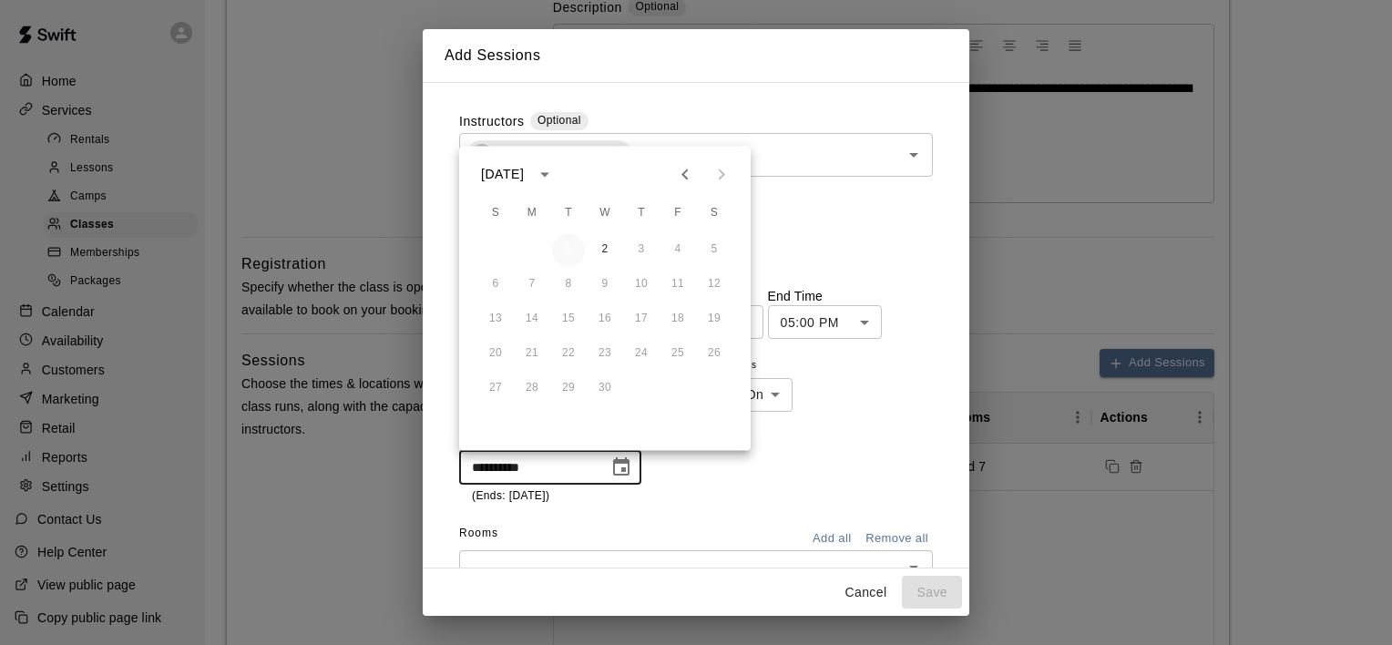
click at [573, 248] on button "1" at bounding box center [568, 249] width 33 height 33
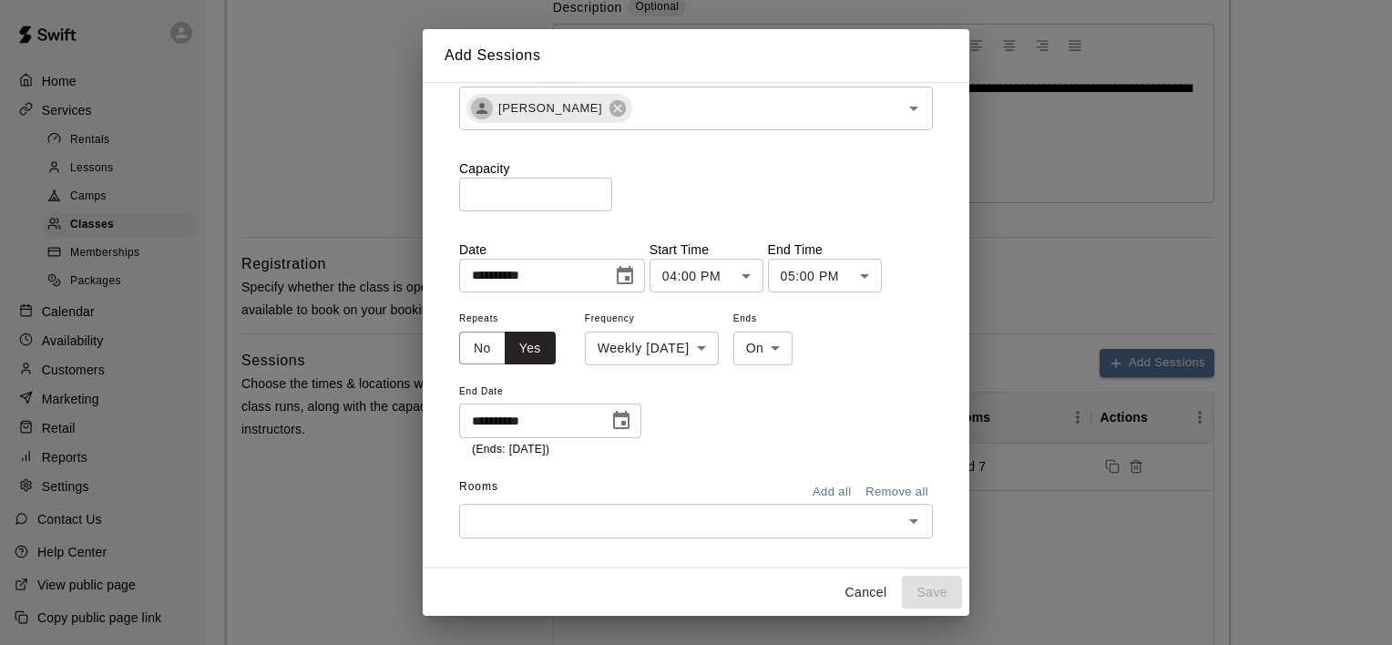
scroll to position [68, 0]
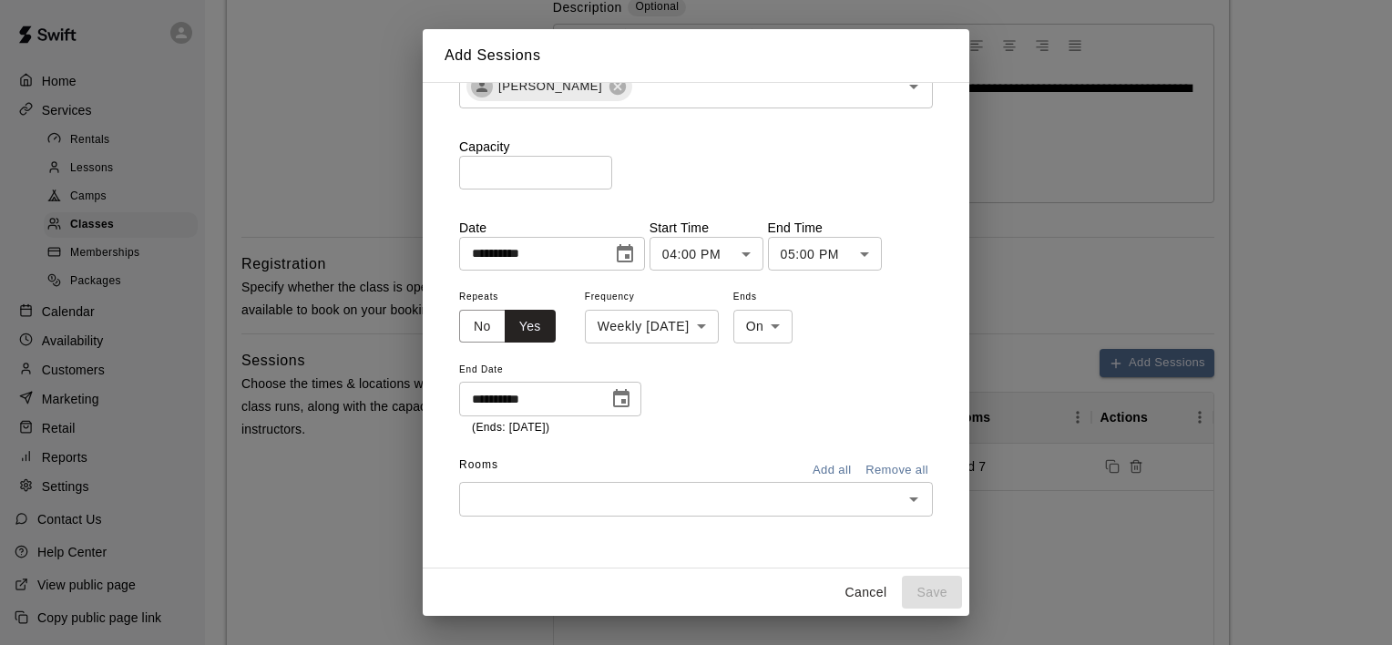
click at [904, 495] on icon "Open" at bounding box center [914, 499] width 22 height 22
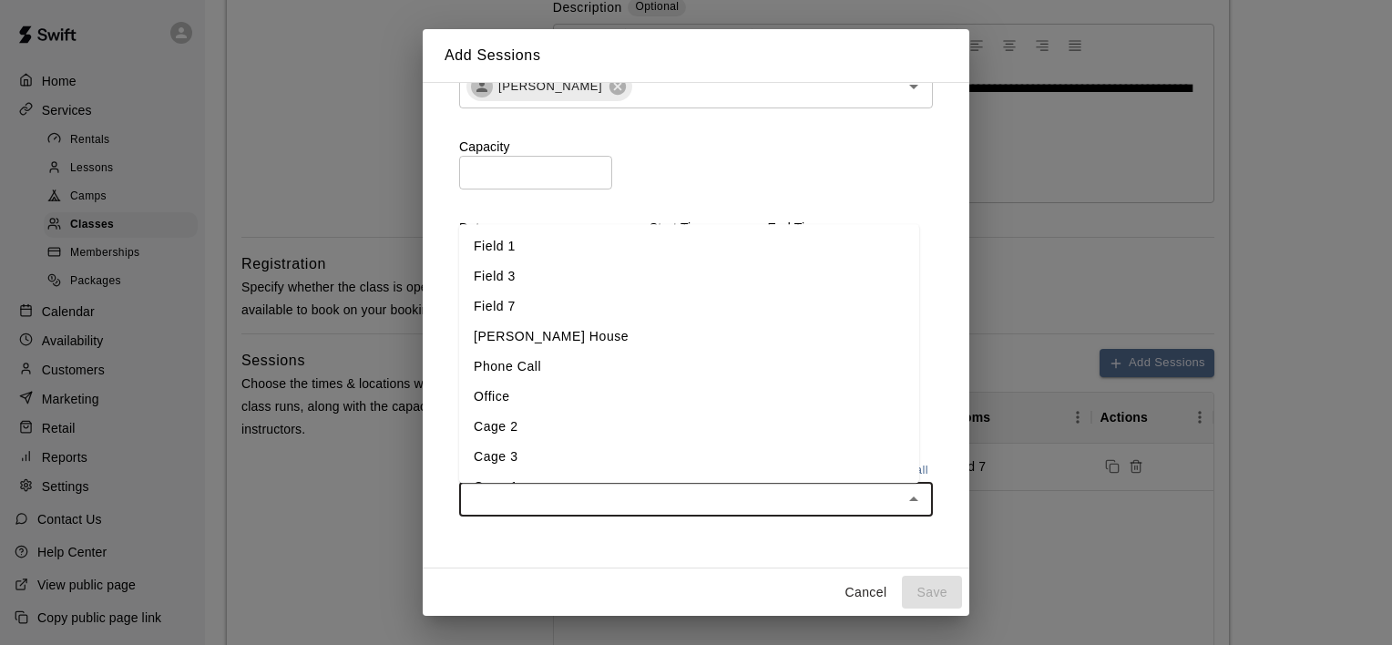
click at [529, 301] on li "Field 7" at bounding box center [689, 308] width 460 height 30
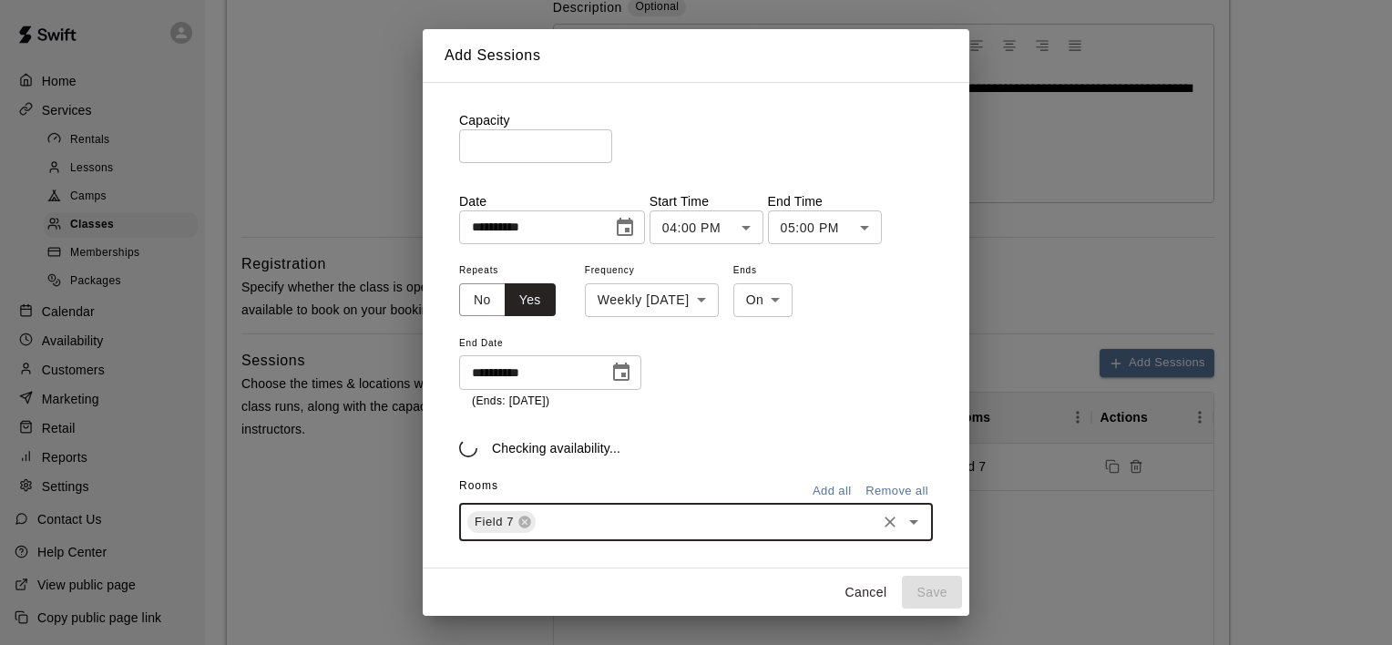
scroll to position [120, 0]
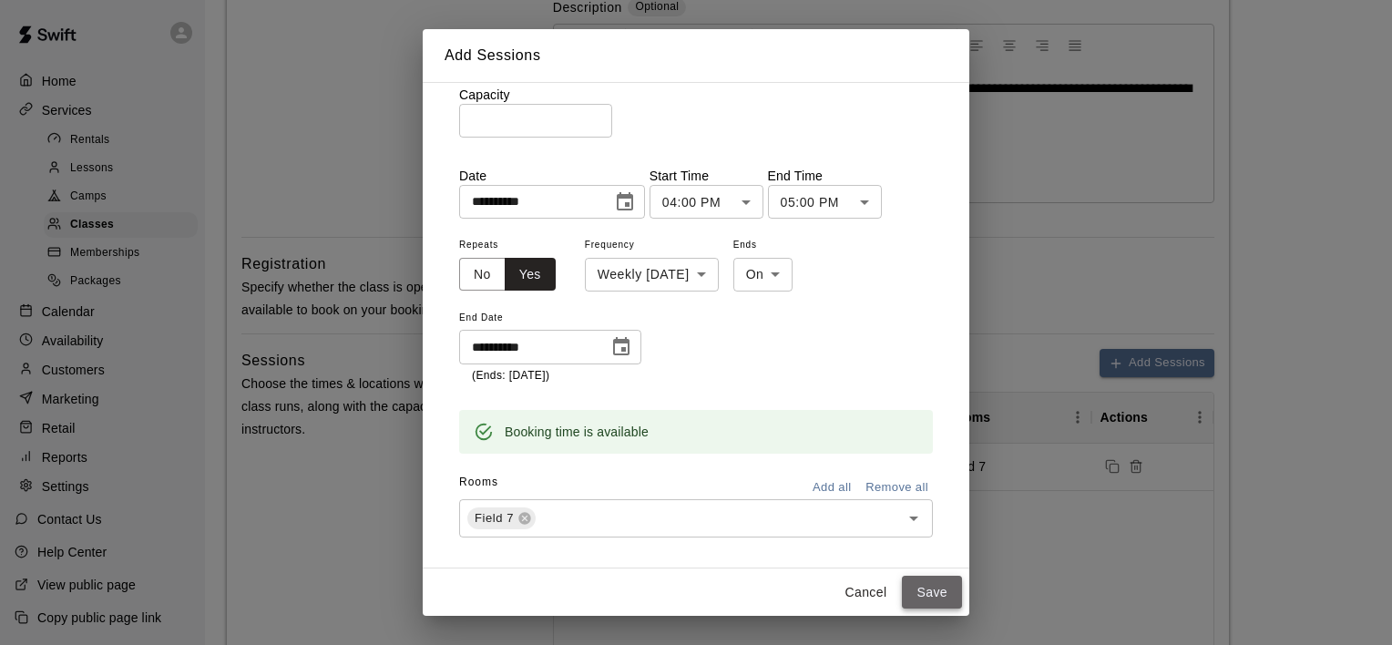
click at [930, 588] on button "Save" at bounding box center [932, 593] width 60 height 34
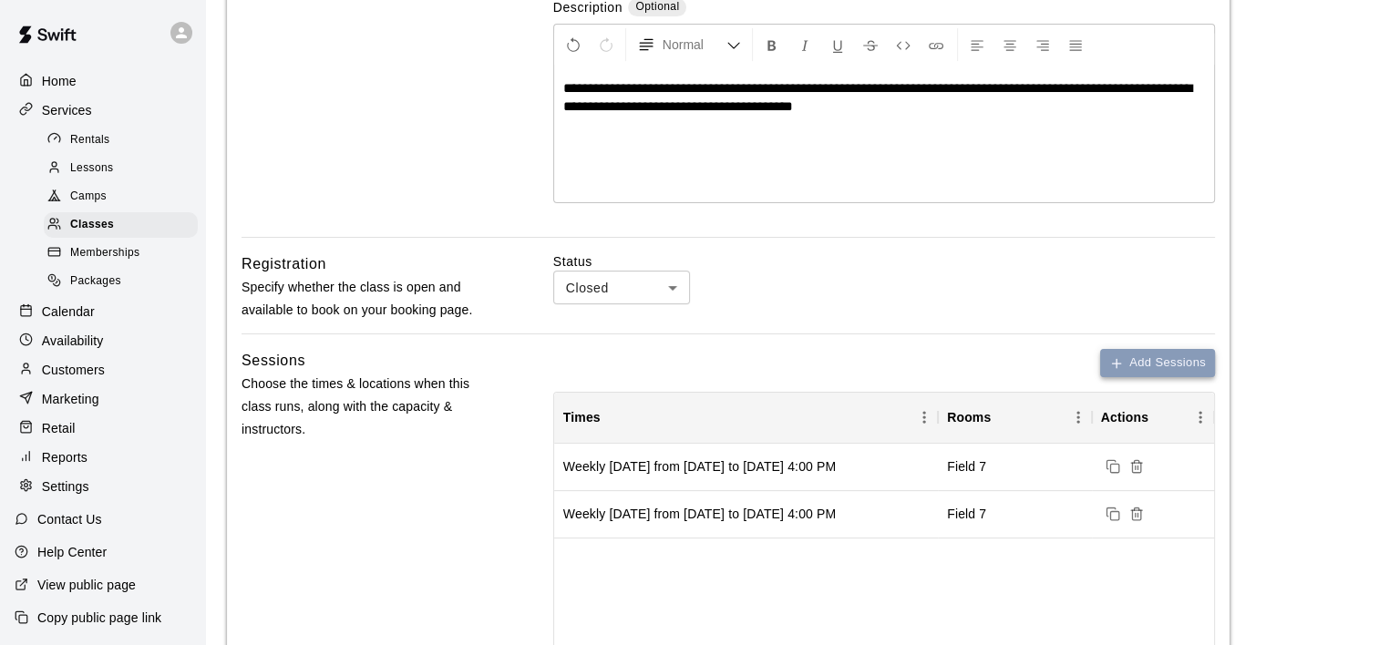
click at [1163, 359] on button "Add Sessions" at bounding box center [1157, 363] width 115 height 28
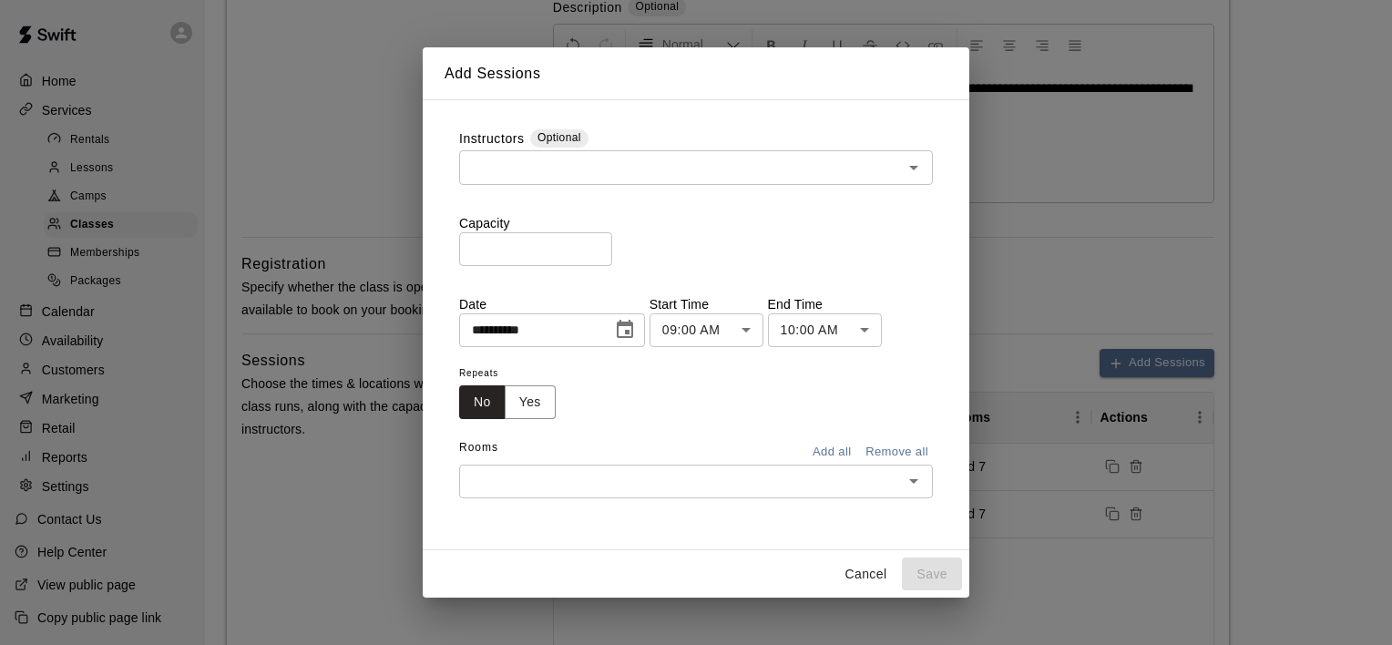
click at [601, 179] on input "text" at bounding box center [681, 167] width 433 height 23
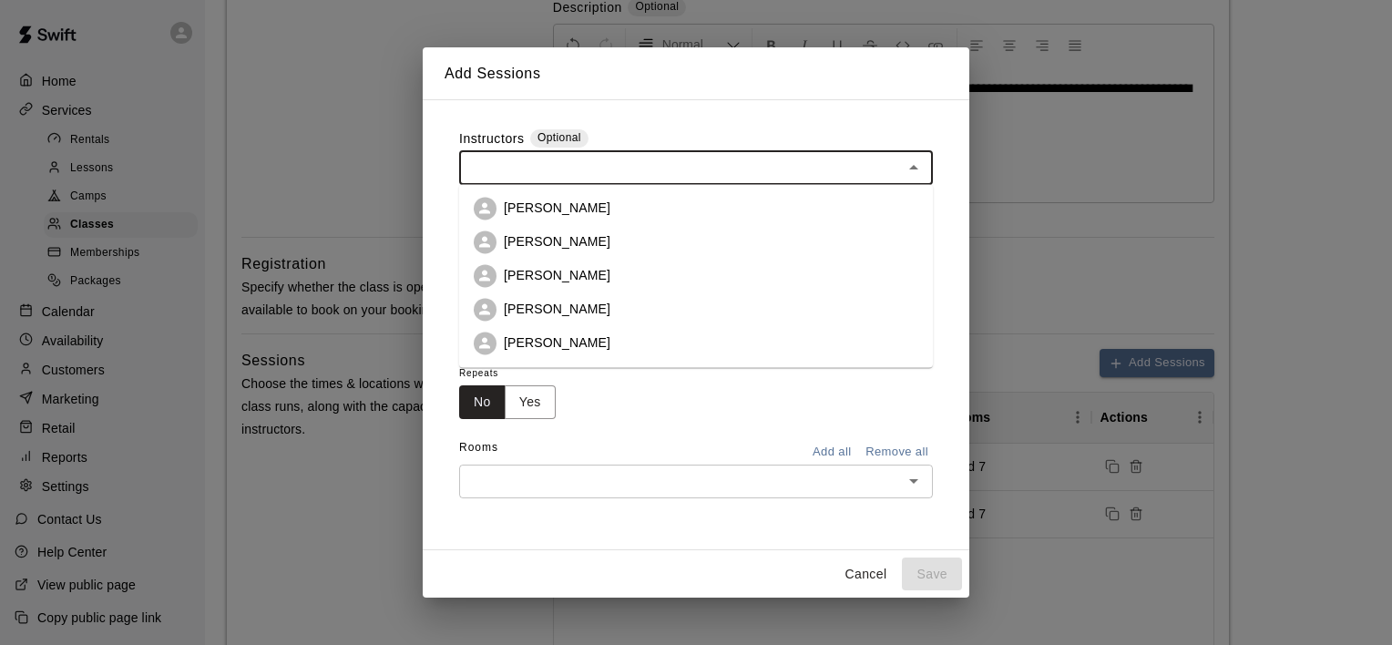
click at [583, 202] on p "[PERSON_NAME]" at bounding box center [557, 208] width 107 height 18
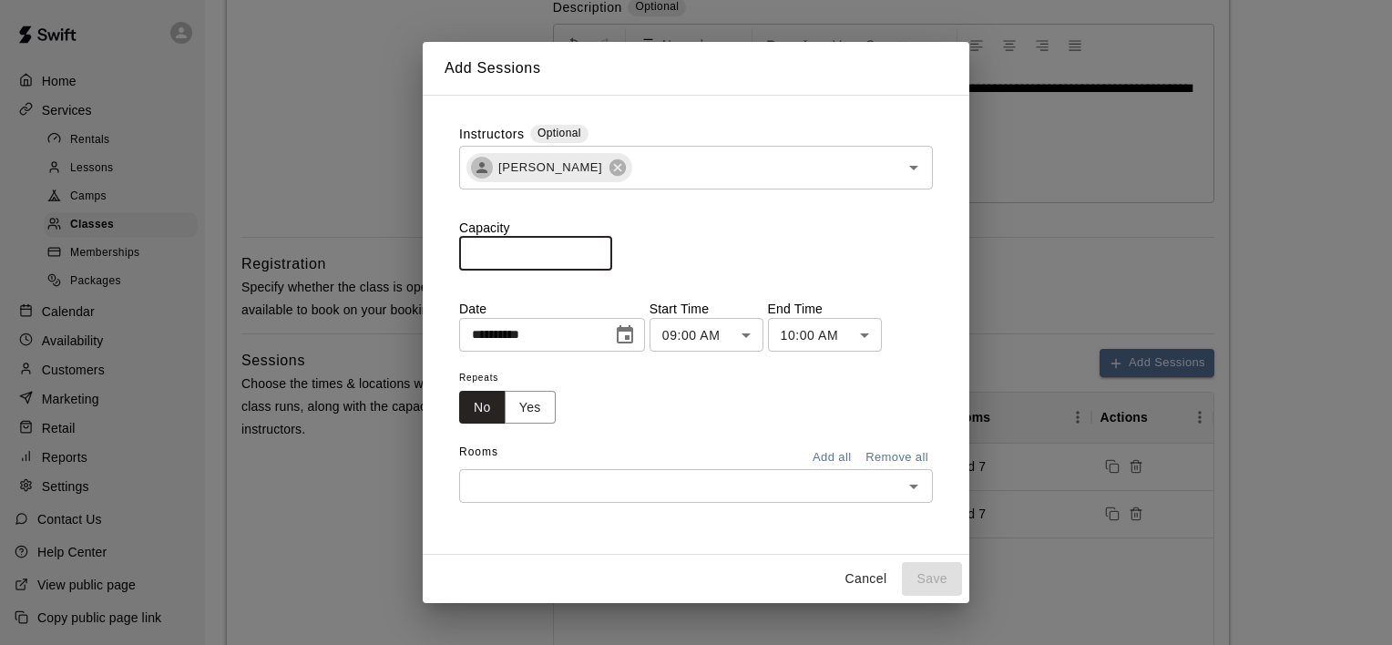
click at [612, 251] on input "*" at bounding box center [535, 254] width 153 height 34
type input "*"
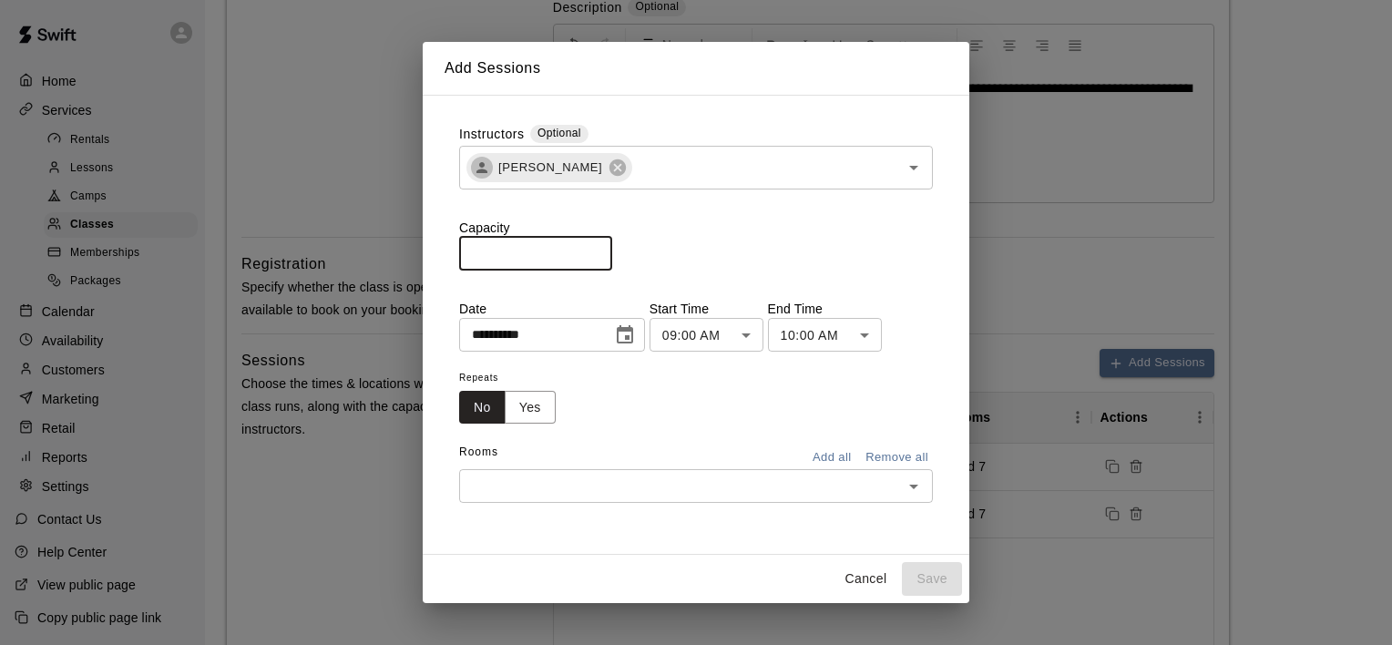
click at [612, 251] on input "*" at bounding box center [535, 254] width 153 height 34
click at [633, 335] on icon "Choose date, selected date is Aug 15, 2025" at bounding box center [625, 334] width 16 height 18
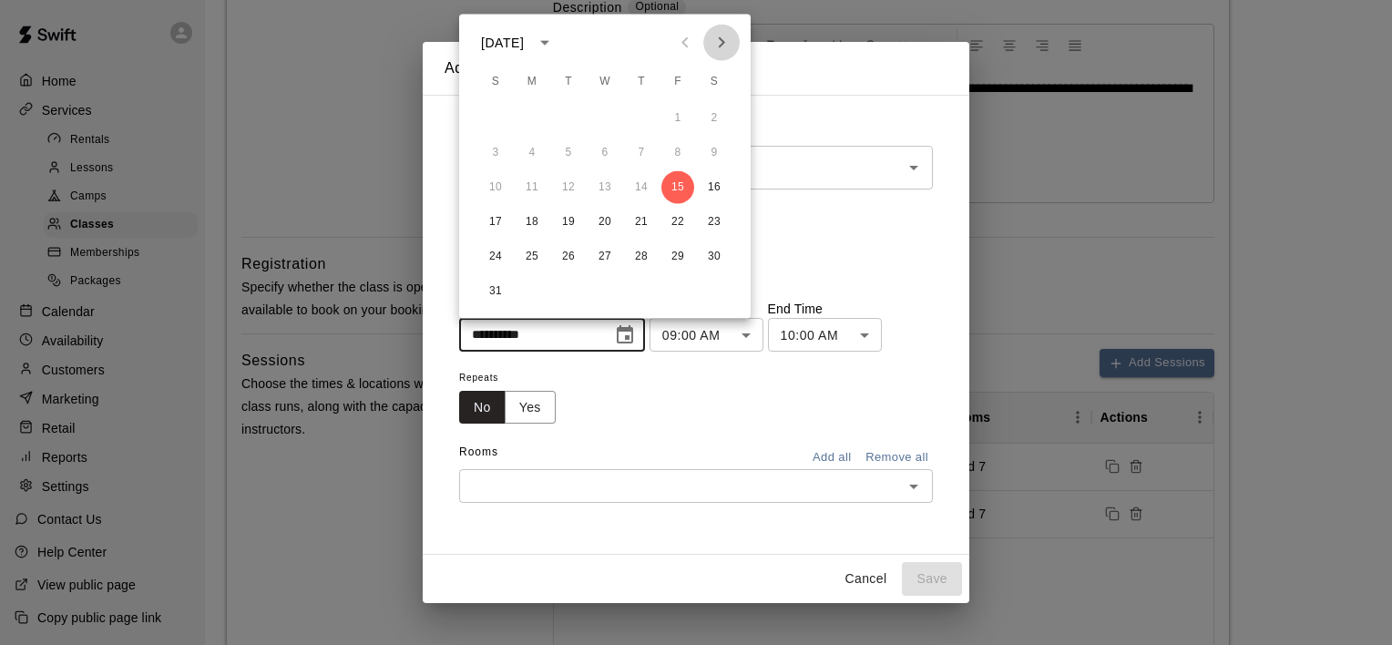
click at [719, 41] on icon "Next month" at bounding box center [722, 43] width 22 height 22
click at [601, 110] on button "3" at bounding box center [605, 118] width 33 height 33
type input "**********"
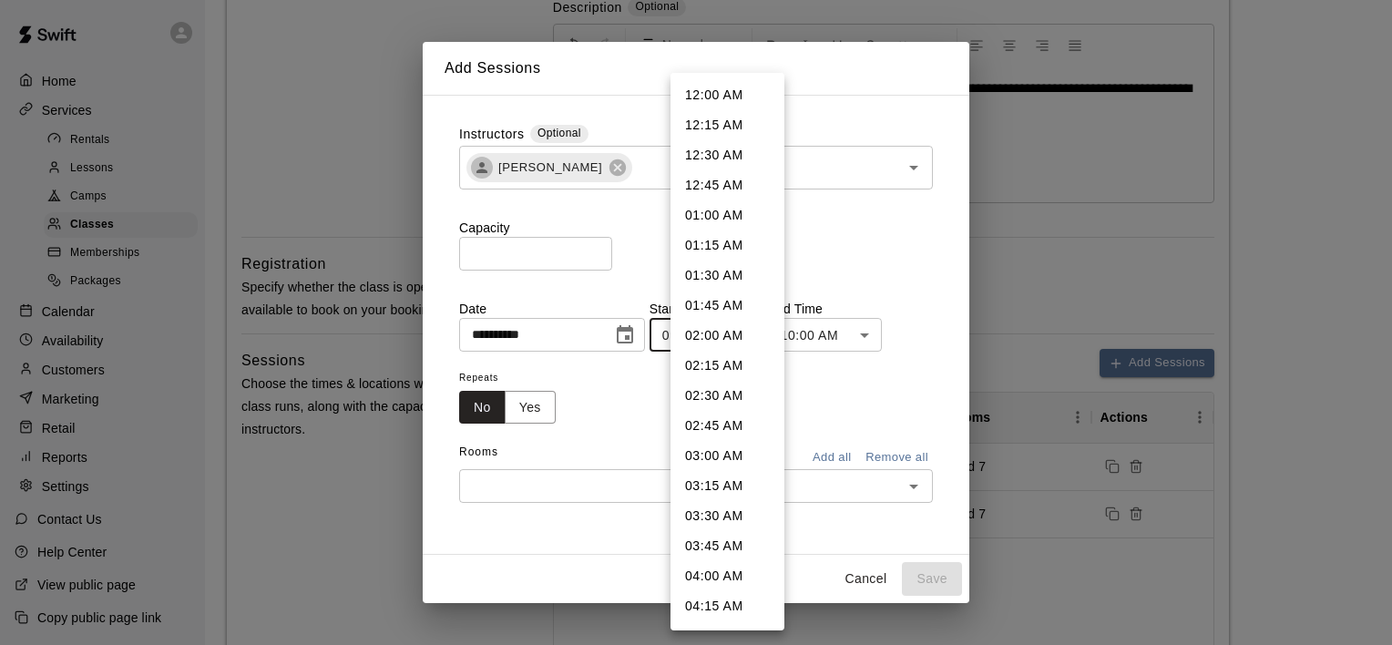
click at [768, 334] on body "**********" at bounding box center [696, 386] width 1392 height 1502
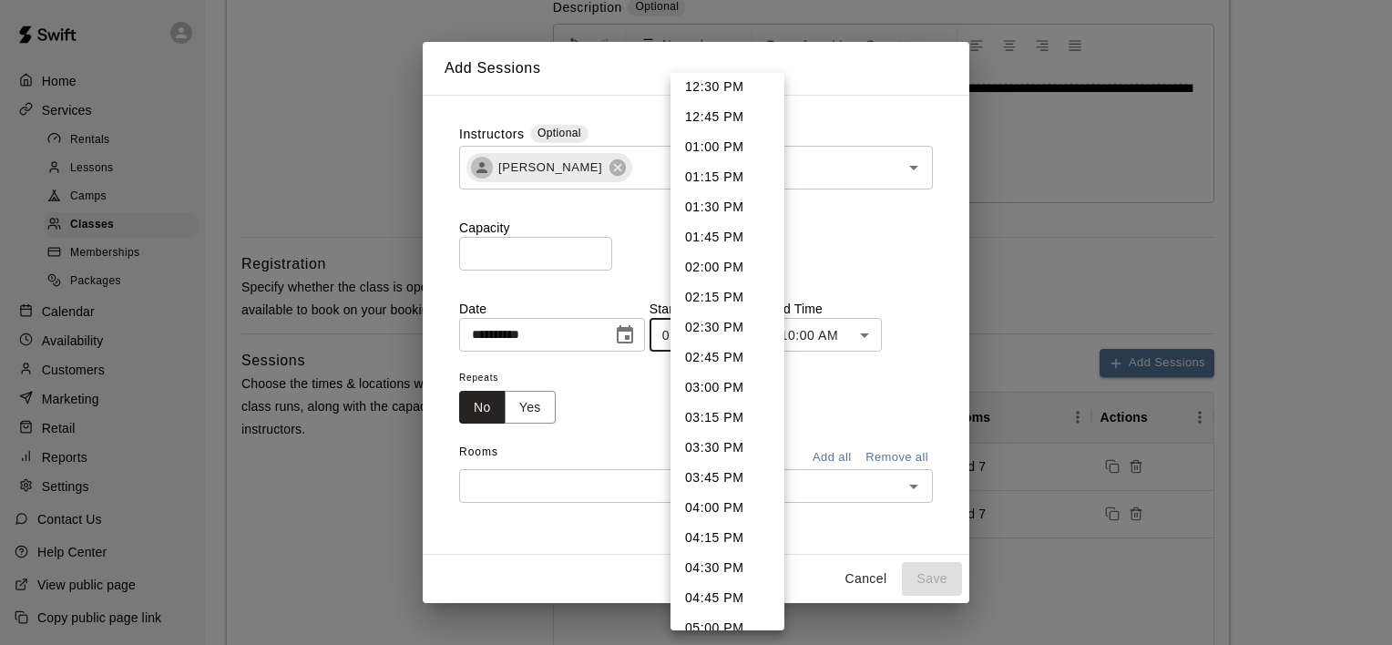
scroll to position [1555, 0]
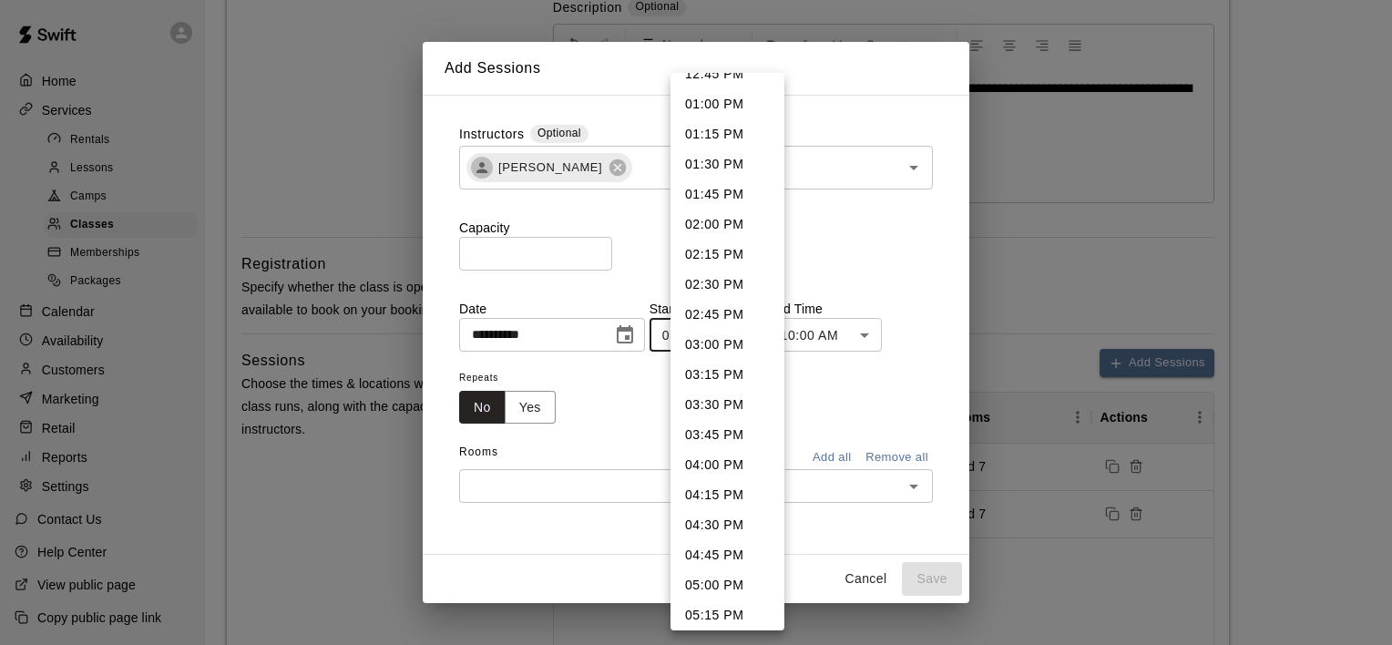
drag, startPoint x: 720, startPoint y: 452, endPoint x: 715, endPoint y: 438, distance: 14.4
click at [716, 452] on li "04:00 PM" at bounding box center [728, 465] width 114 height 30
type input "********"
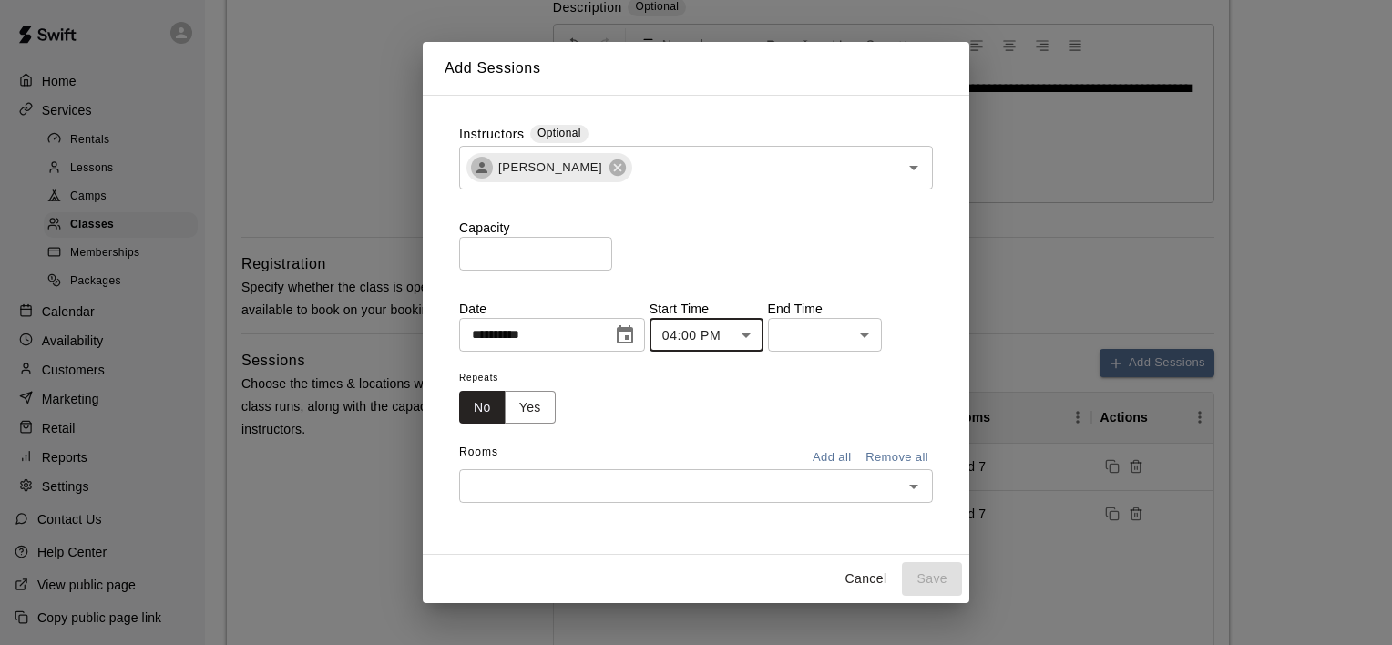
click at [827, 329] on body "**********" at bounding box center [696, 386] width 1392 height 1502
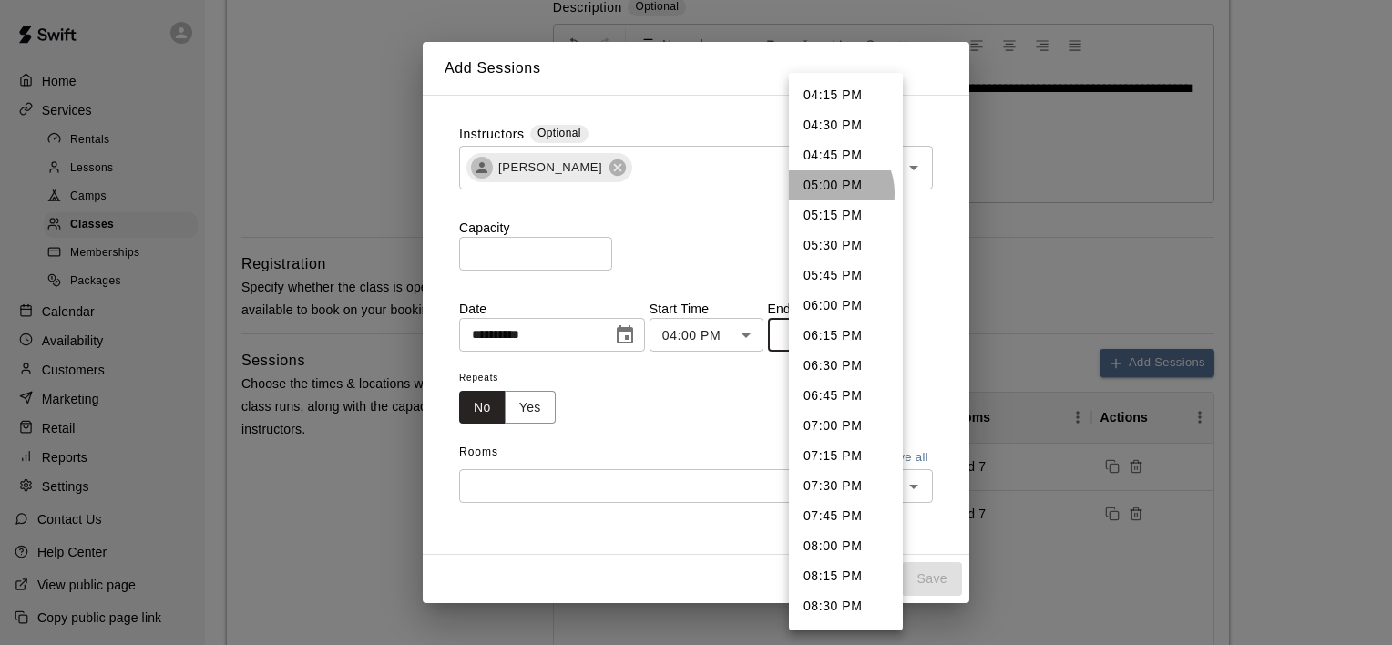
click at [825, 193] on li "05:00 PM" at bounding box center [846, 185] width 114 height 30
type input "********"
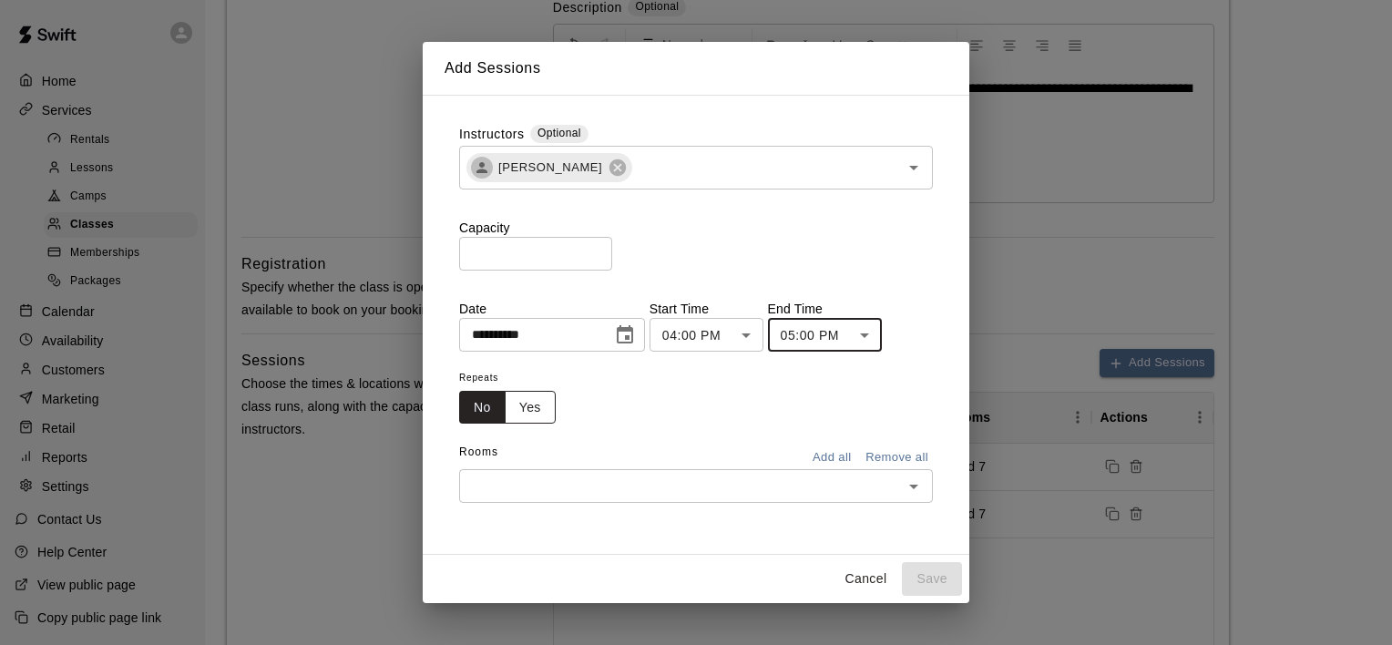
click at [533, 405] on button "Yes" at bounding box center [530, 408] width 51 height 34
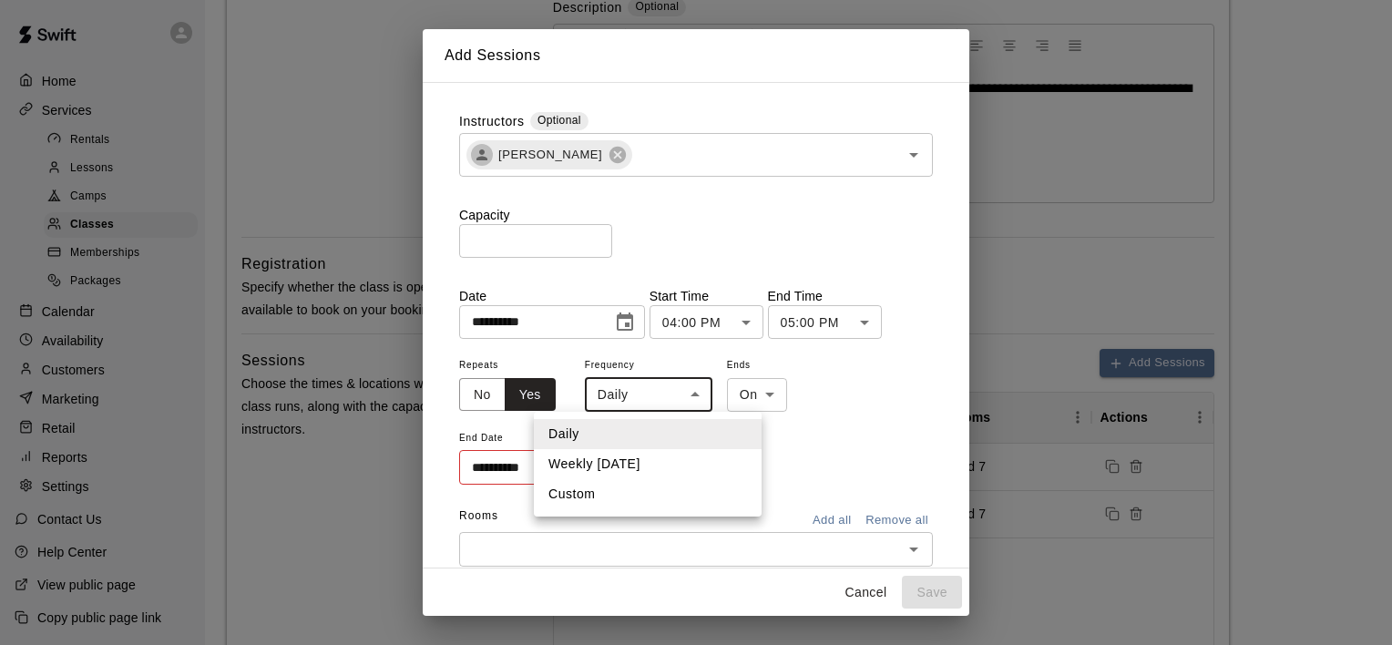
click at [678, 392] on body "**********" at bounding box center [696, 386] width 1392 height 1502
click at [673, 459] on li "Weekly on Wednesday" at bounding box center [648, 464] width 228 height 30
type input "******"
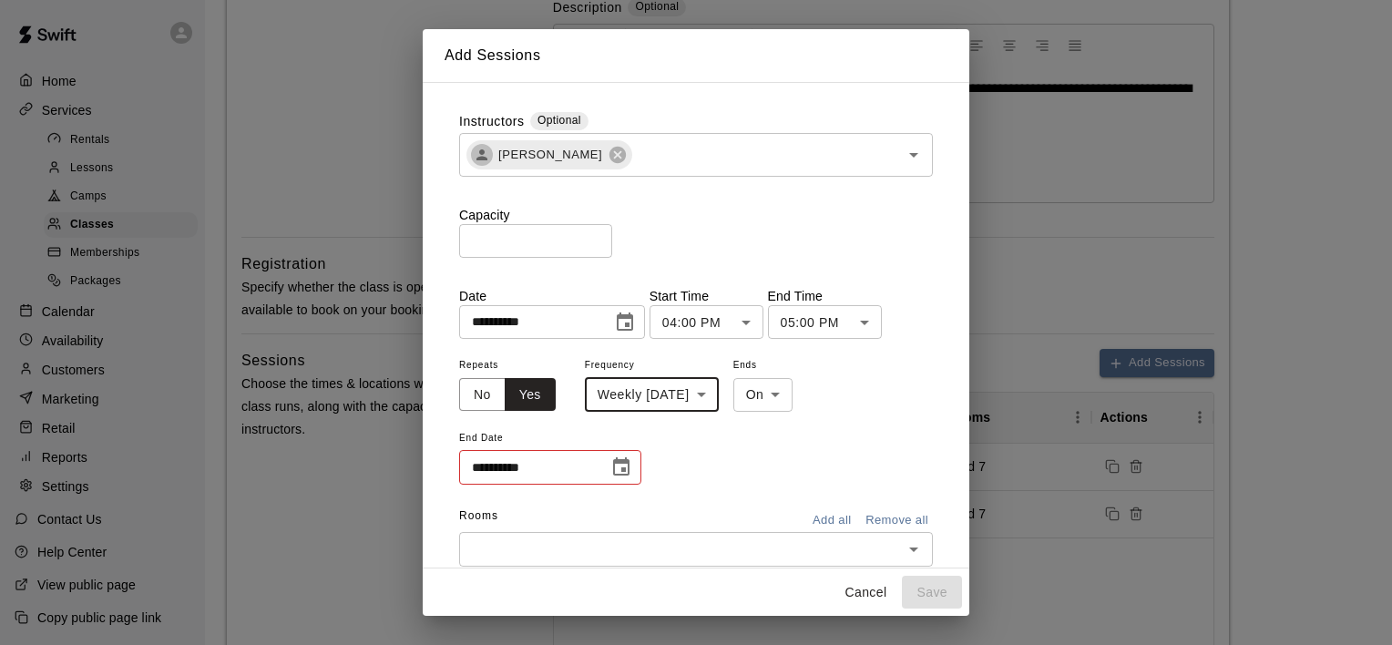
click at [611, 464] on icon "Choose date" at bounding box center [622, 468] width 22 height 22
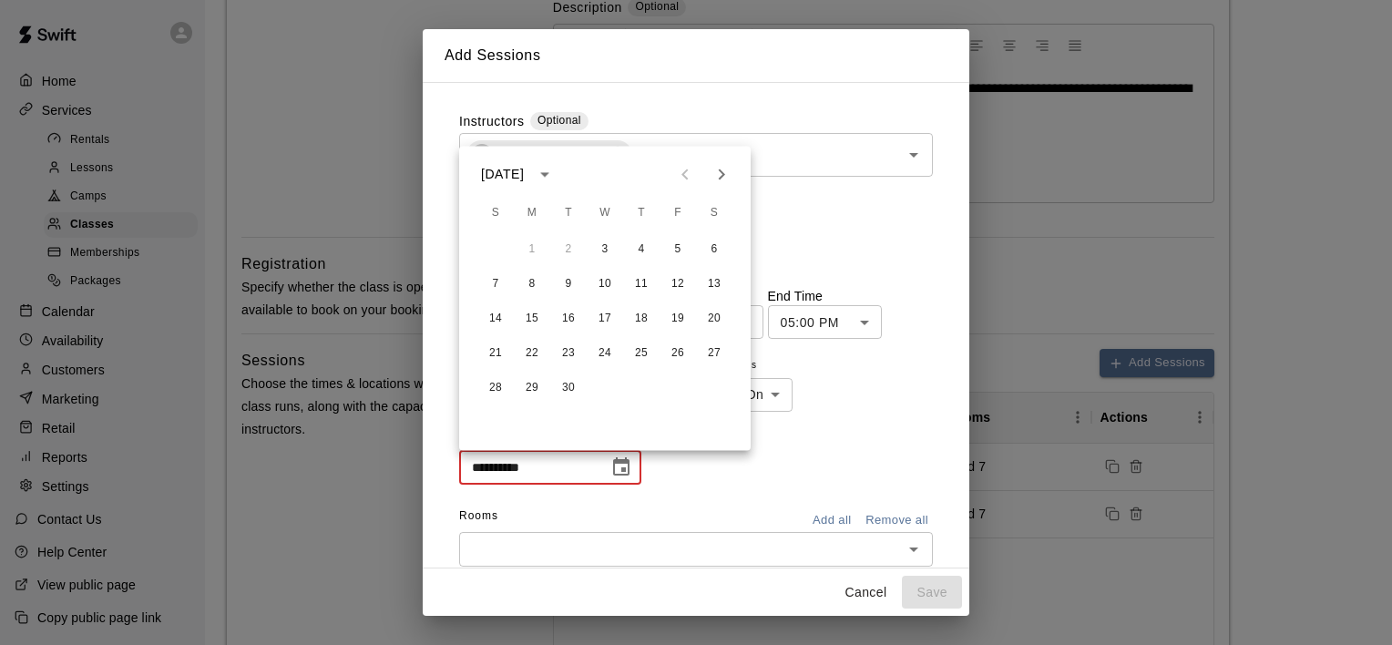
click at [550, 175] on icon "calendar view is open, switch to year view" at bounding box center [544, 174] width 9 height 5
click at [579, 204] on button "2026" at bounding box center [570, 216] width 66 height 33
type input "**********"
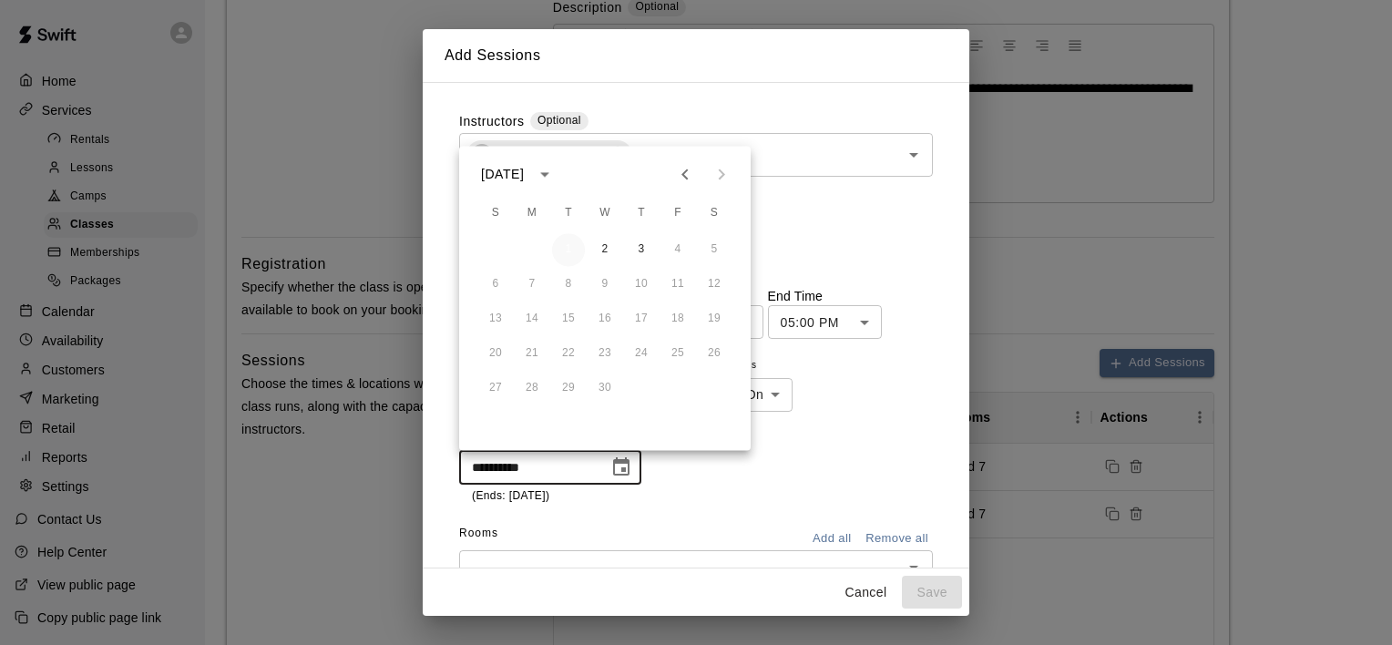
click at [568, 253] on button "1" at bounding box center [568, 249] width 33 height 33
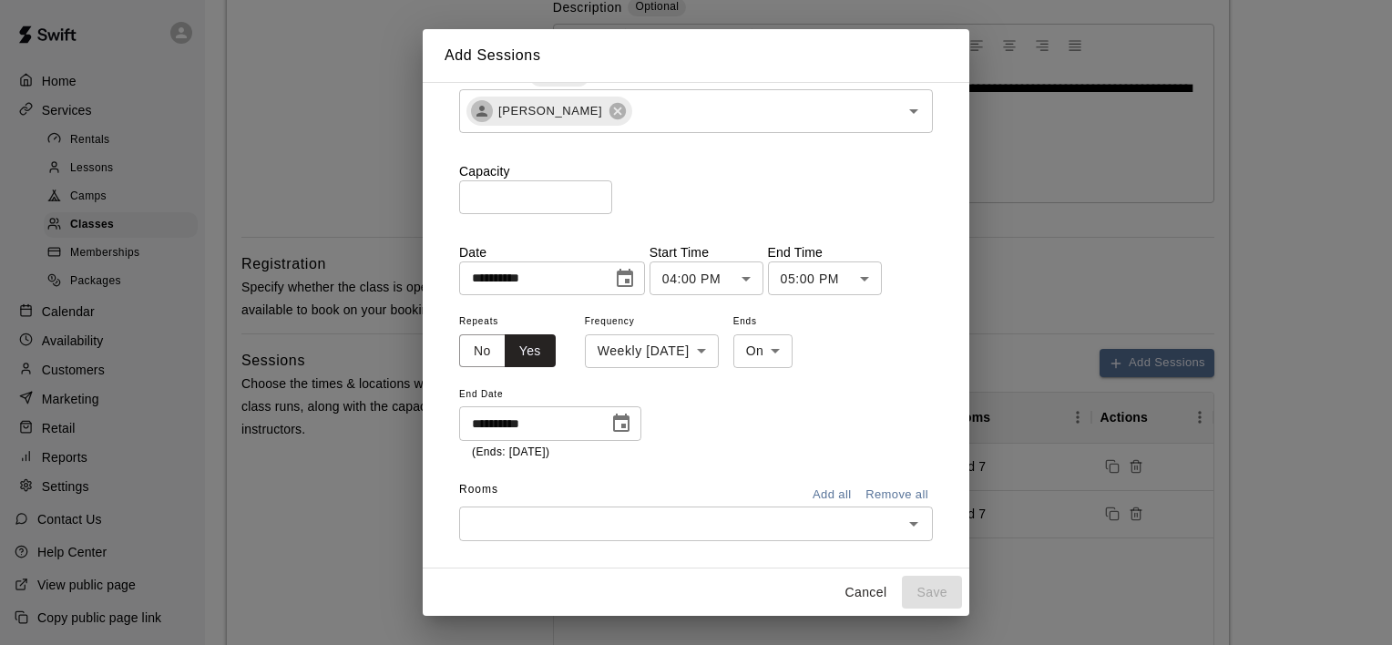
scroll to position [68, 0]
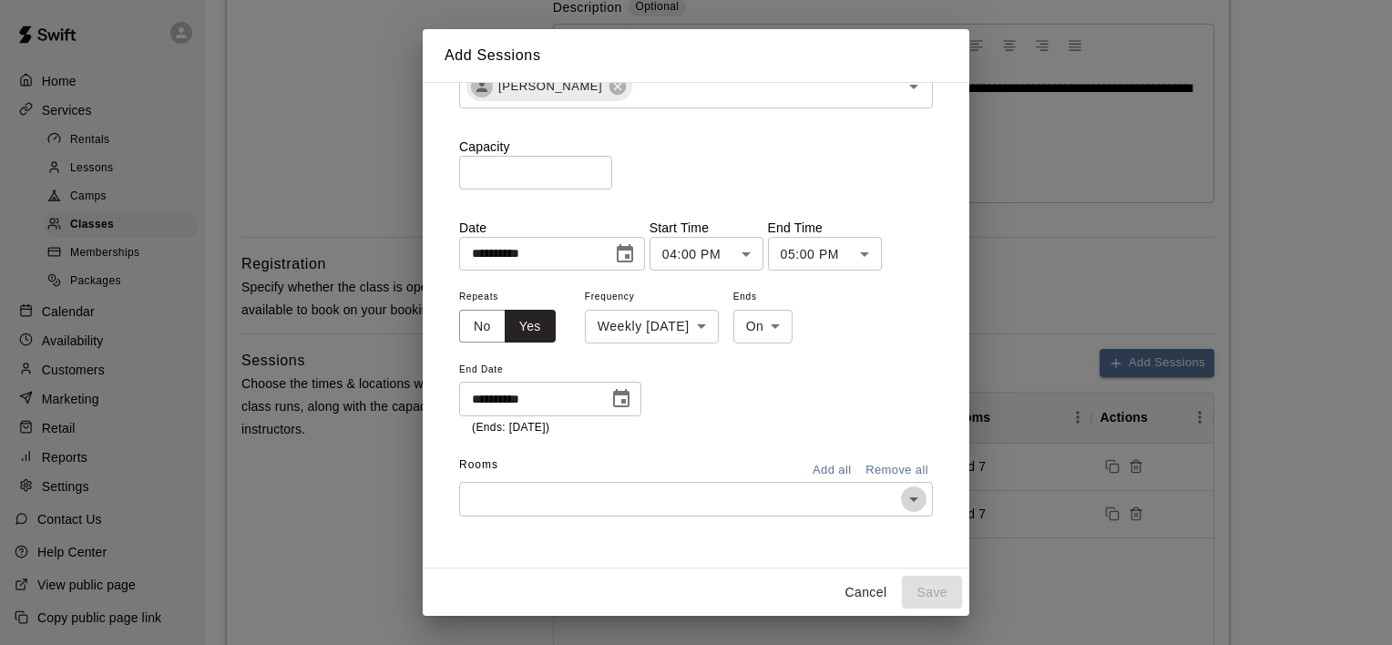
click at [903, 500] on icon "Open" at bounding box center [914, 499] width 22 height 22
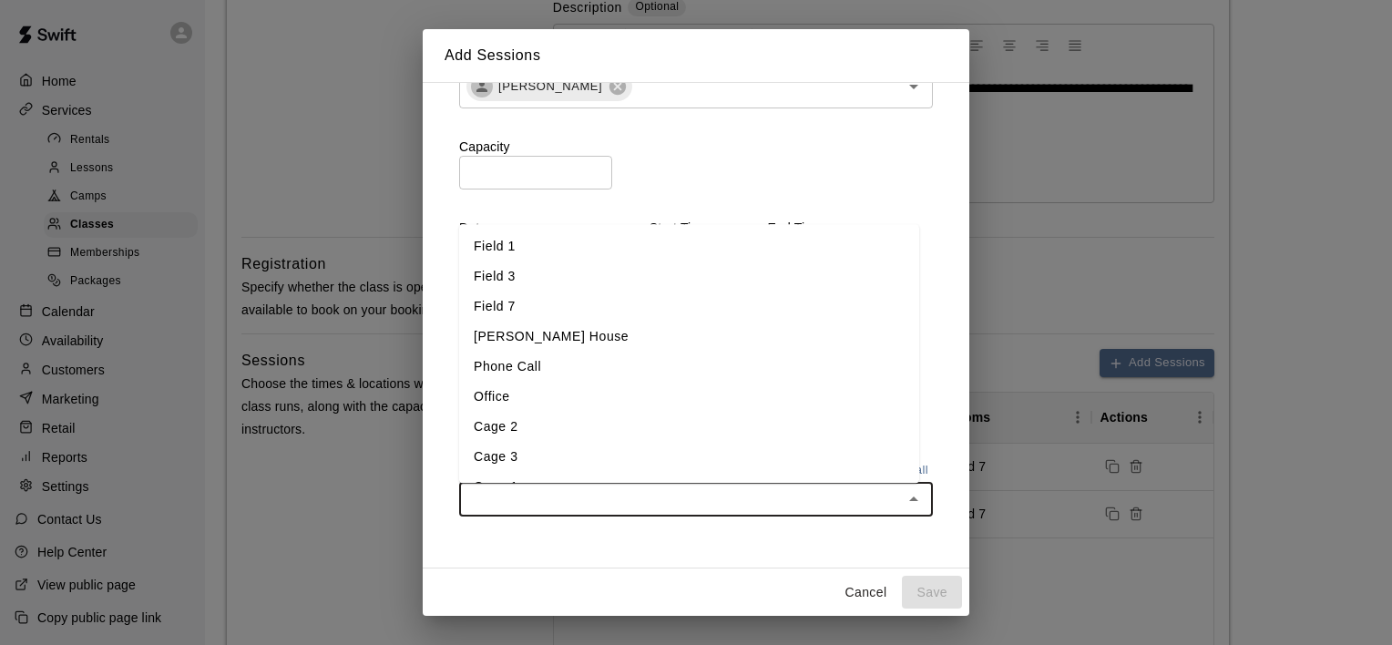
click at [840, 317] on li "Field 7" at bounding box center [689, 308] width 460 height 30
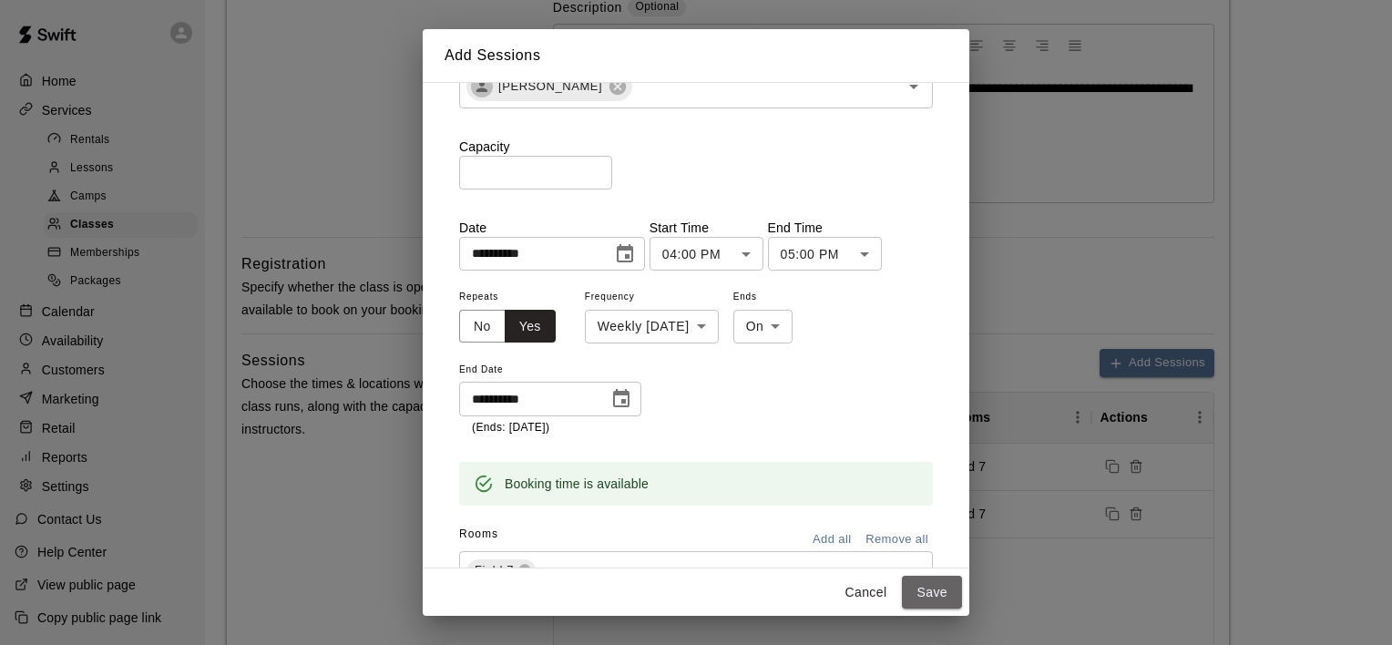
click at [930, 591] on button "Save" at bounding box center [932, 593] width 60 height 34
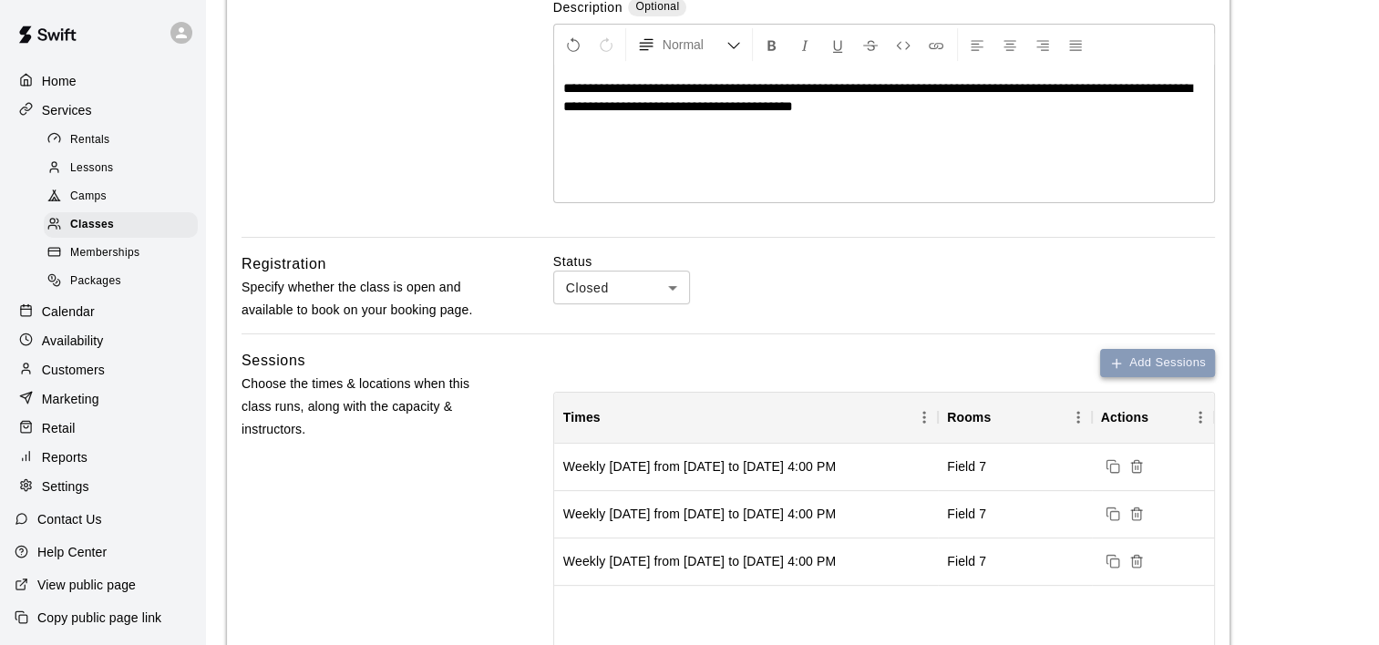
click at [1166, 354] on button "Add Sessions" at bounding box center [1157, 363] width 115 height 28
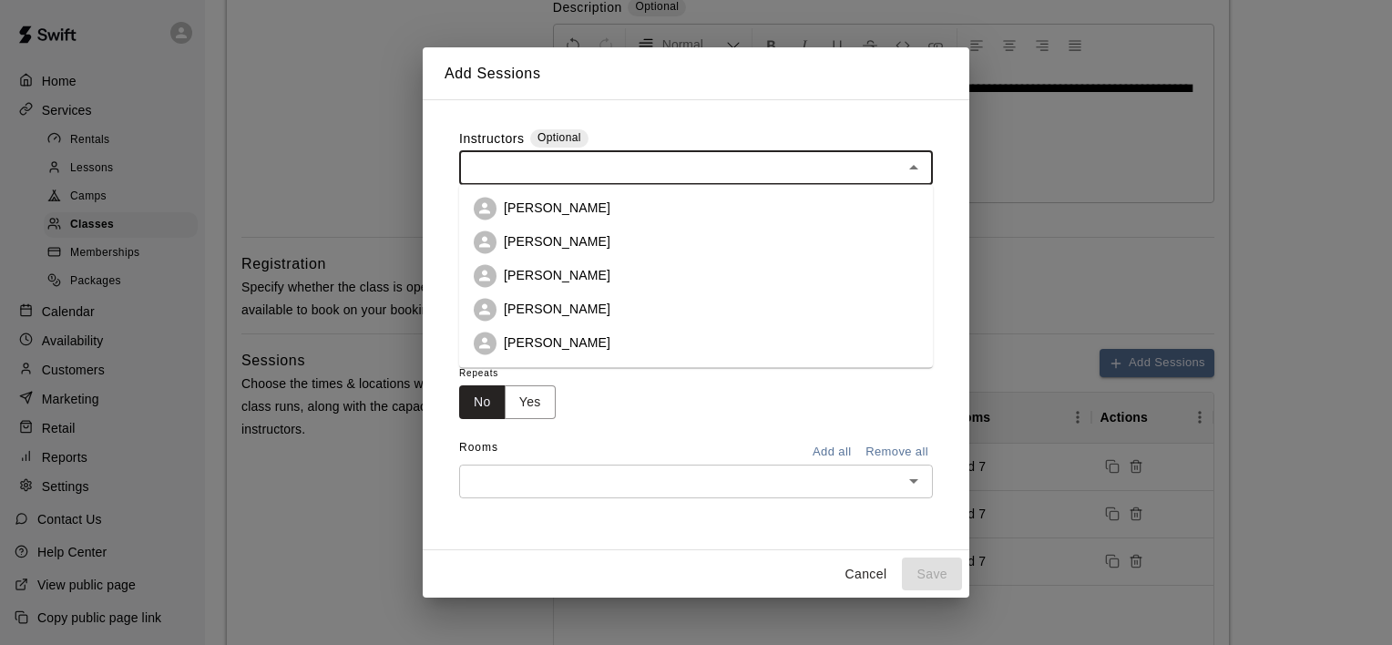
click at [682, 173] on input "text" at bounding box center [681, 167] width 433 height 23
click at [674, 203] on li "[PERSON_NAME]" at bounding box center [696, 208] width 474 height 34
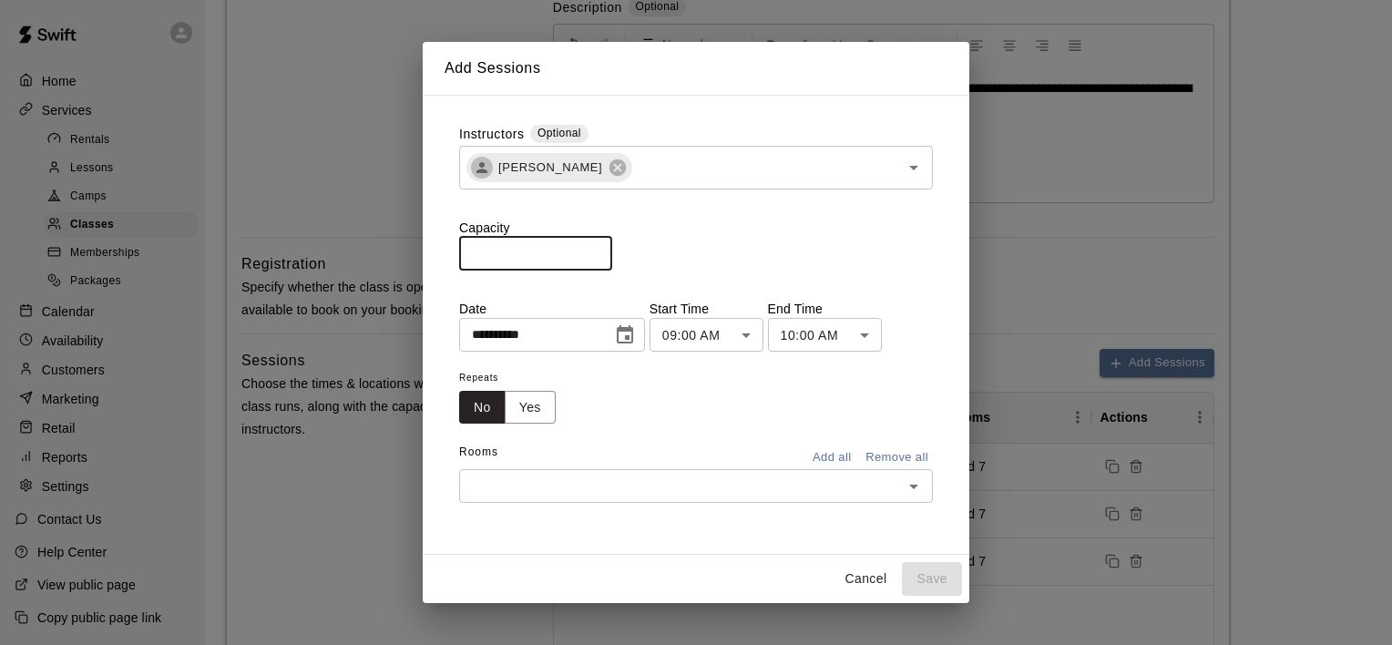
click at [612, 252] on input "*" at bounding box center [535, 254] width 153 height 34
type input "*"
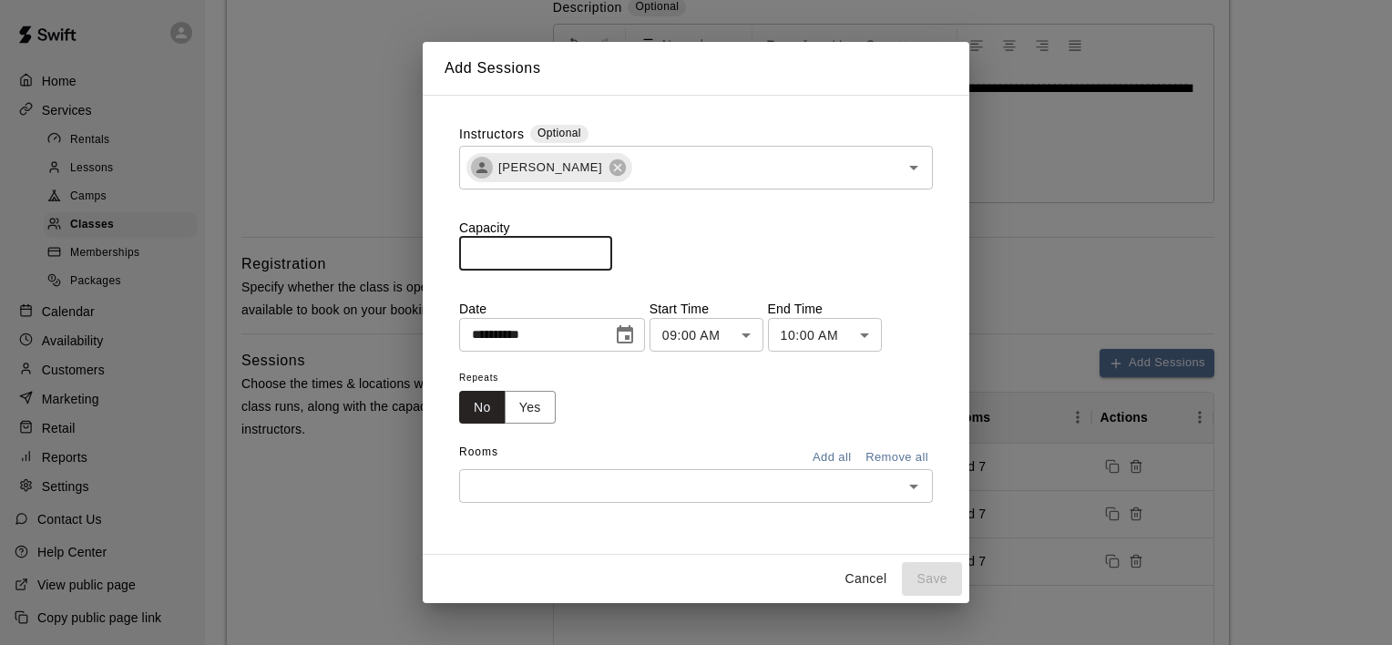
click at [612, 252] on input "*" at bounding box center [535, 254] width 153 height 34
click at [636, 335] on icon "Choose date, selected date is Aug 15, 2025" at bounding box center [625, 335] width 22 height 22
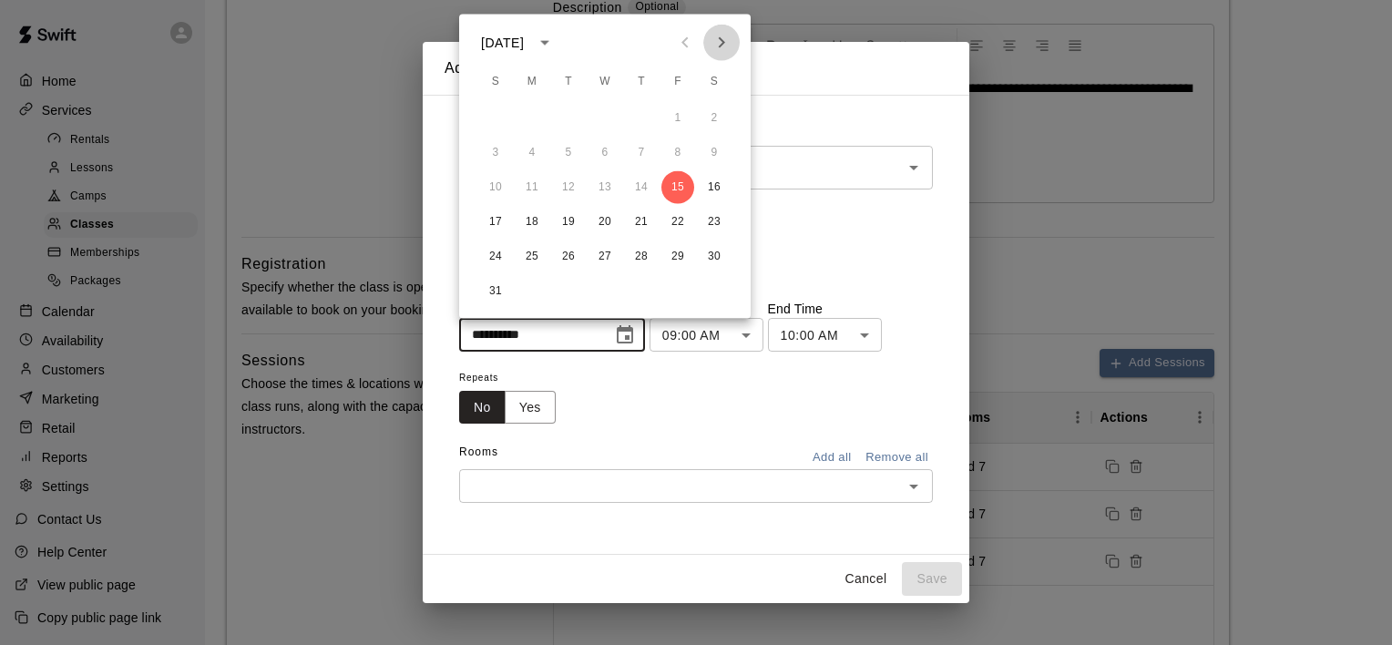
click at [722, 36] on icon "Next month" at bounding box center [722, 43] width 22 height 22
click at [642, 122] on button "4" at bounding box center [641, 118] width 33 height 33
type input "**********"
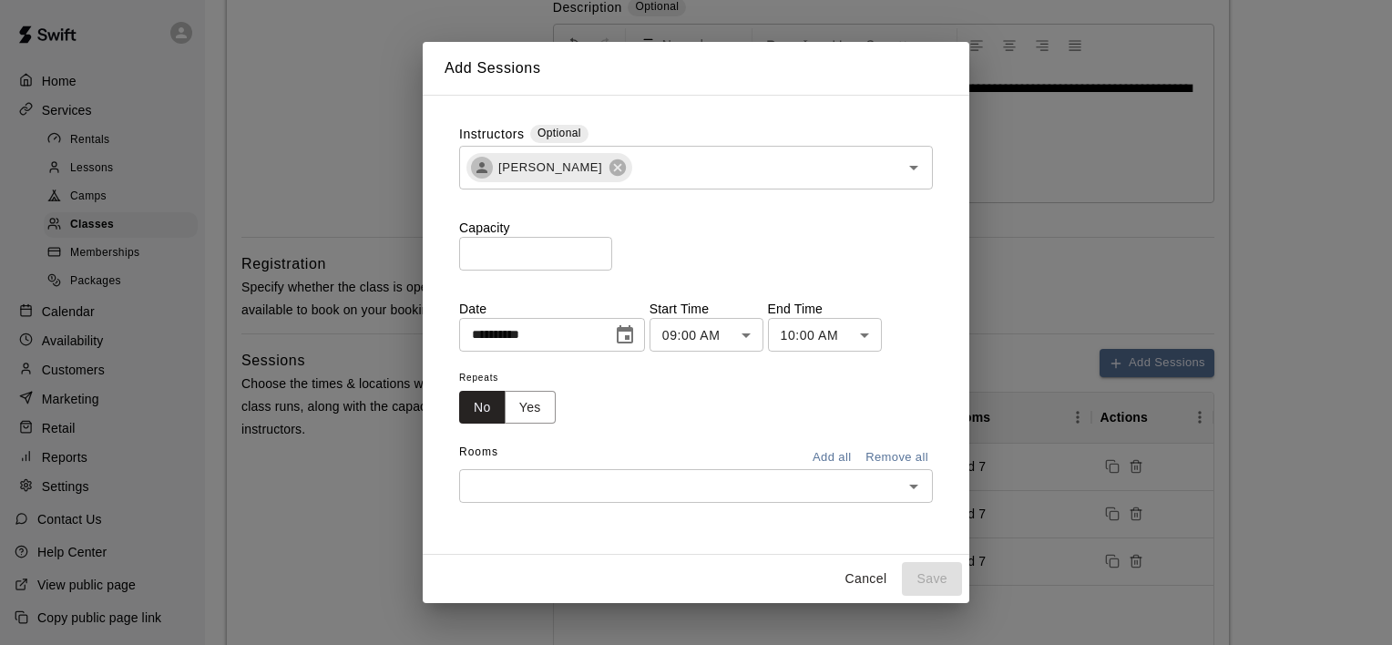
click at [744, 341] on body "**********" at bounding box center [696, 386] width 1392 height 1502
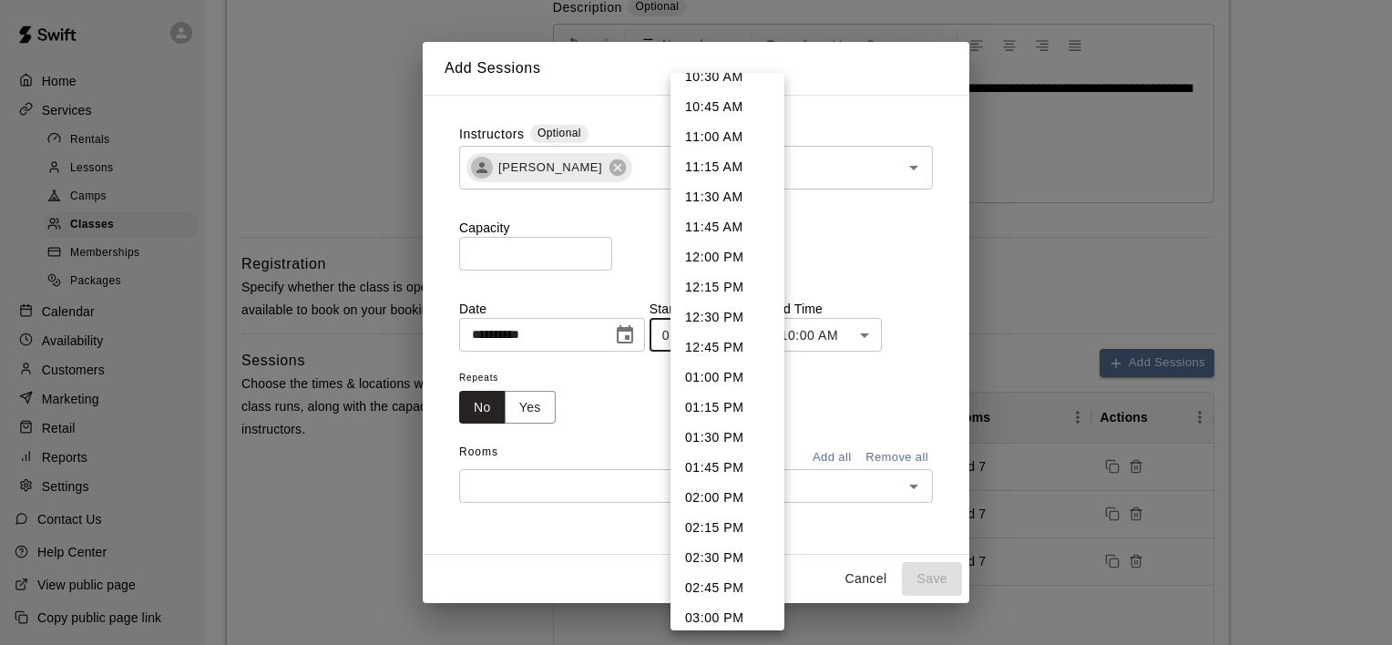
scroll to position [1555, 0]
click at [736, 459] on li "04:00 PM" at bounding box center [728, 465] width 114 height 30
type input "********"
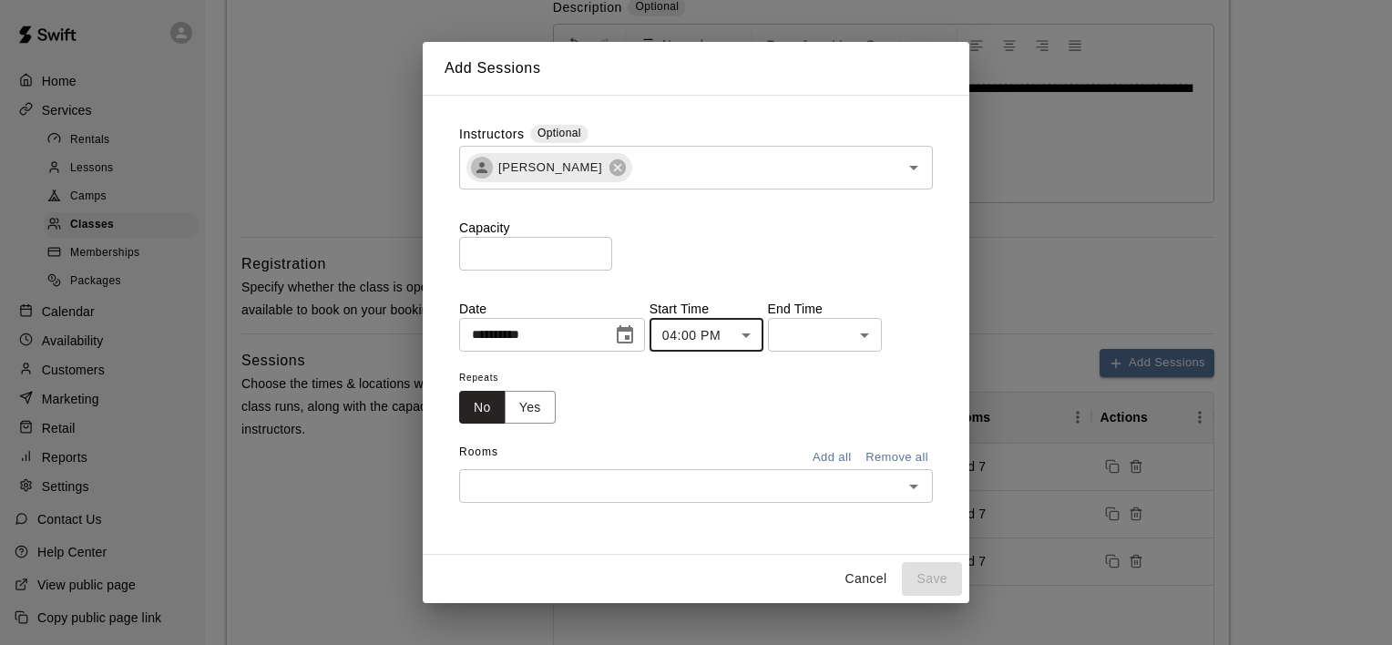
click at [834, 330] on body "**********" at bounding box center [696, 386] width 1392 height 1502
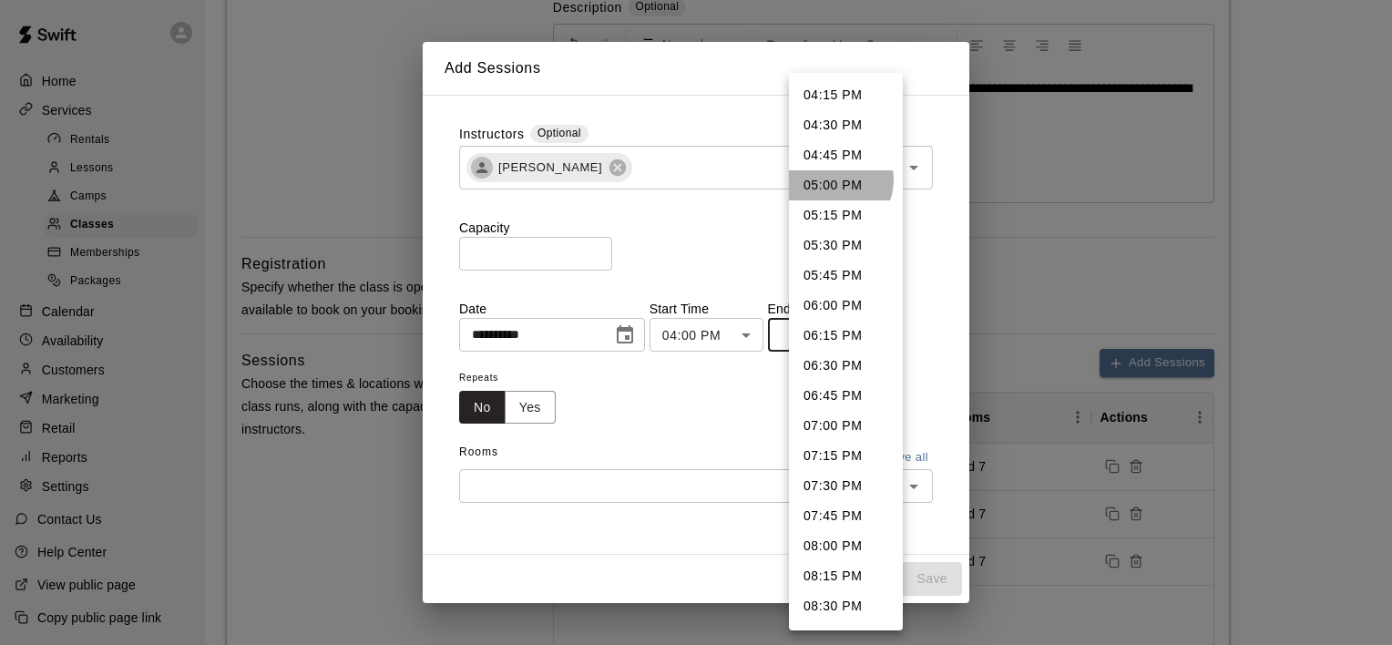
drag, startPoint x: 830, startPoint y: 180, endPoint x: 803, endPoint y: 211, distance: 42.0
click at [830, 180] on li "05:00 PM" at bounding box center [846, 185] width 114 height 30
type input "********"
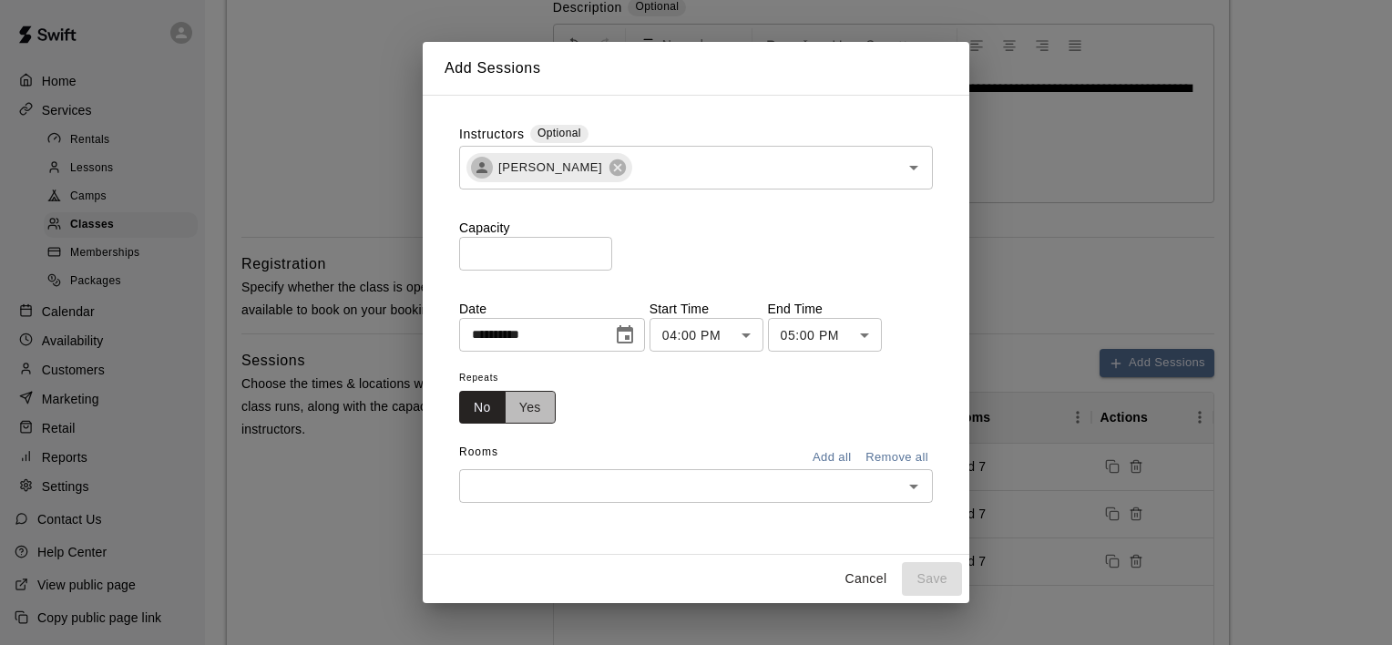
click at [532, 409] on button "Yes" at bounding box center [530, 408] width 51 height 34
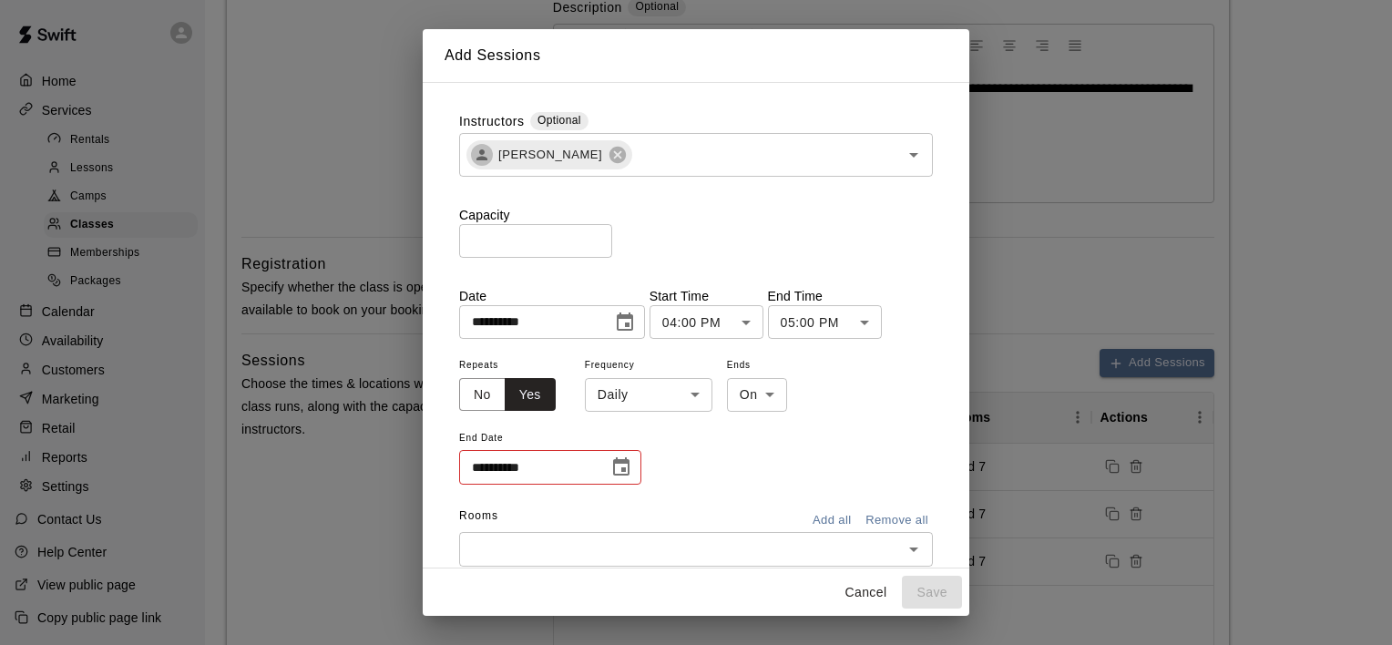
click at [695, 398] on body "**********" at bounding box center [696, 386] width 1392 height 1502
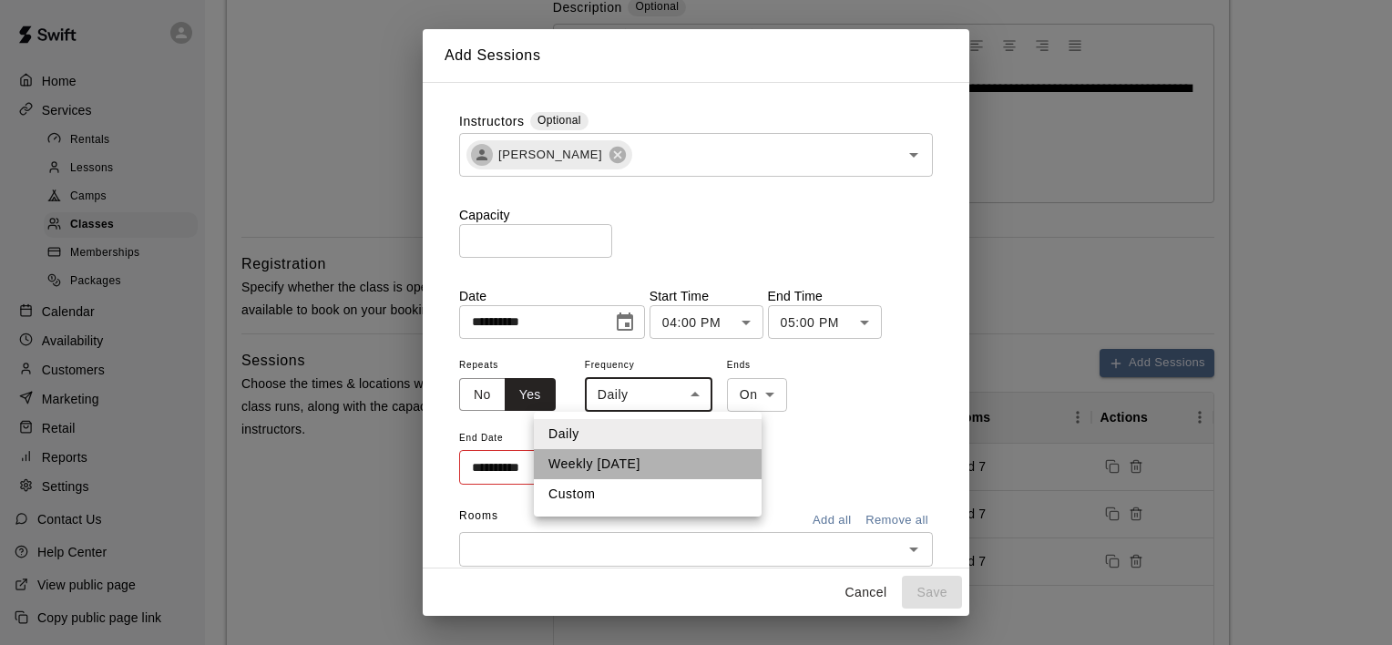
click at [682, 461] on li "Weekly on Thursday" at bounding box center [648, 464] width 228 height 30
type input "******"
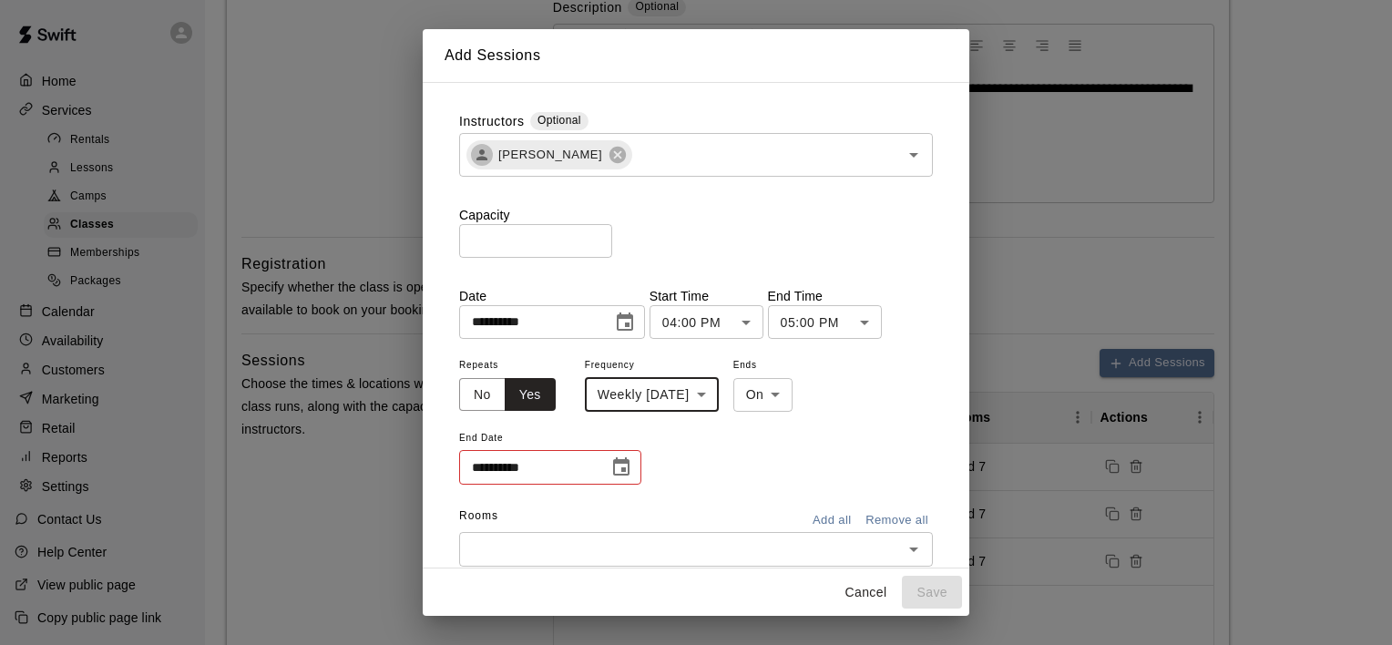
click at [617, 467] on icon "Choose date" at bounding box center [622, 468] width 22 height 22
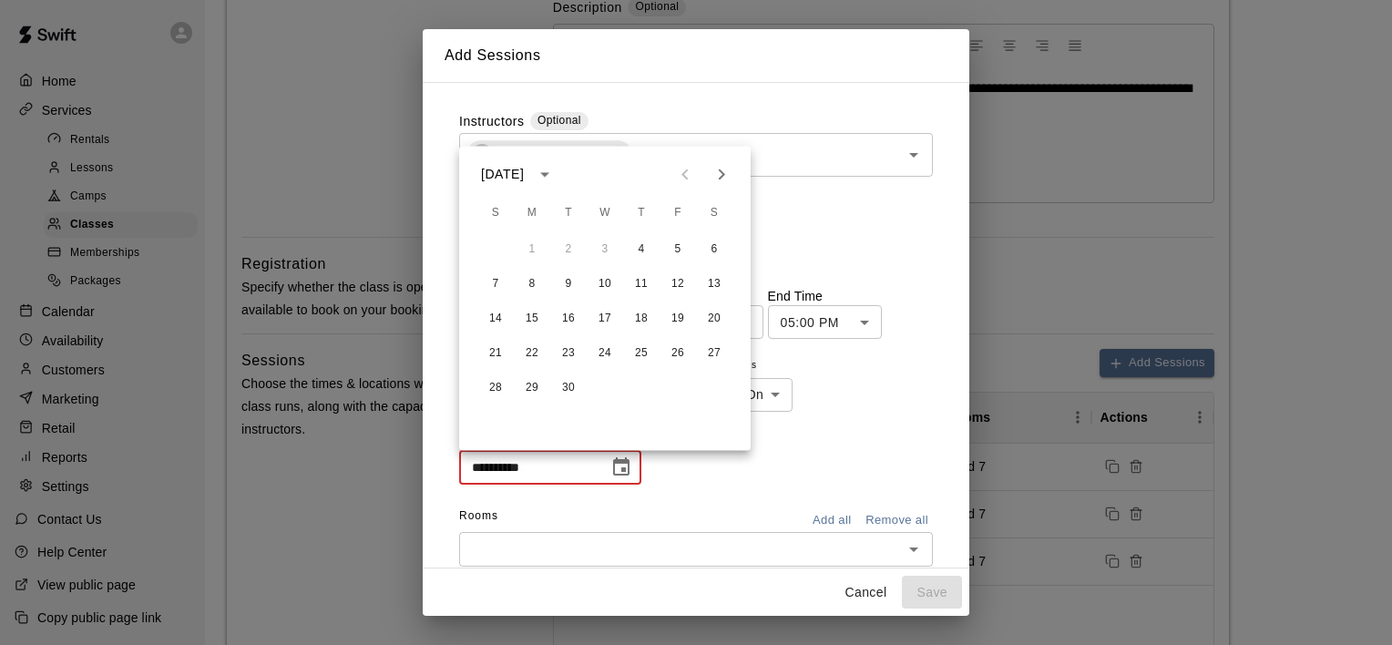
click at [556, 174] on icon "calendar view is open, switch to year view" at bounding box center [545, 174] width 22 height 22
click at [578, 209] on button "2026" at bounding box center [570, 216] width 66 height 33
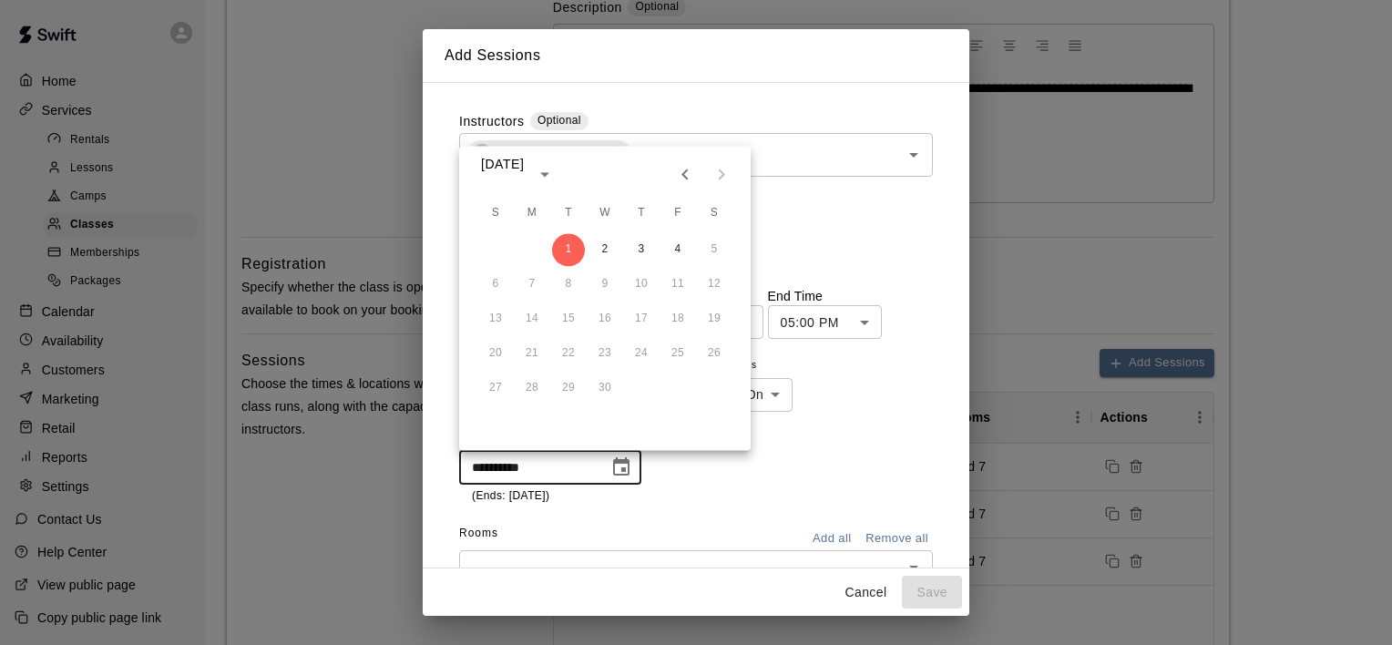
type input "**********"
click at [575, 241] on button "1" at bounding box center [568, 249] width 33 height 33
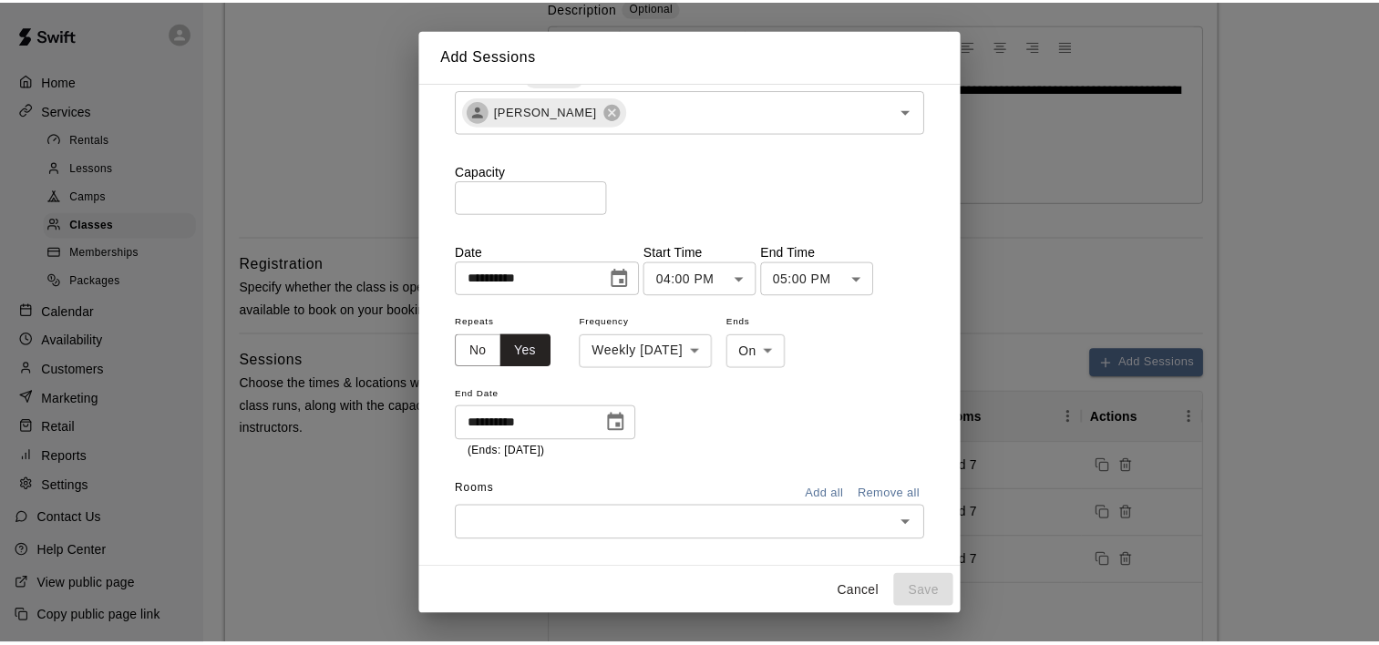
scroll to position [68, 0]
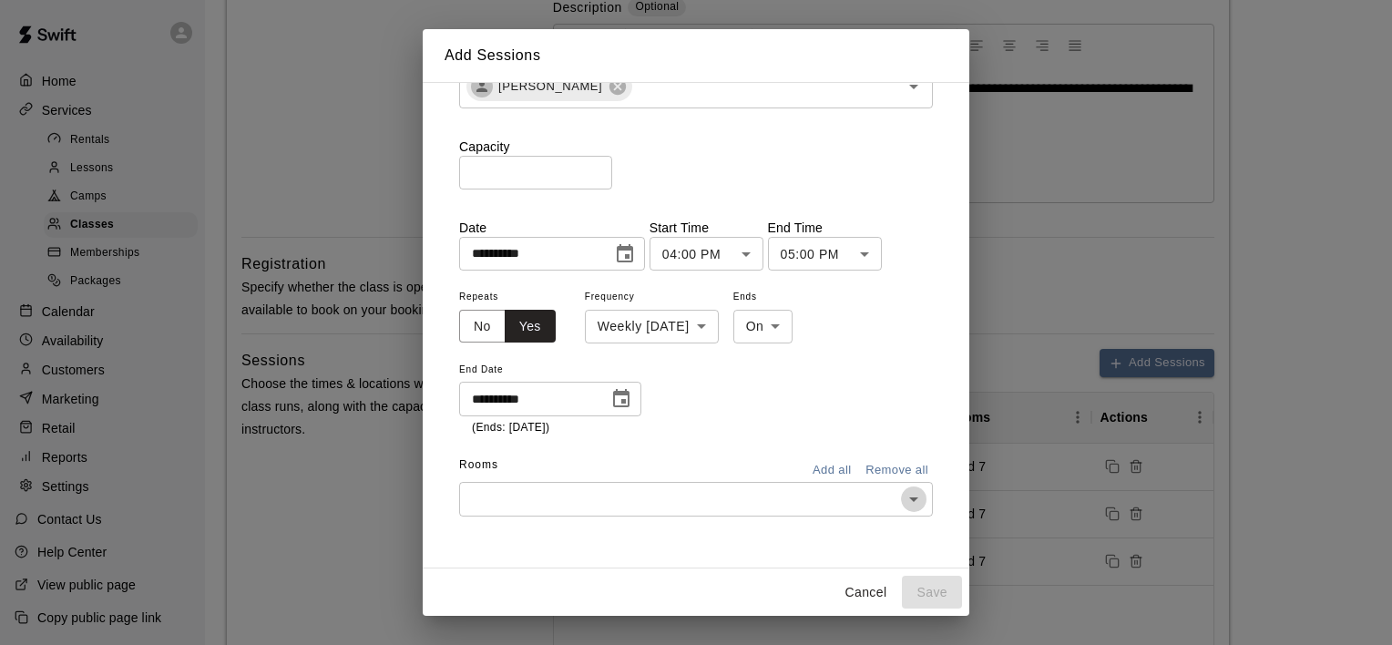
click at [903, 498] on icon "Open" at bounding box center [914, 499] width 22 height 22
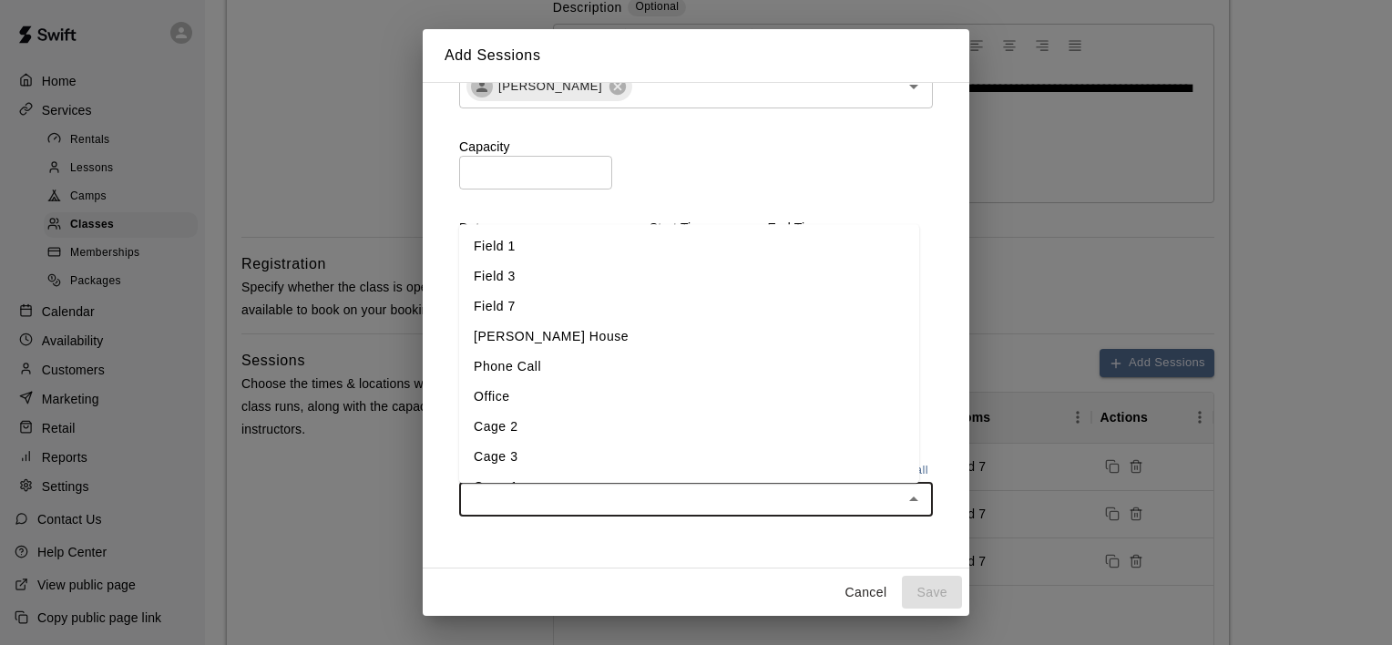
click at [718, 303] on li "Field 7" at bounding box center [689, 308] width 460 height 30
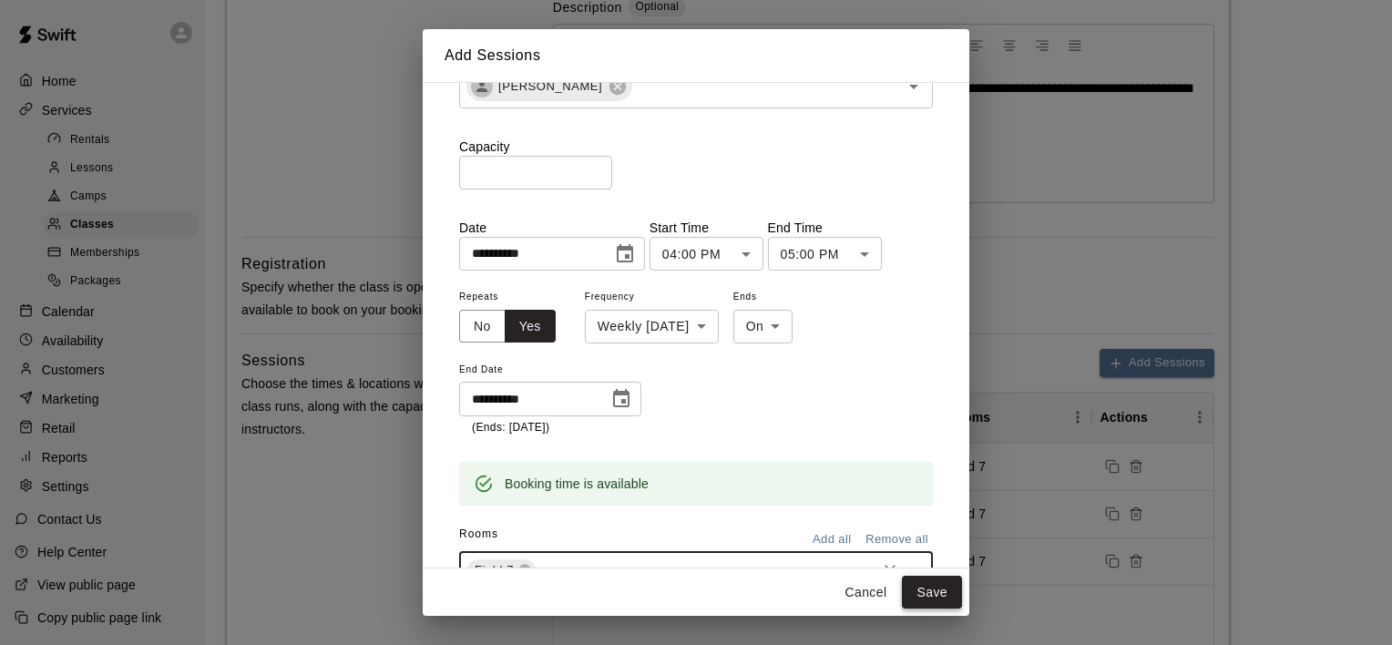
click at [931, 598] on button "Save" at bounding box center [932, 593] width 60 height 34
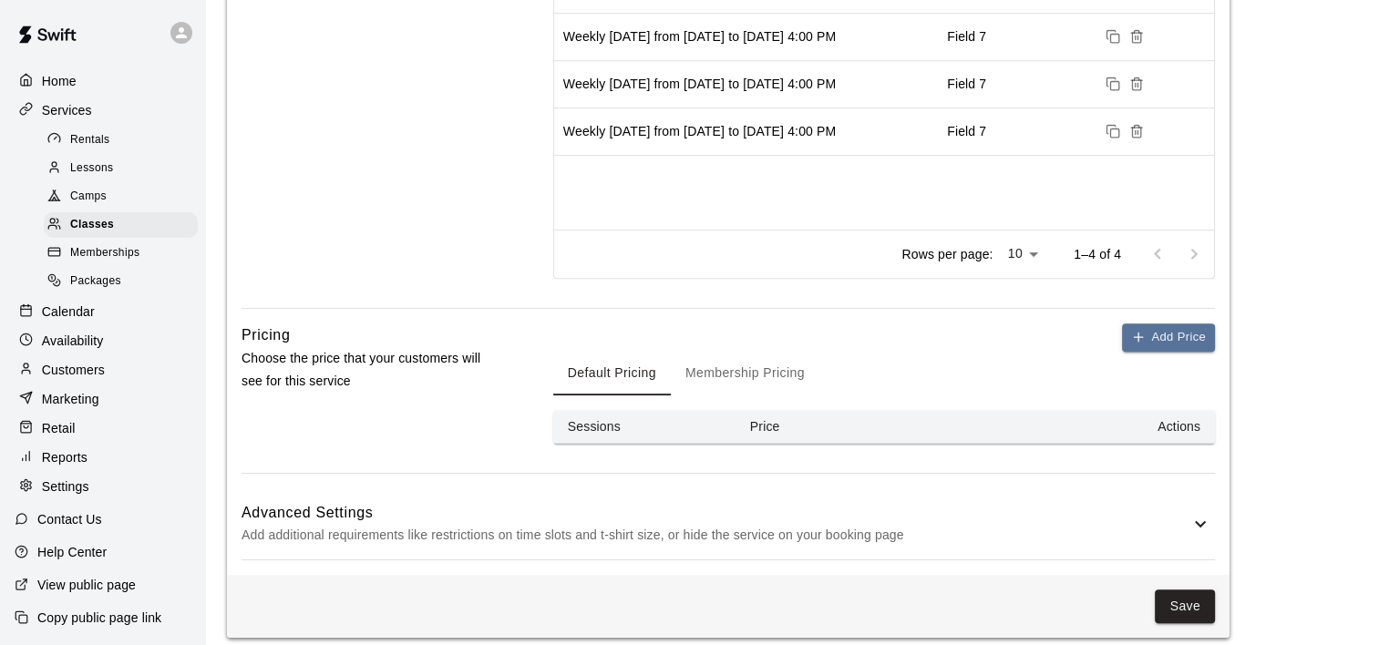
scroll to position [854, 0]
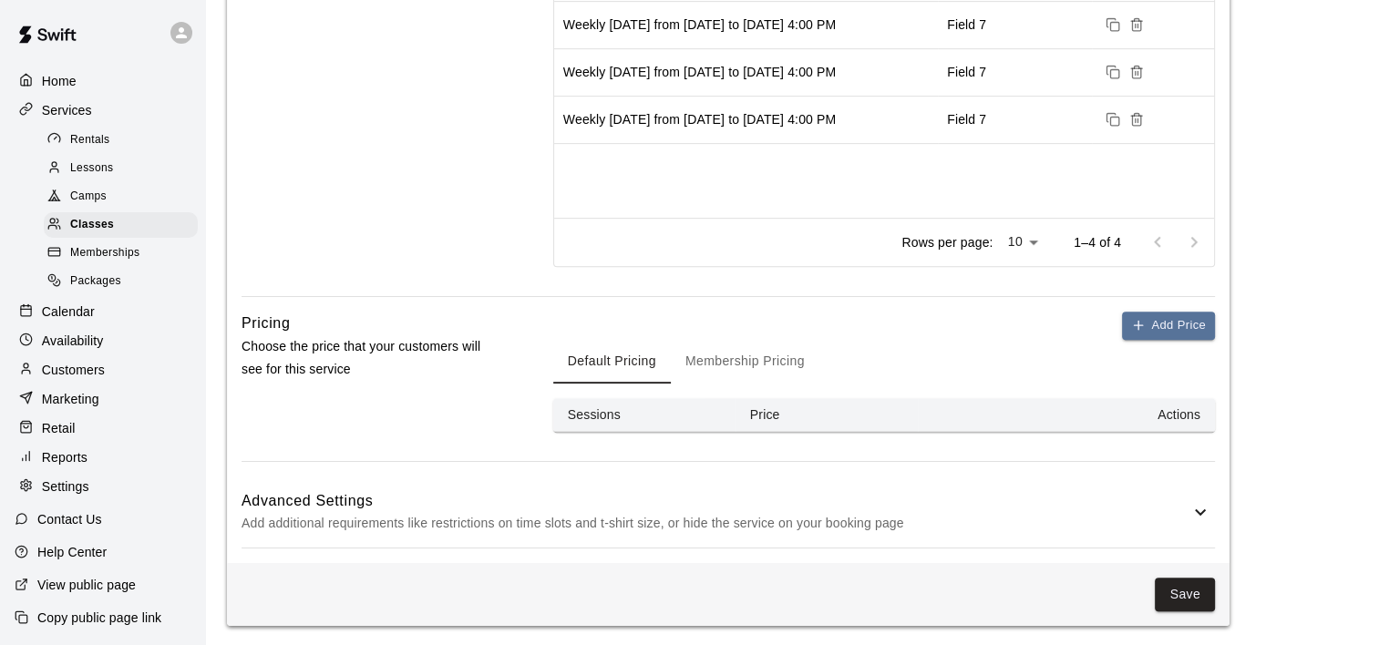
click at [753, 358] on button "Membership Pricing" at bounding box center [745, 362] width 149 height 44
click at [1160, 322] on button "Add Price" at bounding box center [1168, 326] width 93 height 28
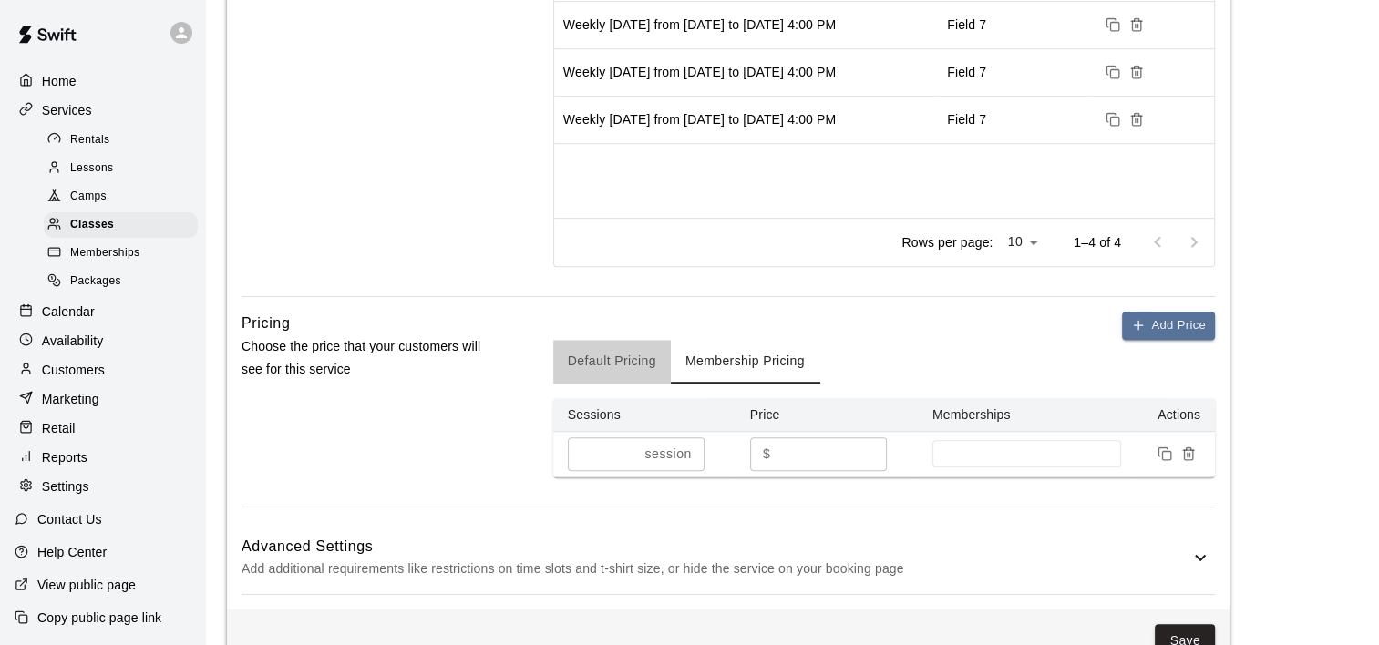
click at [598, 361] on button "Default Pricing" at bounding box center [612, 362] width 118 height 44
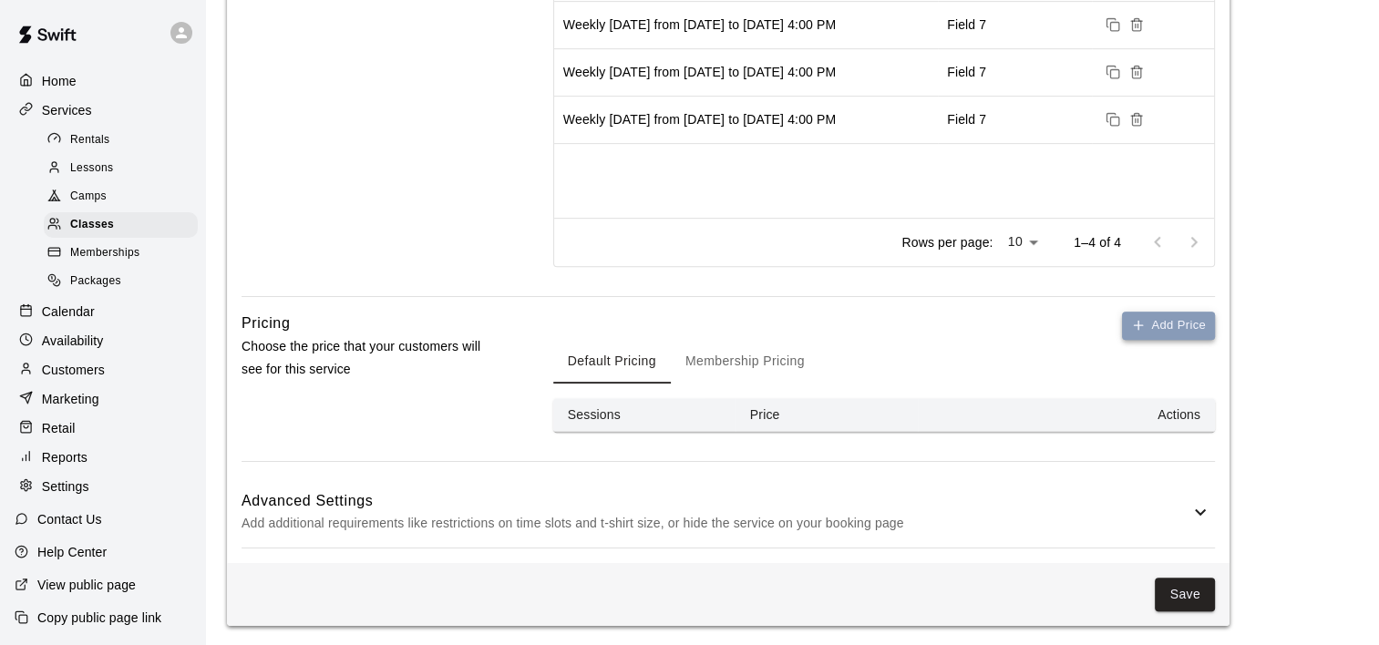
click at [1176, 322] on button "Add Price" at bounding box center [1168, 326] width 93 height 28
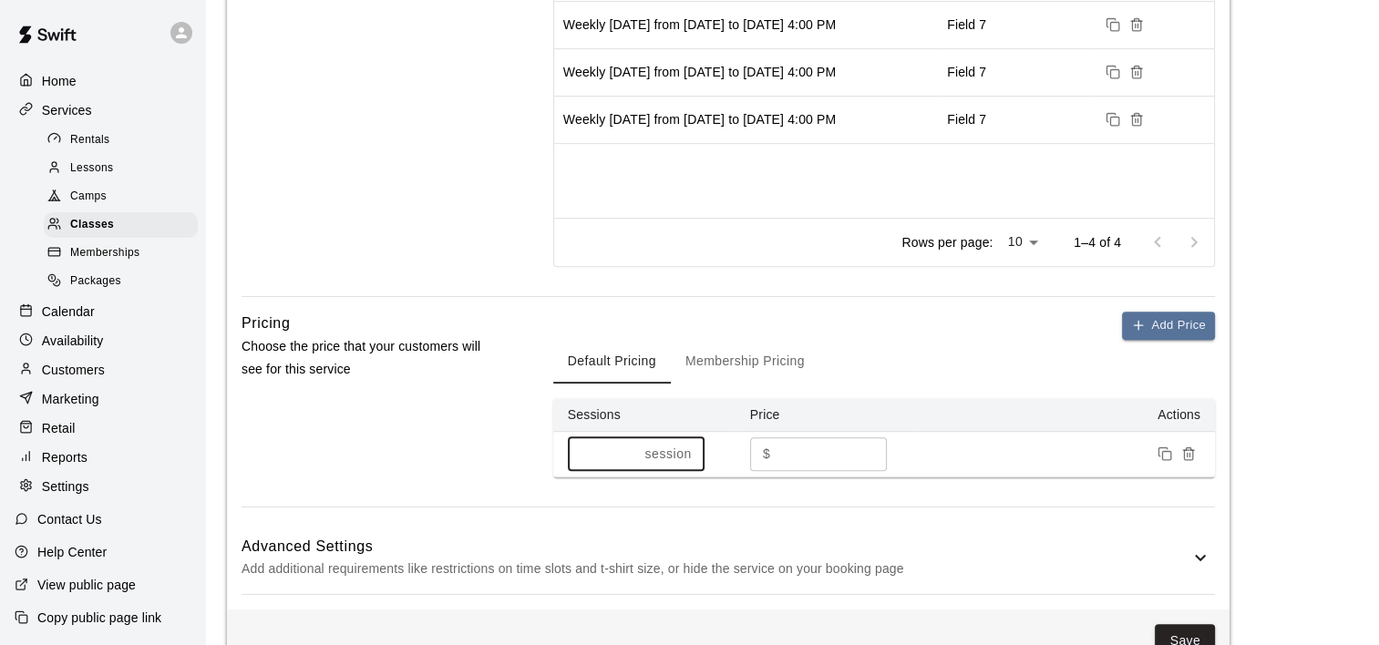
click at [615, 448] on input "*" at bounding box center [603, 454] width 70 height 34
type input "**"
click at [791, 448] on input "*" at bounding box center [831, 454] width 109 height 34
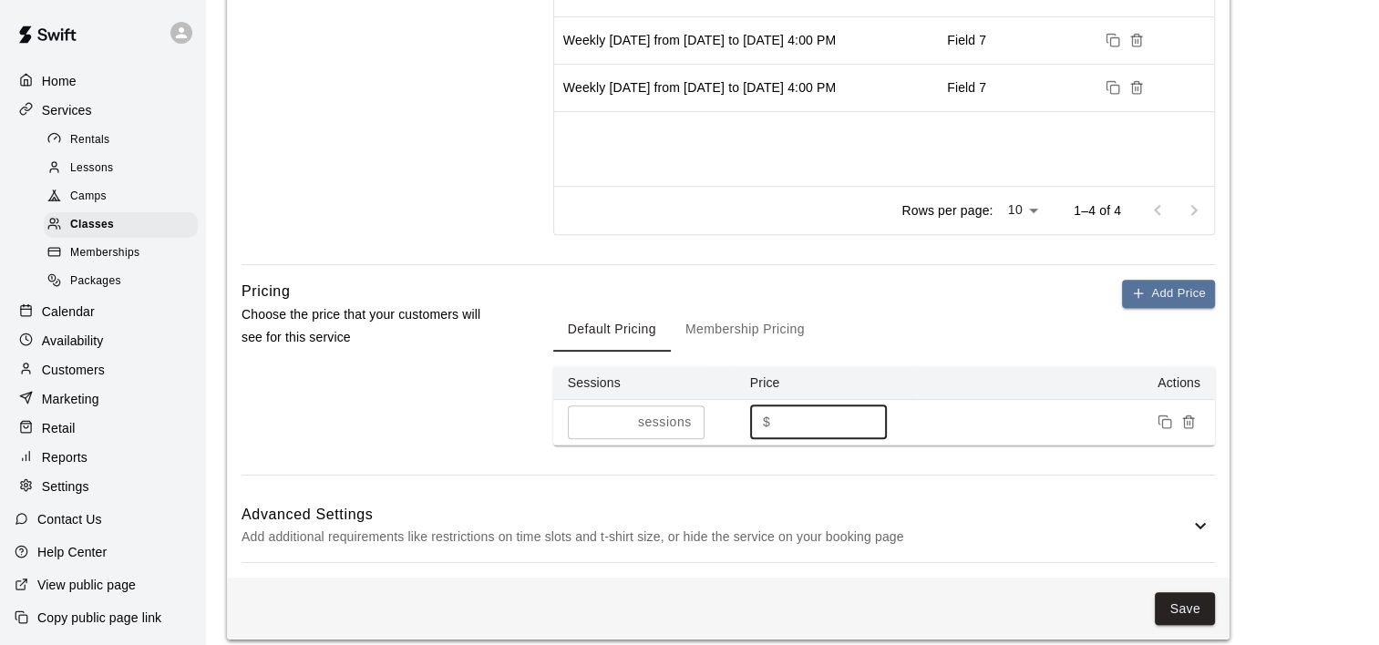
scroll to position [900, 0]
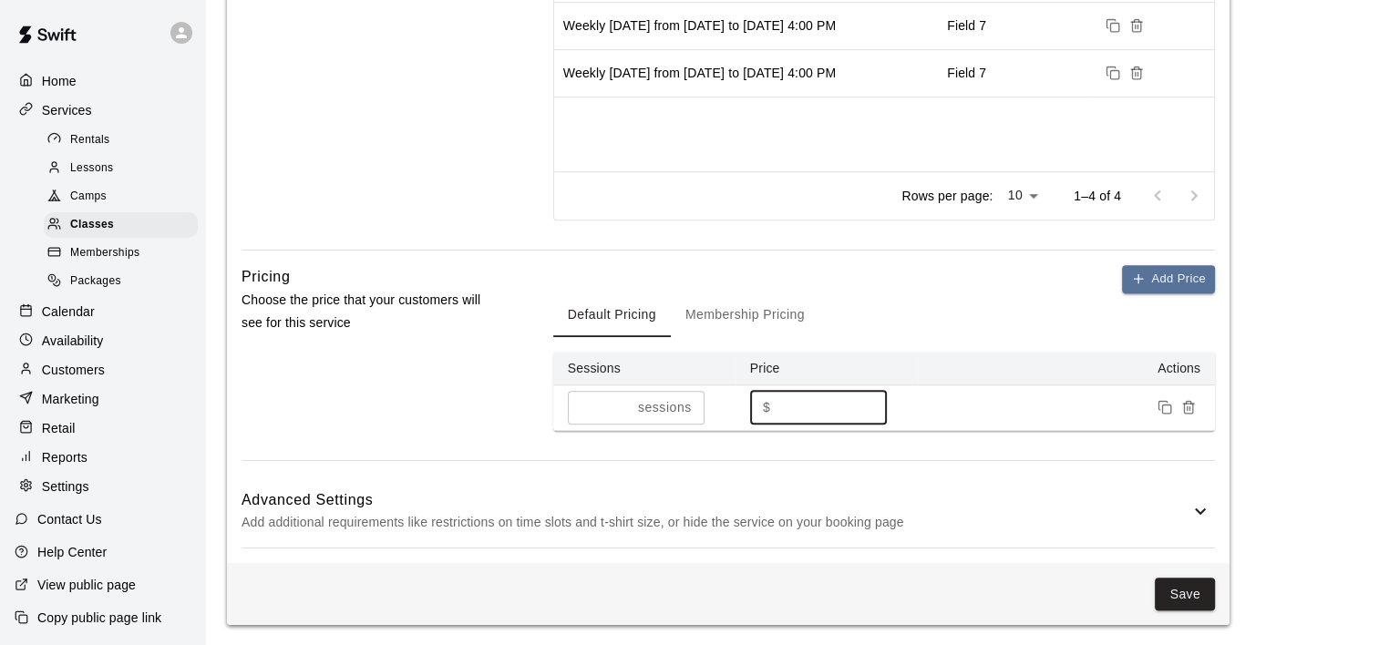
type input "**"
click at [1206, 514] on icon at bounding box center [1200, 511] width 22 height 22
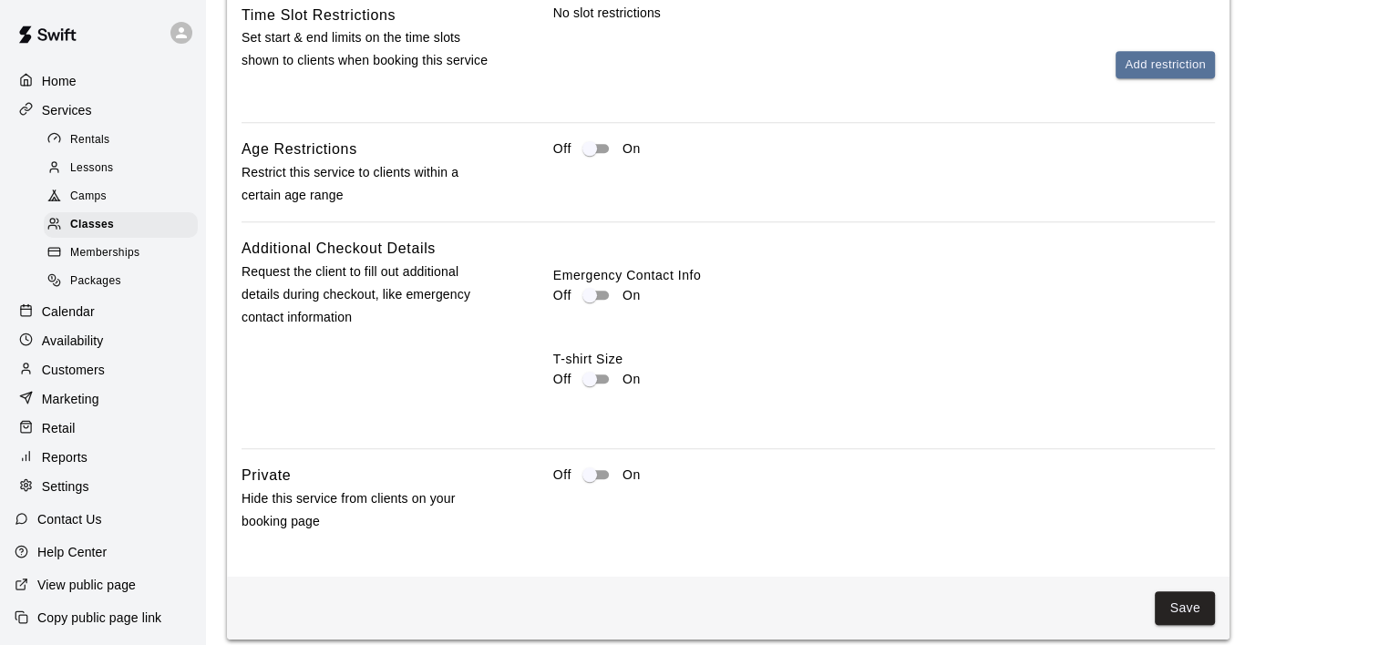
scroll to position [1686, 0]
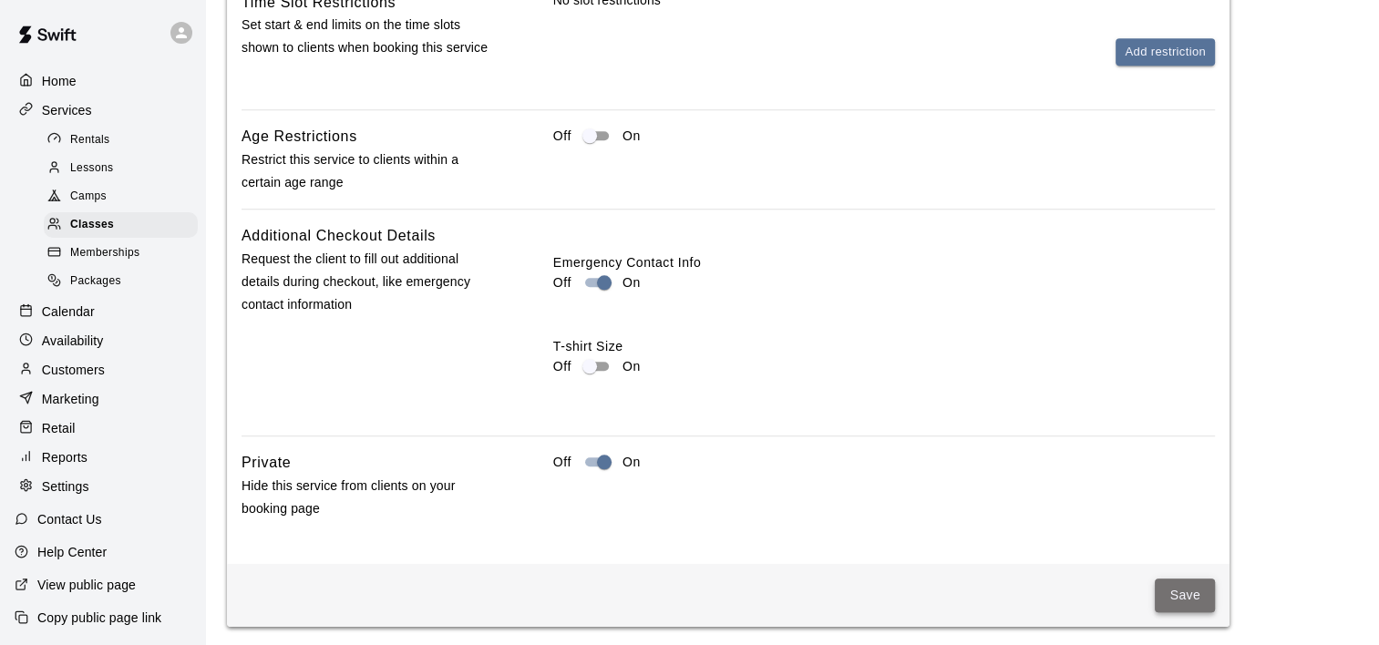
click at [1199, 591] on button "Save" at bounding box center [1185, 596] width 60 height 34
click at [1190, 587] on button "Save" at bounding box center [1185, 596] width 60 height 34
click at [1182, 584] on button "Save" at bounding box center [1185, 596] width 60 height 34
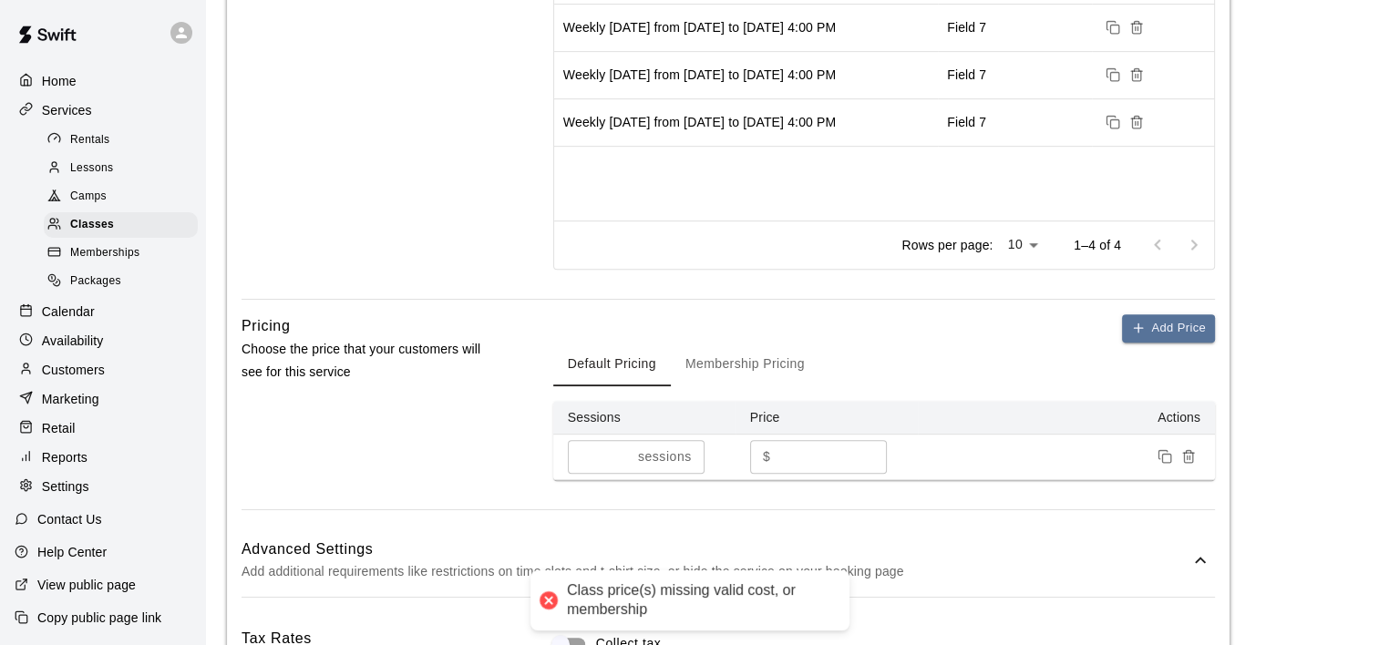
scroll to position [775, 0]
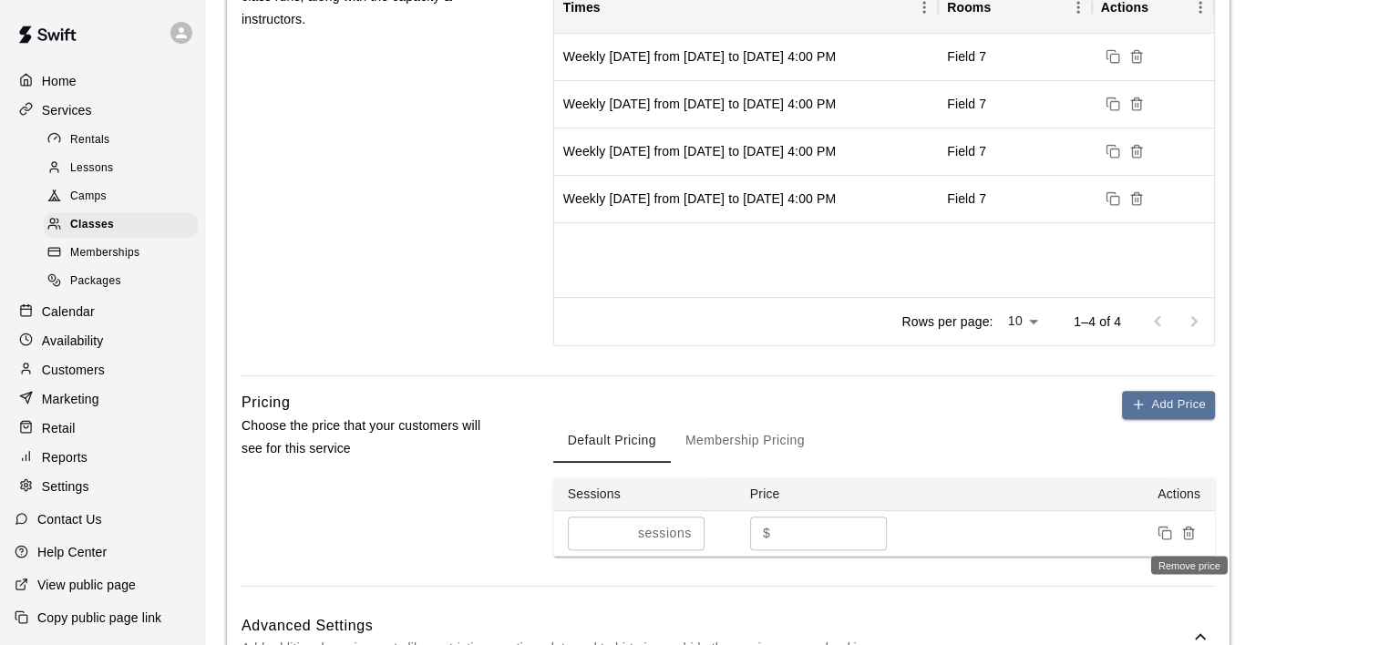
click at [1184, 534] on icon "Remove price" at bounding box center [1188, 534] width 8 height 10
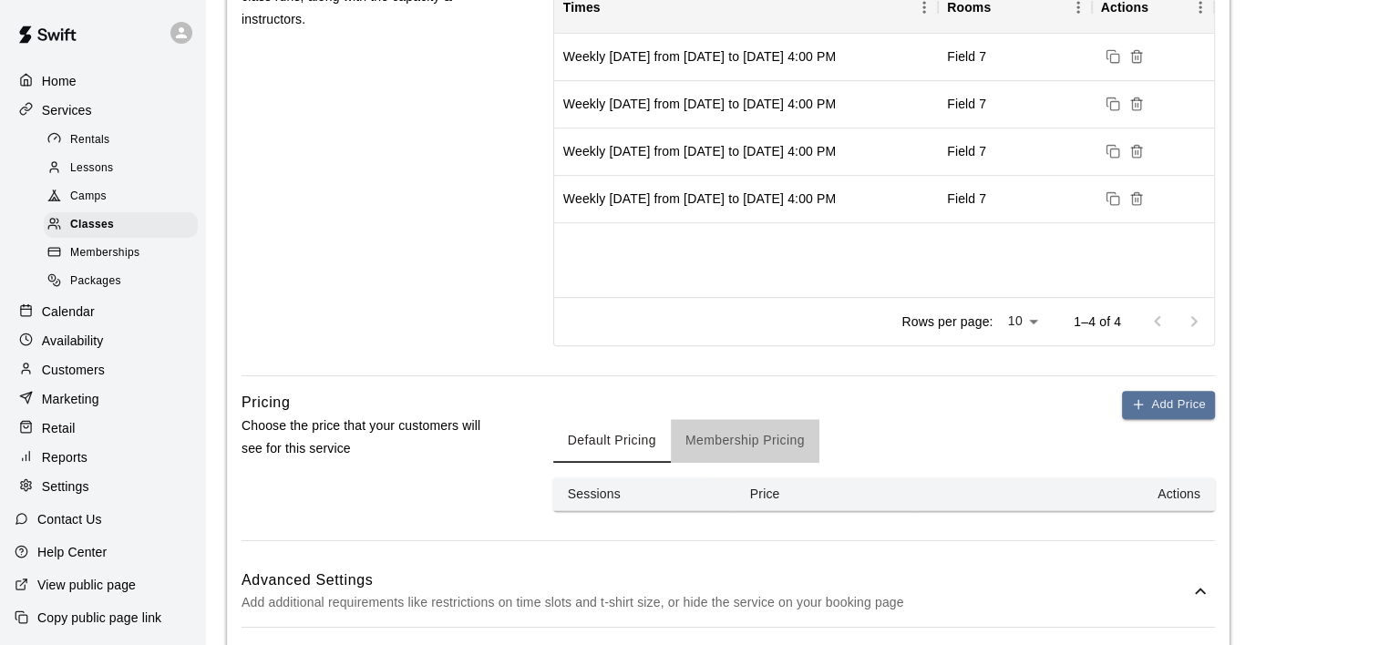
click at [765, 441] on button "Membership Pricing" at bounding box center [745, 441] width 149 height 44
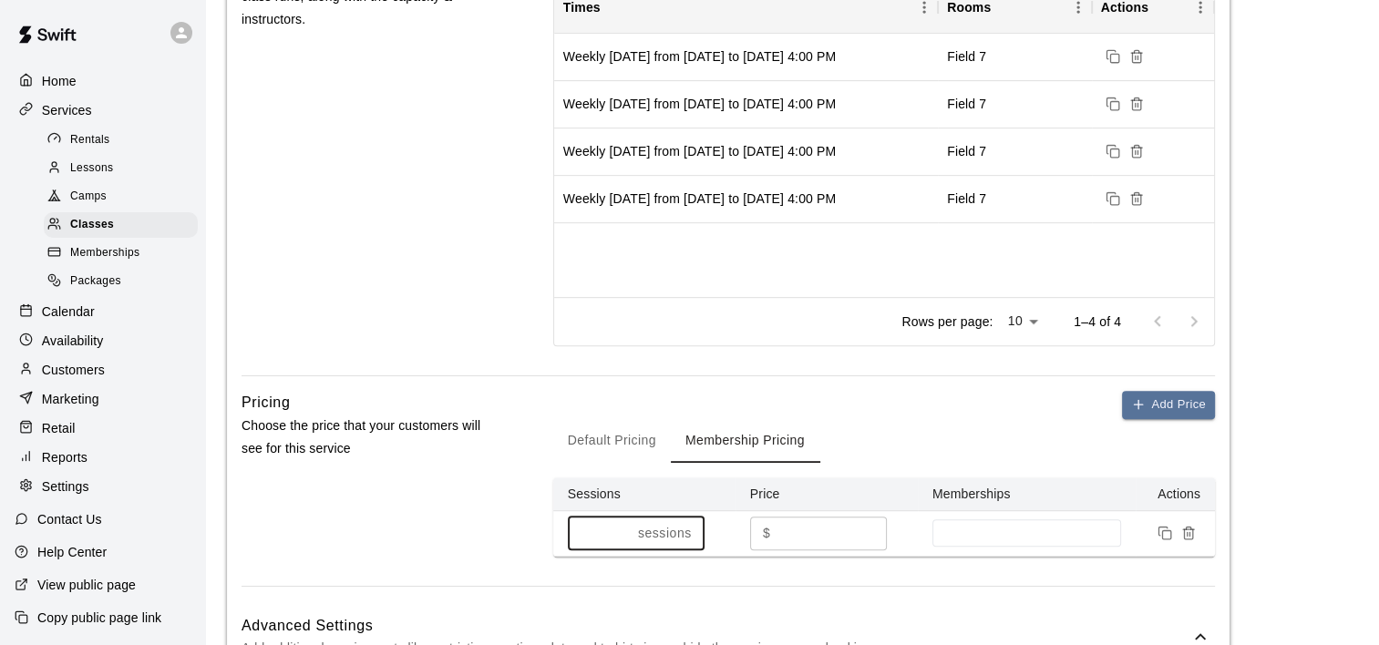
click at [628, 527] on input "*" at bounding box center [599, 534] width 63 height 34
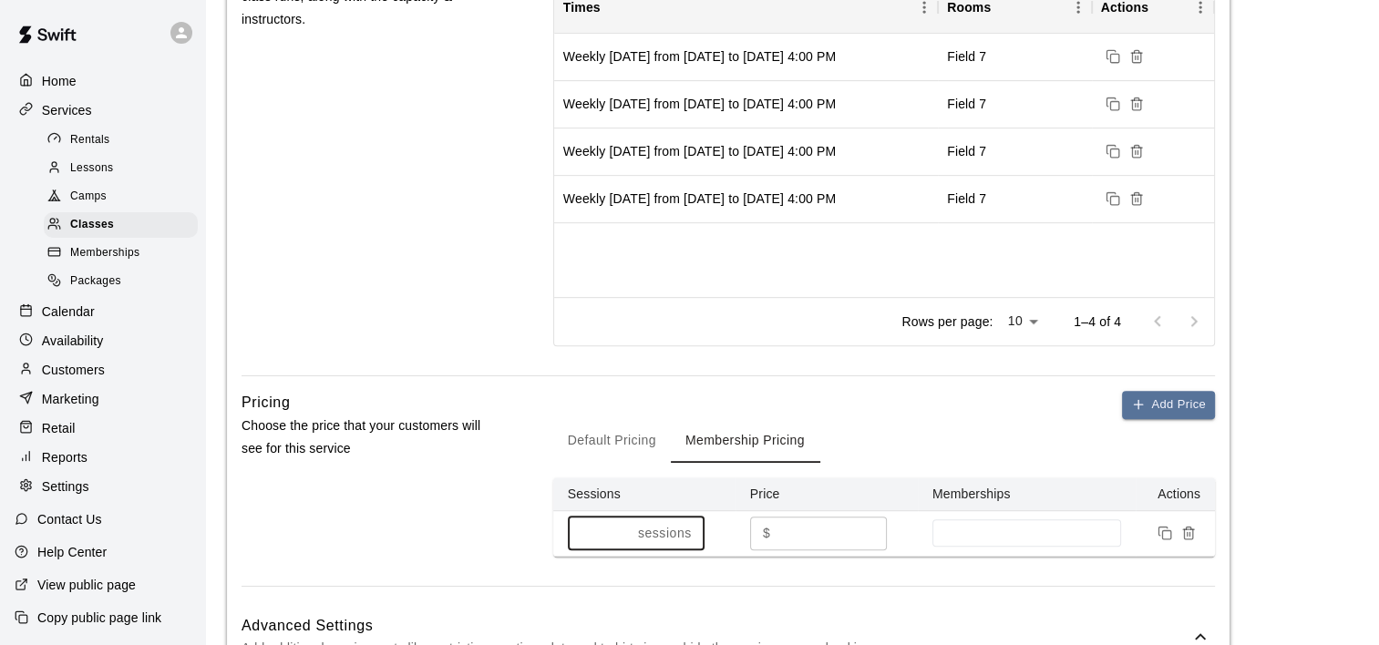
click at [628, 527] on input "*" at bounding box center [599, 534] width 63 height 34
click at [628, 527] on input "**" at bounding box center [599, 534] width 63 height 34
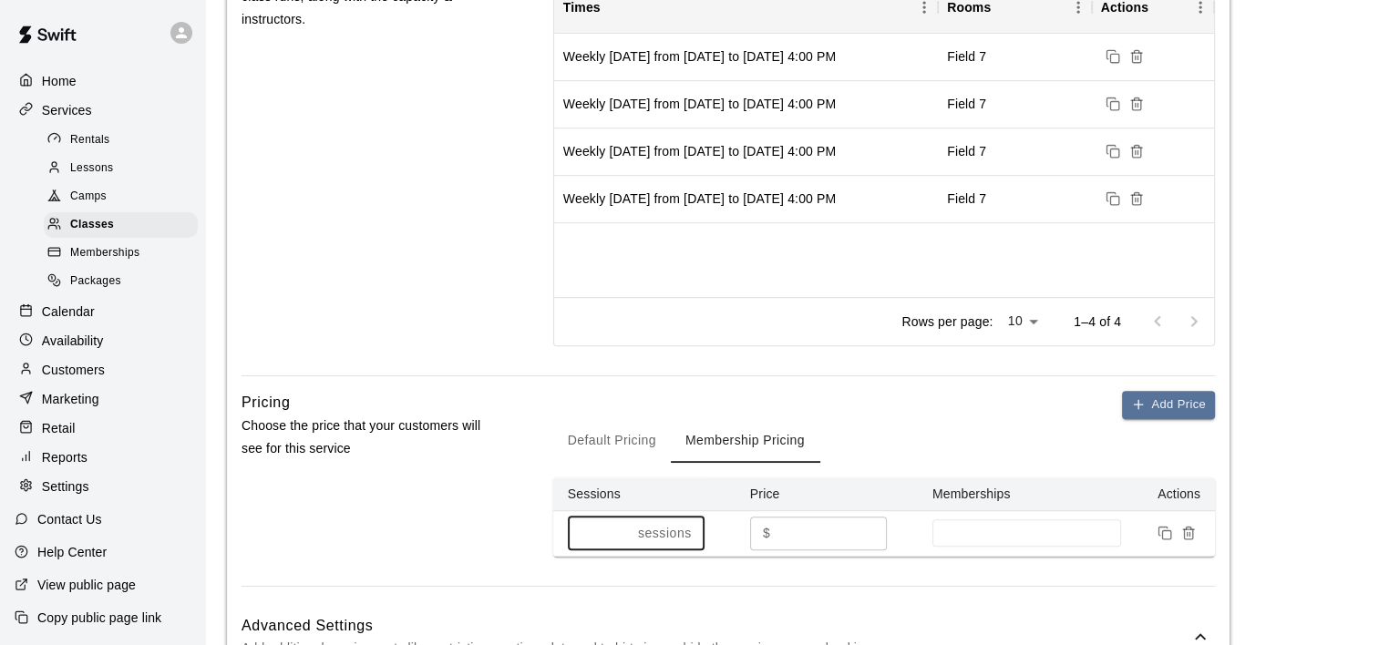
type input "**"
click at [628, 527] on input "**" at bounding box center [599, 534] width 63 height 34
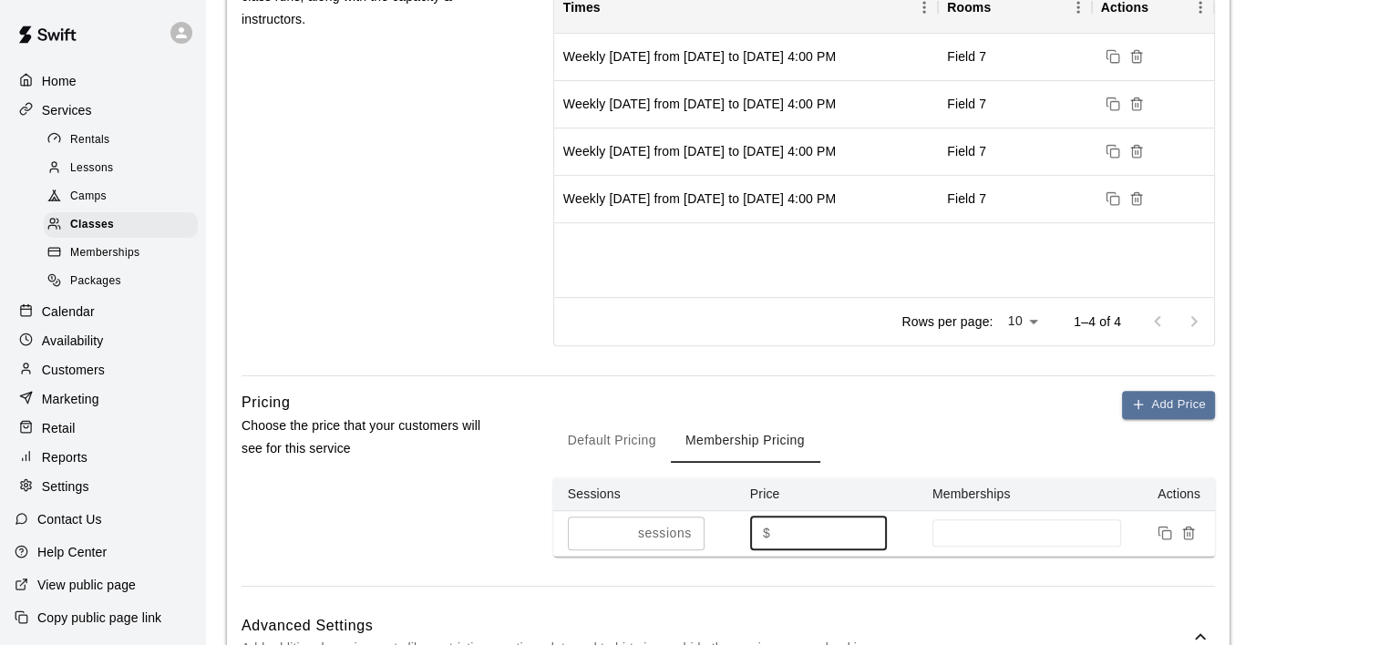
click at [791, 522] on input "*" at bounding box center [831, 534] width 109 height 34
type input "**"
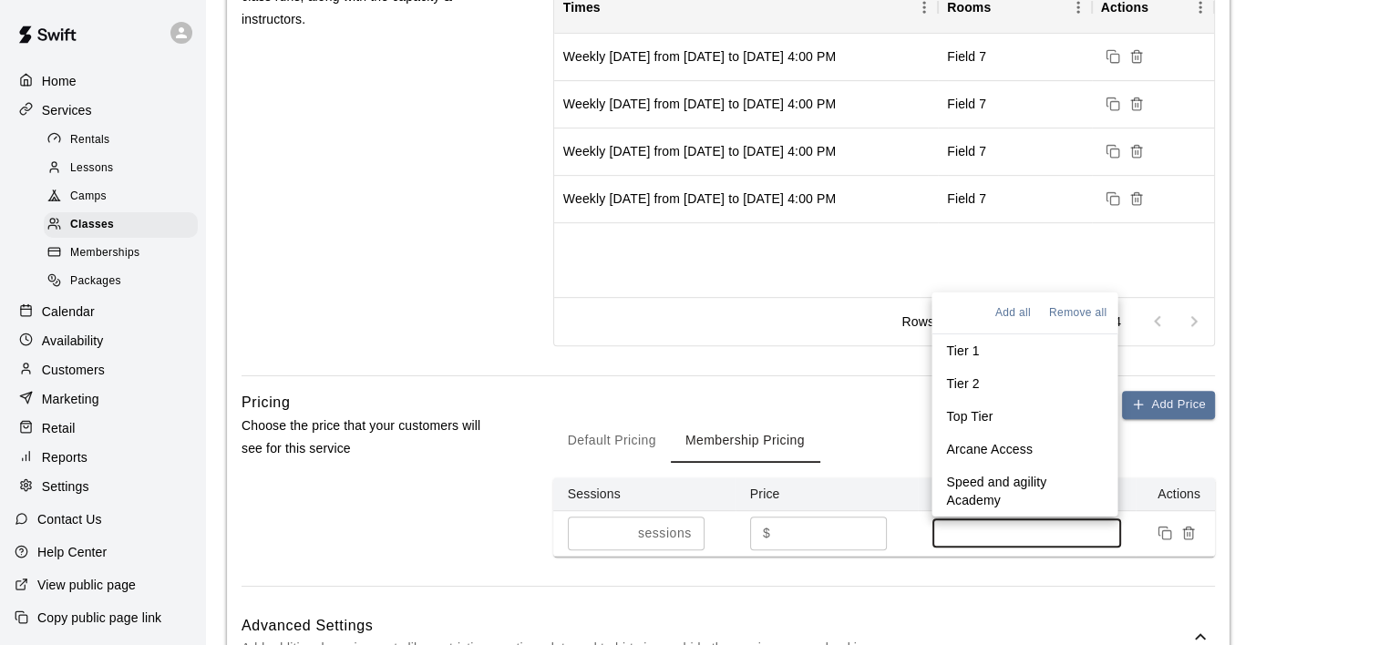
click at [1029, 536] on input at bounding box center [1026, 533] width 171 height 15
click at [1028, 497] on p "Speed and agility Academy" at bounding box center [1024, 491] width 157 height 36
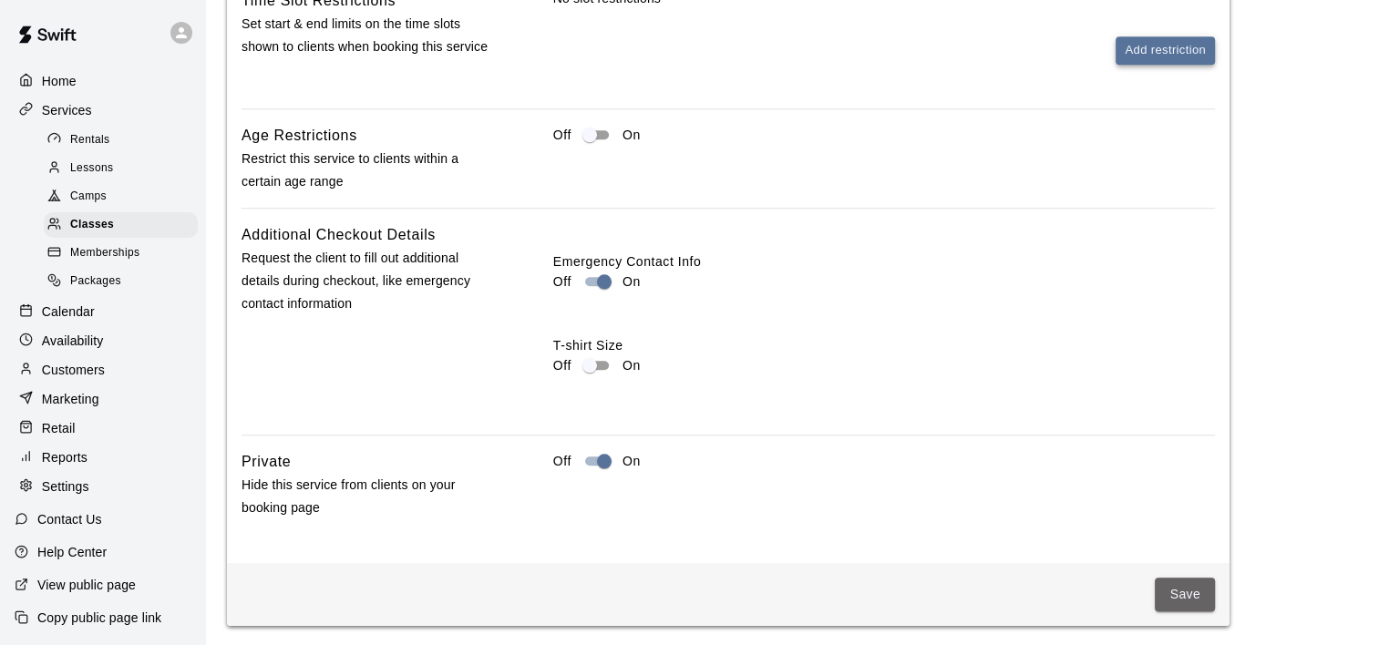
scroll to position [1687, 0]
click at [1171, 591] on button "Save" at bounding box center [1185, 596] width 60 height 34
click at [1202, 598] on button "Save" at bounding box center [1185, 596] width 60 height 34
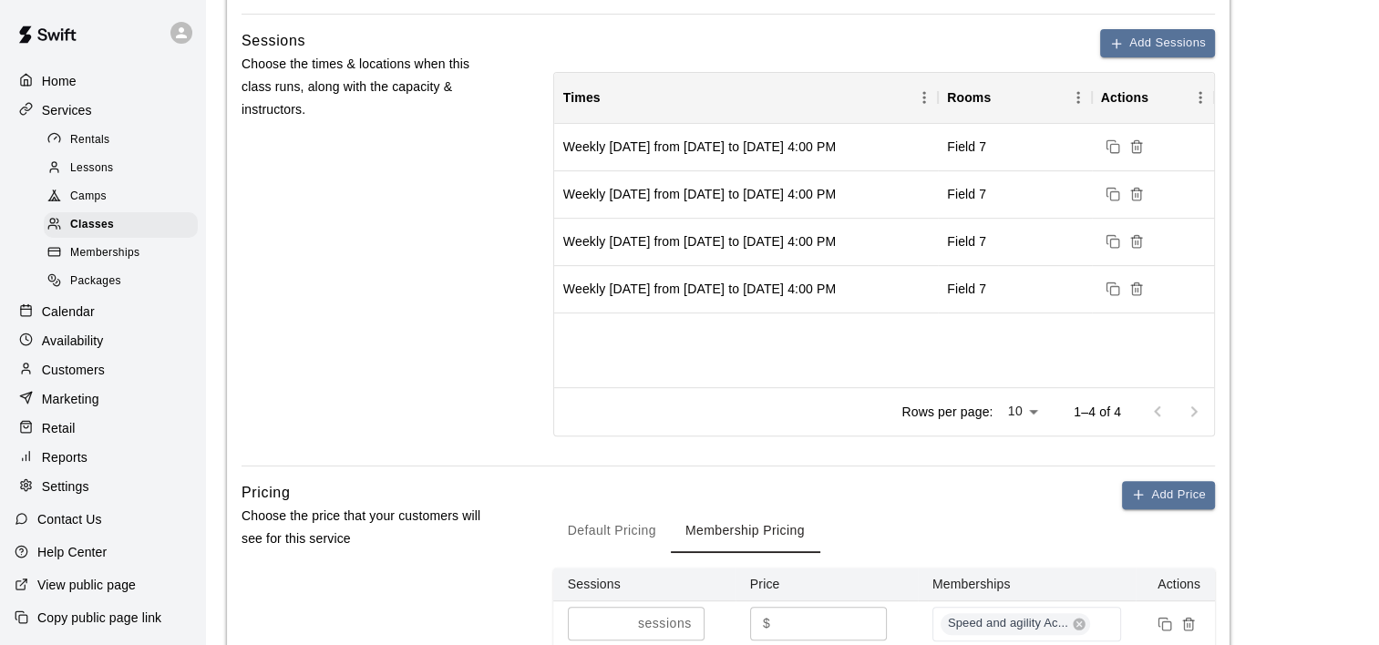
scroll to position [776, 0]
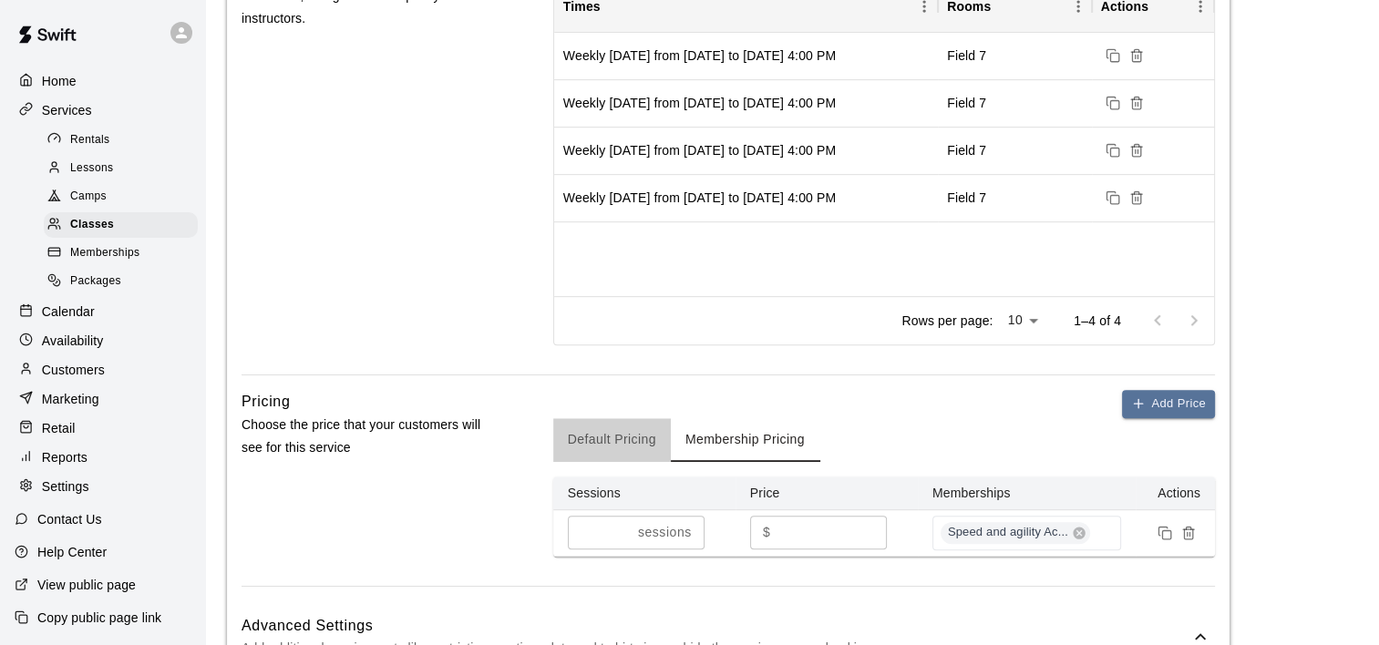
click at [643, 434] on button "Default Pricing" at bounding box center [612, 440] width 118 height 44
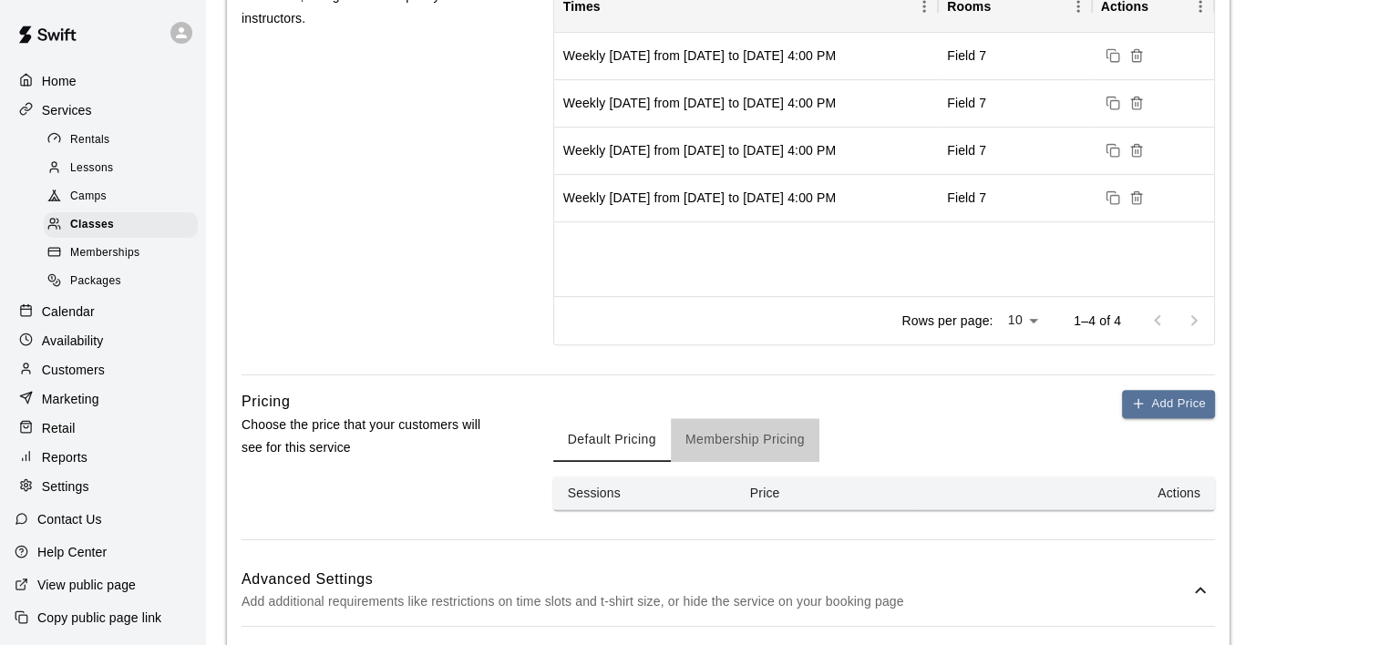
click at [770, 419] on button "Membership Pricing" at bounding box center [745, 440] width 149 height 44
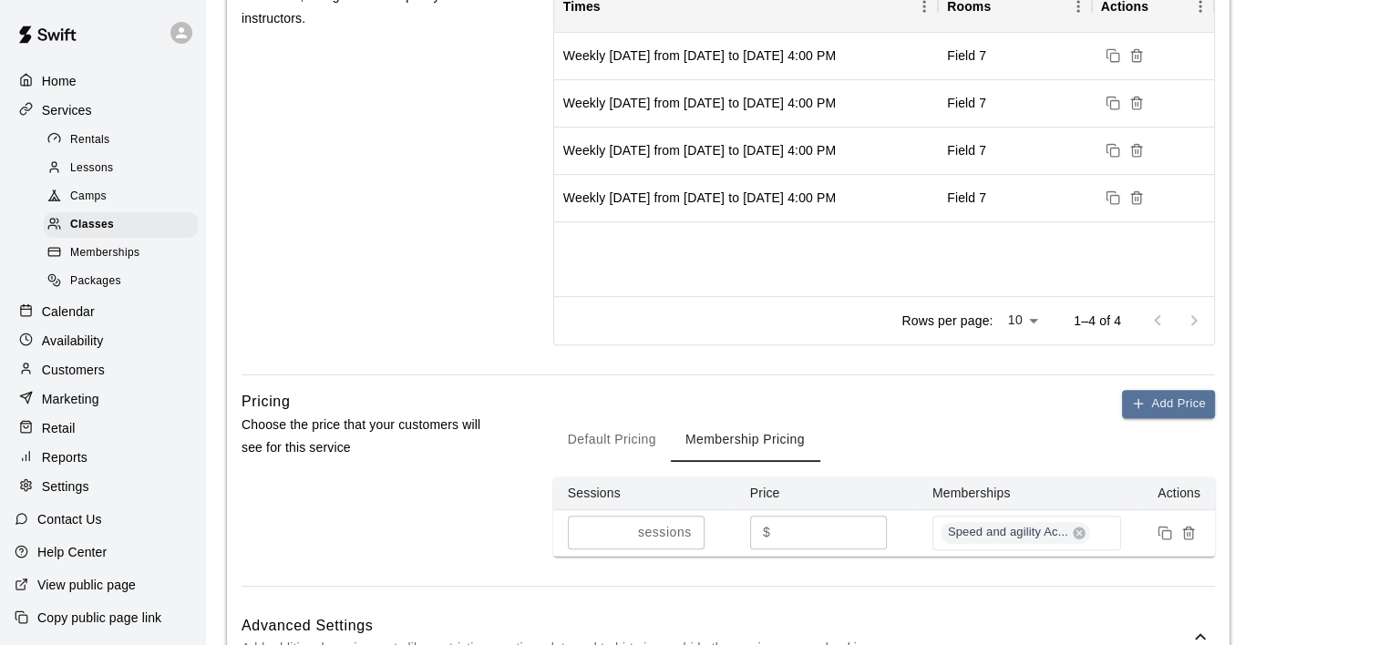
click at [677, 531] on p "sessions" at bounding box center [665, 532] width 54 height 19
click at [638, 530] on p "sessions" at bounding box center [665, 532] width 54 height 19
click at [609, 525] on input "**" at bounding box center [599, 533] width 63 height 34
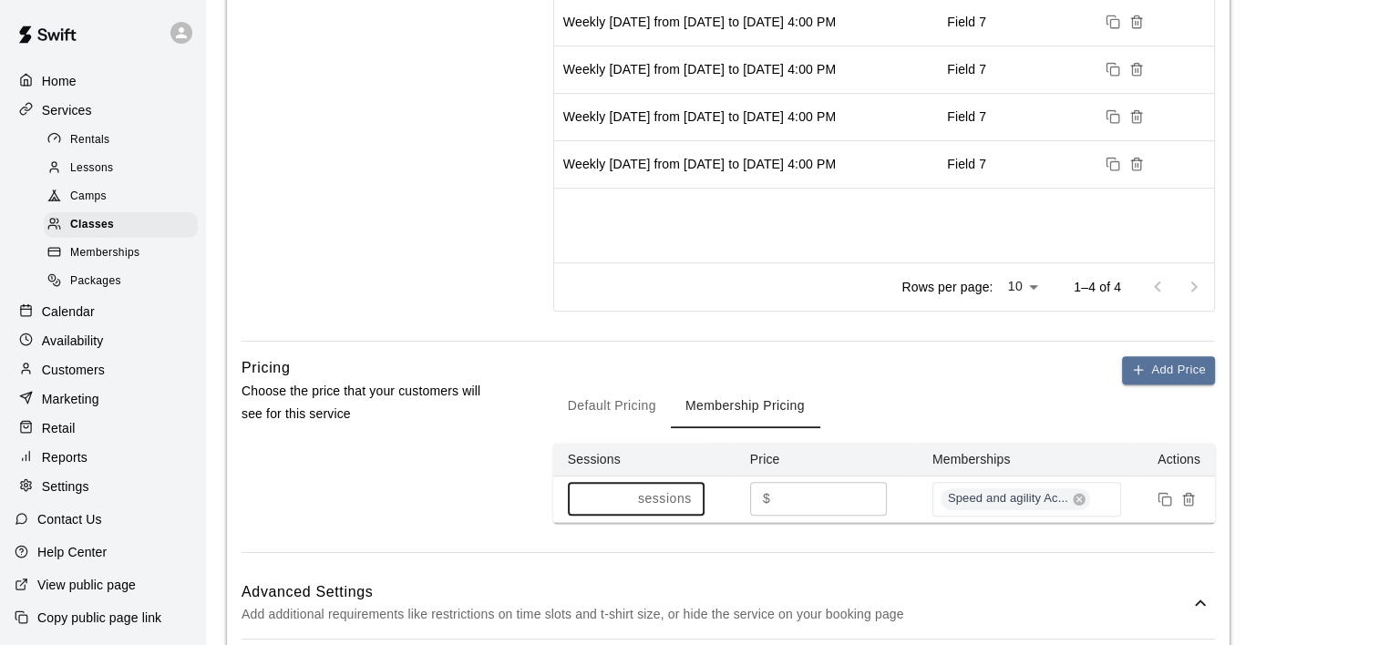
scroll to position [911, 0]
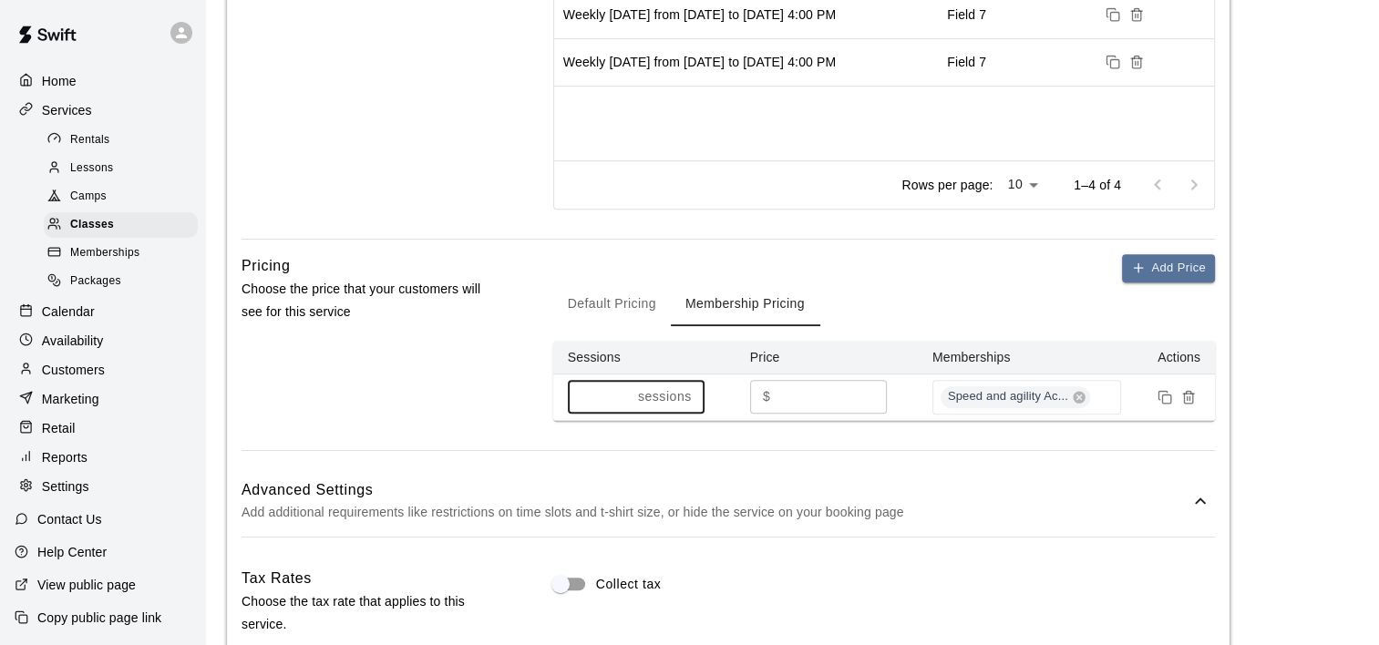
click at [645, 301] on button "Default Pricing" at bounding box center [612, 305] width 118 height 44
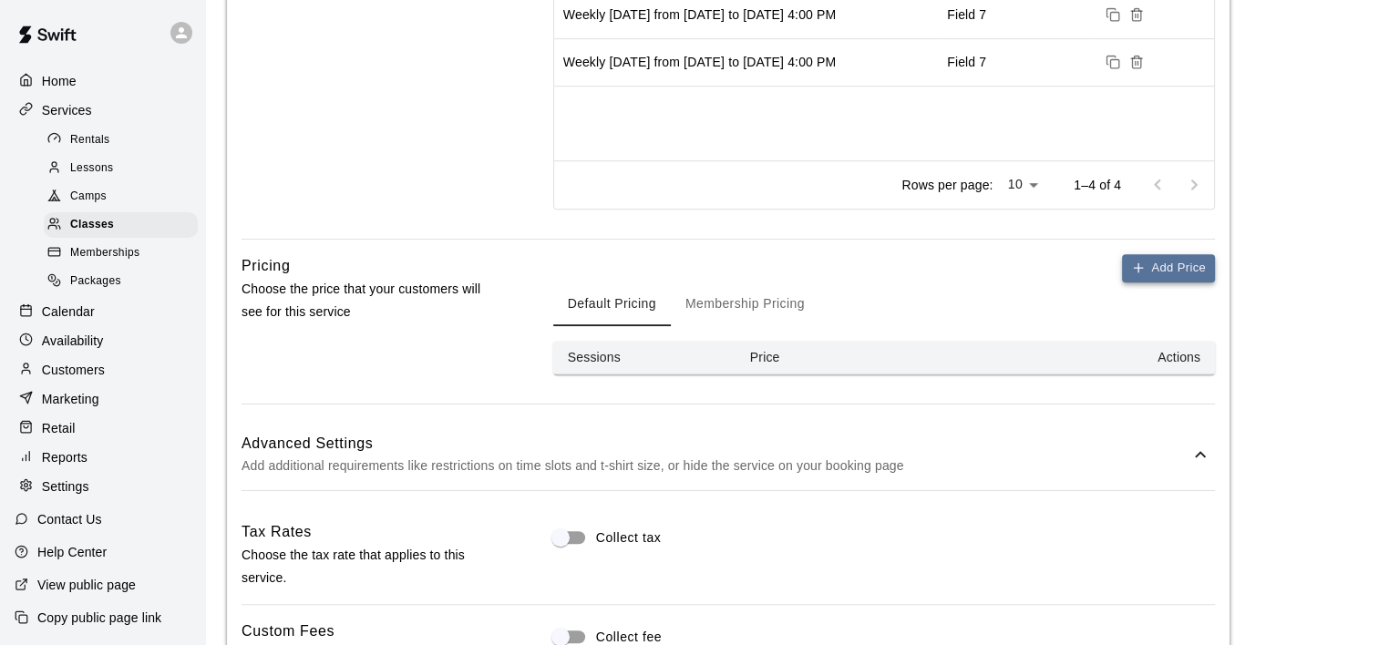
drag, startPoint x: 1156, startPoint y: 265, endPoint x: 1145, endPoint y: 262, distance: 11.3
click at [1151, 263] on button "Add Price" at bounding box center [1168, 268] width 93 height 28
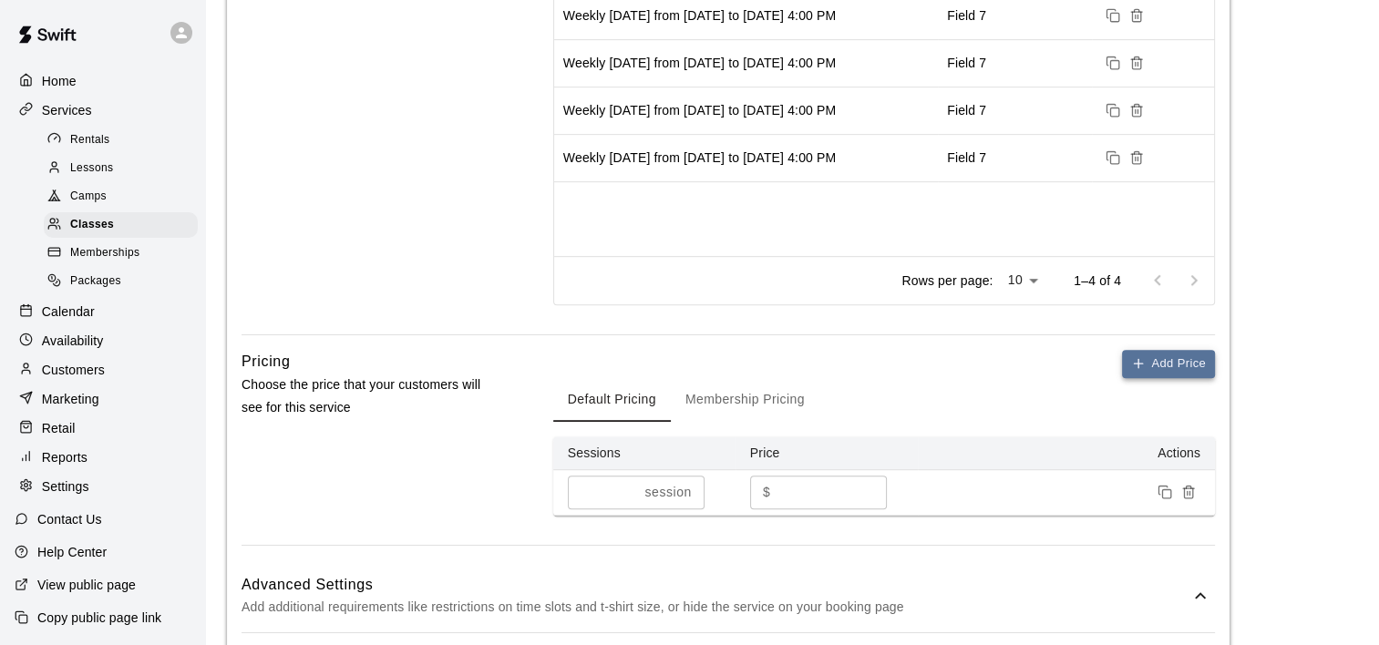
scroll to position [820, 0]
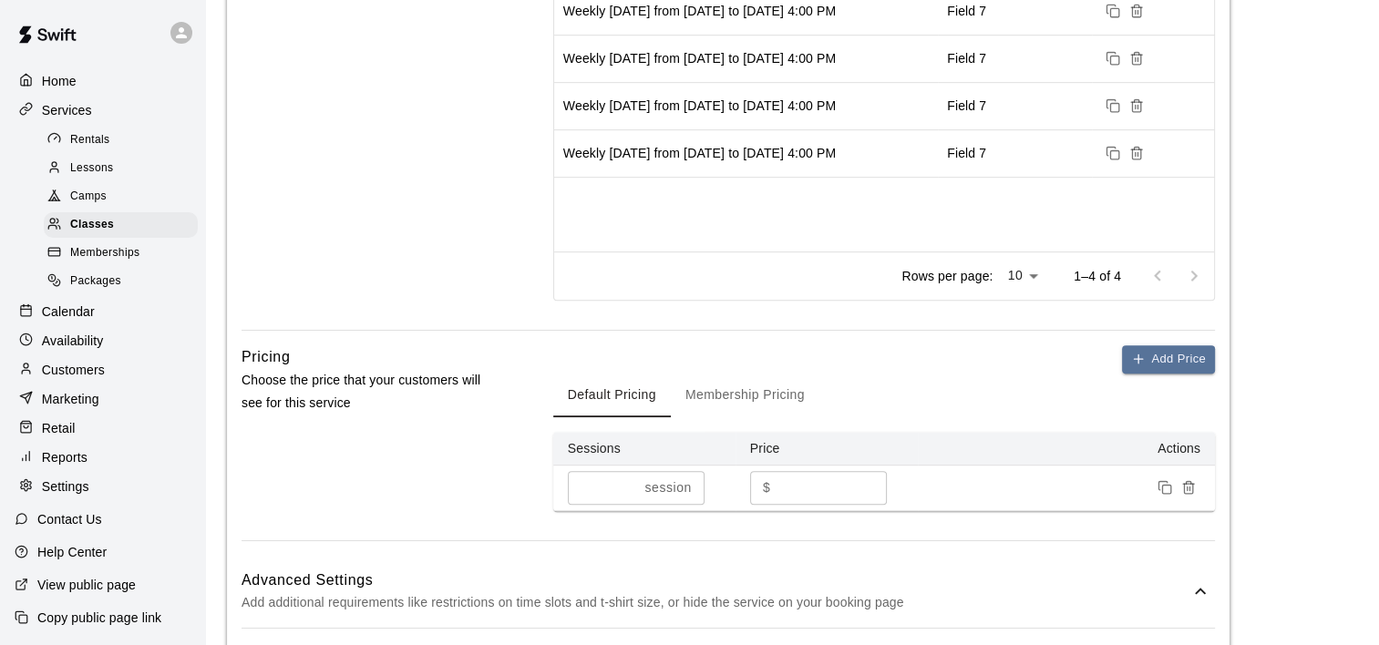
click at [795, 395] on button "Membership Pricing" at bounding box center [745, 396] width 149 height 44
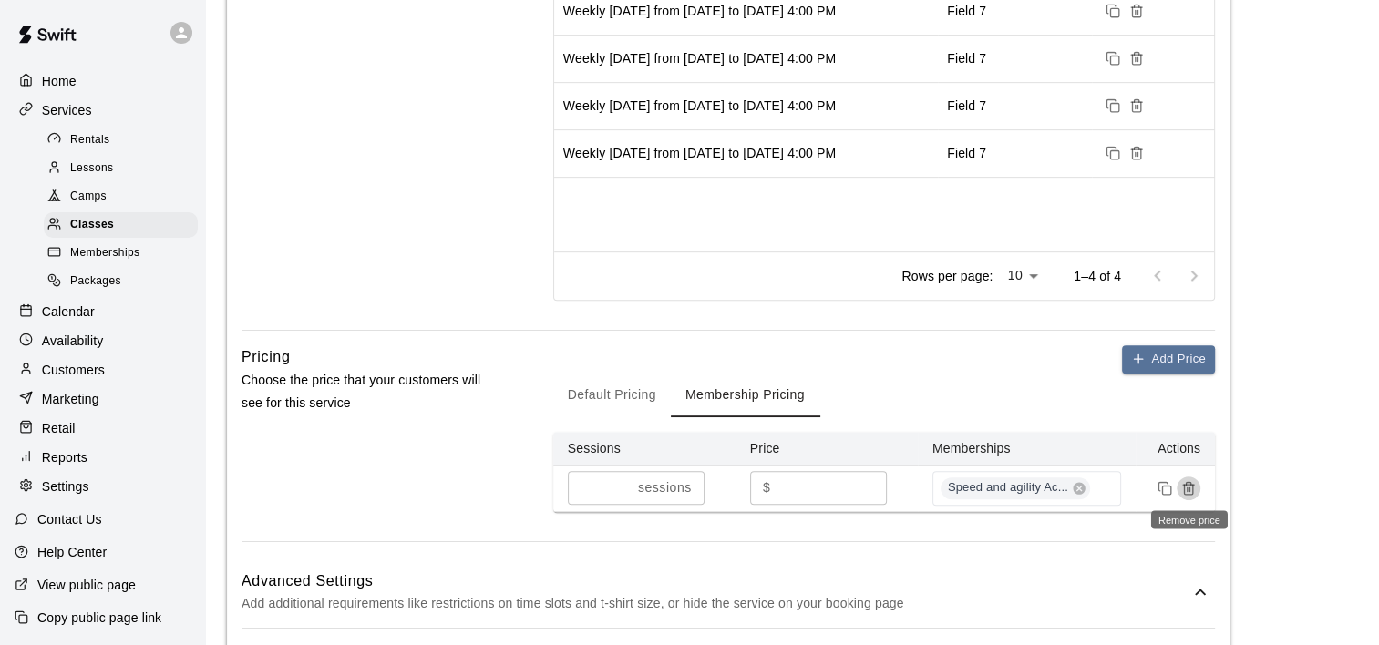
drag, startPoint x: 1192, startPoint y: 482, endPoint x: 1075, endPoint y: 474, distance: 116.9
click at [1185, 485] on icon "Remove price" at bounding box center [1188, 488] width 15 height 15
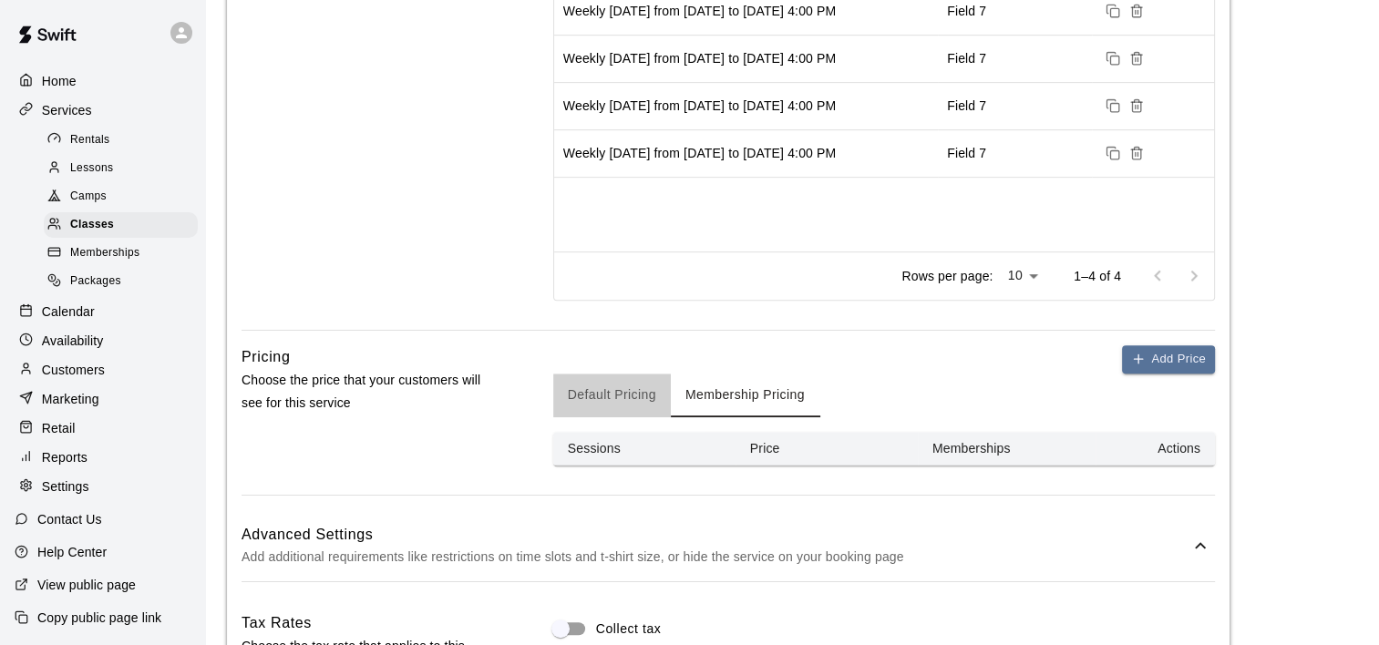
click at [630, 387] on button "Default Pricing" at bounding box center [612, 396] width 118 height 44
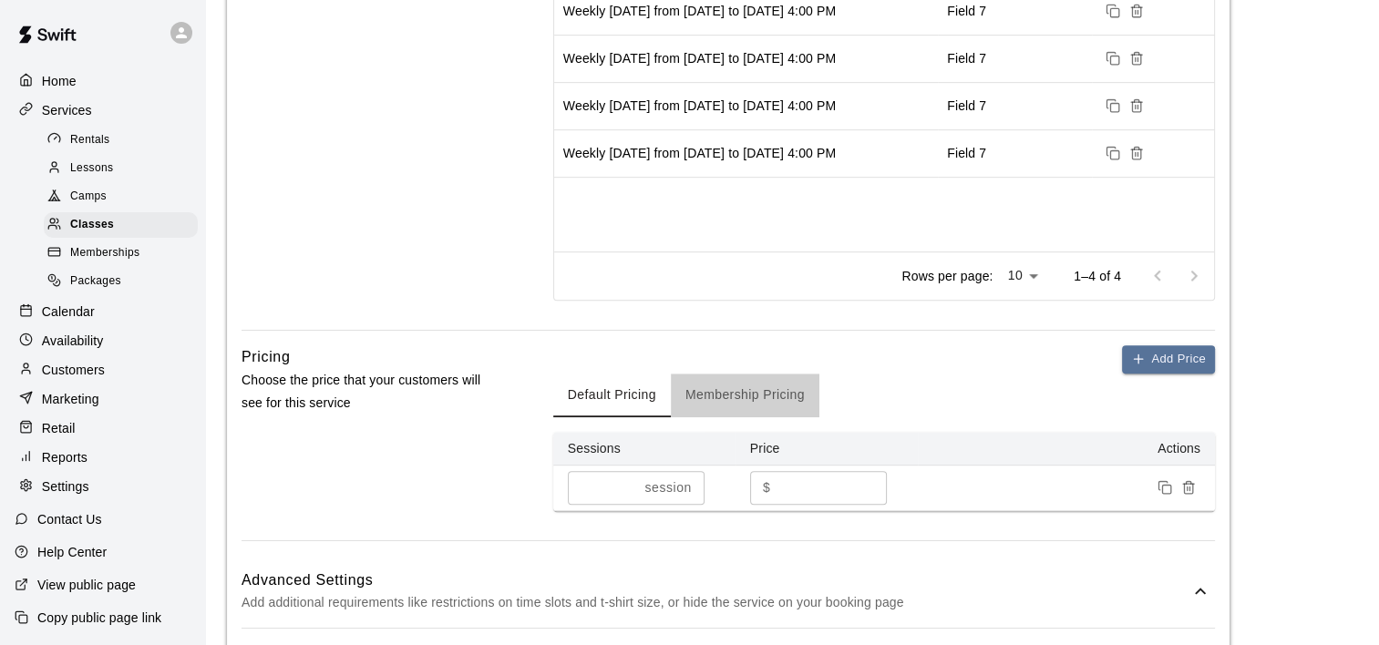
click at [733, 385] on button "Membership Pricing" at bounding box center [745, 396] width 149 height 44
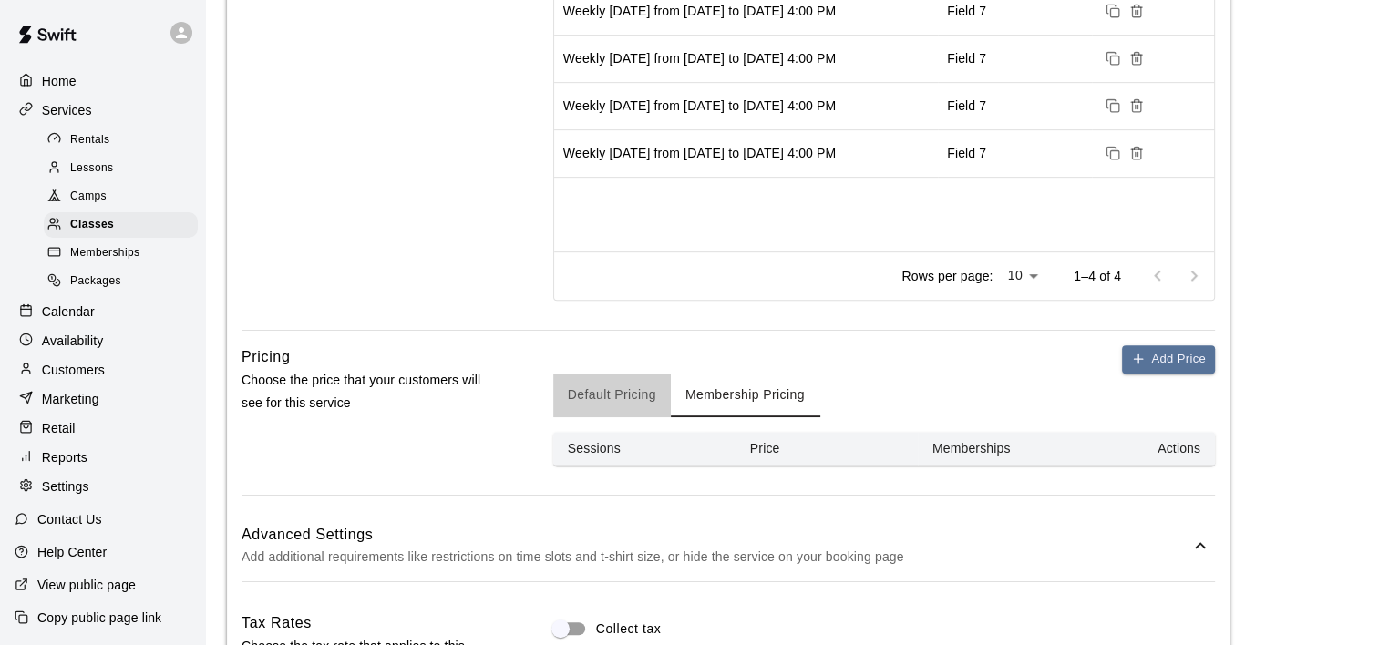
click at [642, 400] on button "Default Pricing" at bounding box center [612, 396] width 118 height 44
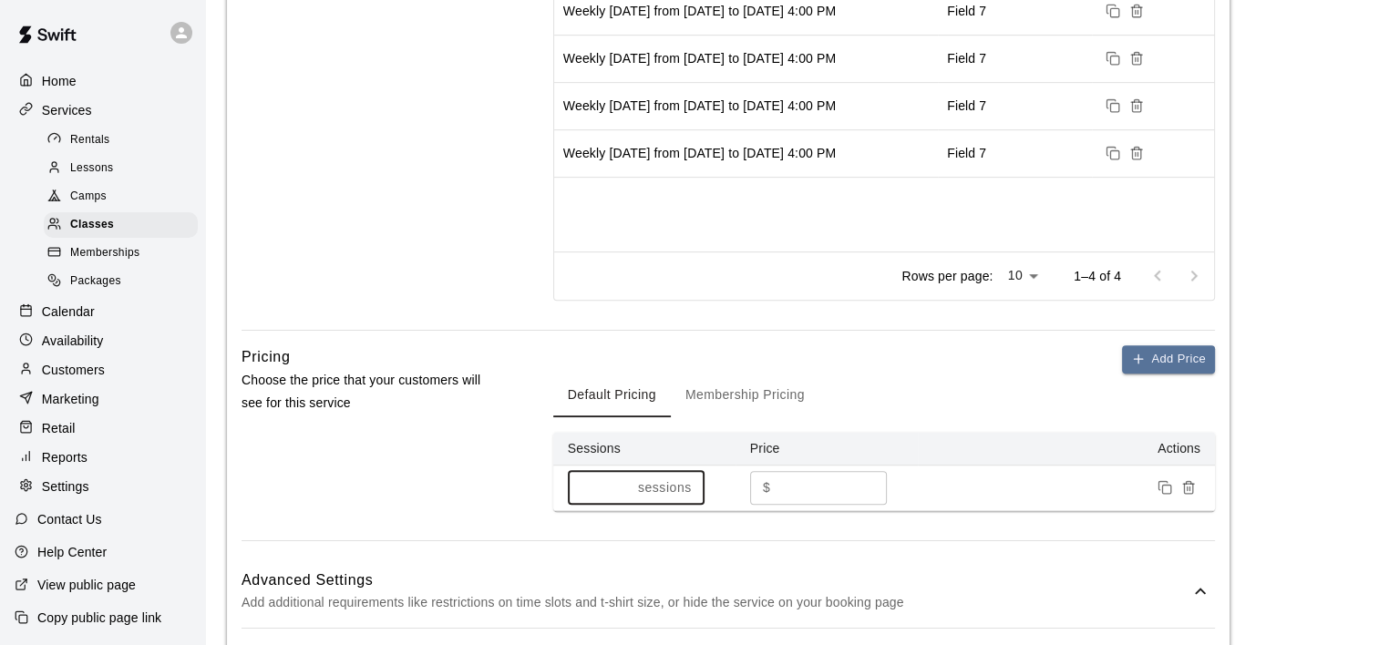
click at [628, 483] on input "*" at bounding box center [599, 488] width 63 height 34
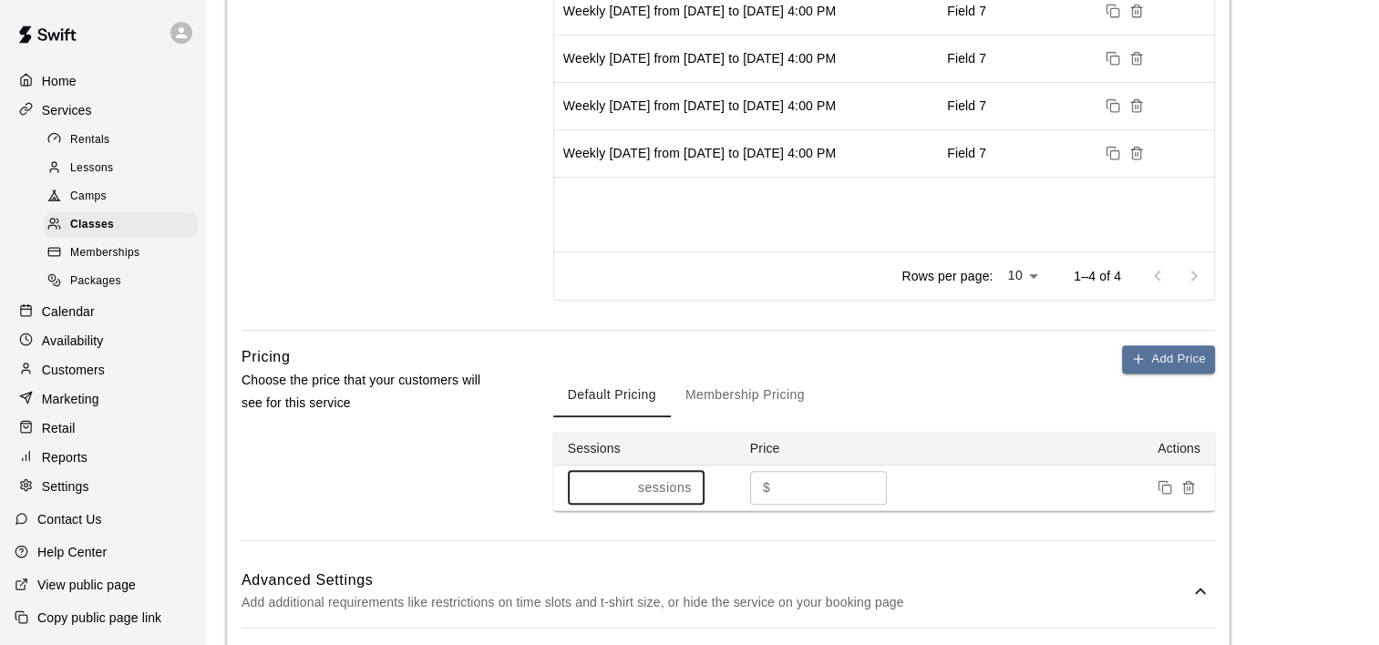
click at [627, 483] on input "*" at bounding box center [599, 488] width 63 height 34
click at [627, 483] on input "**" at bounding box center [599, 488] width 63 height 34
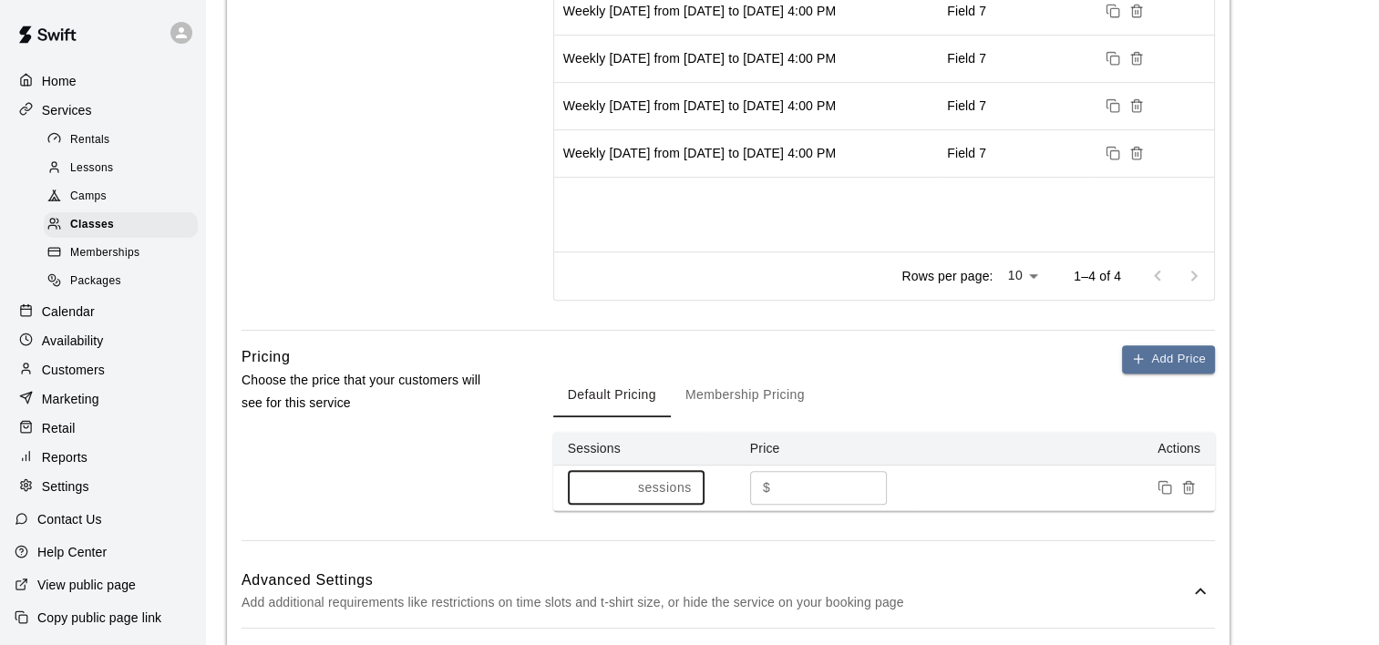
type input "**"
click at [627, 483] on input "**" at bounding box center [599, 488] width 63 height 34
click at [783, 488] on input "*" at bounding box center [831, 488] width 109 height 34
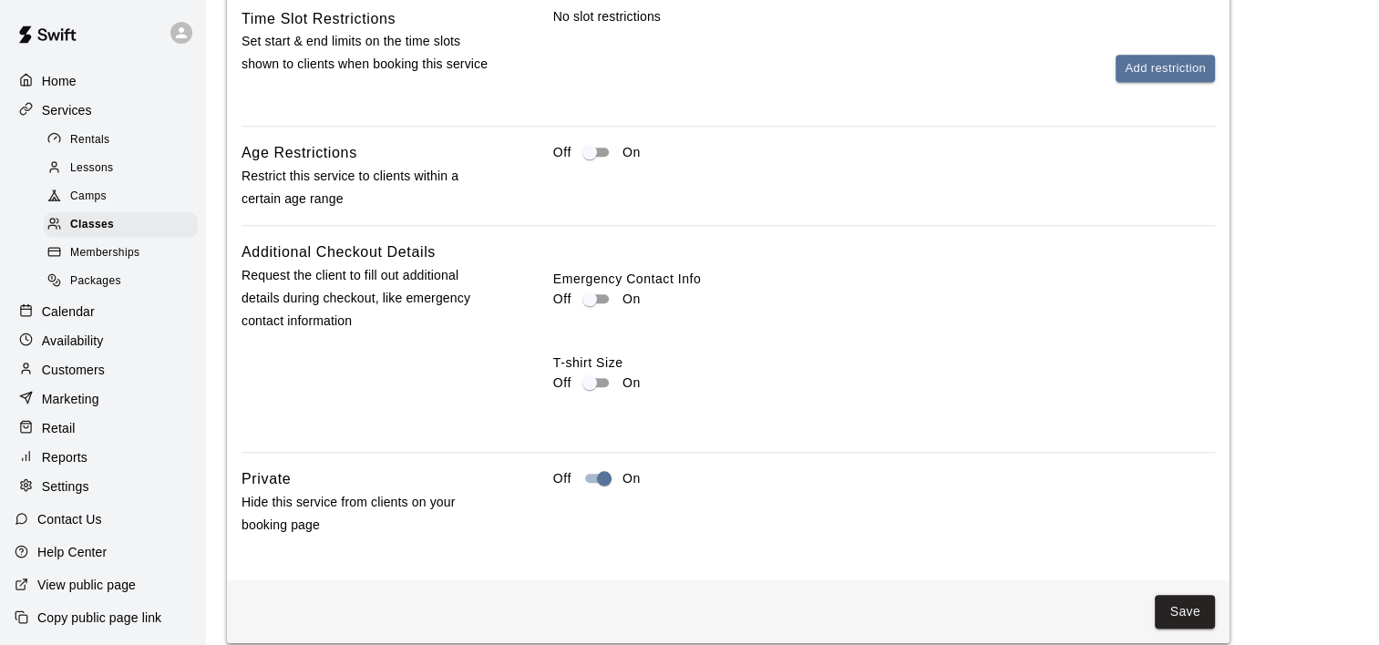
scroll to position [1686, 0]
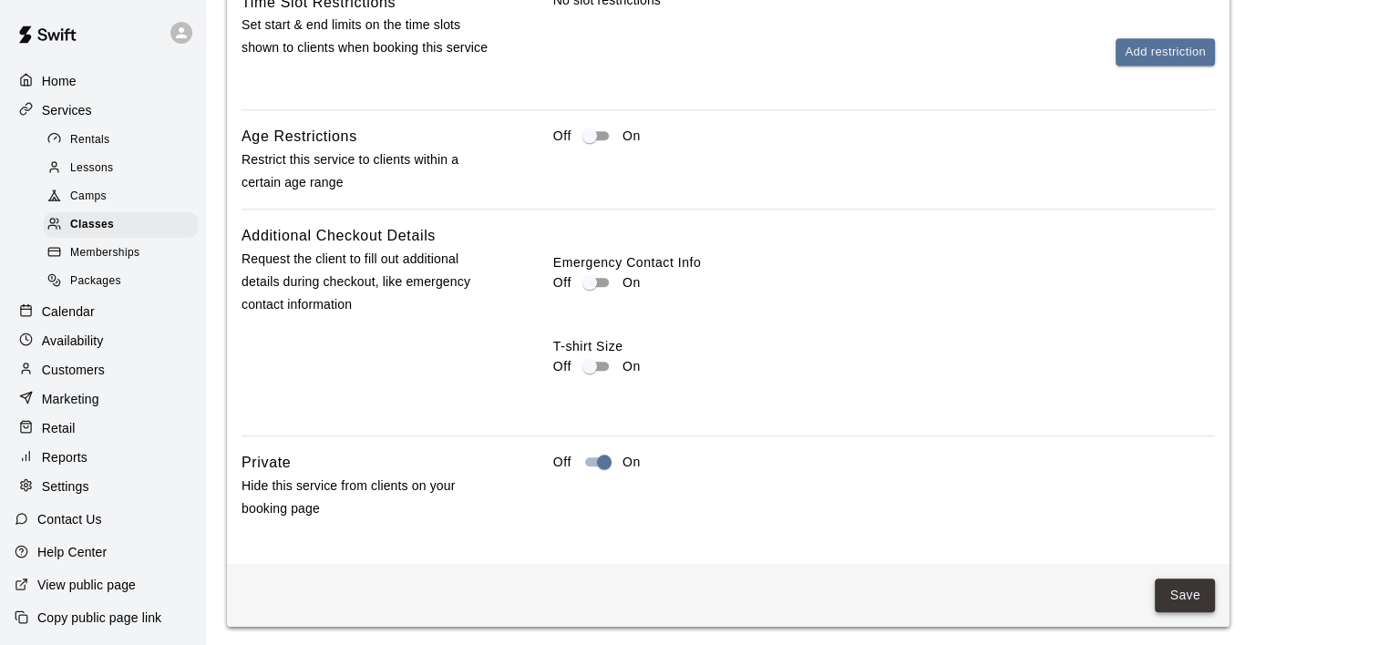
type input "**"
click at [1187, 594] on button "Save" at bounding box center [1185, 596] width 60 height 34
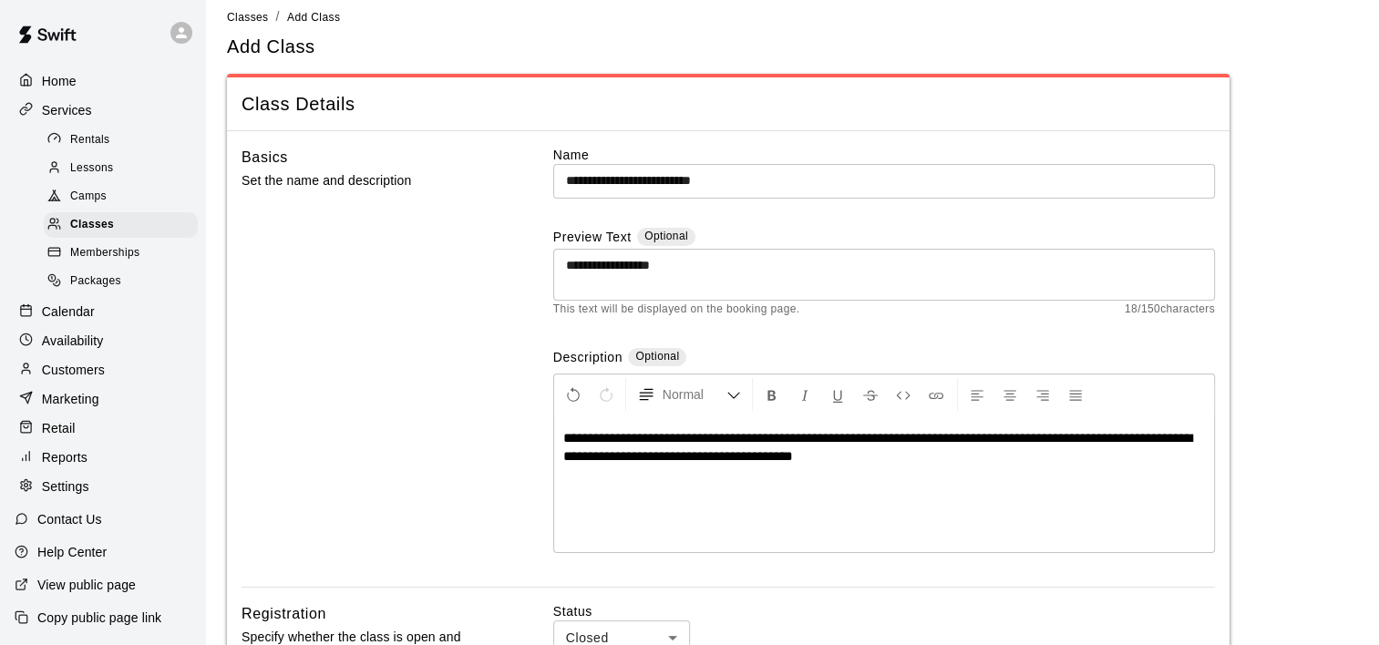
scroll to position [0, 0]
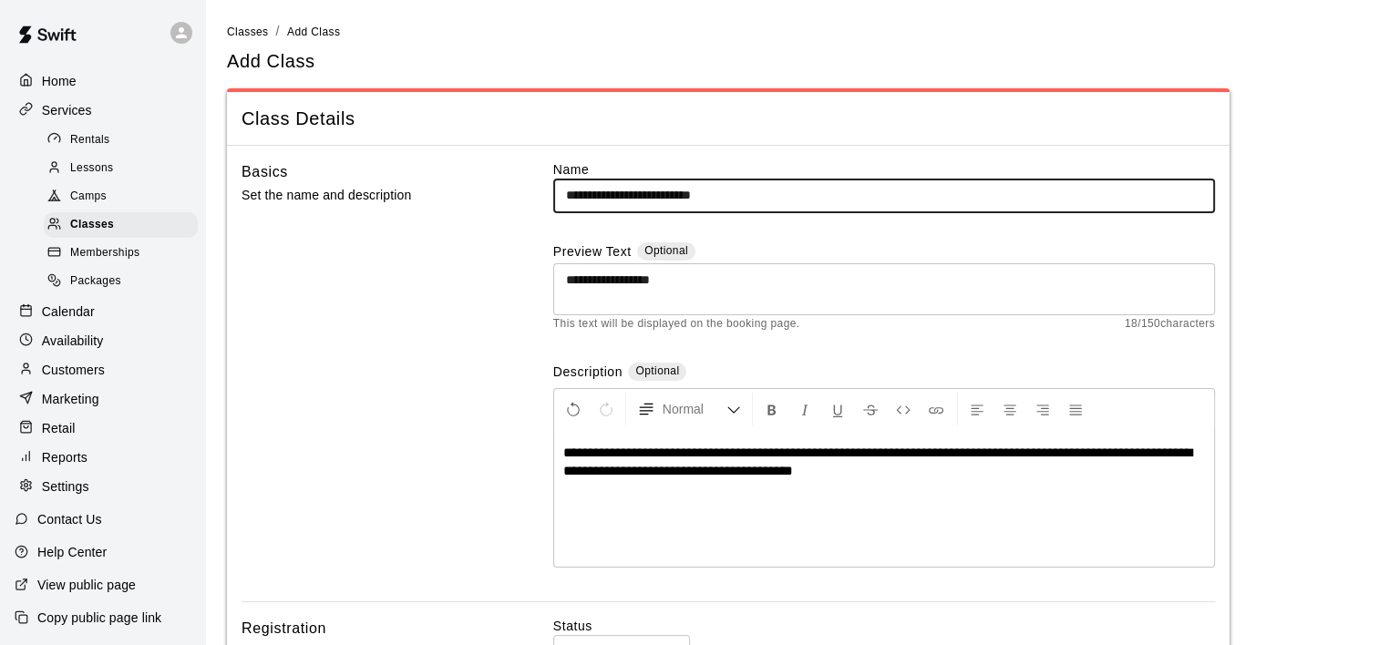
click at [742, 187] on input "**********" at bounding box center [884, 196] width 662 height 34
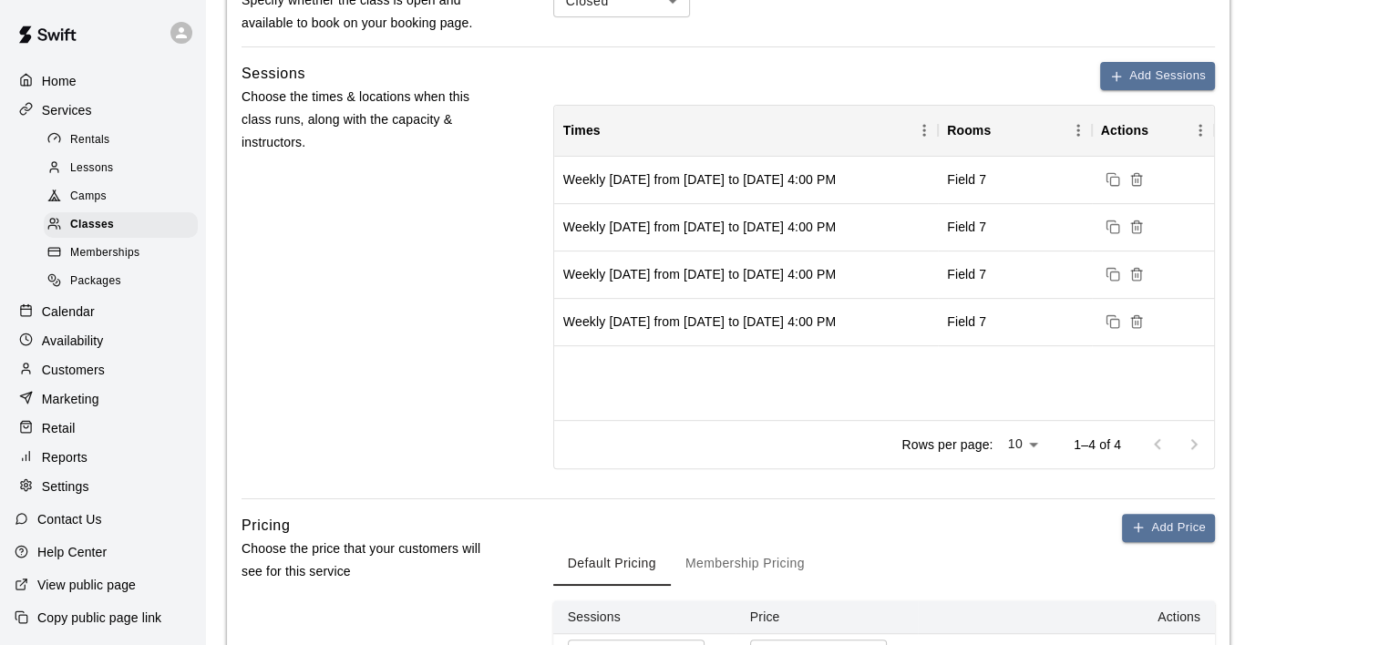
scroll to position [547, 0]
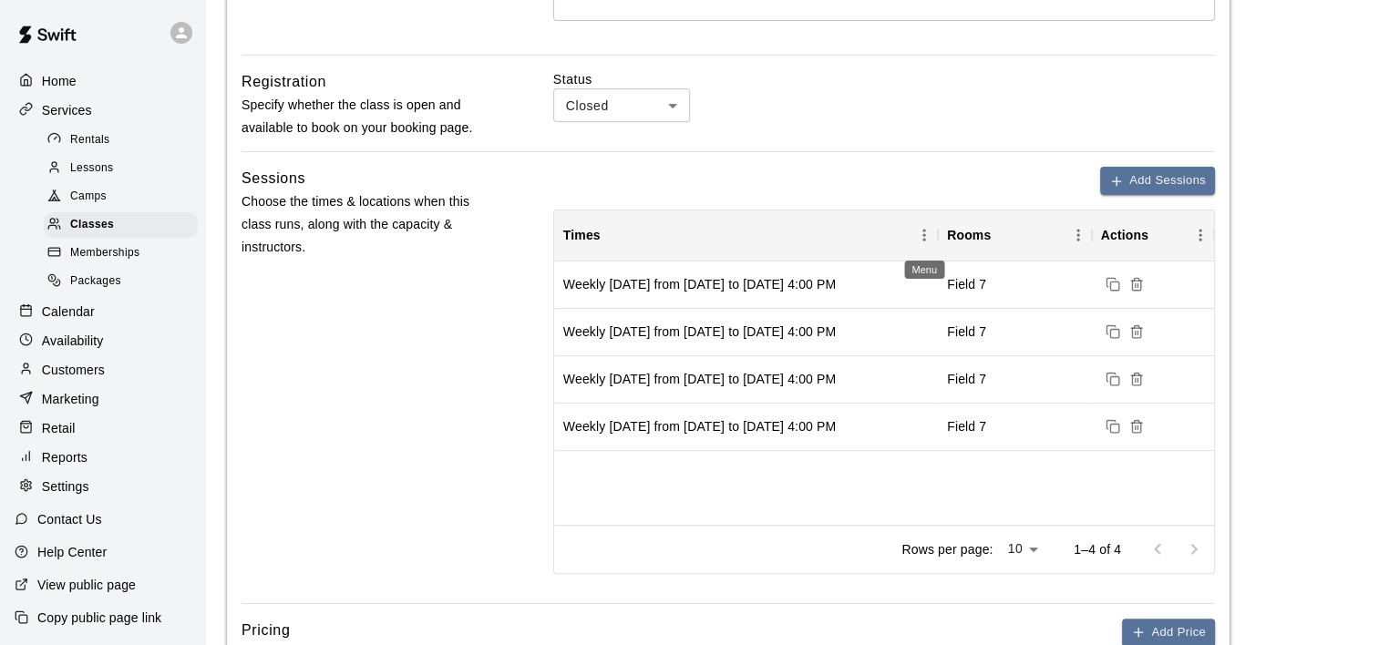
type input "**********"
click at [925, 231] on icon "Menu" at bounding box center [924, 235] width 18 height 18
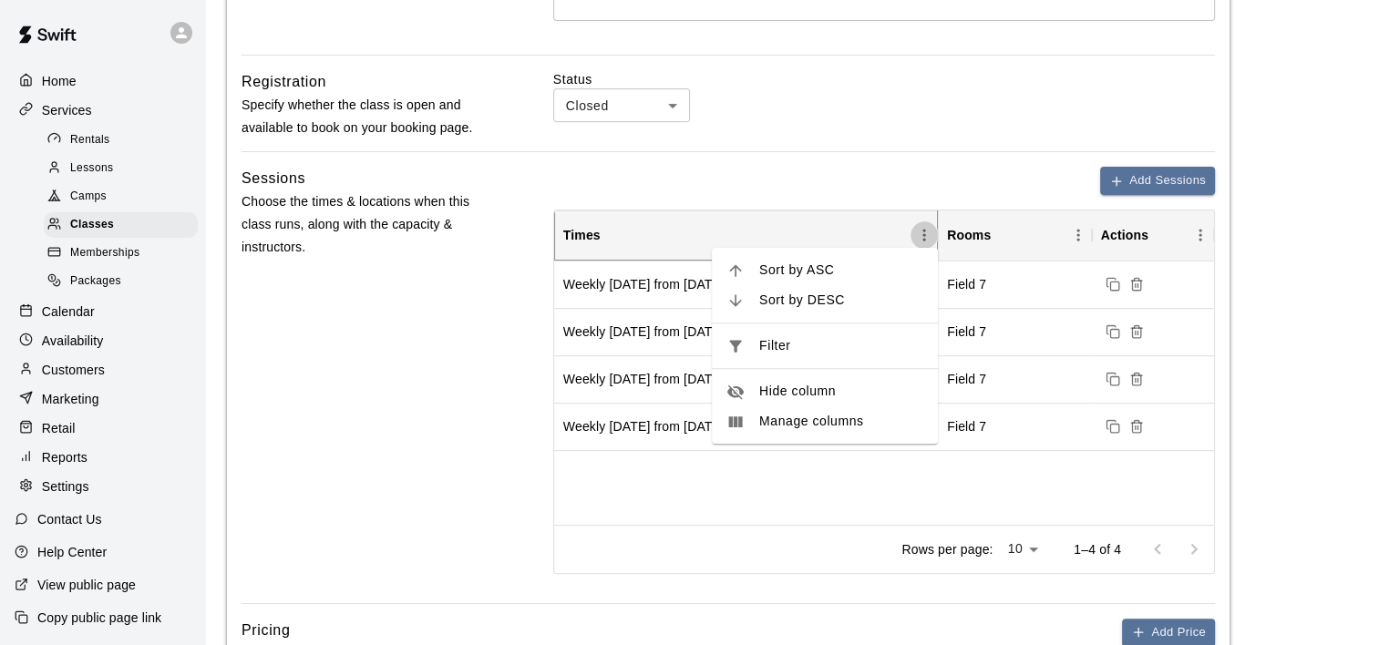
click at [925, 231] on icon "Menu" at bounding box center [924, 235] width 18 height 18
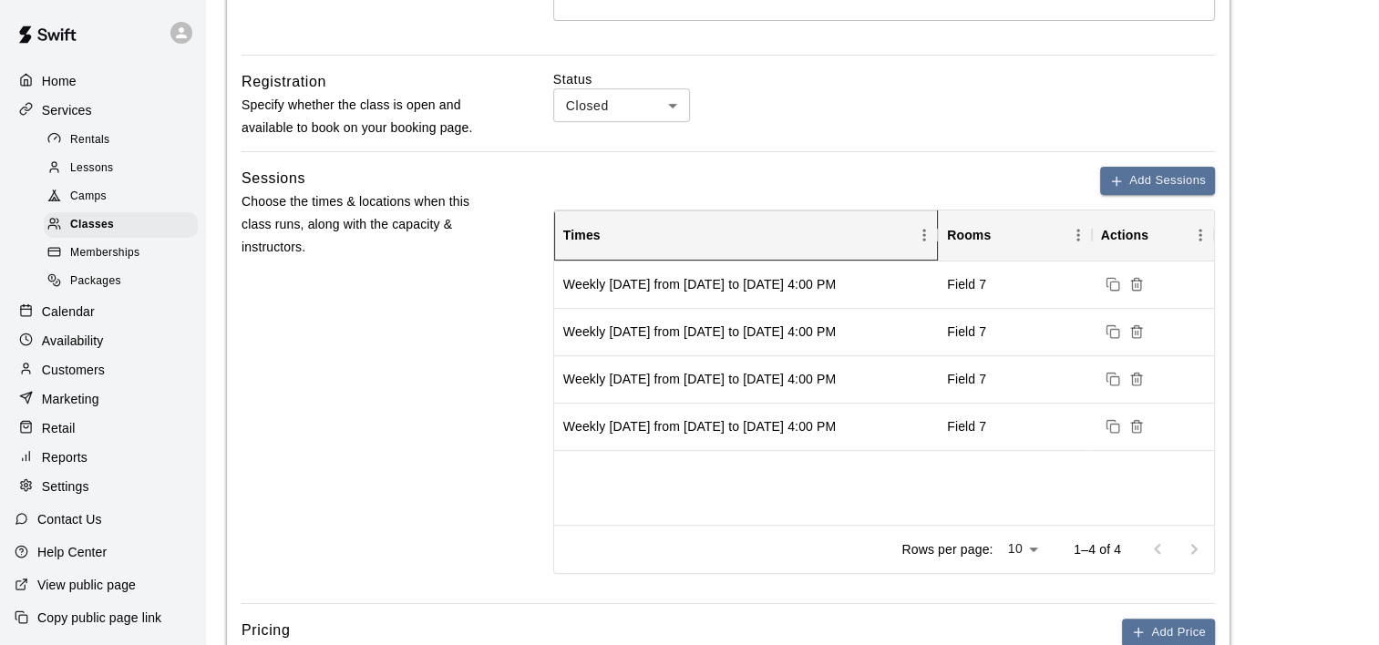
scroll to position [22, 0]
drag, startPoint x: 79, startPoint y: 525, endPoint x: 69, endPoint y: 544, distance: 21.6
click at [73, 533] on div "Contact Us" at bounding box center [58, 519] width 117 height 33
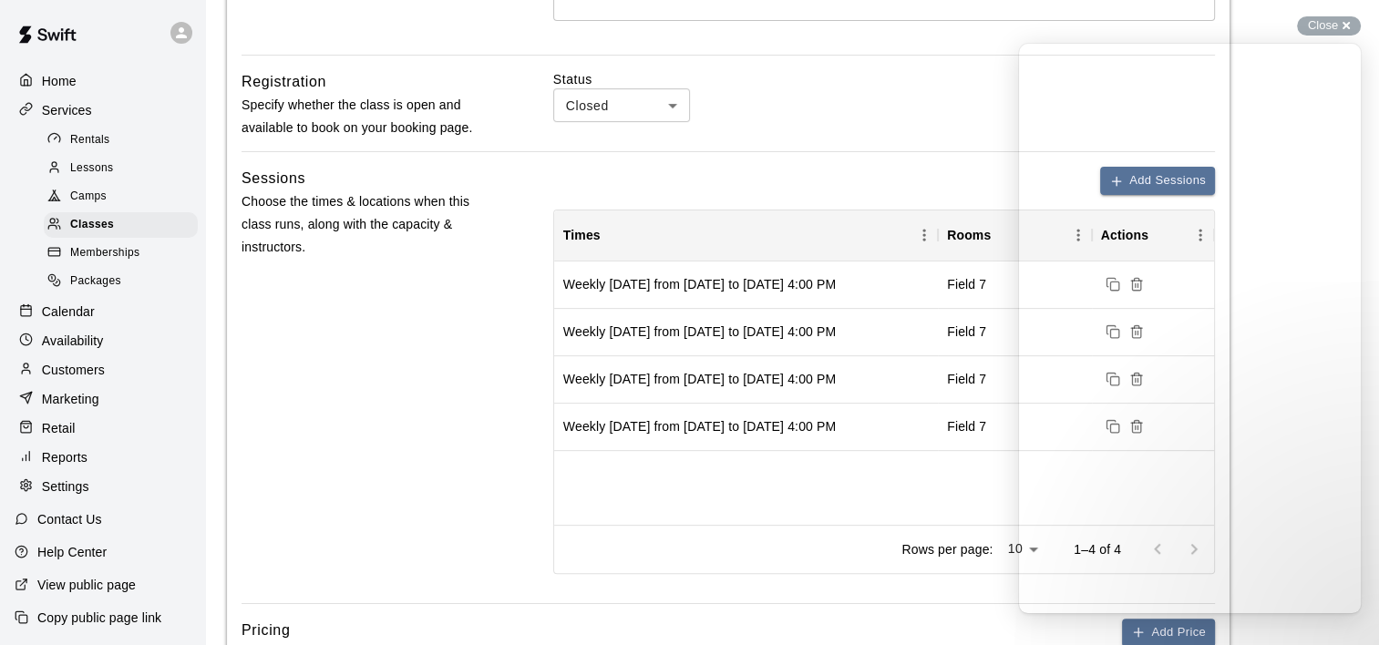
click at [75, 550] on p "Help Center" at bounding box center [71, 552] width 69 height 18
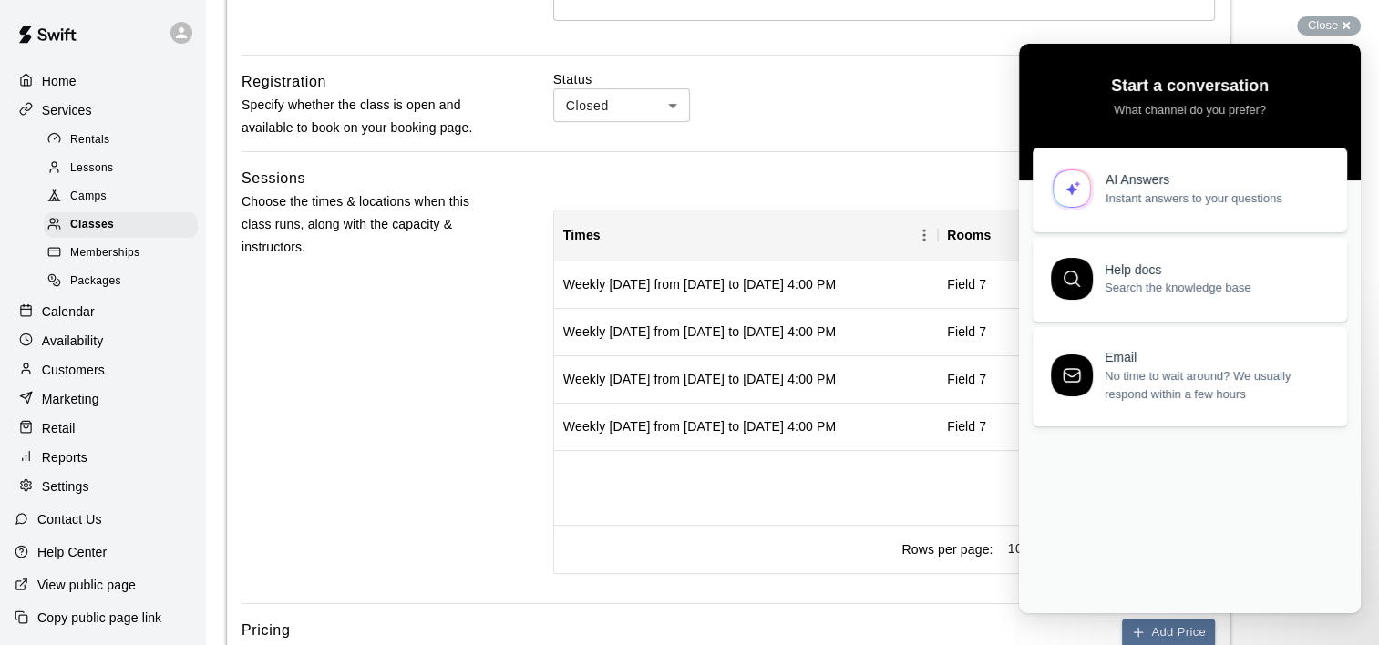
scroll to position [0, 0]
click at [66, 503] on div "Contact Us" at bounding box center [58, 519] width 117 height 33
click at [457, 323] on div "Sessions Choose the times & locations when this class runs, along with the capa…" at bounding box center [367, 385] width 253 height 437
click at [67, 516] on p "Contact Us" at bounding box center [69, 519] width 65 height 18
click at [1143, 364] on span "No time to wait around? We usually respond within a few hours" at bounding box center [1214, 382] width 221 height 36
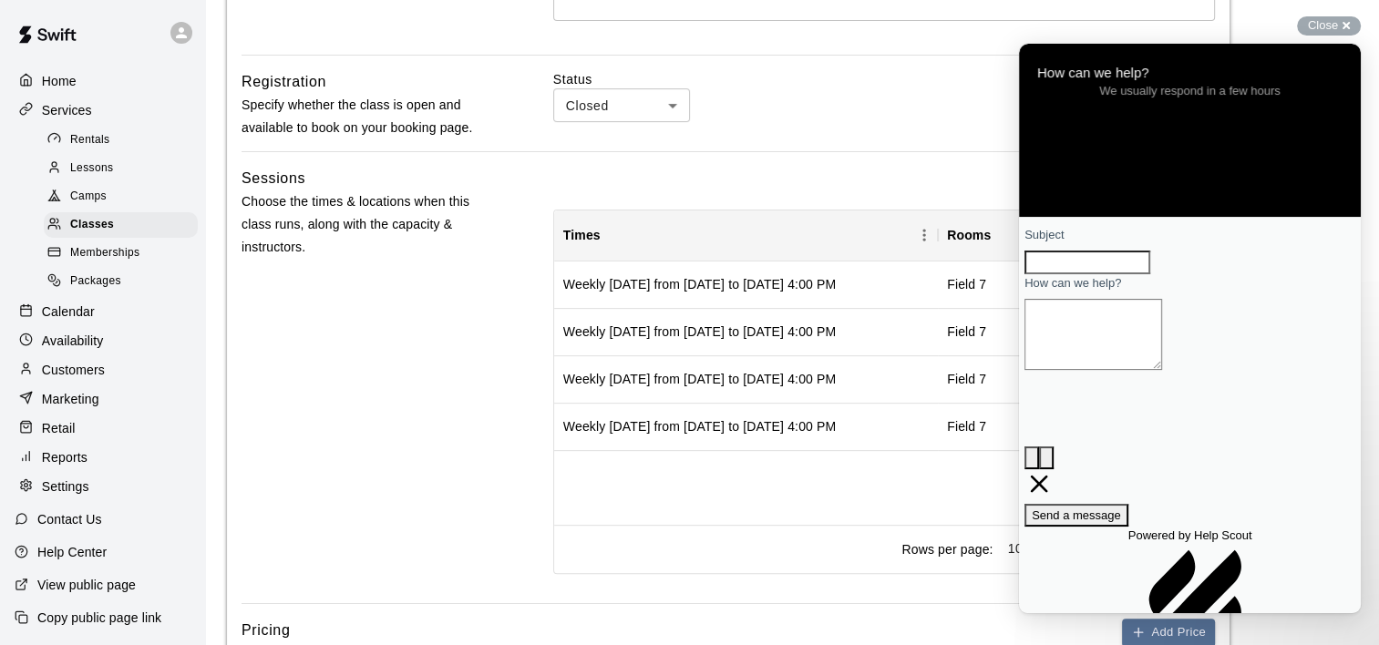
click at [1084, 274] on input "Subject" at bounding box center [1087, 263] width 126 height 24
type input "**********"
click at [1074, 370] on textarea "How can we help?" at bounding box center [1093, 334] width 138 height 71
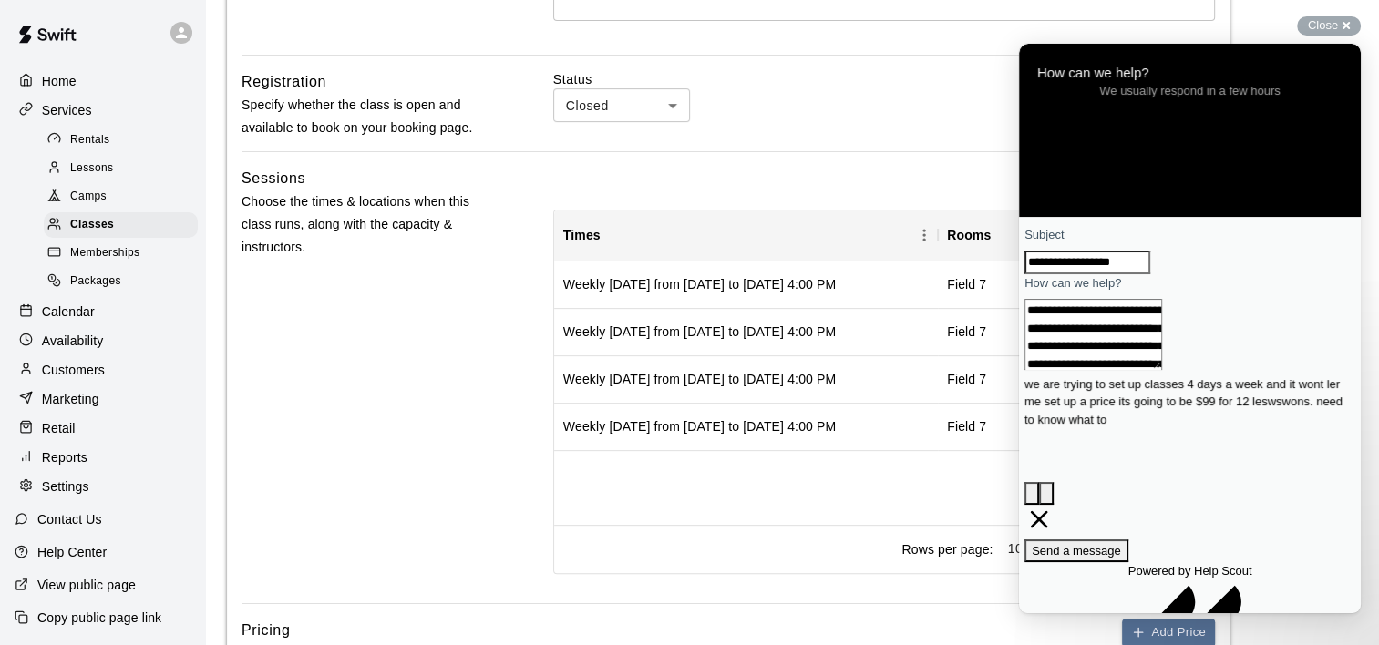
scroll to position [11, 0]
click at [1164, 375] on div "Contact form" at bounding box center [1189, 375] width 331 height 0
drag, startPoint x: 104, startPoint y: 328, endPoint x: 939, endPoint y: 482, distance: 848.8
click at [858, 467] on div "Weekly on Thursday from 9/4/2025 to 9/1/2026 at 4:00 PM Field 7 Weekly on Wedne…" at bounding box center [884, 393] width 660 height 263
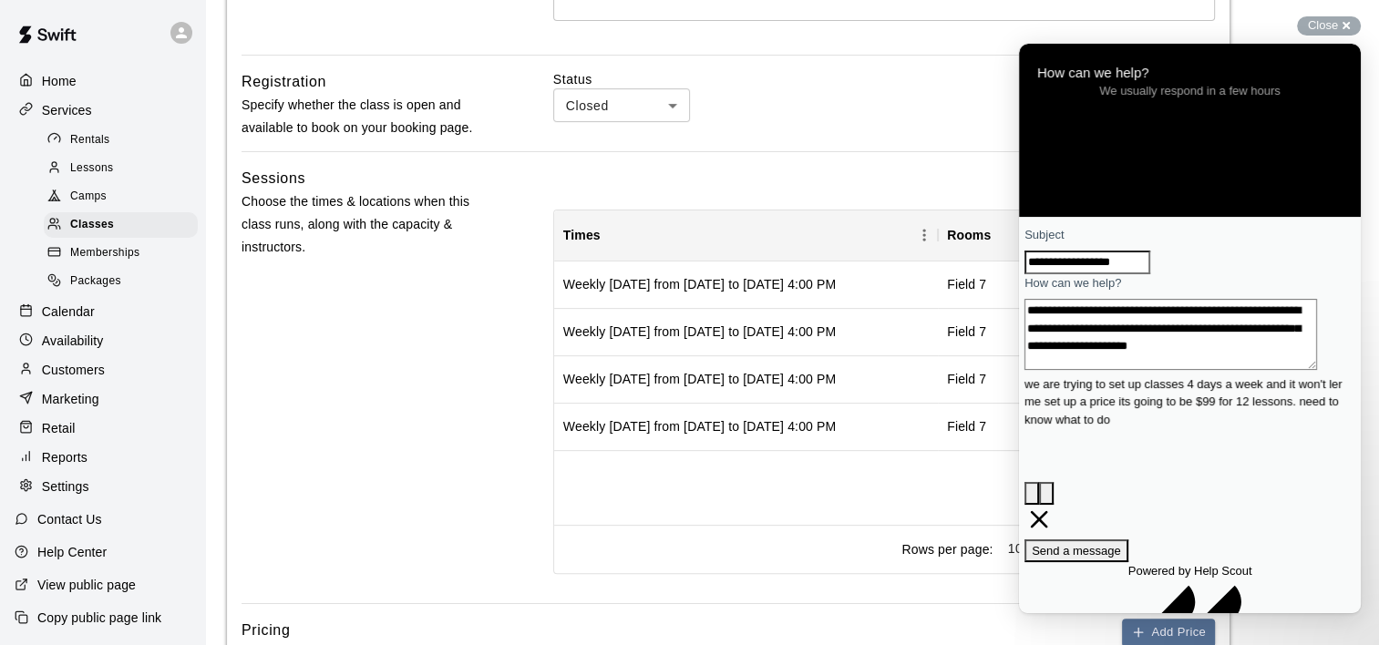
drag, startPoint x: 114, startPoint y: 332, endPoint x: 951, endPoint y: 458, distance: 847.0
click at [951, 458] on div "Weekly on Thursday from 9/4/2025 to 9/1/2026 at 4:00 PM Field 7 Weekly on Wedne…" at bounding box center [884, 393] width 660 height 263
click at [1140, 370] on textarea "**********" at bounding box center [1170, 334] width 293 height 71
type textarea "**********"
click at [1121, 544] on span "Send a message" at bounding box center [1076, 551] width 89 height 14
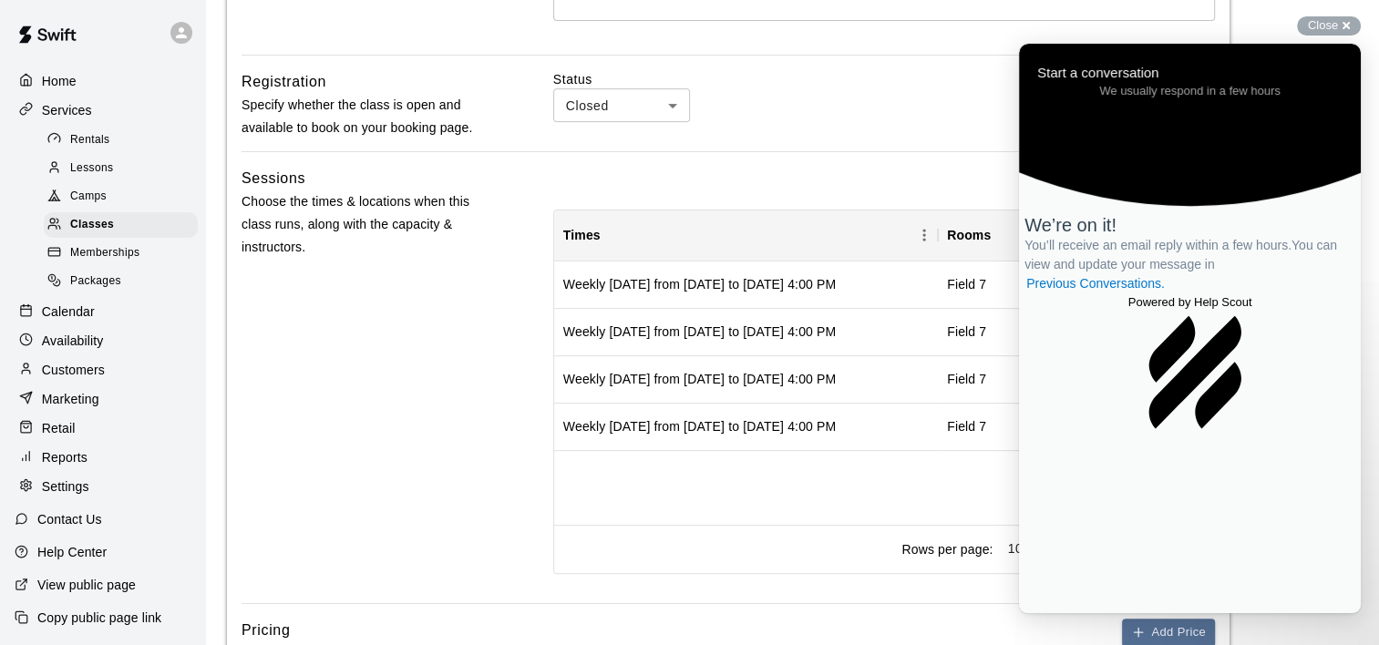
click at [324, 419] on div "Sessions Choose the times & locations when this class runs, along with the capa…" at bounding box center [367, 385] width 253 height 437
click at [1145, 59] on span "Go back" at bounding box center [1145, 53] width 0 height 14
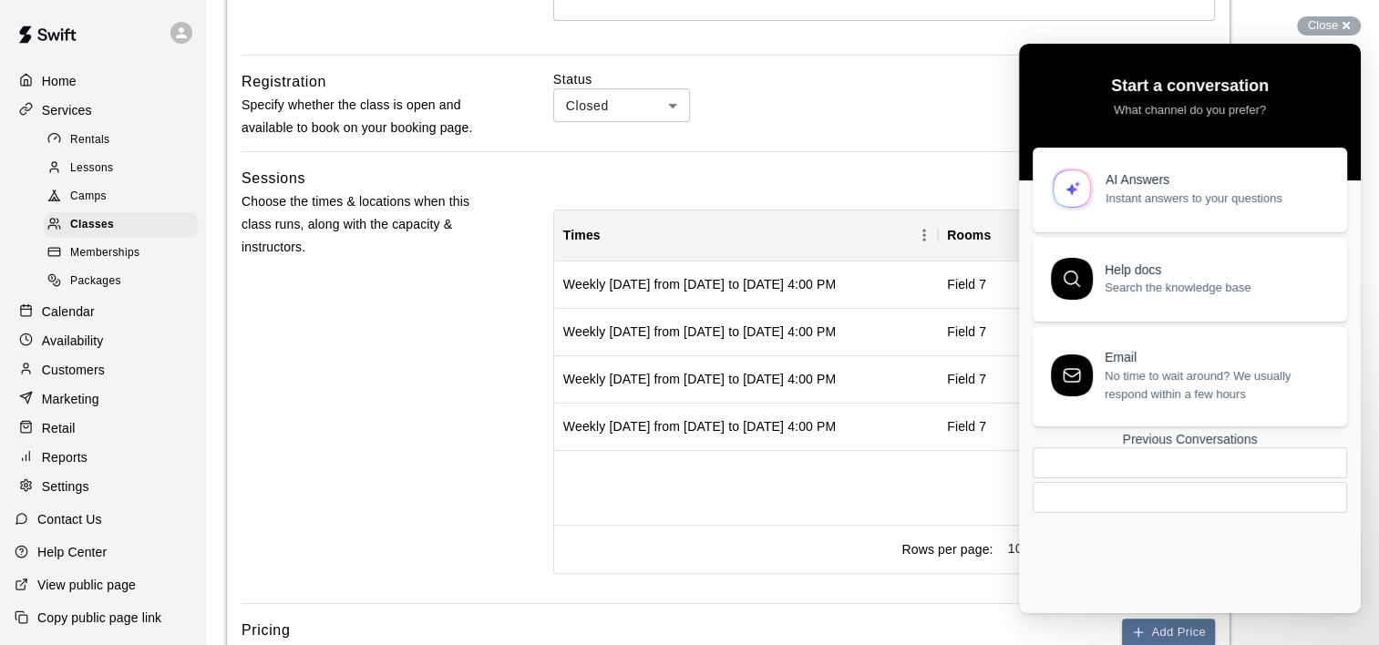
click at [415, 456] on div "Sessions Choose the times & locations when this class runs, along with the capa…" at bounding box center [367, 385] width 253 height 437
click at [361, 406] on div "Sessions Choose the times & locations when this class runs, along with the capa…" at bounding box center [367, 385] width 253 height 437
